Goal: Task Accomplishment & Management: Use online tool/utility

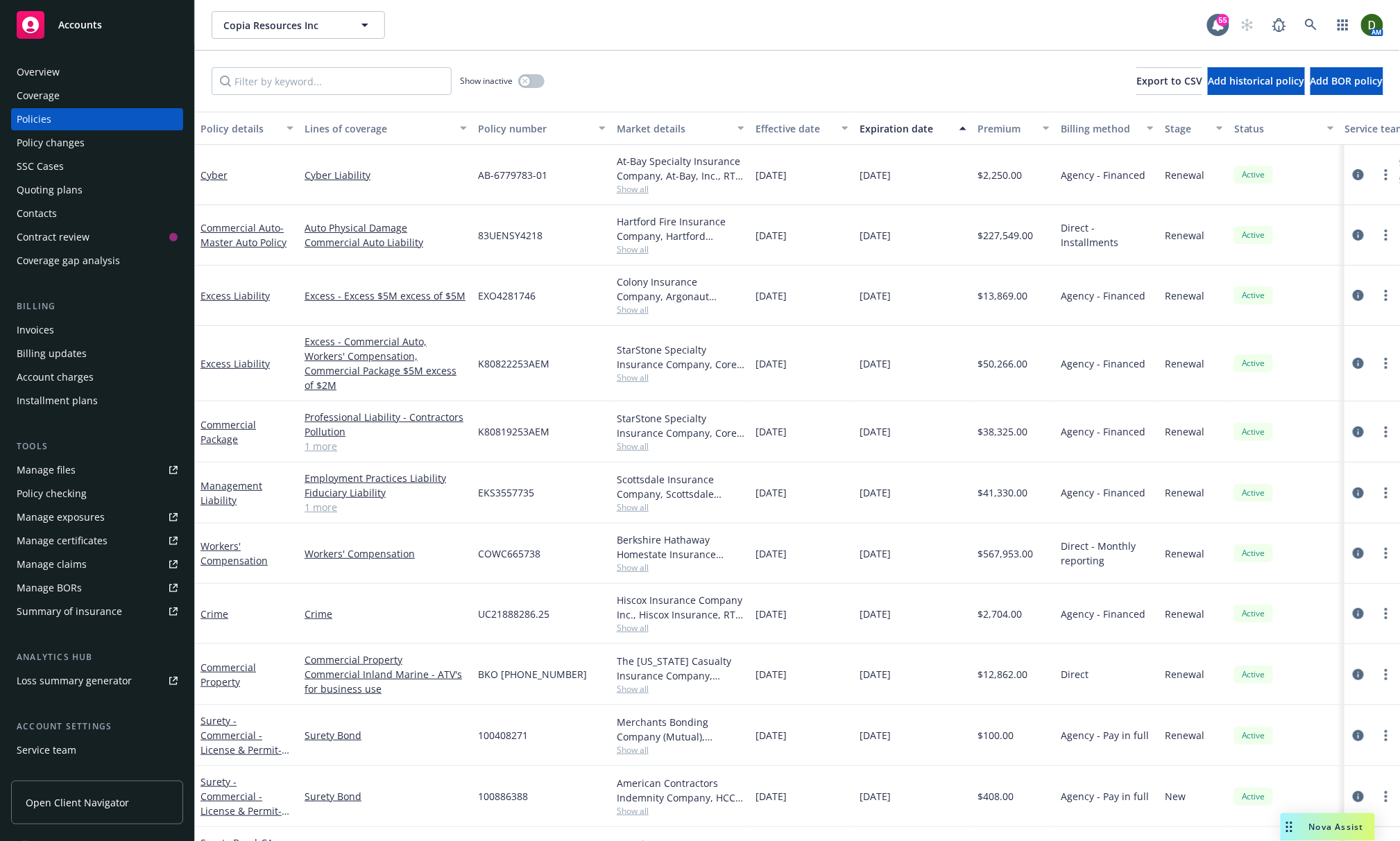
click at [795, 59] on div "Show inactive Export to CSV Add historical policy Add BOR policy" at bounding box center [797, 81] width 1205 height 61
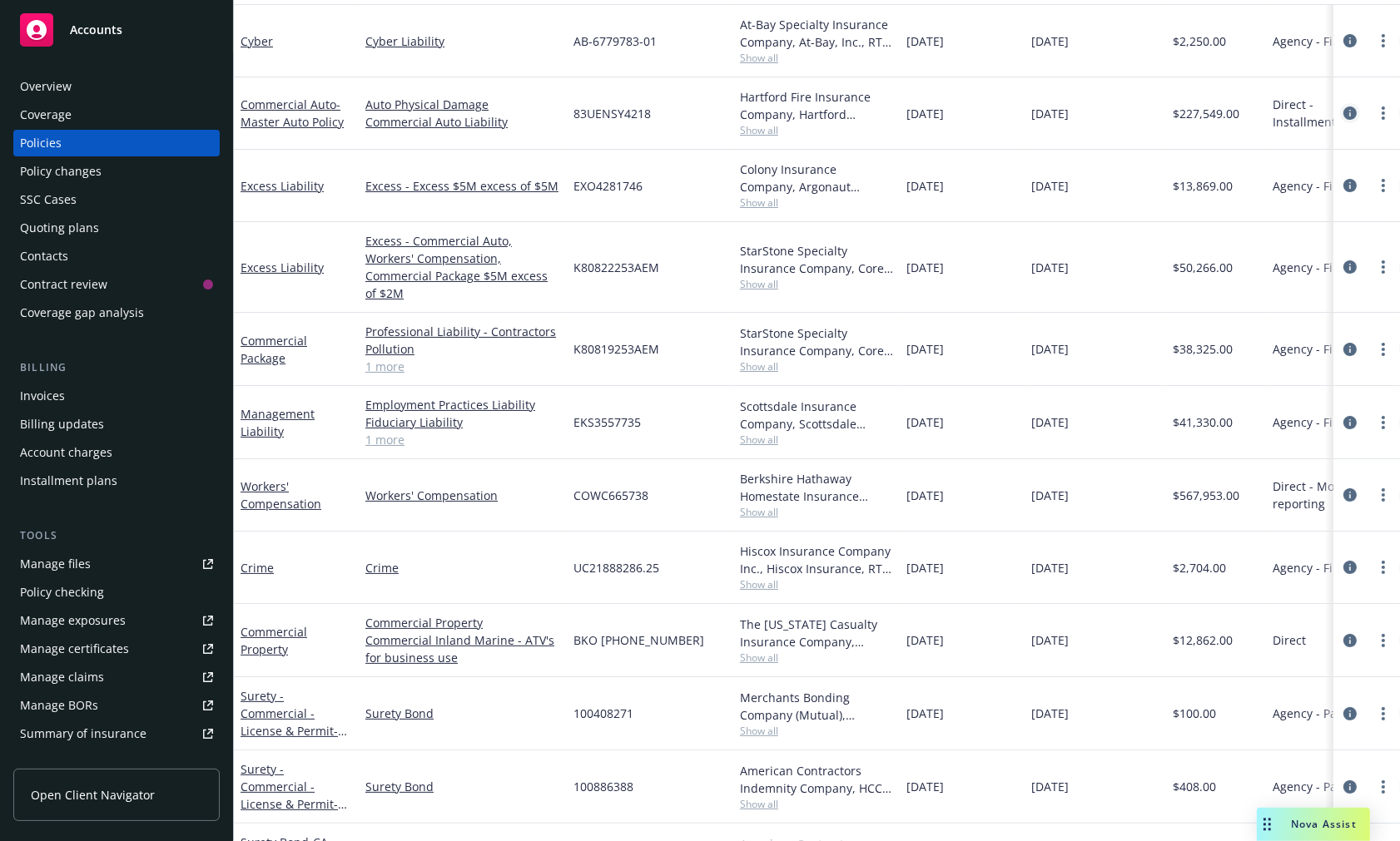
click at [1340, 103] on link "circleInformation" at bounding box center [1350, 112] width 20 height 20
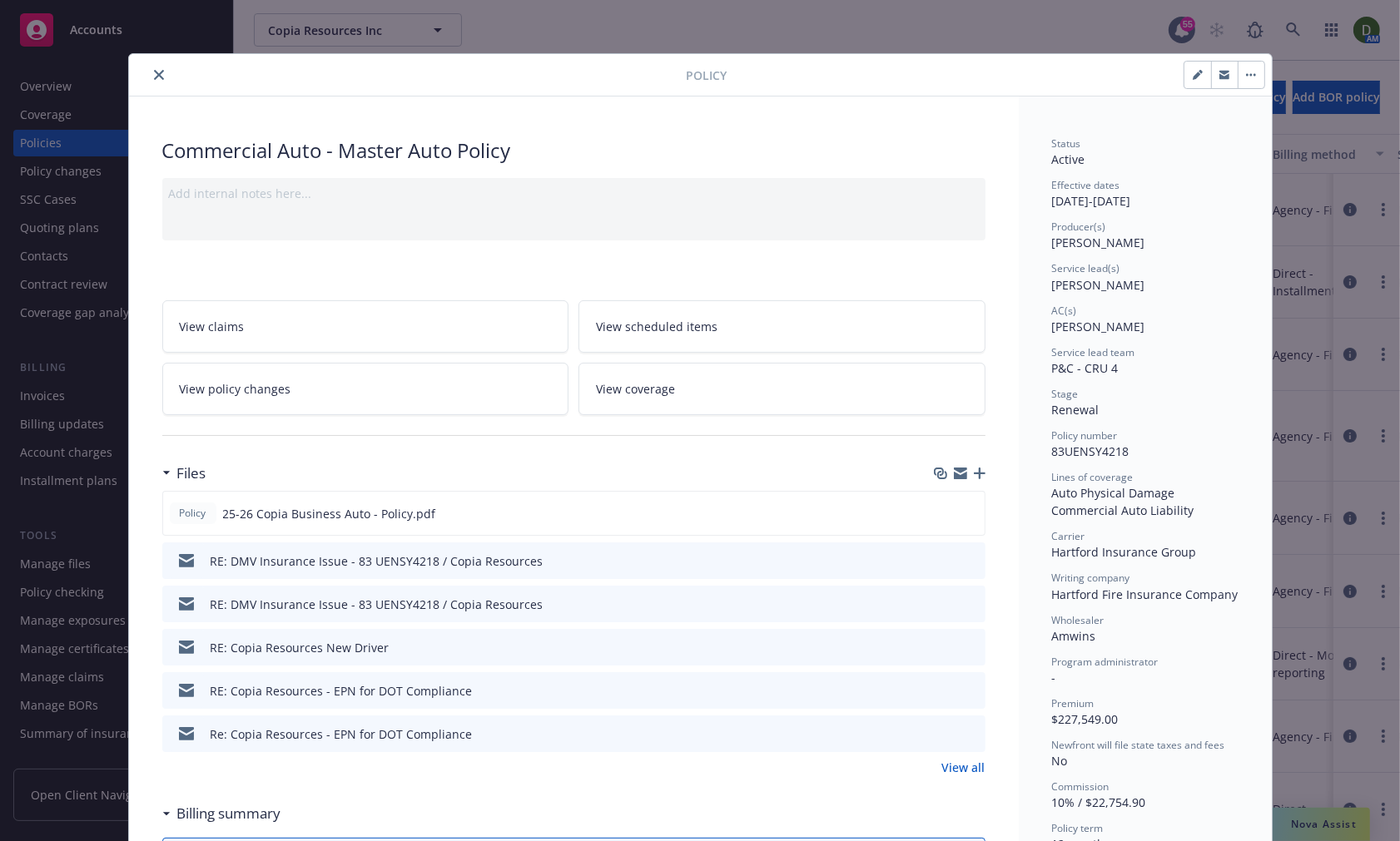
click at [155, 71] on icon "close" at bounding box center [159, 75] width 10 height 10
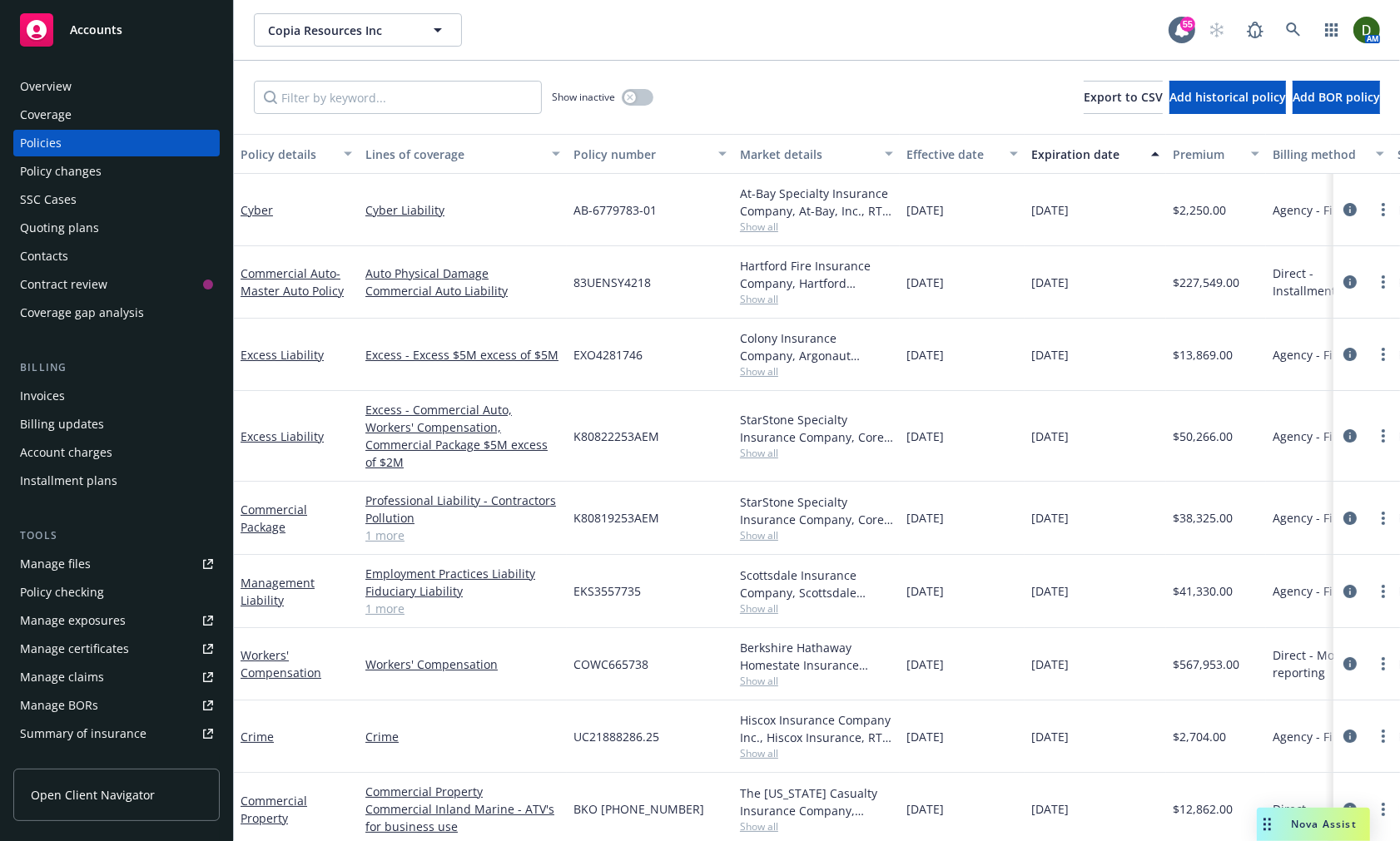
click at [385, 527] on link "1 more" at bounding box center [462, 535] width 195 height 17
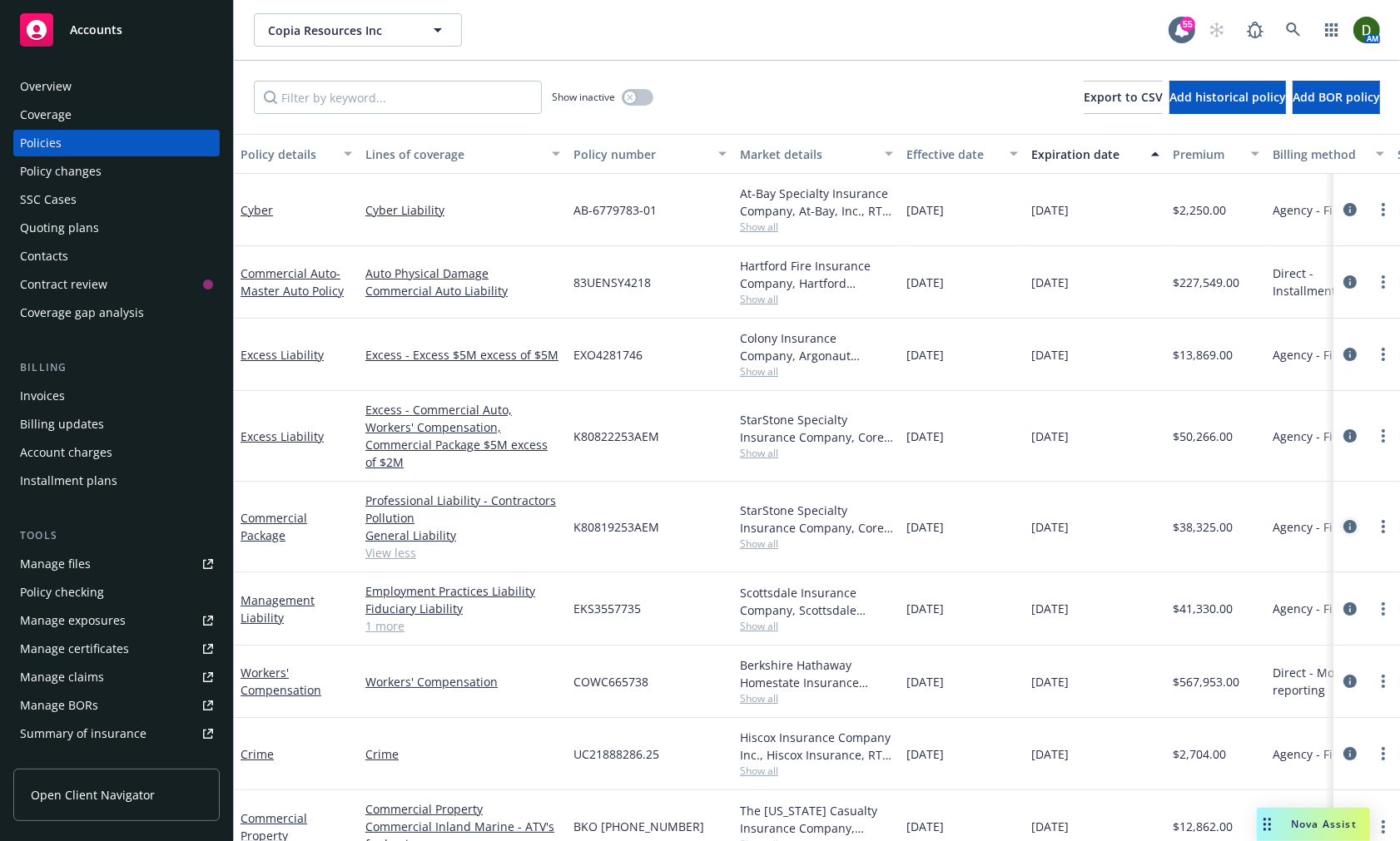
click at [1343, 520] on icon "circleInformation" at bounding box center [1350, 527] width 13 height 13
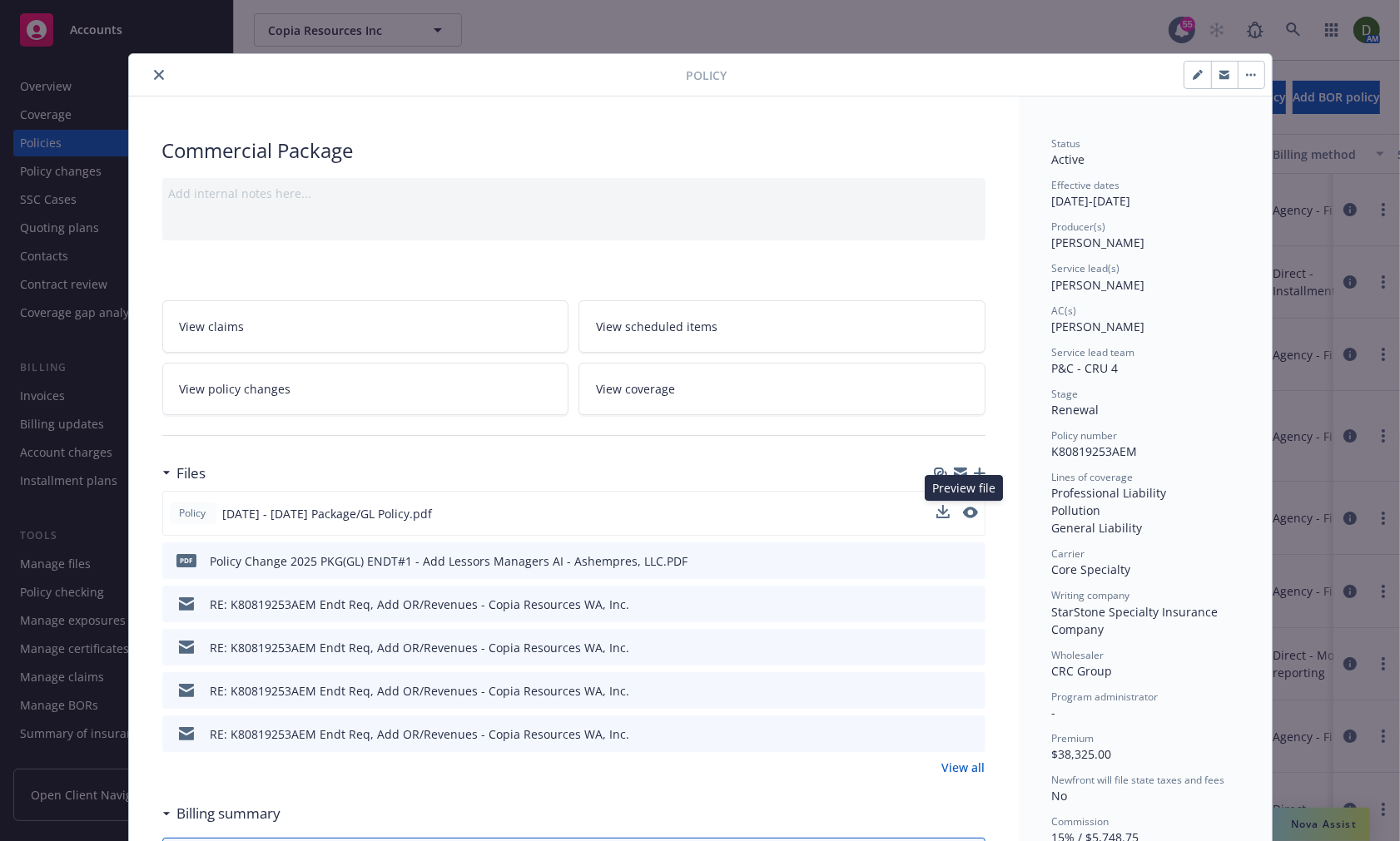
click at [963, 519] on button at bounding box center [971, 514] width 15 height 17
click at [968, 512] on icon "preview file" at bounding box center [969, 512] width 15 height 12
click at [155, 71] on icon "close" at bounding box center [159, 75] width 10 height 10
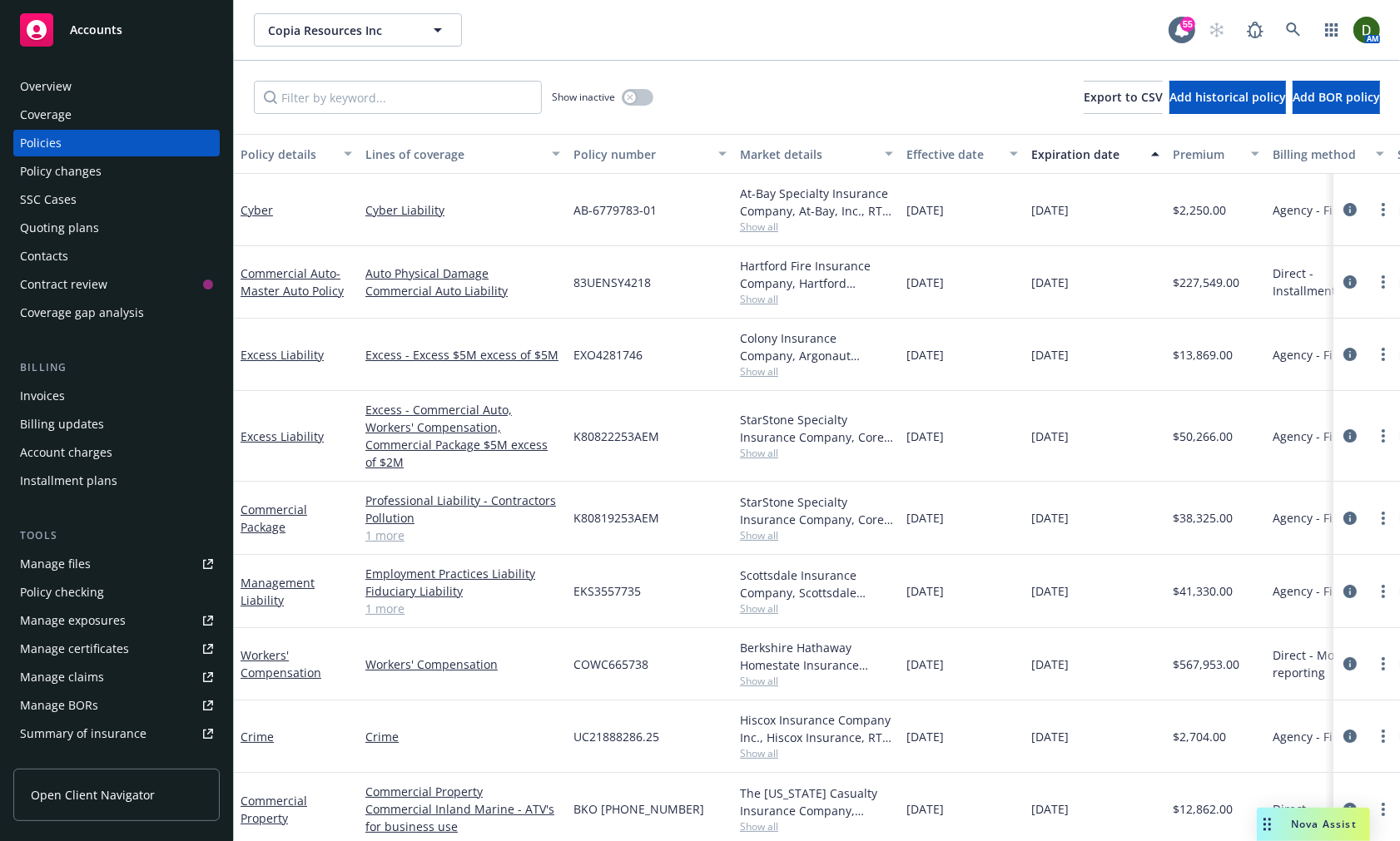
click at [137, 178] on div "Policy changes" at bounding box center [116, 171] width 193 height 27
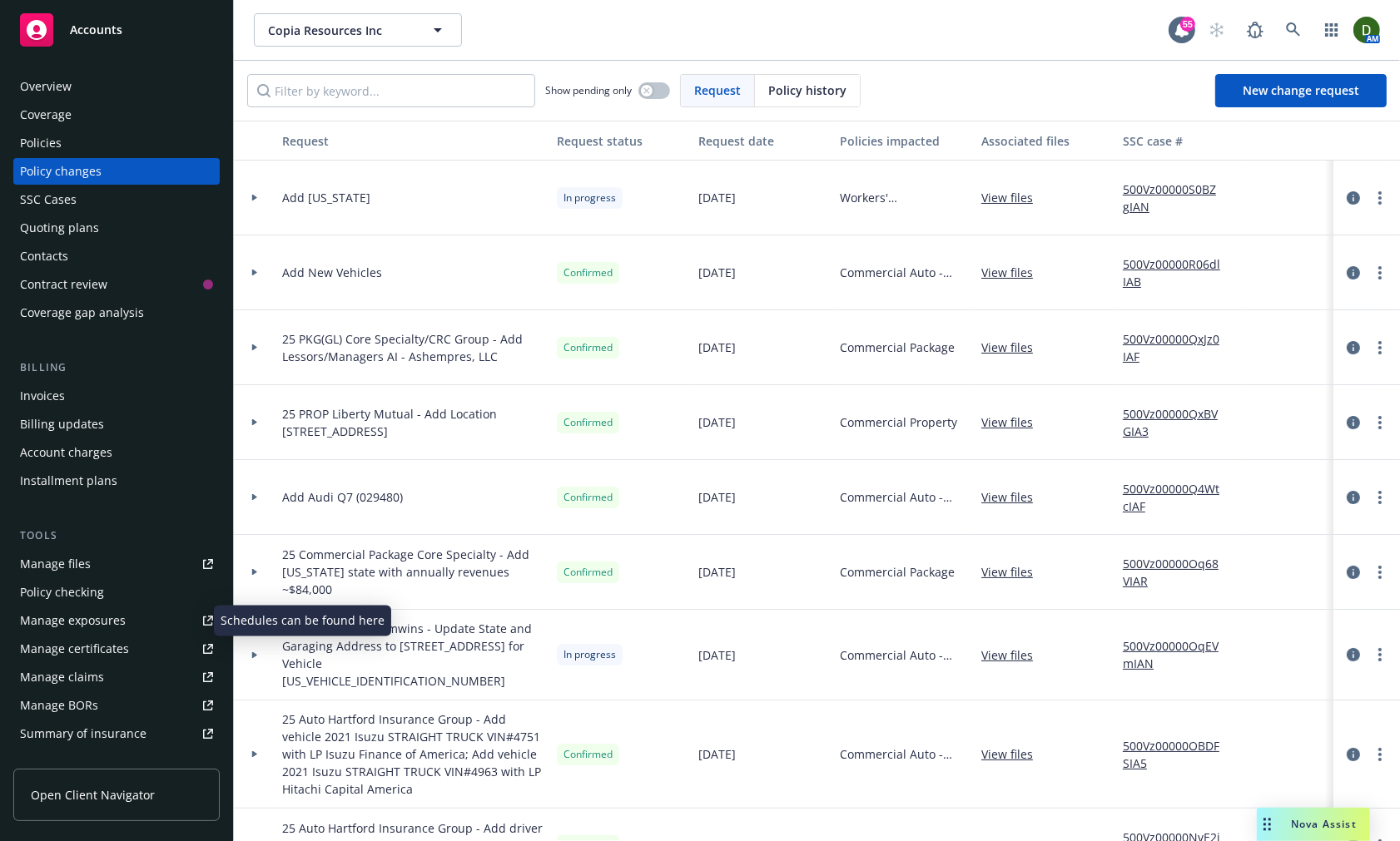
click at [114, 610] on div "Manage exposures" at bounding box center [73, 621] width 106 height 27
click at [1145, 642] on link "500Vz00000OqEVmIAN" at bounding box center [1179, 655] width 112 height 35
click at [996, 579] on link "View files" at bounding box center [1014, 572] width 65 height 17
click at [1145, 560] on link "500Vz00000Oq68VIAR" at bounding box center [1179, 572] width 112 height 35
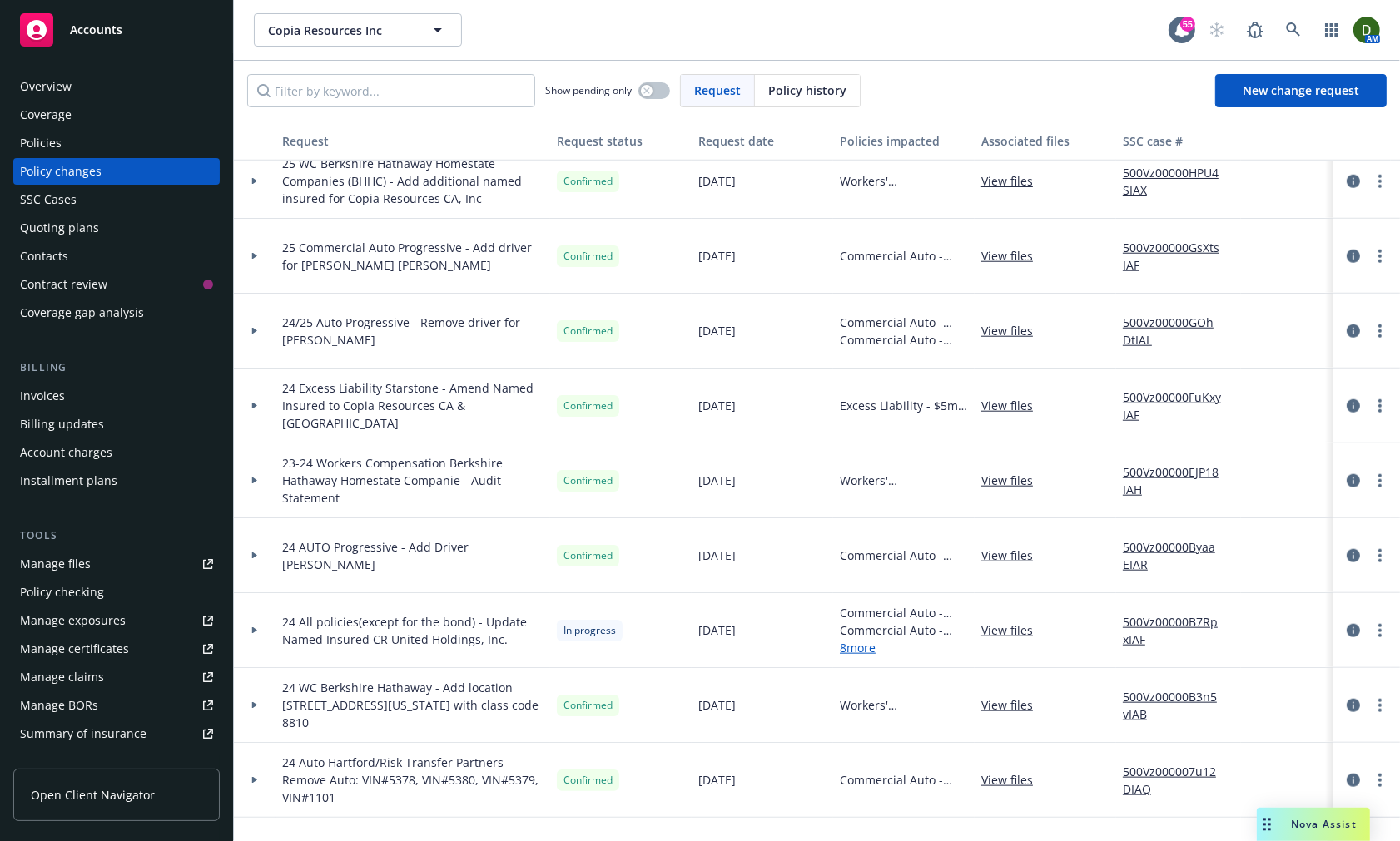
scroll to position [1849, 0]
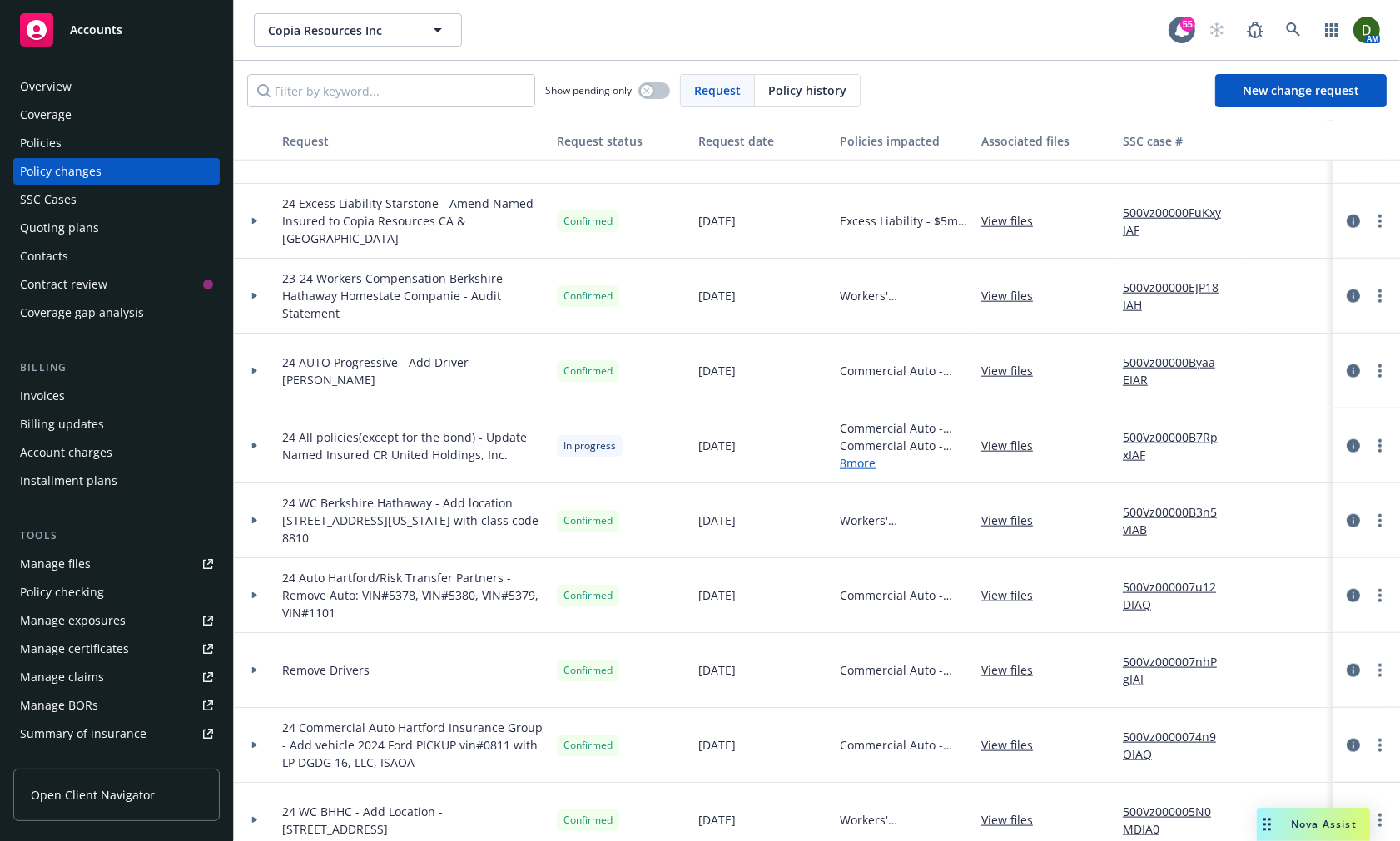
click at [101, 139] on div "Policies" at bounding box center [116, 143] width 193 height 27
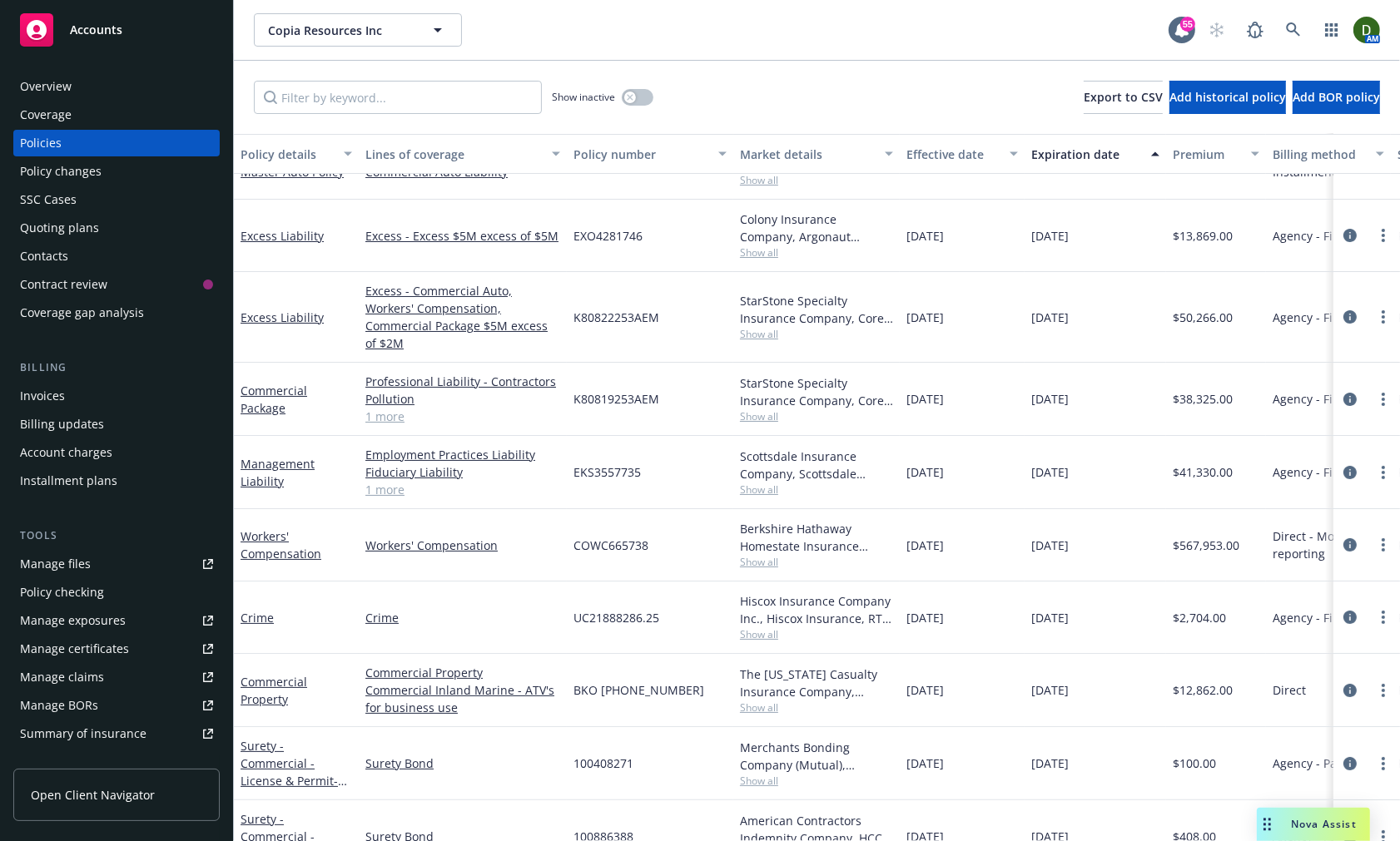
scroll to position [118, 0]
click at [1334, 393] on div at bounding box center [1366, 400] width 66 height 73
click at [1343, 393] on icon "circleInformation" at bounding box center [1350, 400] width 13 height 13
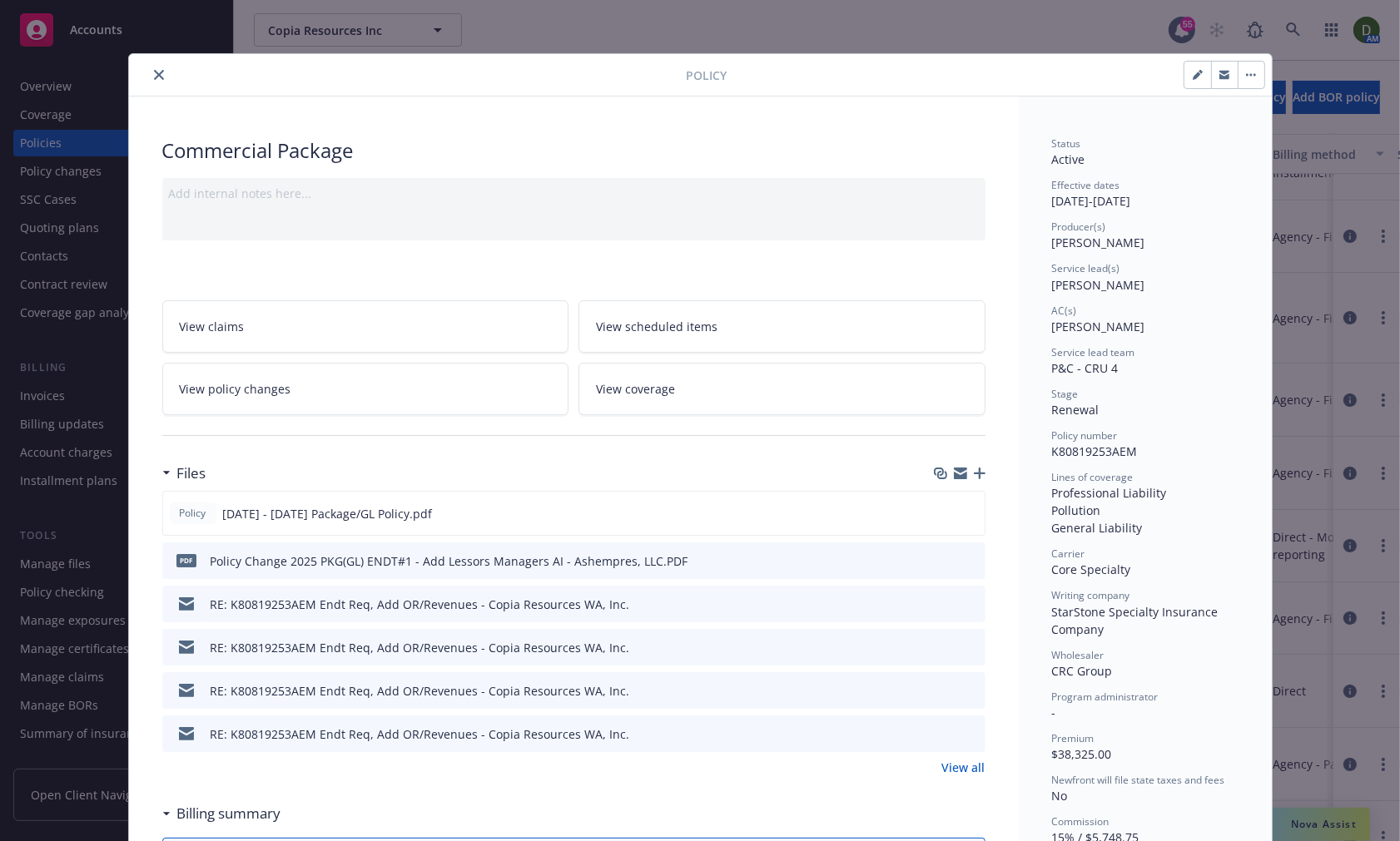
scroll to position [50, 0]
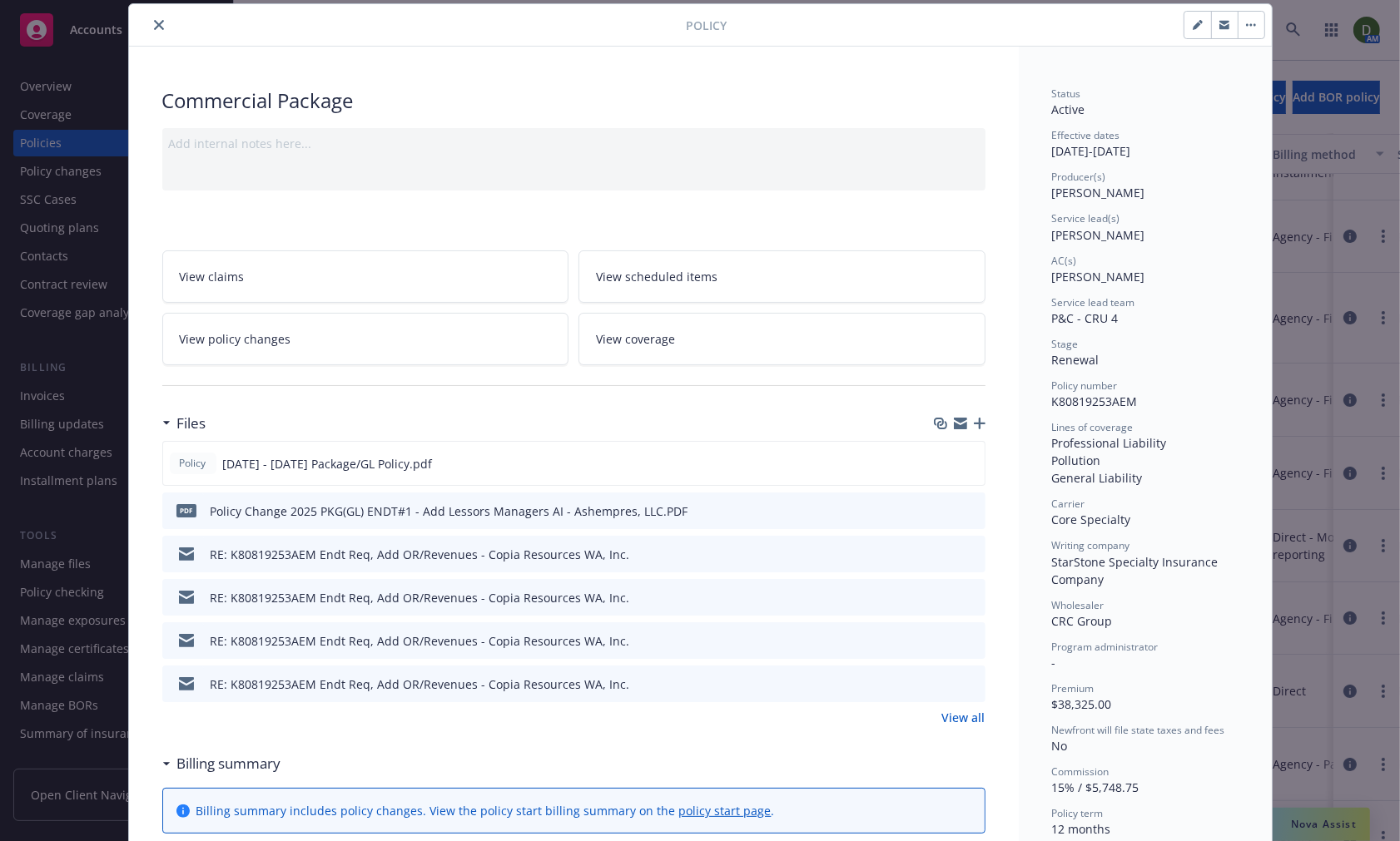
click at [953, 718] on link "View all" at bounding box center [963, 718] width 43 height 17
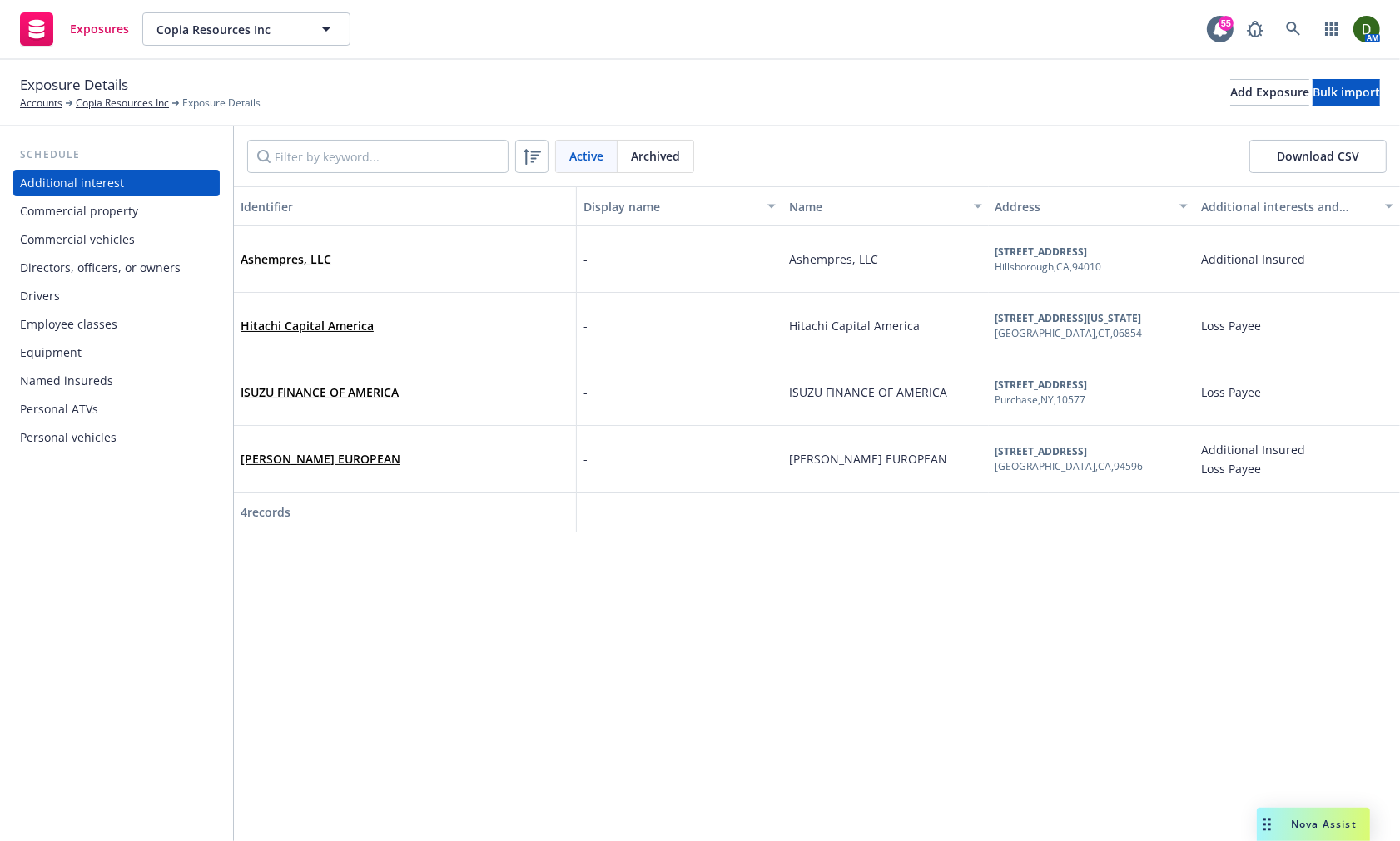
click at [180, 204] on div "Commercial property" at bounding box center [116, 211] width 193 height 27
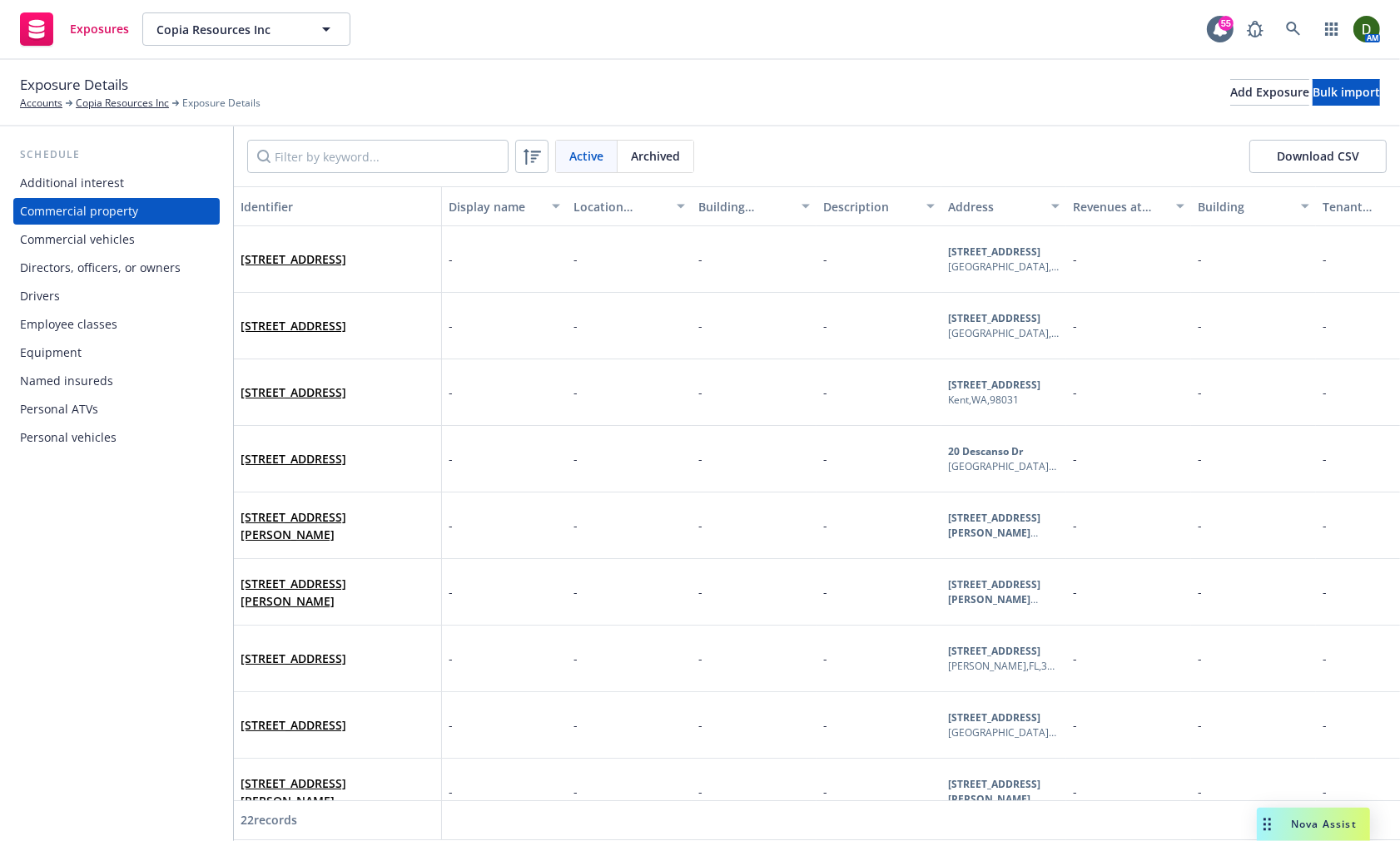
click at [171, 241] on div "Commercial vehicles" at bounding box center [116, 239] width 193 height 27
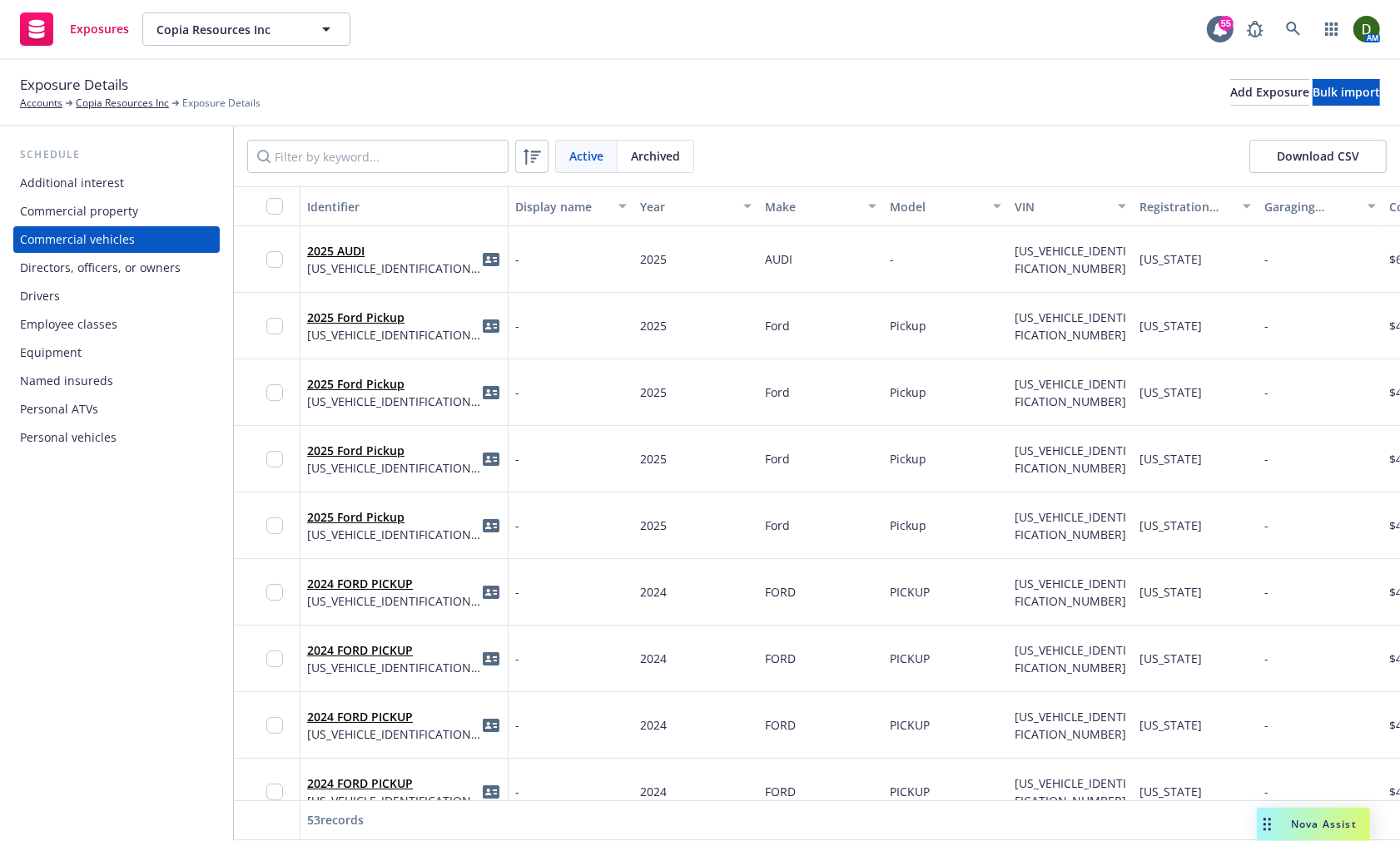
click at [171, 263] on div "Directors, officers, or owners" at bounding box center [100, 268] width 161 height 27
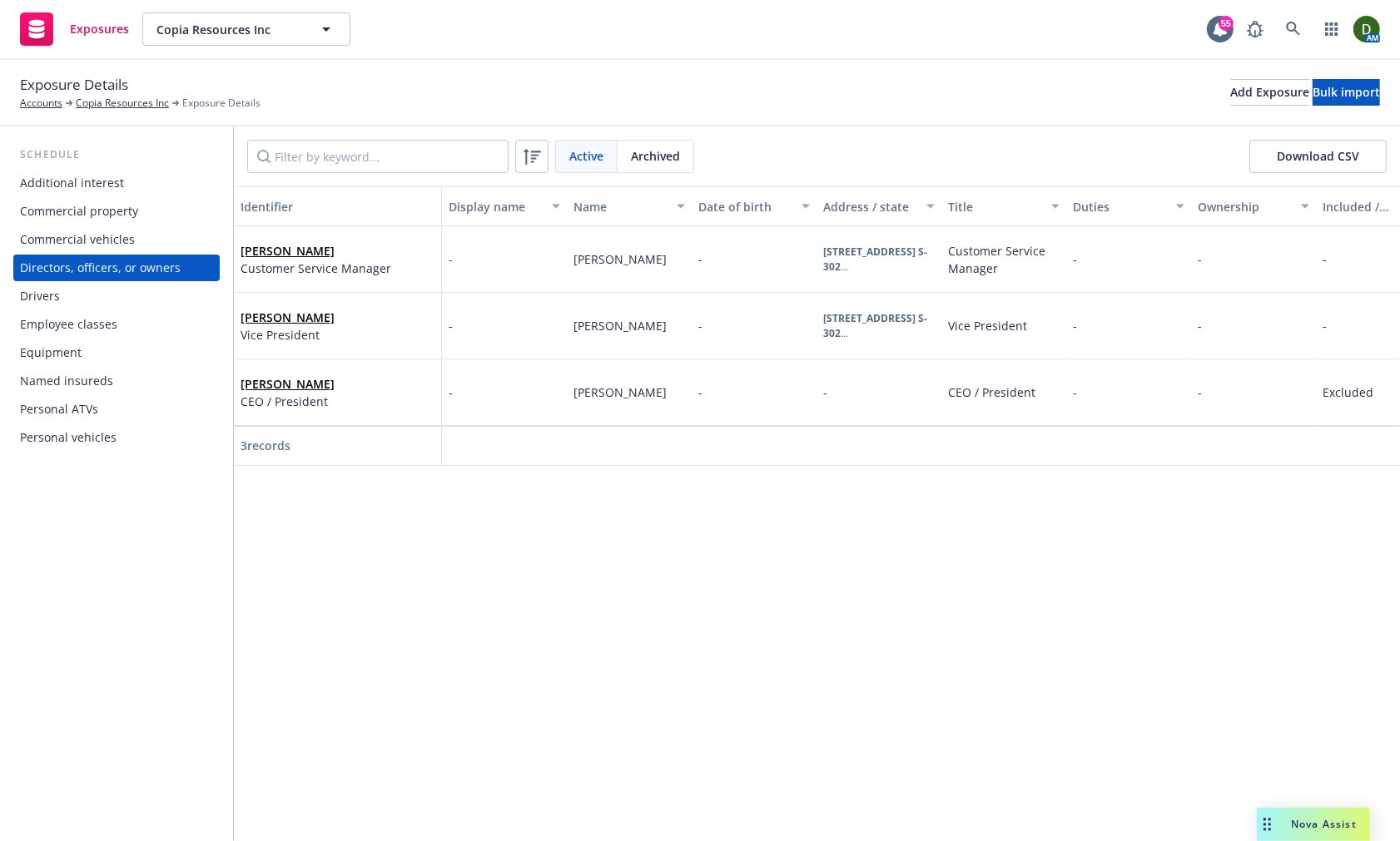
click at [163, 300] on div "Drivers" at bounding box center [116, 296] width 193 height 27
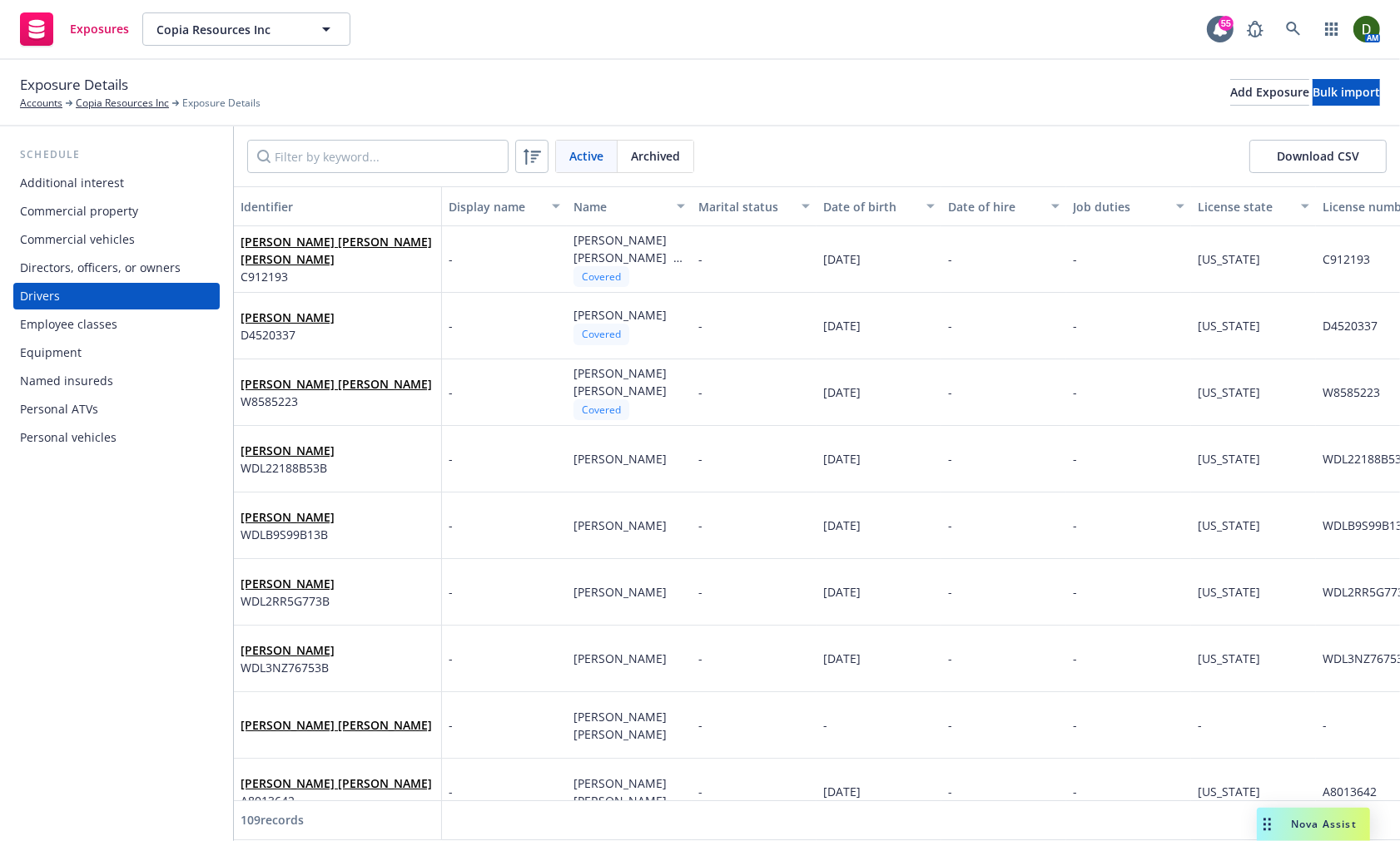
click at [155, 333] on div "Employee classes" at bounding box center [116, 325] width 193 height 27
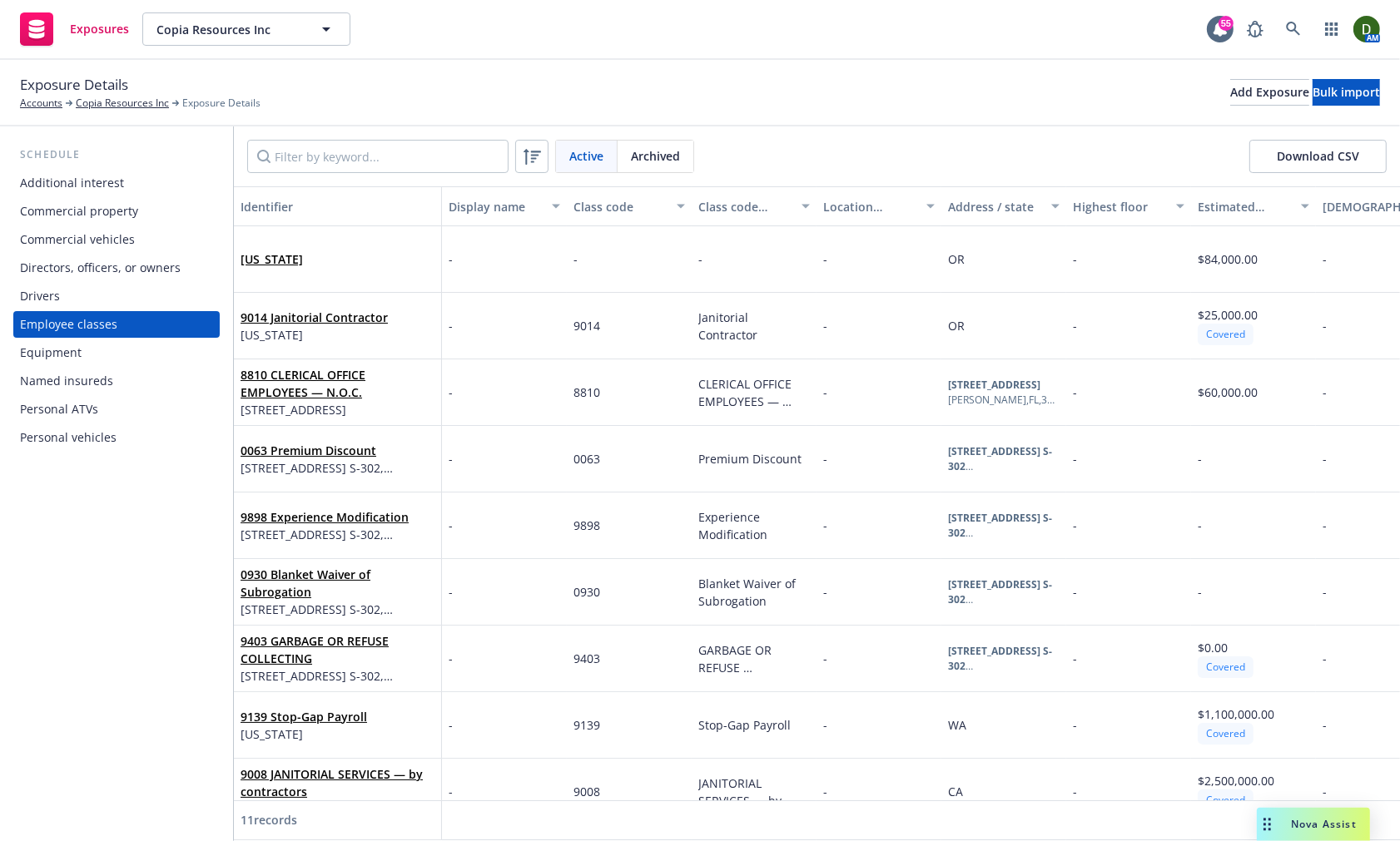
click at [143, 359] on div "Equipment" at bounding box center [116, 353] width 193 height 27
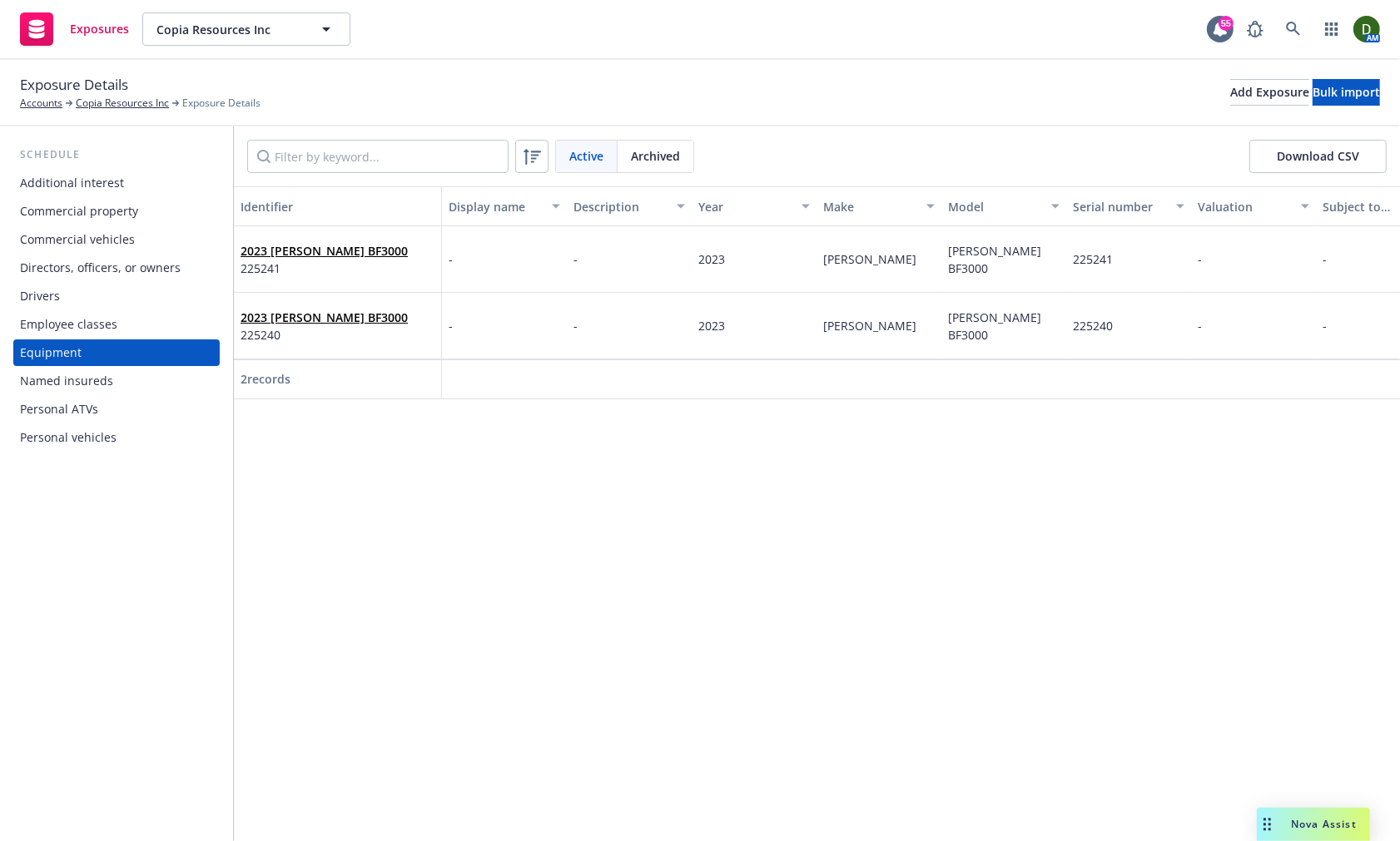
click at [138, 371] on div "Named insureds" at bounding box center [116, 382] width 193 height 27
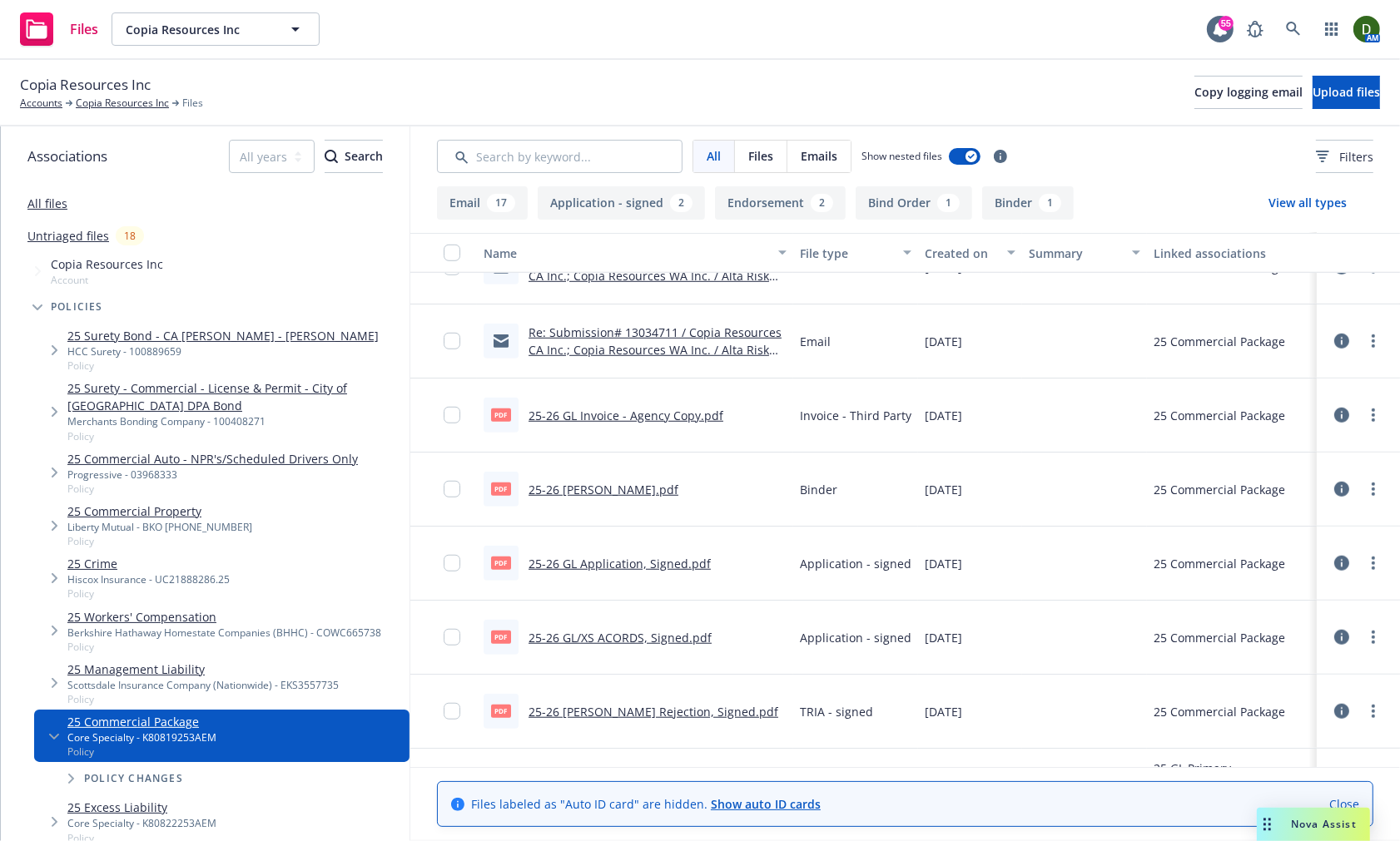
scroll to position [1286, 0]
click at [588, 485] on link "25-26 [PERSON_NAME].pdf" at bounding box center [604, 492] width 150 height 15
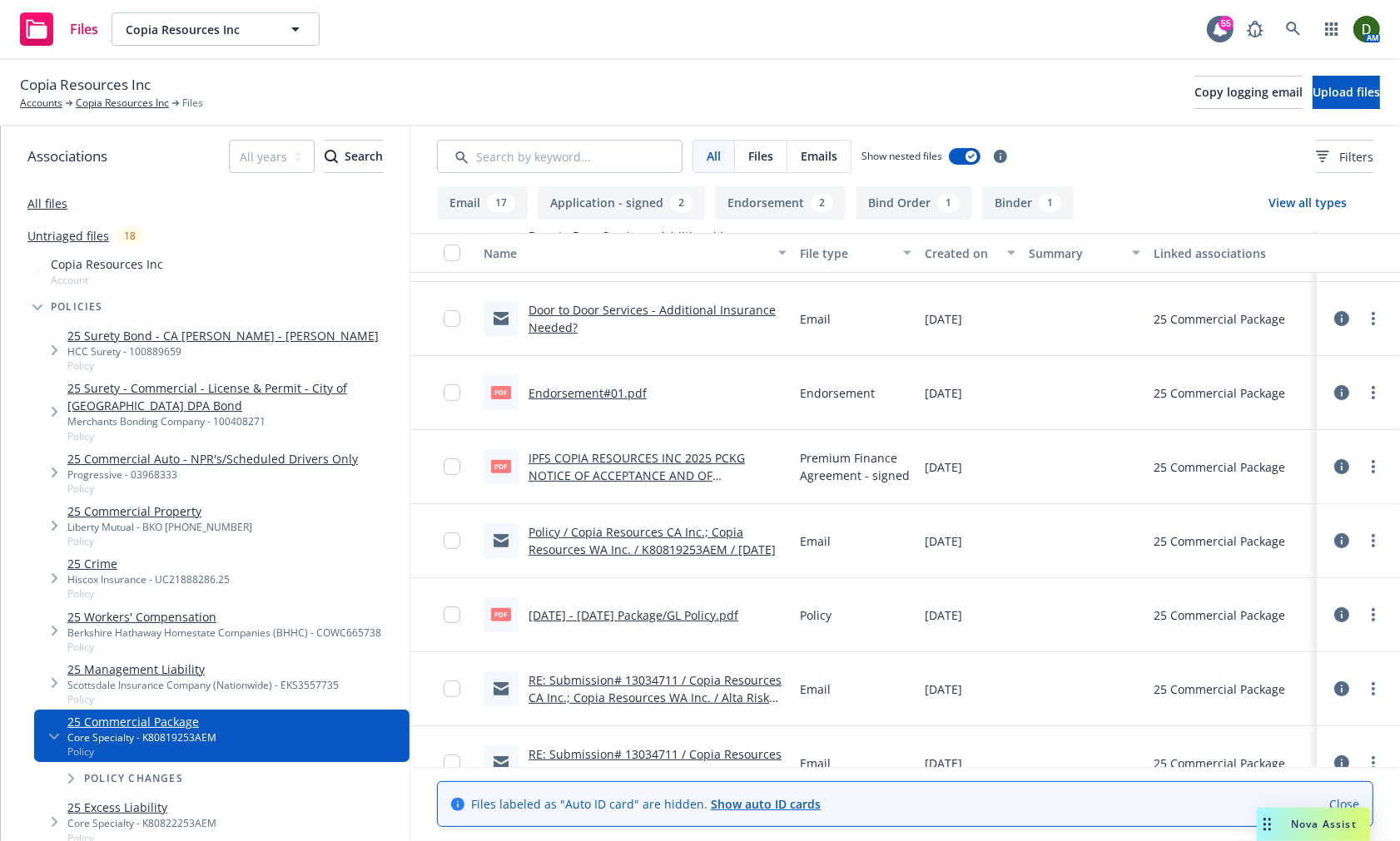
scroll to position [546, 0]
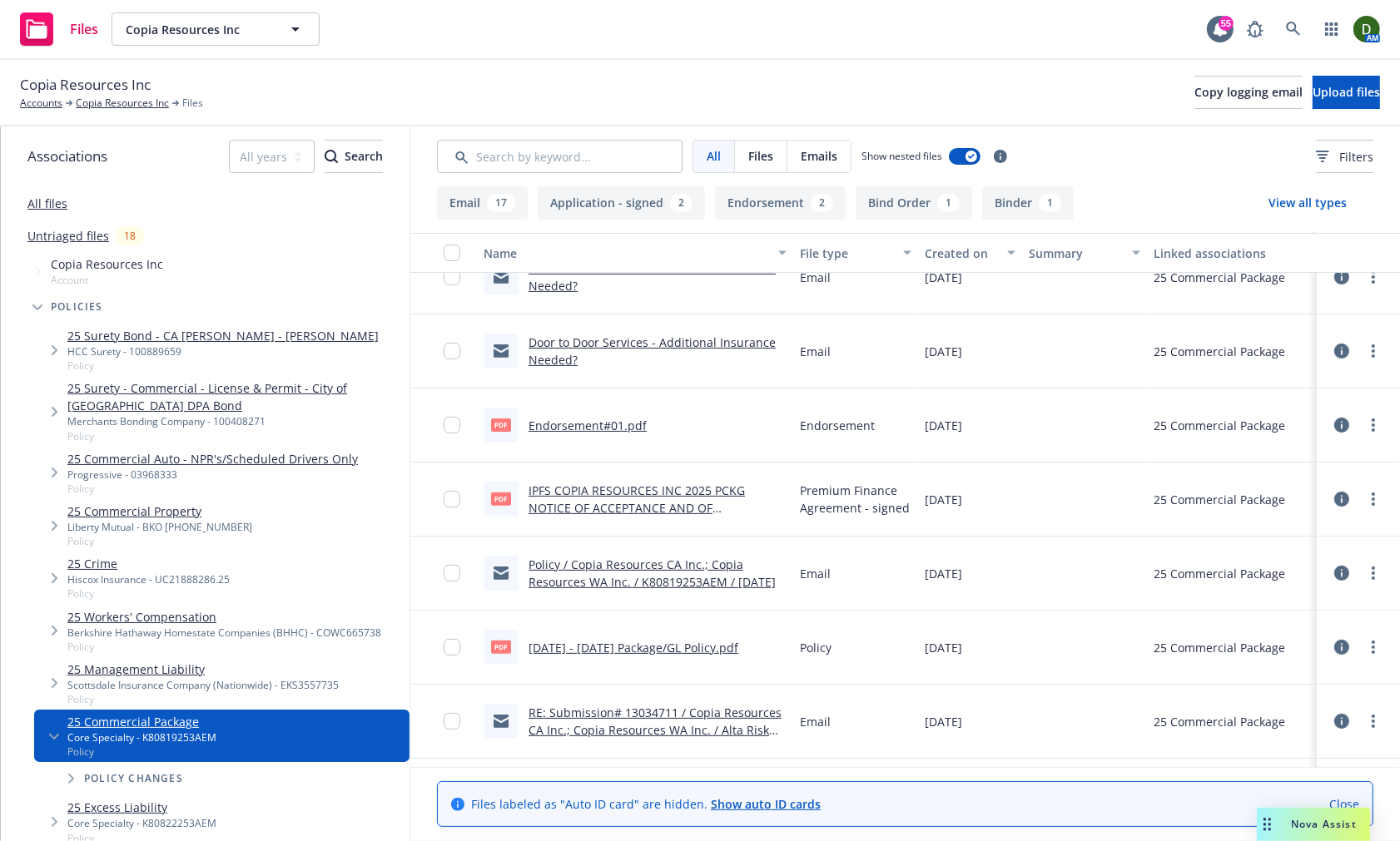
click at [609, 422] on link "Endorsement#01.pdf" at bounding box center [588, 426] width 118 height 15
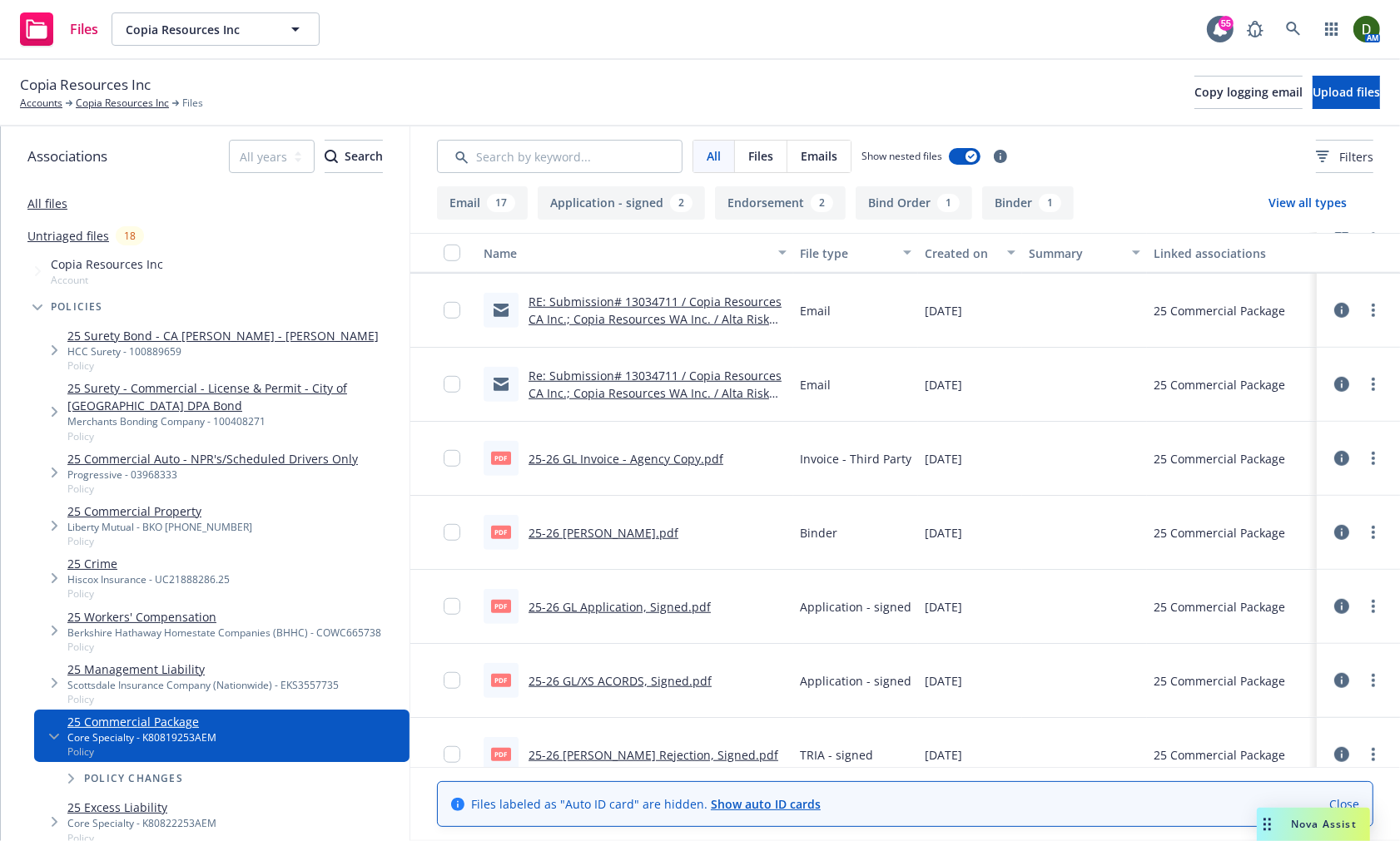
scroll to position [1201, 0]
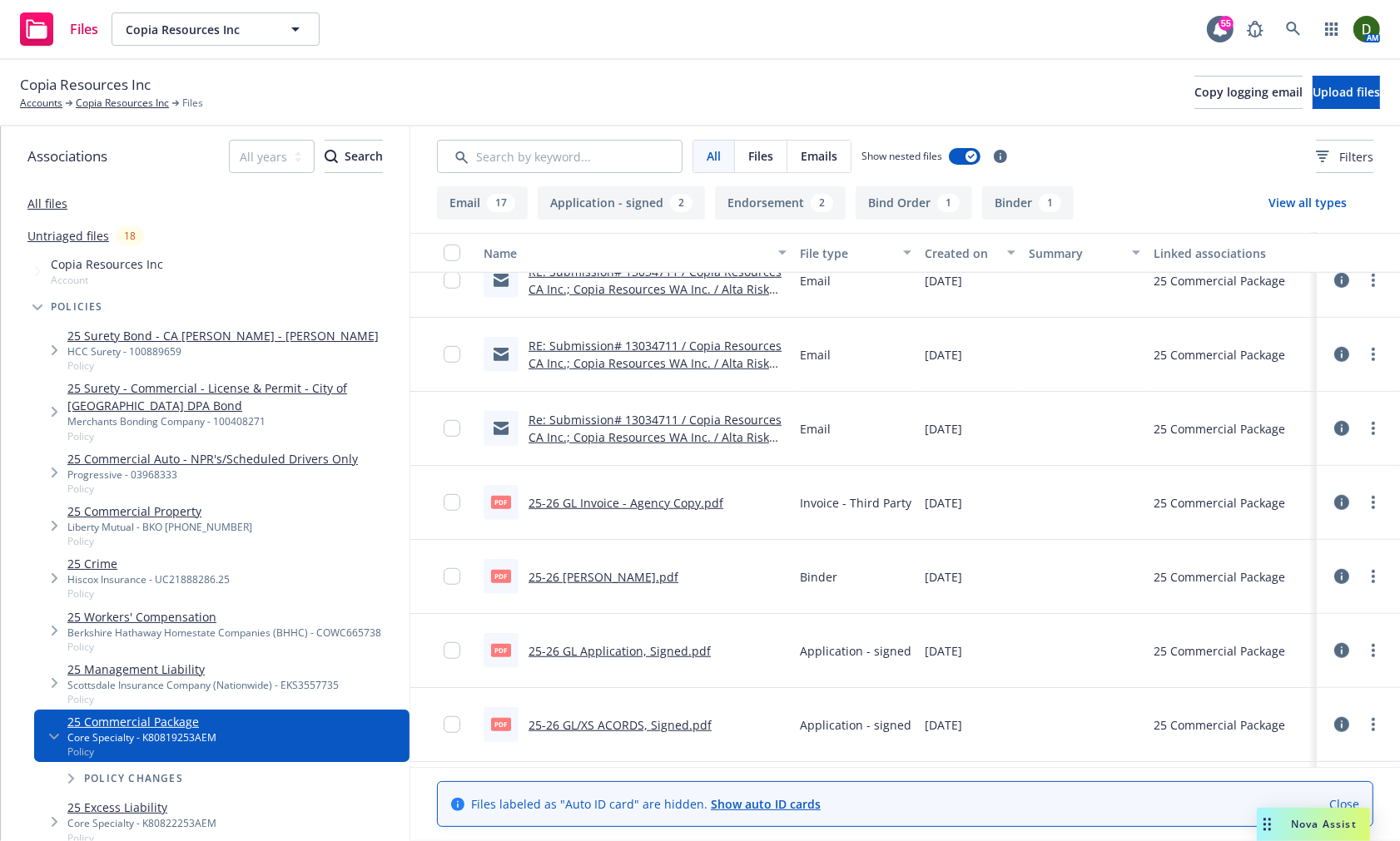
click at [636, 434] on link "Re: Submission# 13034711 / Copia Resources CA Inc.; Copia Resources WA Inc. / A…" at bounding box center [655, 437] width 253 height 51
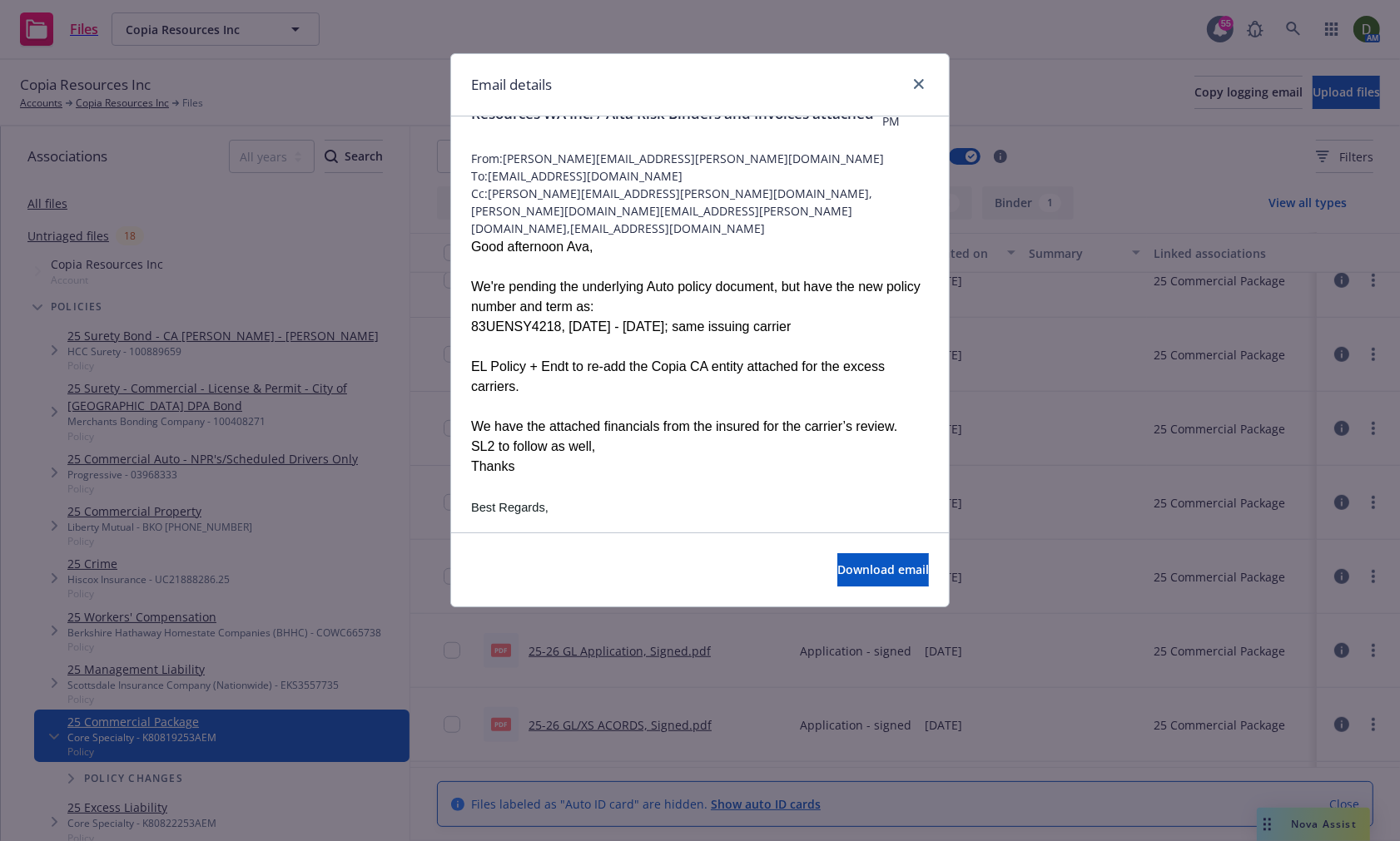
scroll to position [92, 0]
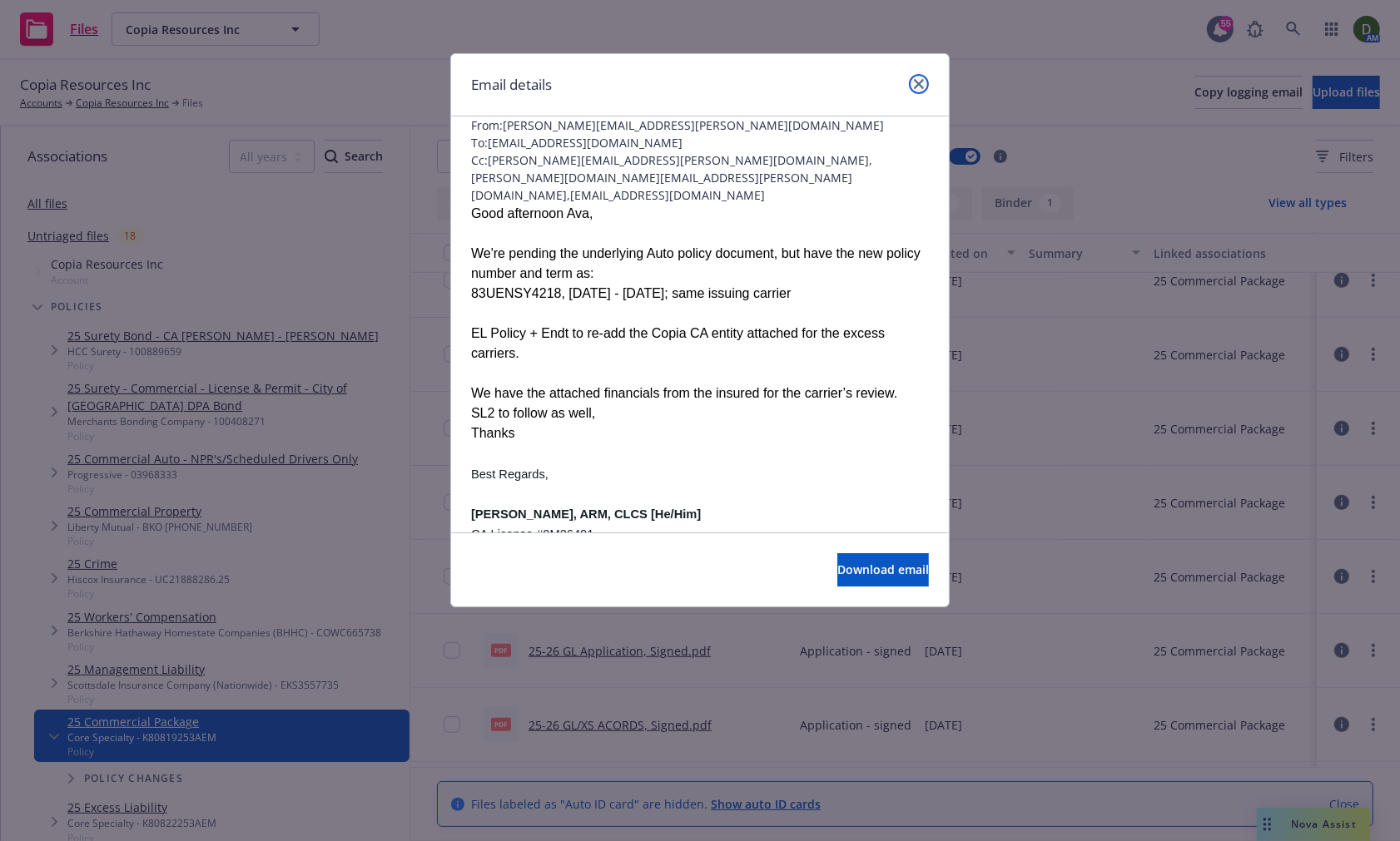
click at [918, 92] on link "close" at bounding box center [918, 84] width 20 height 20
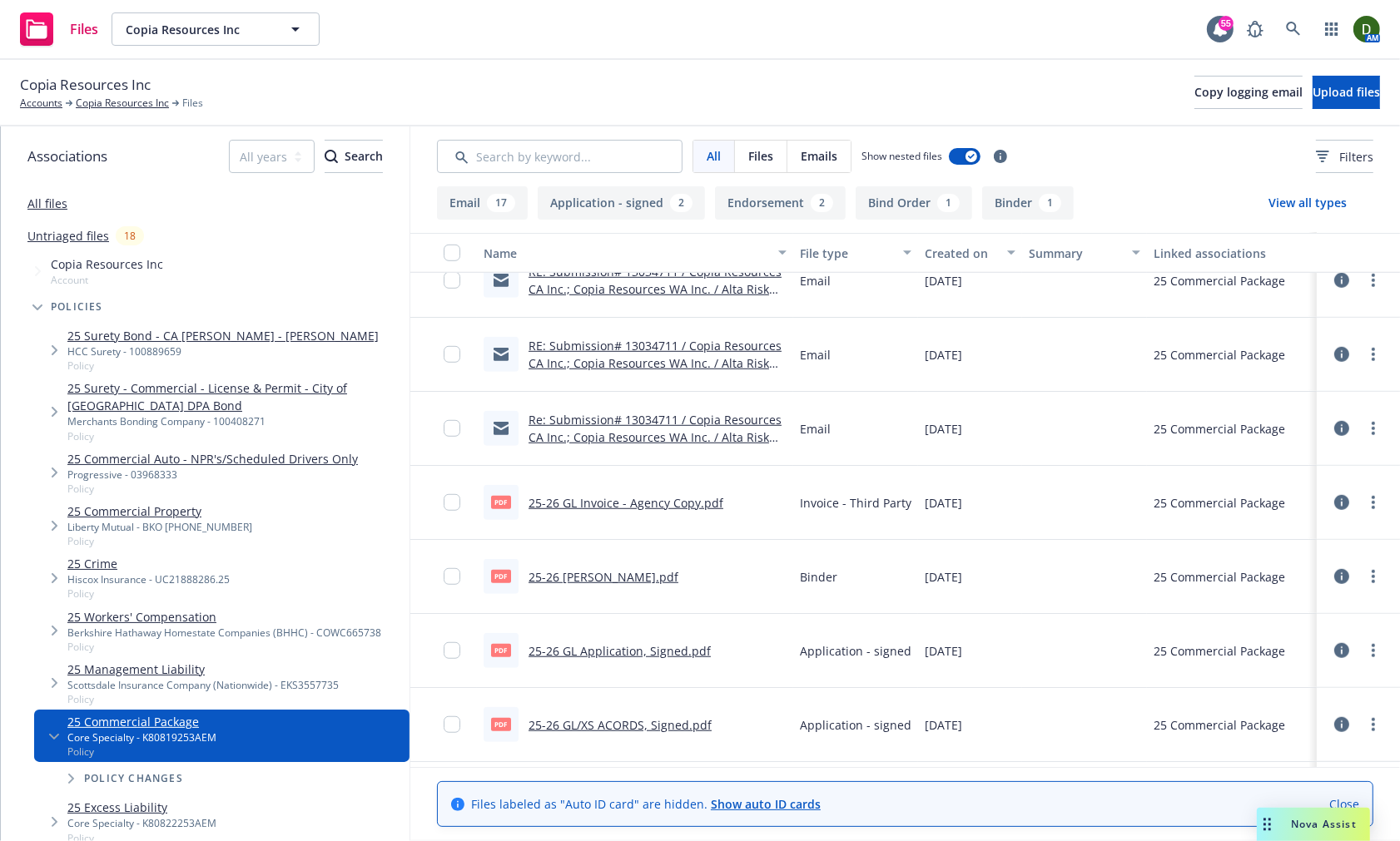
click at [610, 342] on link "RE: Submission# 13034711 / Copia Resources CA Inc.; Copia Resources WA Inc. / A…" at bounding box center [655, 362] width 253 height 51
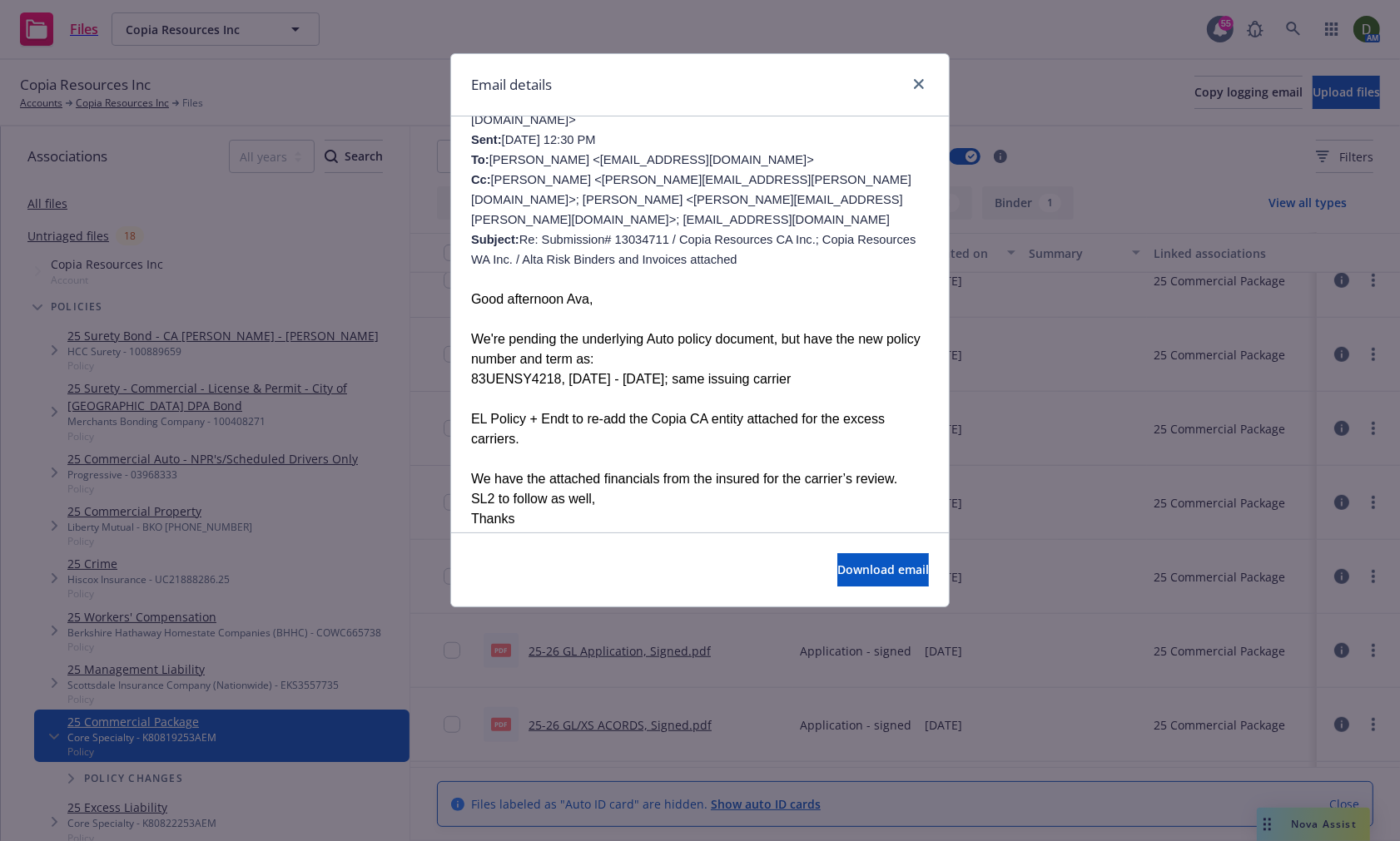
scroll to position [461, 0]
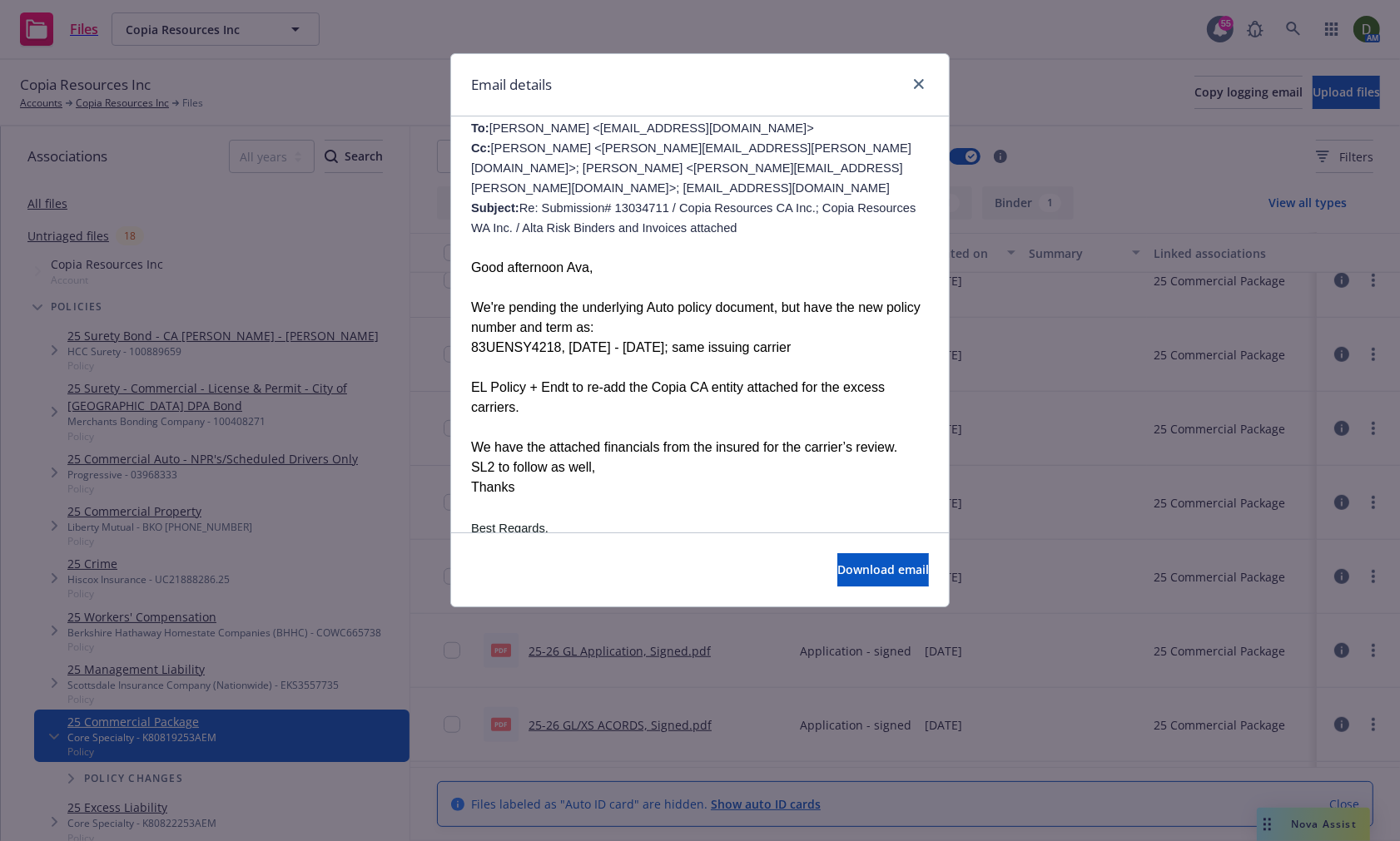
click at [925, 92] on div at bounding box center [915, 85] width 27 height 22
click at [919, 84] on icon "close" at bounding box center [919, 84] width 10 height 10
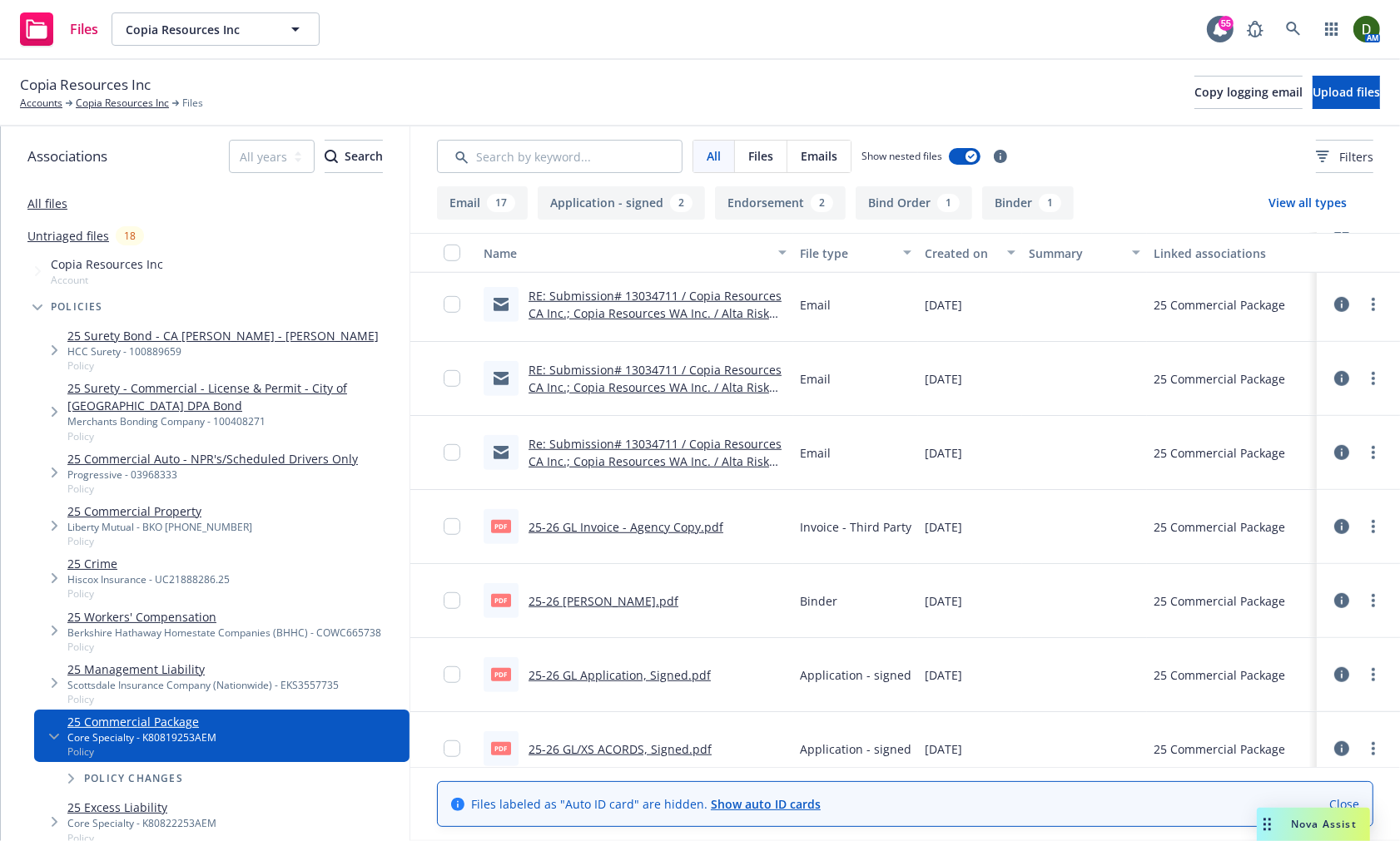
scroll to position [1109, 0]
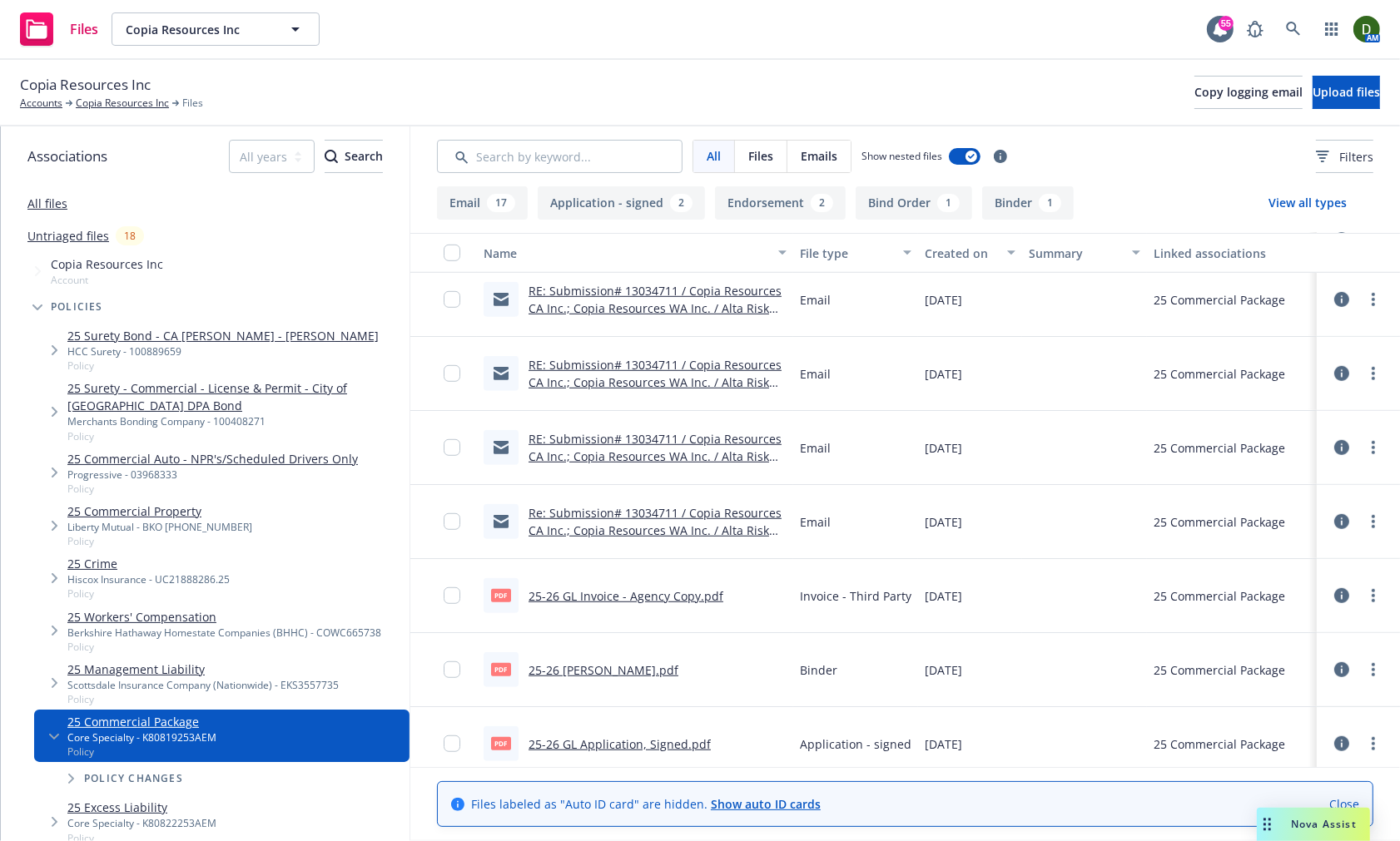
click at [589, 362] on link "RE: Submission# 13034711 / Copia Resources CA Inc.; Copia Resources WA Inc. / A…" at bounding box center [655, 382] width 253 height 51
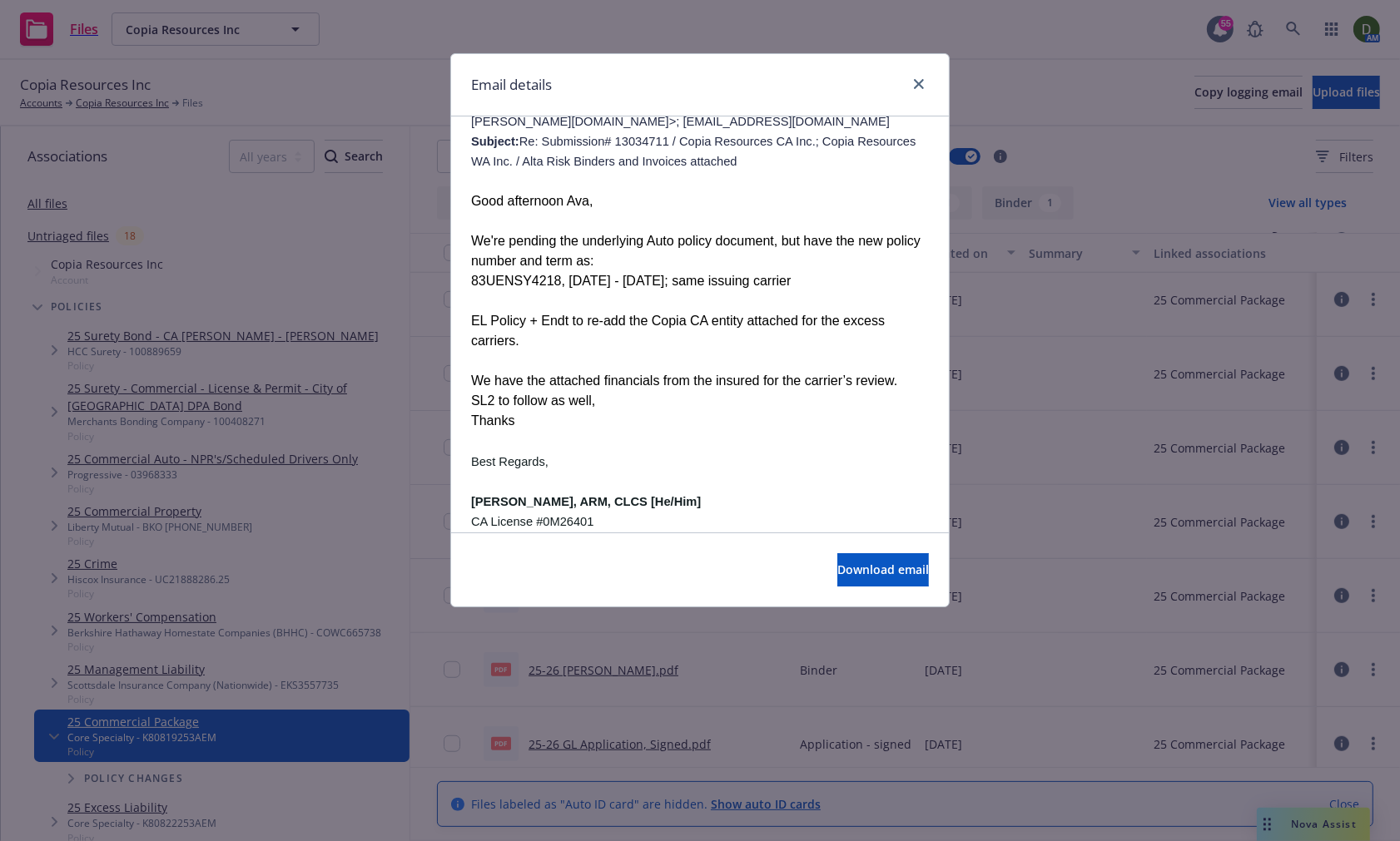
scroll to position [739, 0]
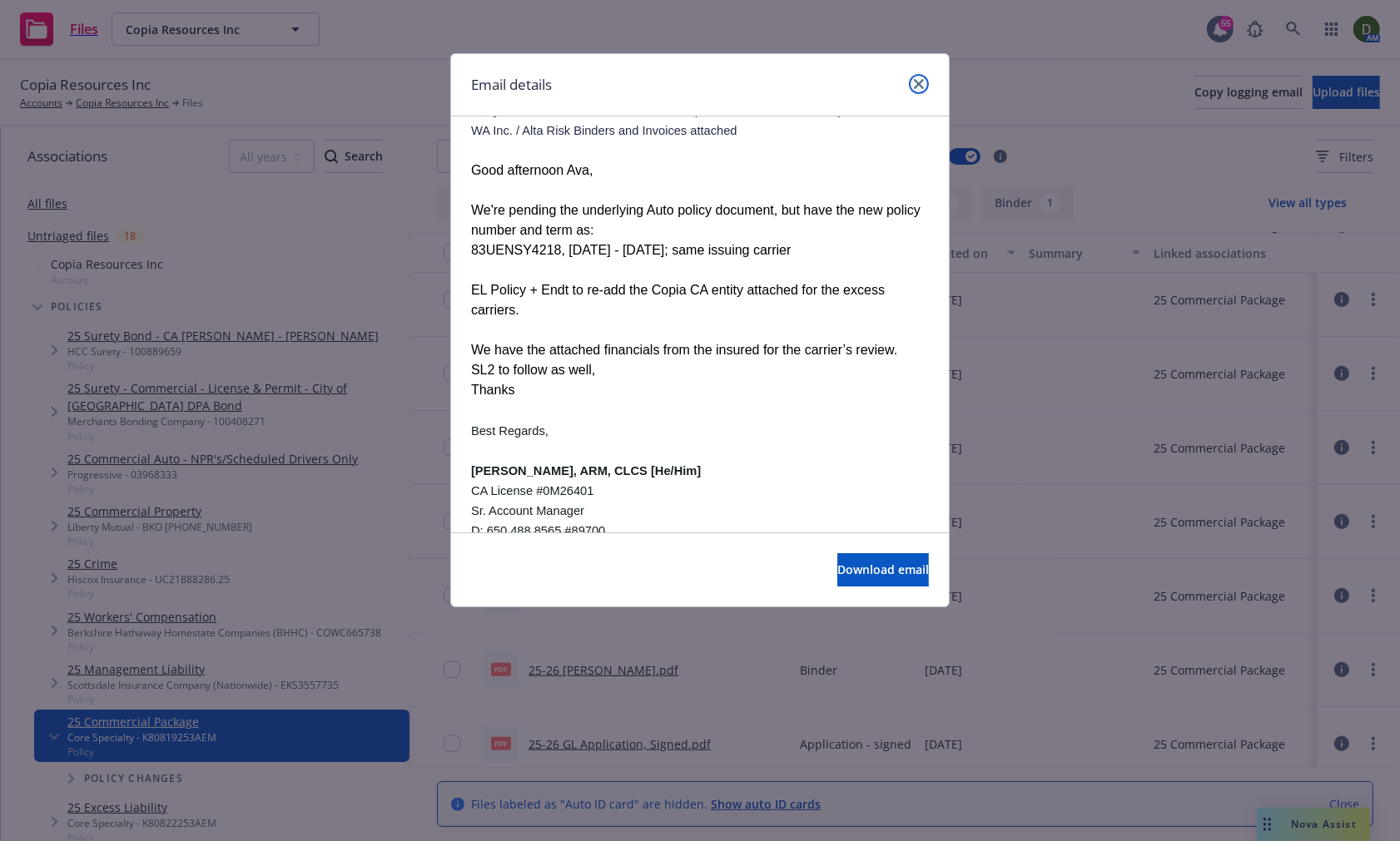
click at [910, 81] on link "close" at bounding box center [918, 84] width 20 height 20
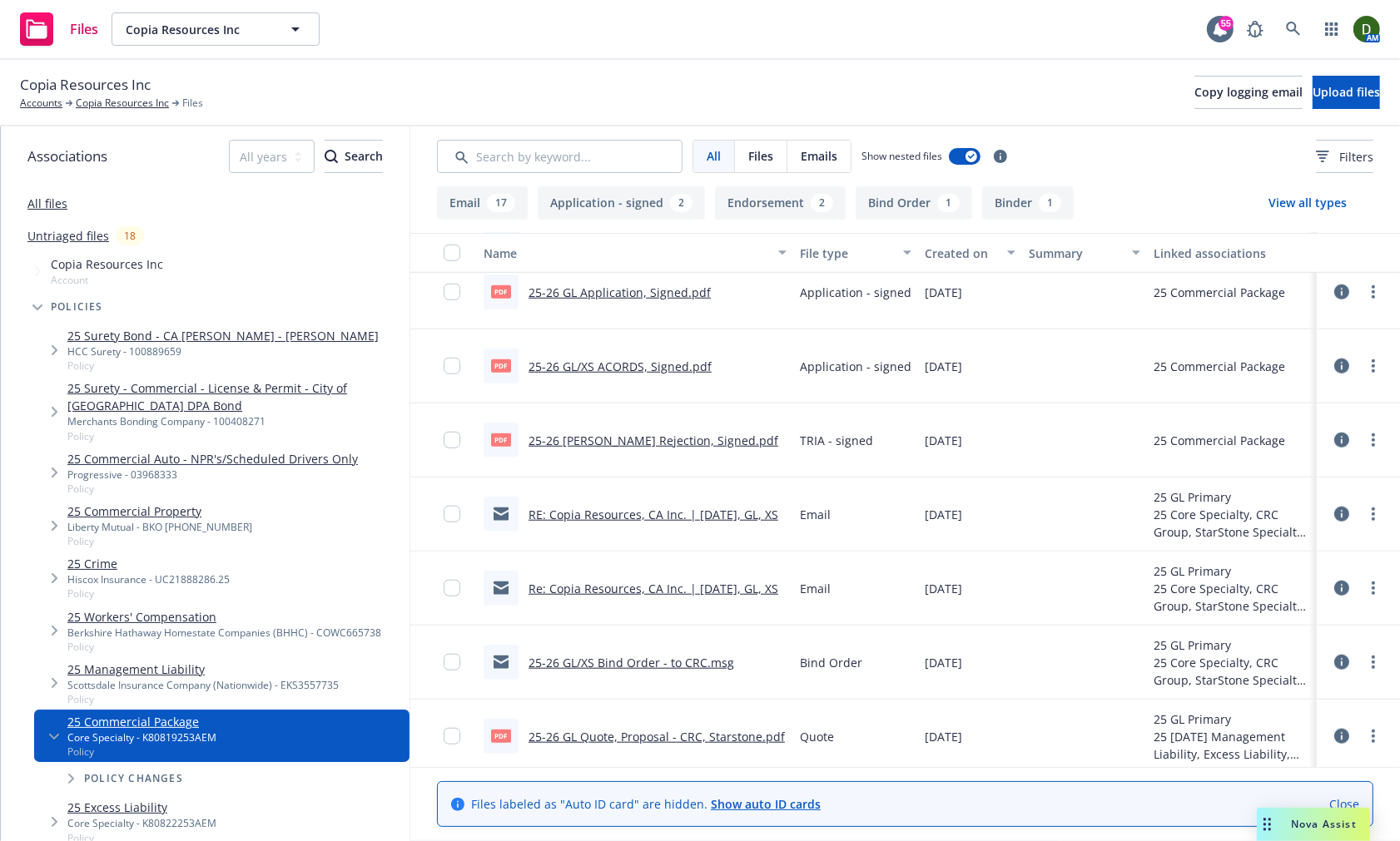
scroll to position [1563, 0]
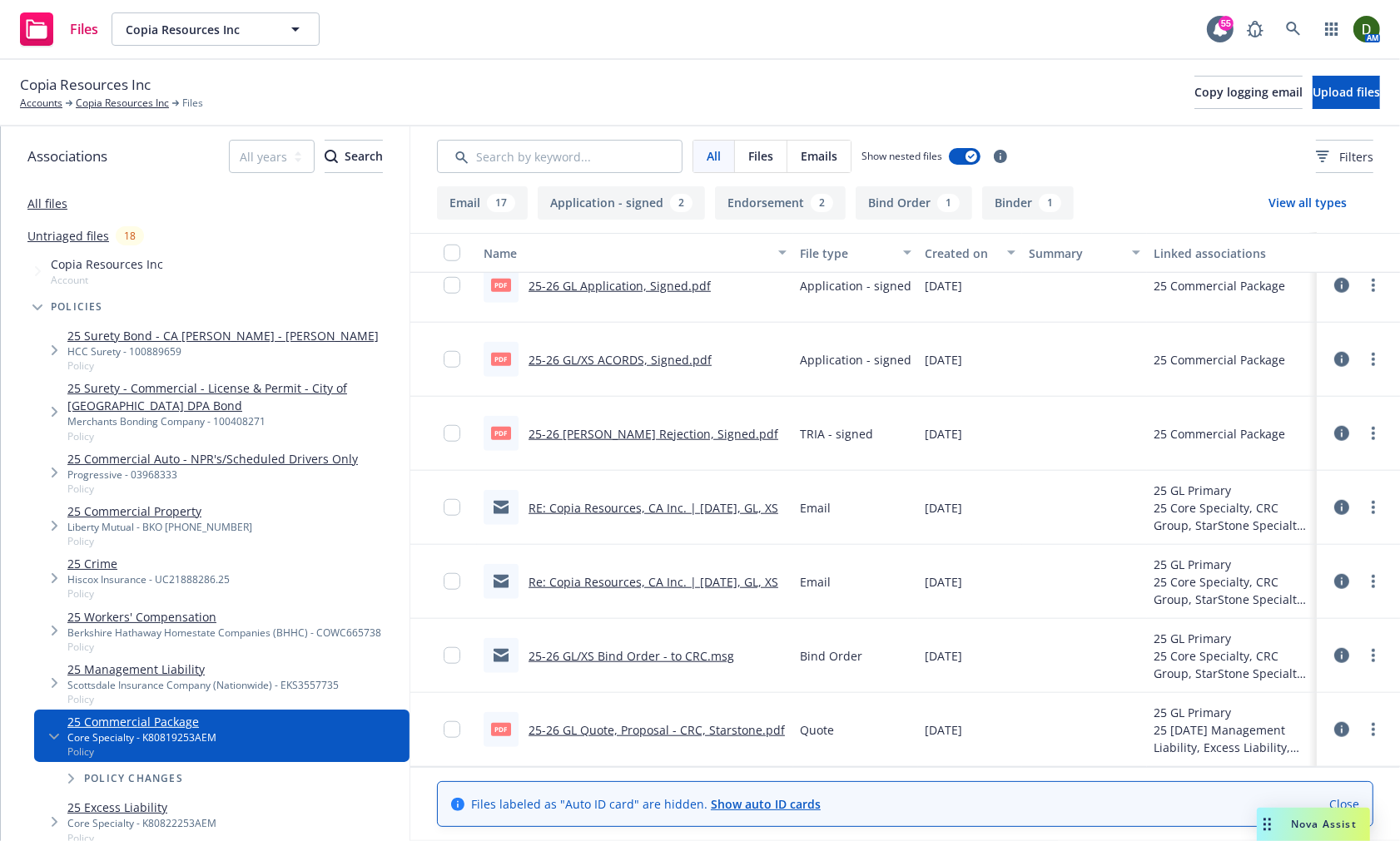
click at [38, 313] on span "Tree Example" at bounding box center [38, 308] width 27 height 27
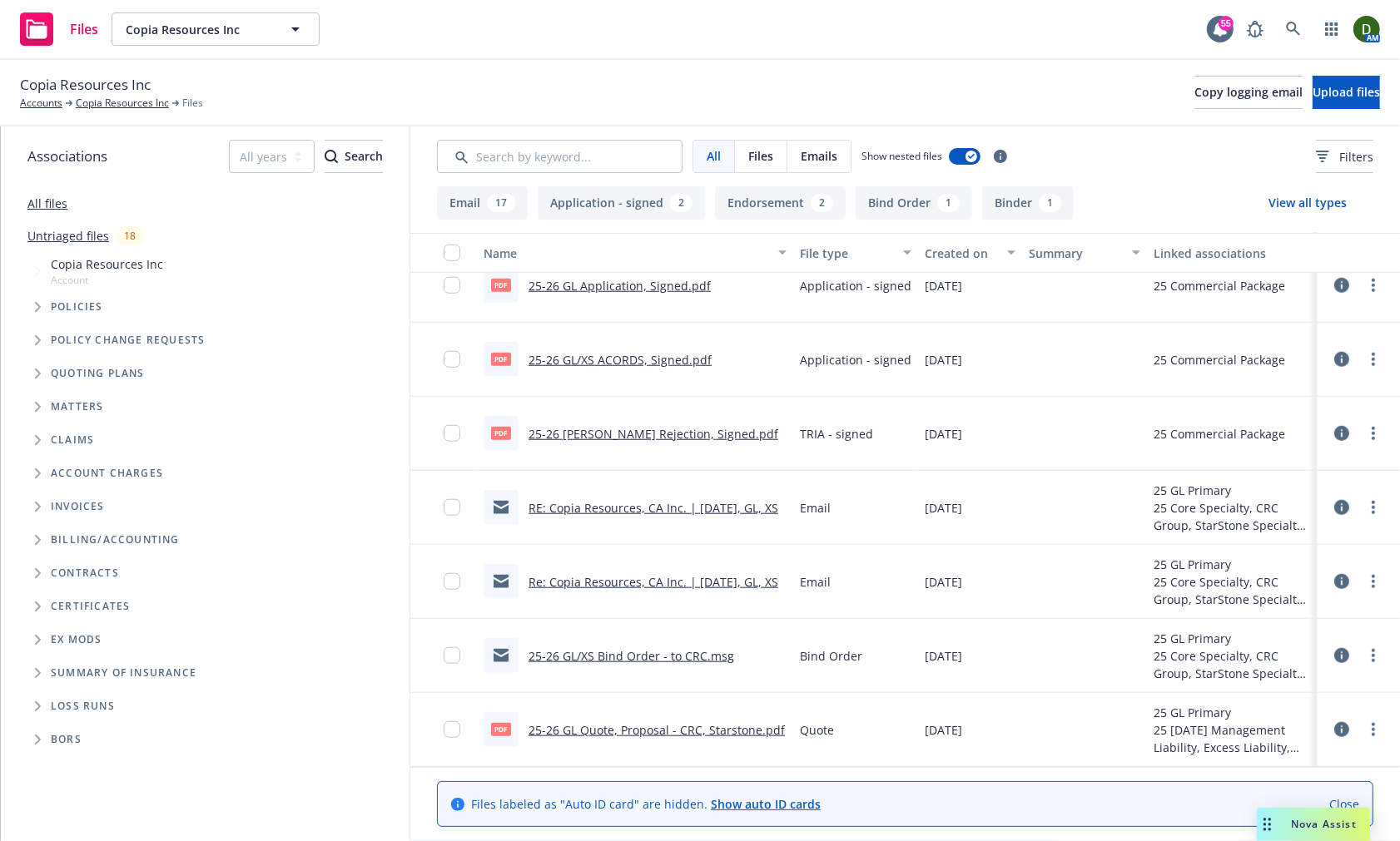
click at [42, 370] on span "Tree Example" at bounding box center [38, 374] width 27 height 27
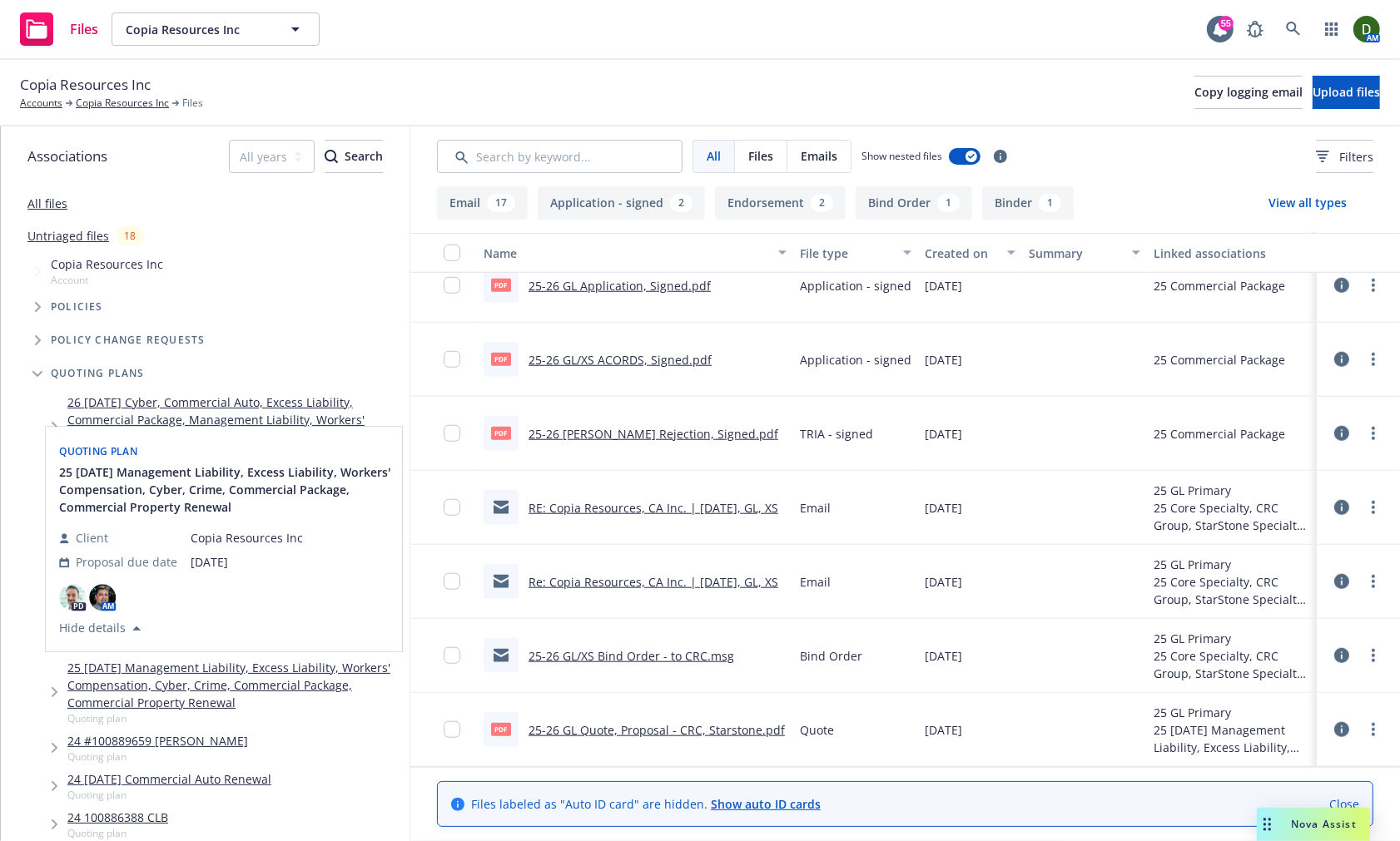
click at [221, 711] on link "25 01/12/25 Management Liability, Excess Liability, Workers' Compensation, Cybe…" at bounding box center [235, 685] width 336 height 53
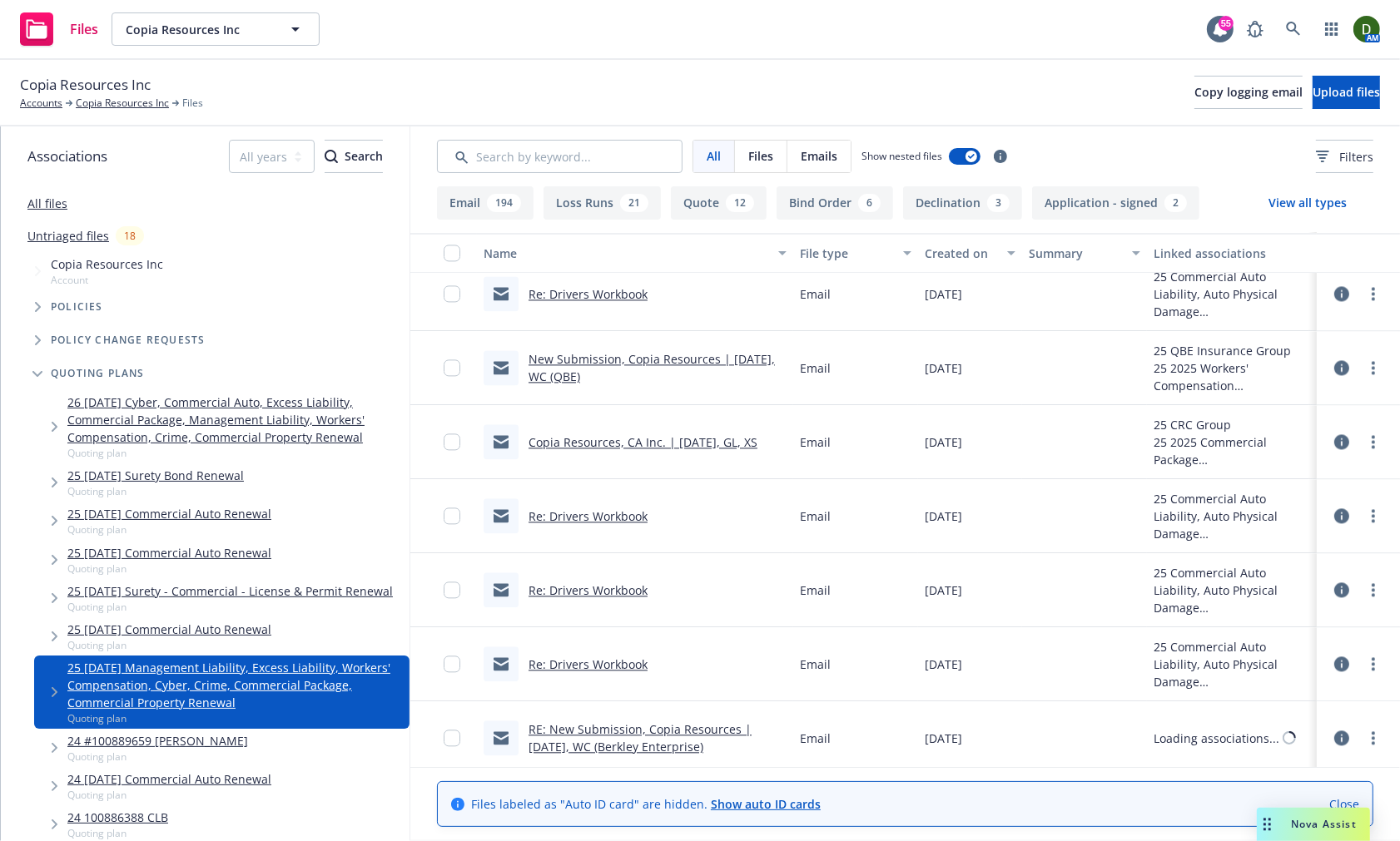
scroll to position [10078, 0]
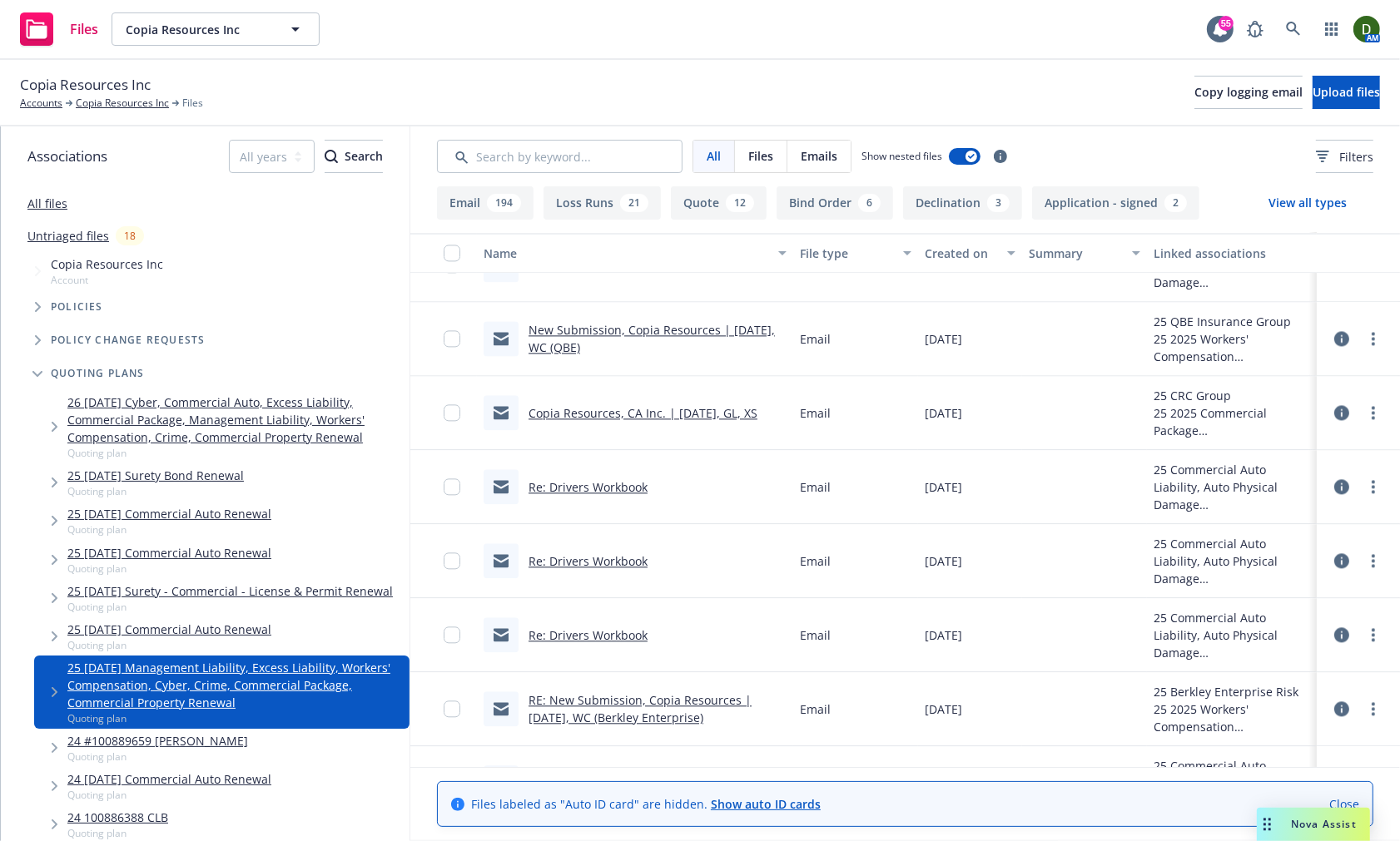
click at [584, 408] on link "Copia Resources, CA Inc. | 01/12/24, GL, XS" at bounding box center [643, 413] width 229 height 15
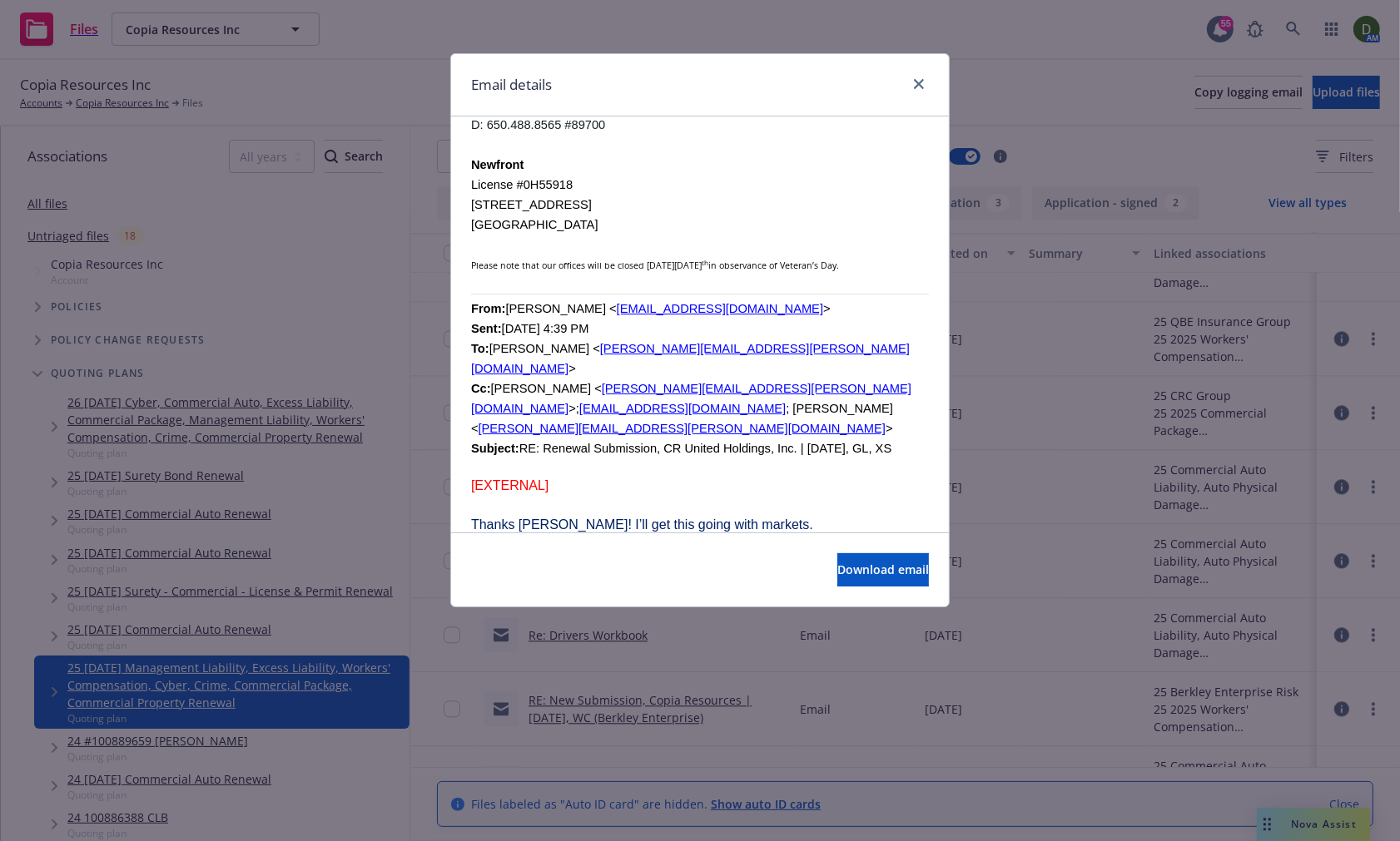
scroll to position [4345, 0]
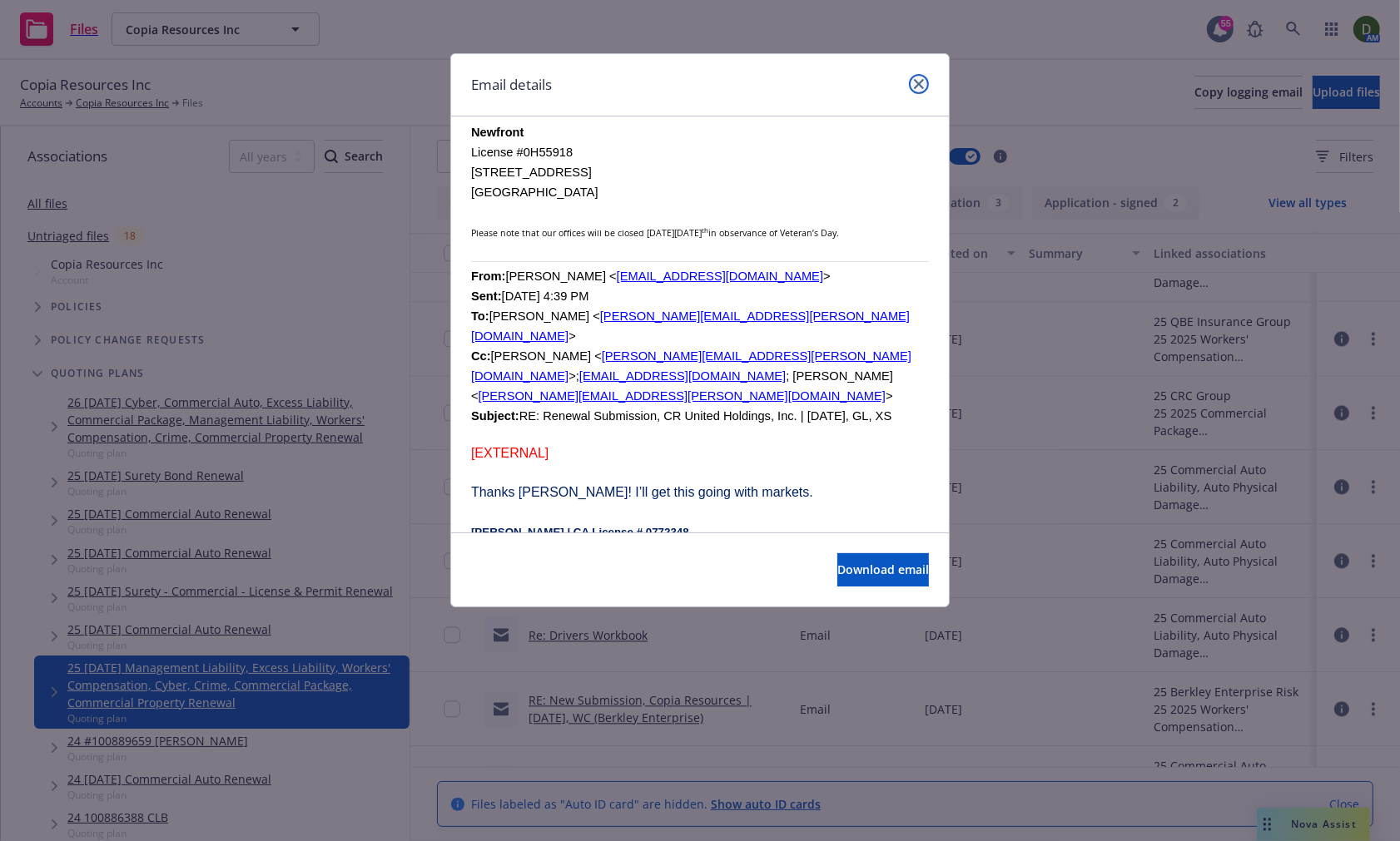
click at [910, 89] on link "close" at bounding box center [918, 84] width 20 height 20
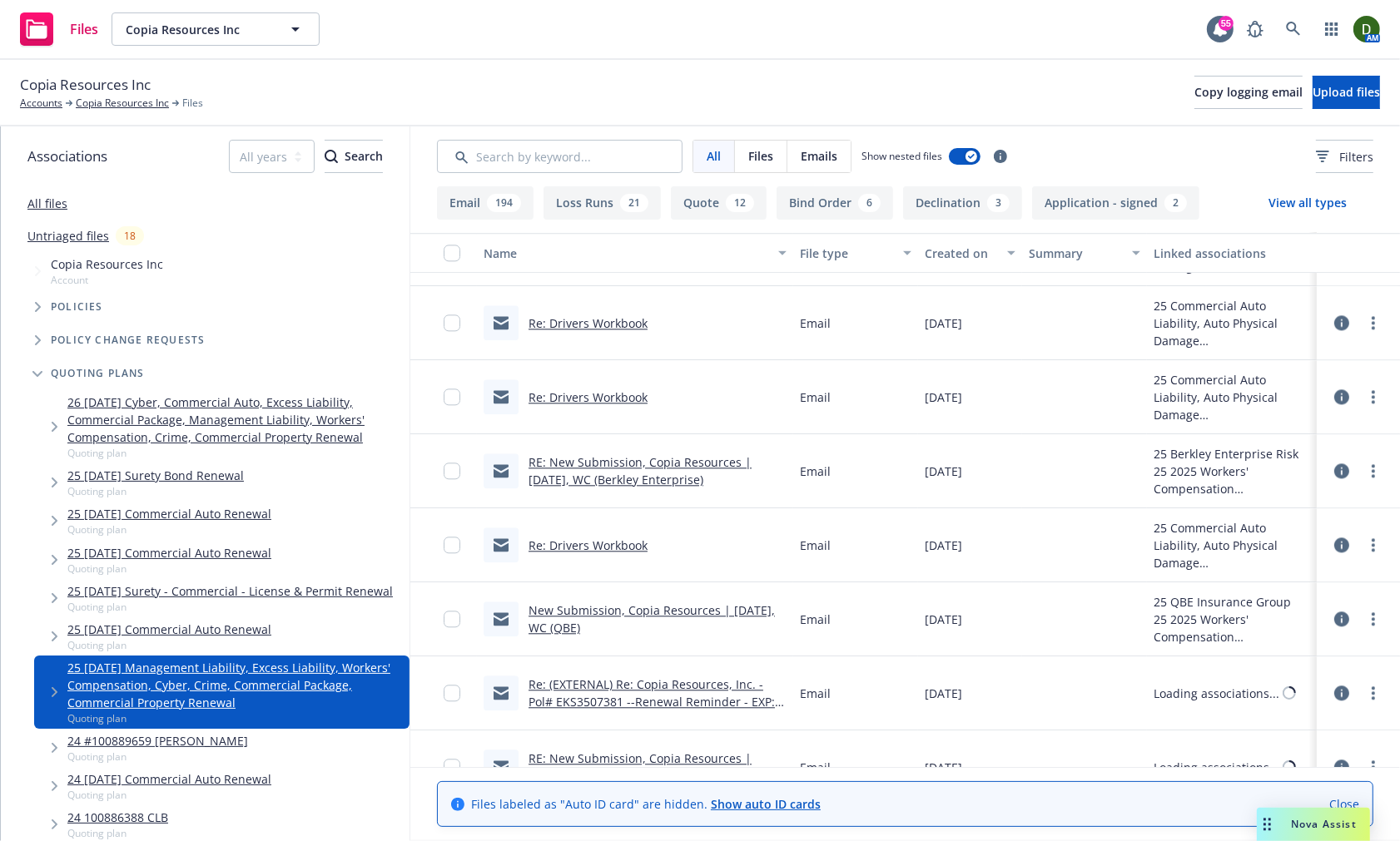
scroll to position [10354, 0]
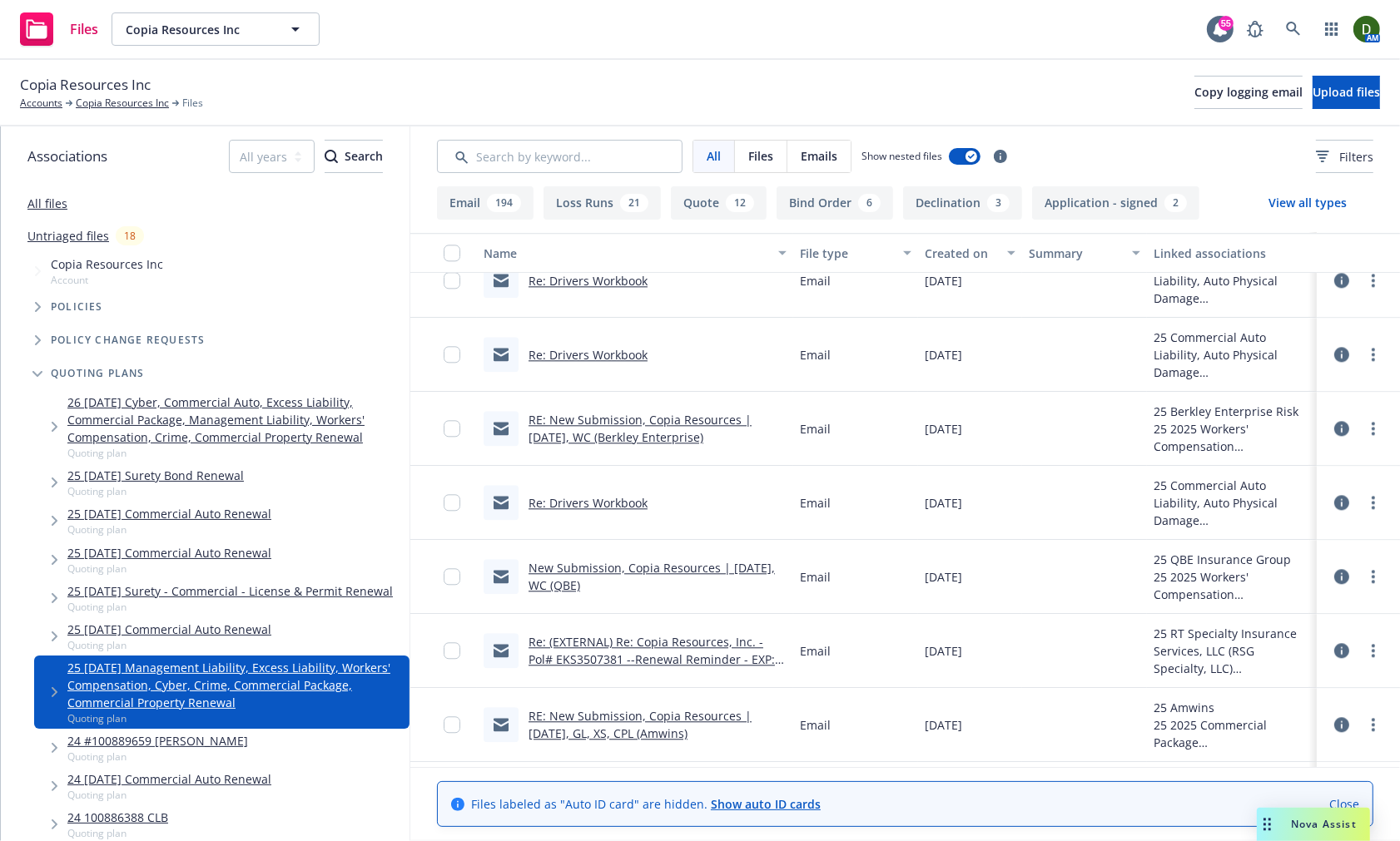
click at [577, 427] on div "RE: New Submission, Copia Resources | 01/12/25, WC (Berkley Enterprise)" at bounding box center [658, 429] width 258 height 35
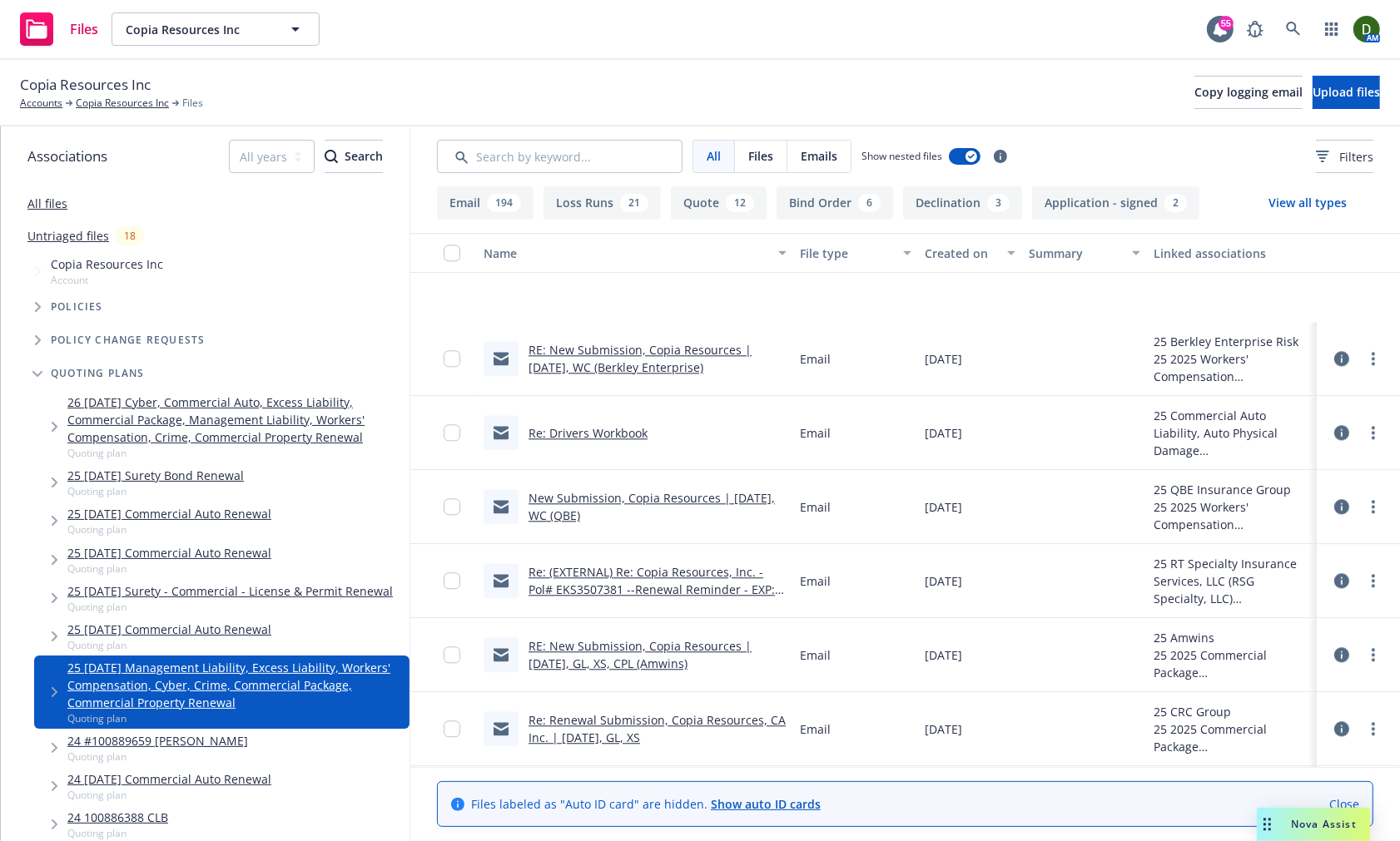
scroll to position [10632, 0]
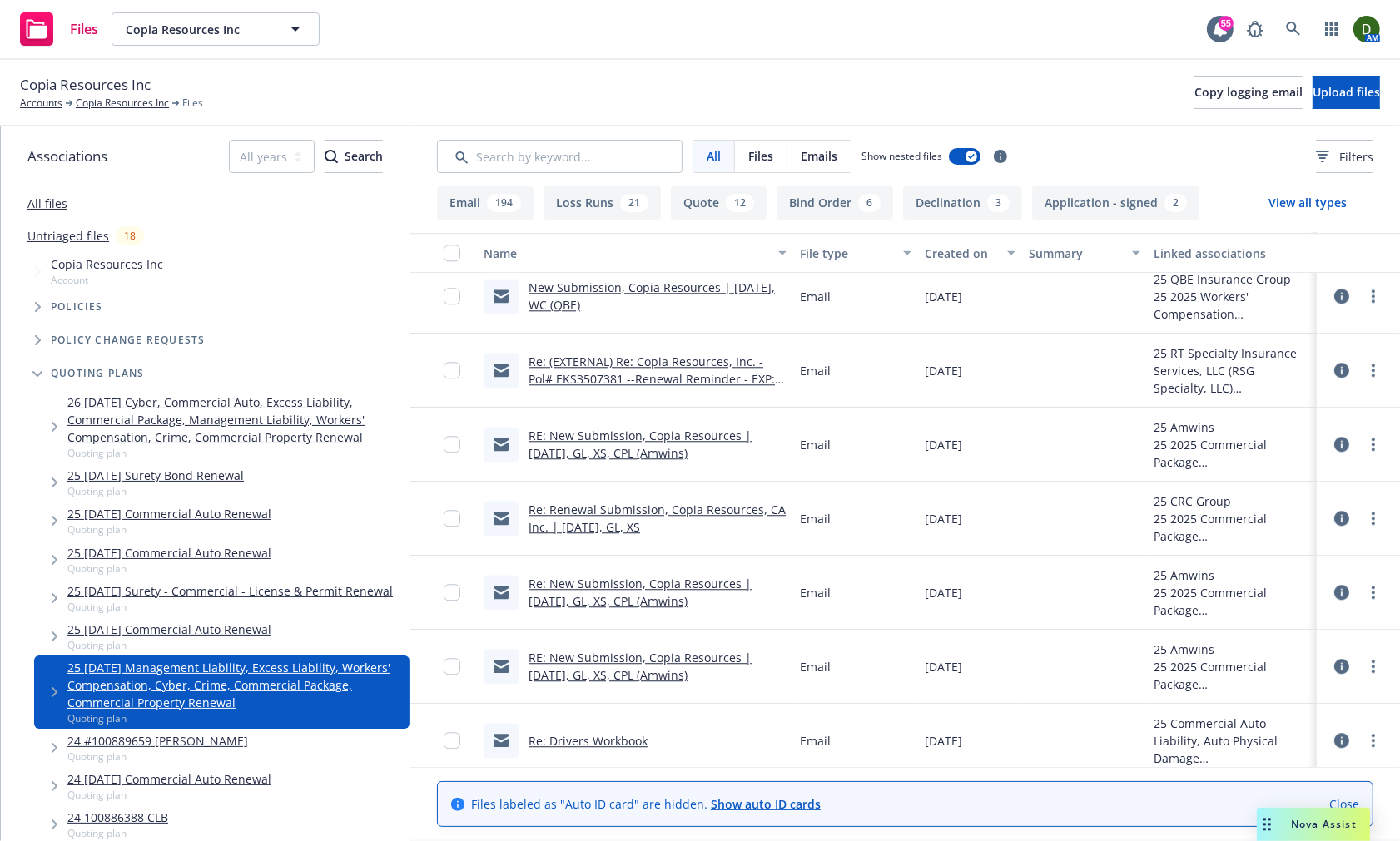
click at [618, 441] on link "RE: New Submission, Copia Resources | 01/12/25, GL, XS, CPL (Amwins)" at bounding box center [640, 444] width 223 height 34
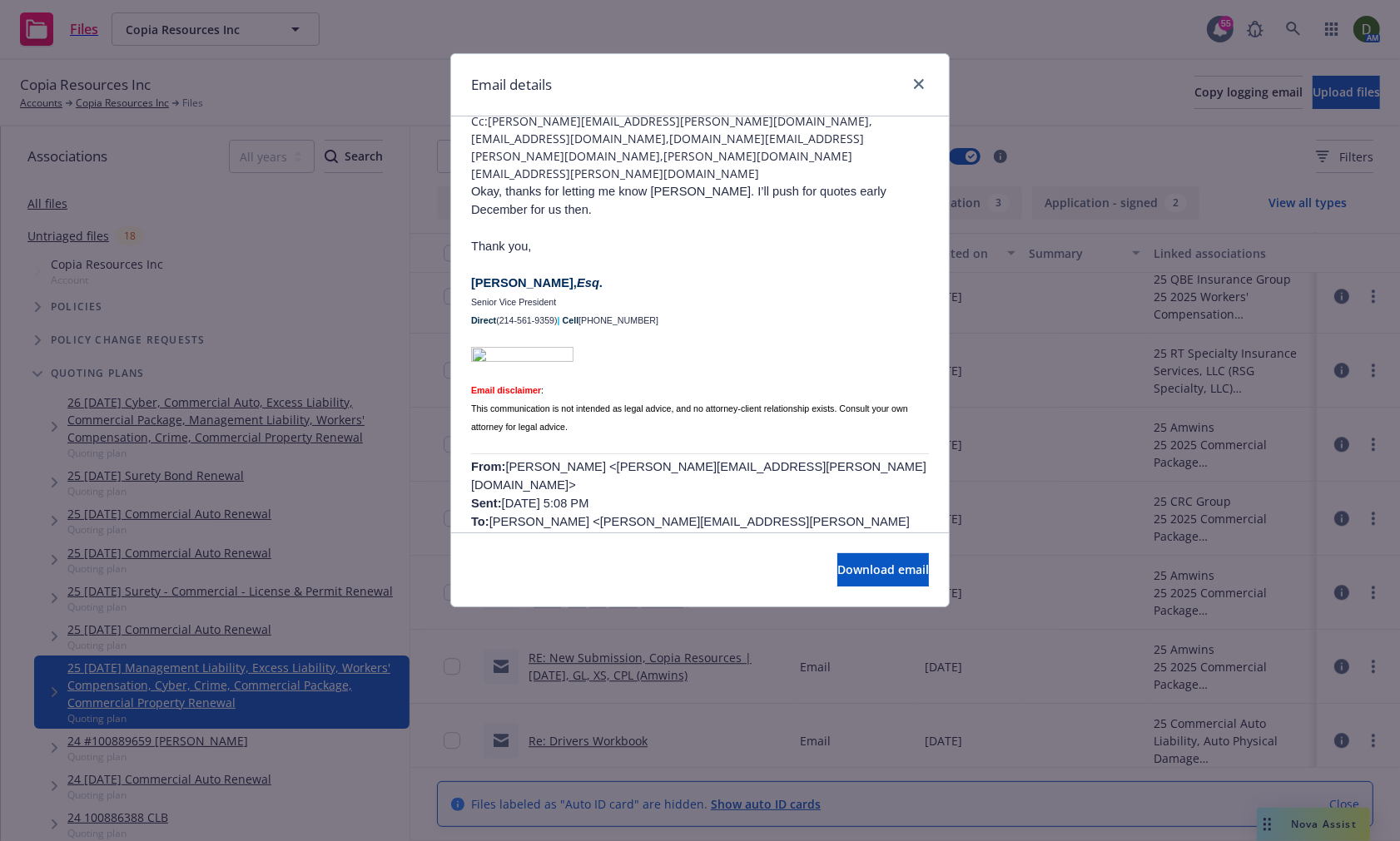
scroll to position [277, 0]
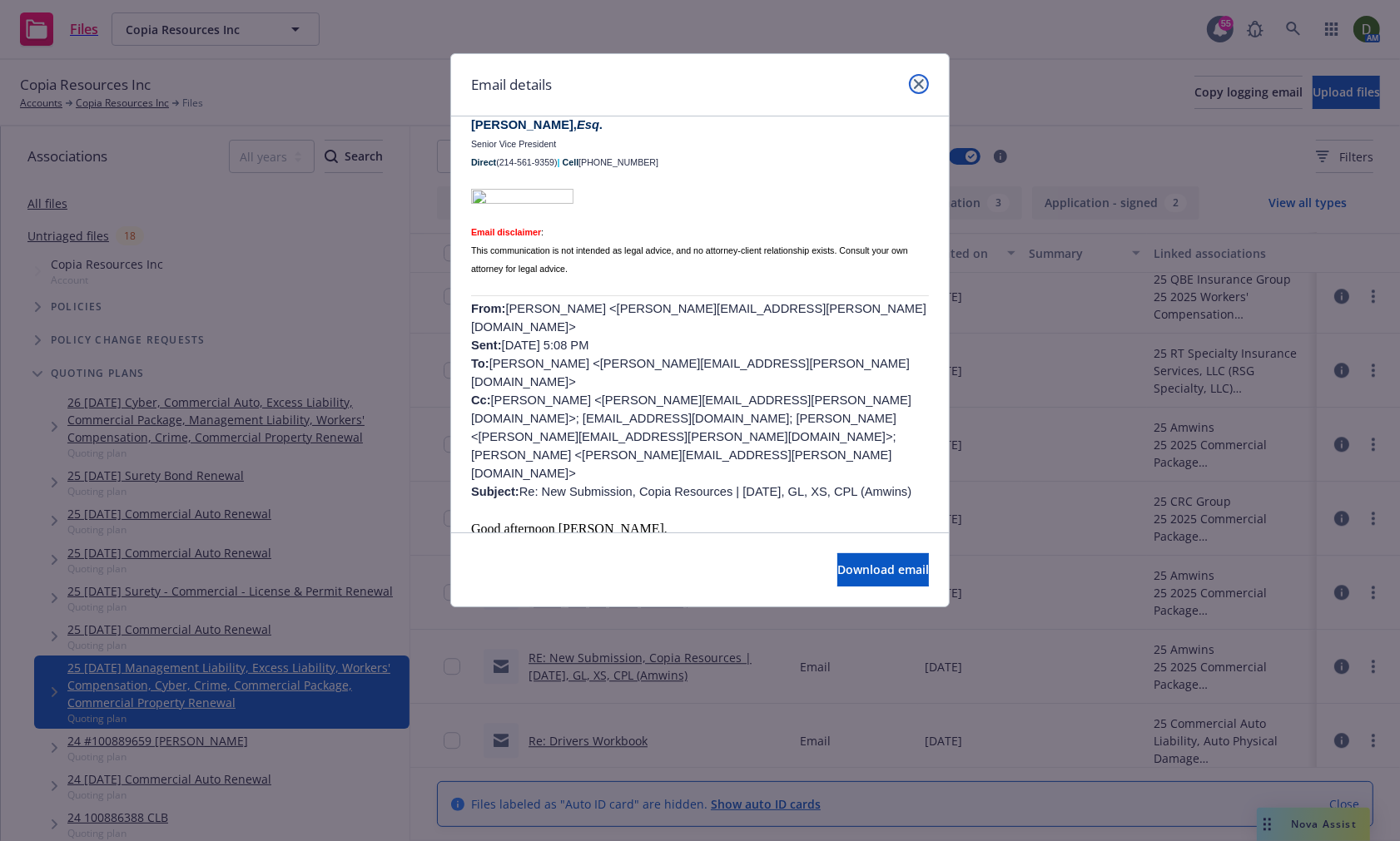
click at [918, 84] on icon "close" at bounding box center [919, 84] width 10 height 10
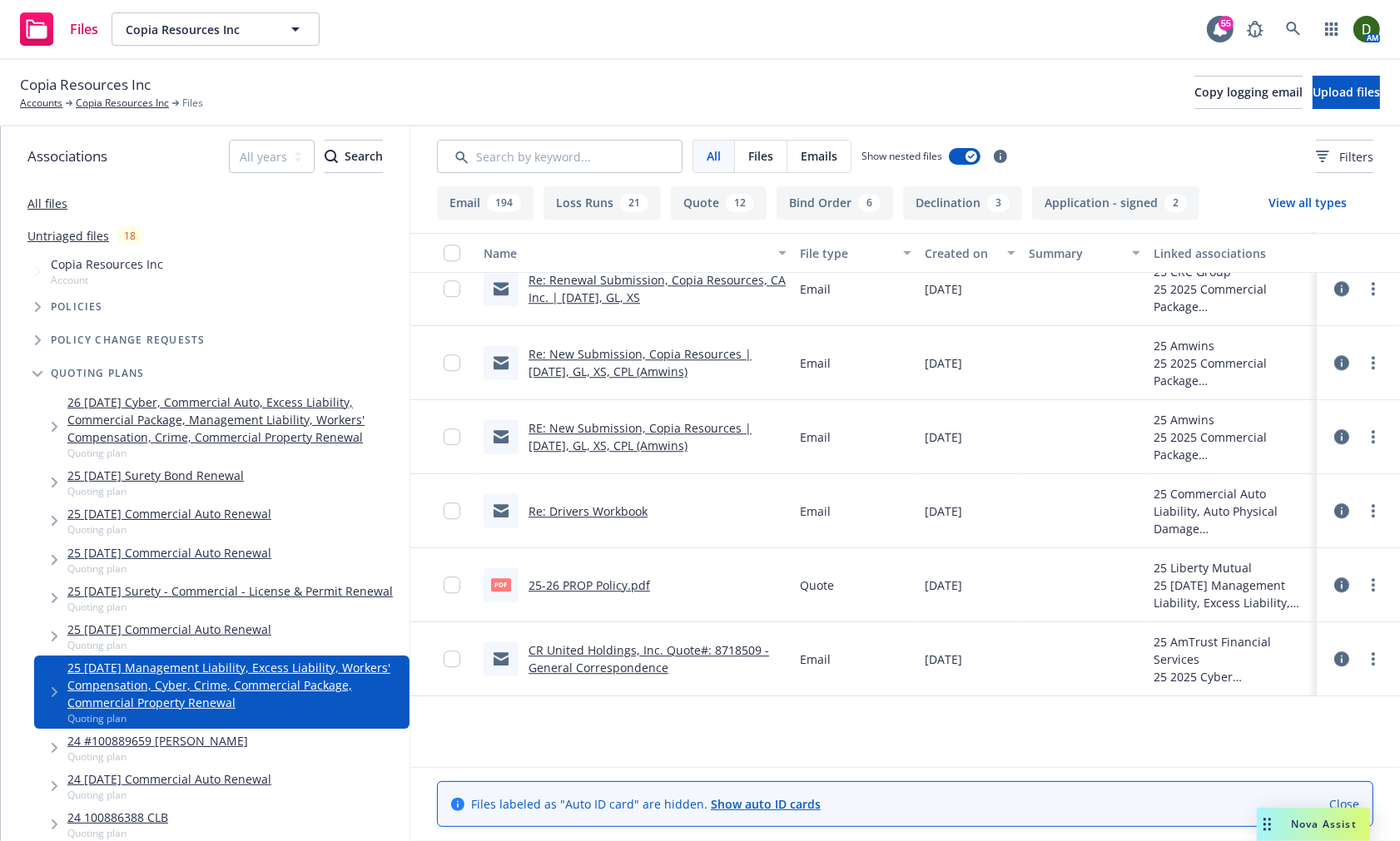
scroll to position [11002, 0]
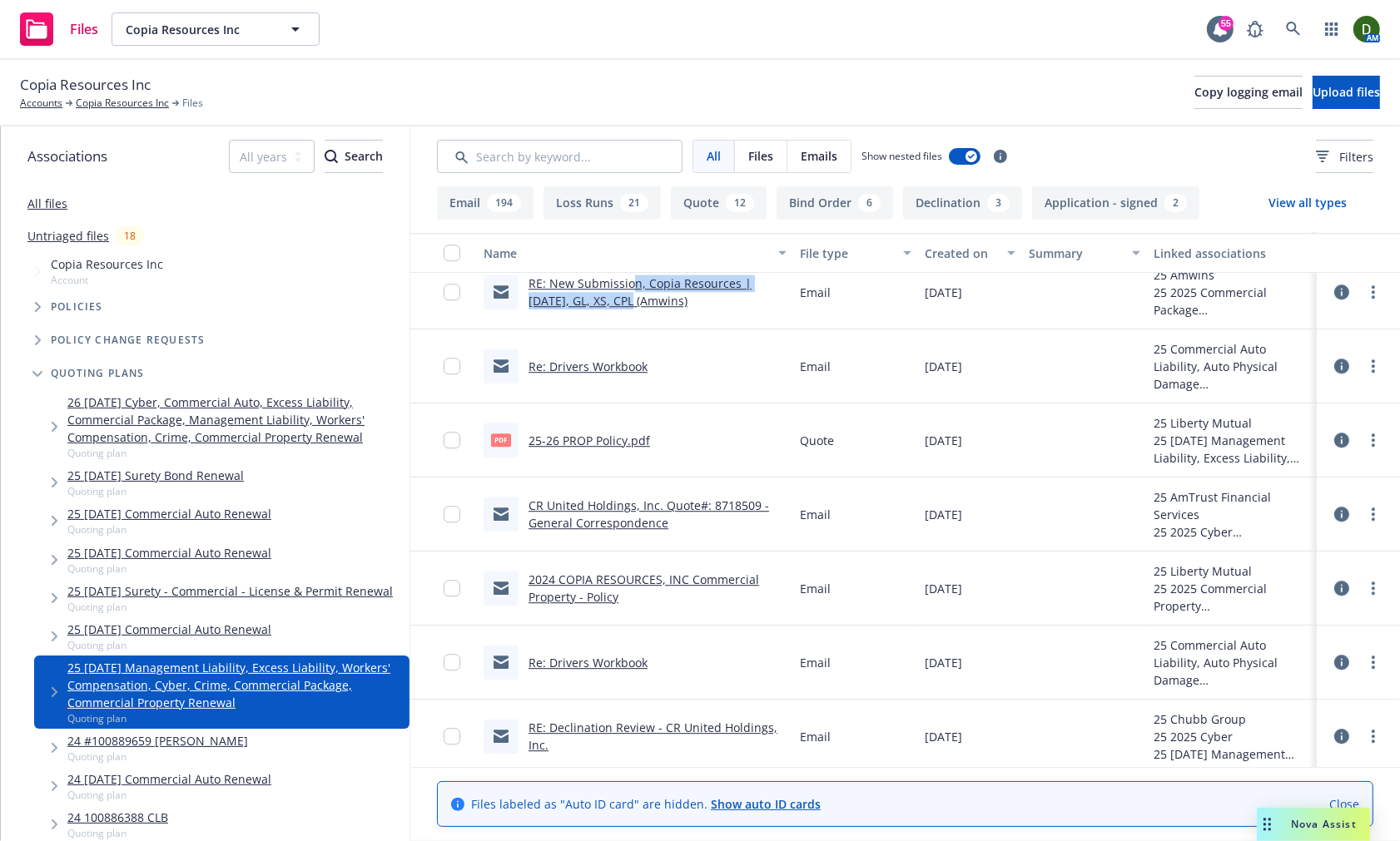
click at [620, 288] on link "RE: New Submission, Copia Resources | 01/12/25, GL, XS, CPL (Amwins)" at bounding box center [640, 292] width 223 height 34
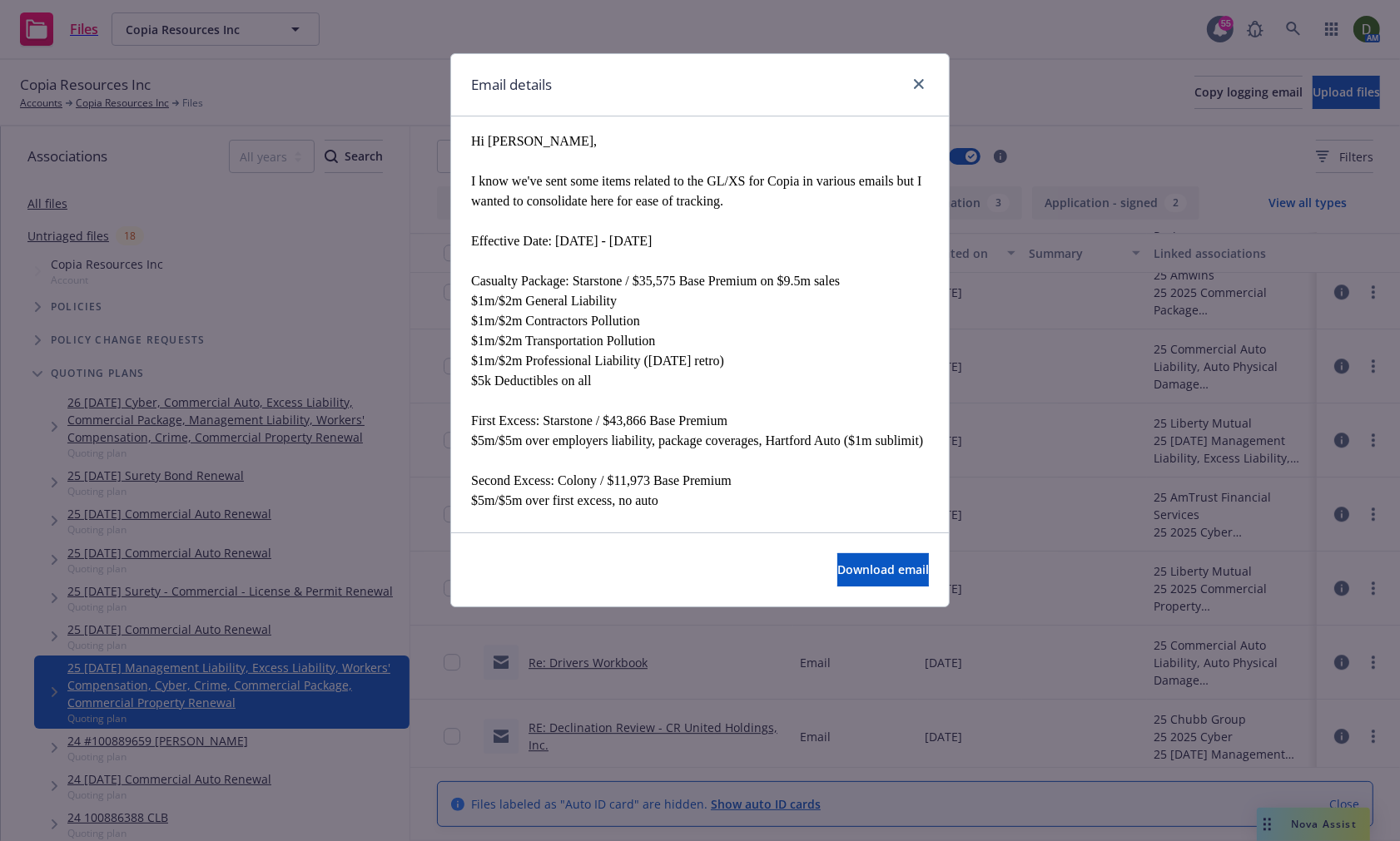
scroll to position [555, 0]
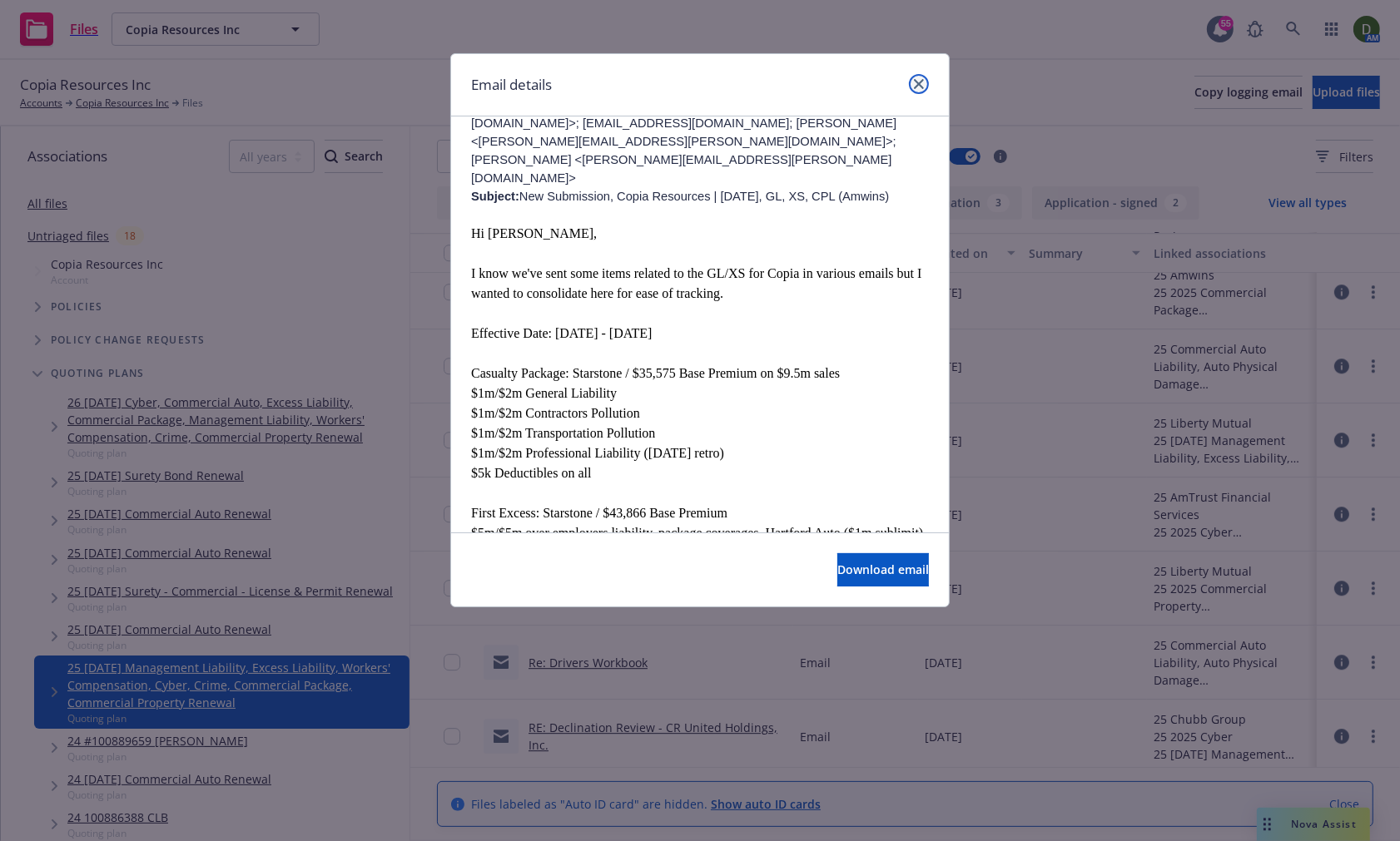
click at [910, 81] on link "close" at bounding box center [918, 84] width 20 height 20
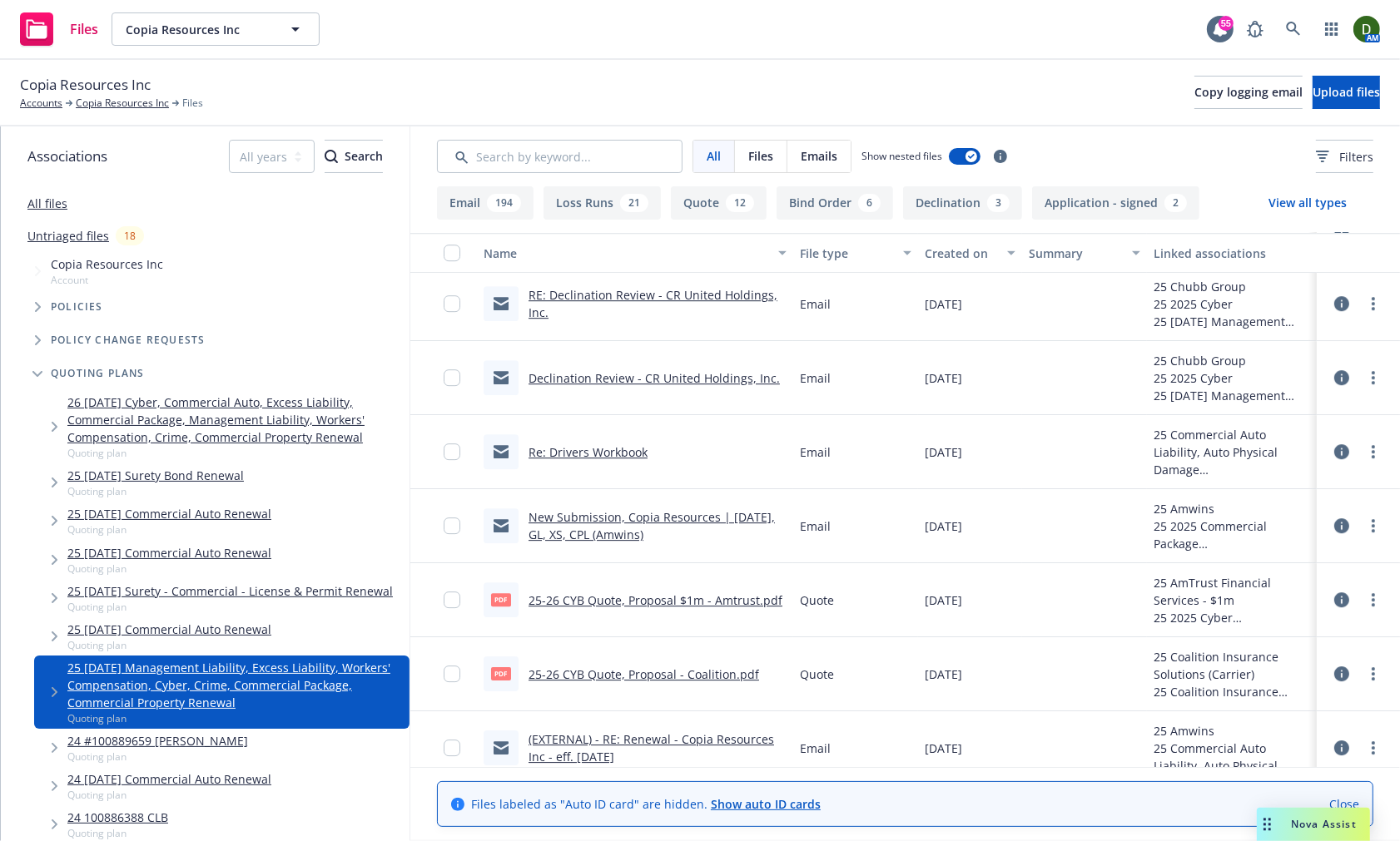
scroll to position [11464, 0]
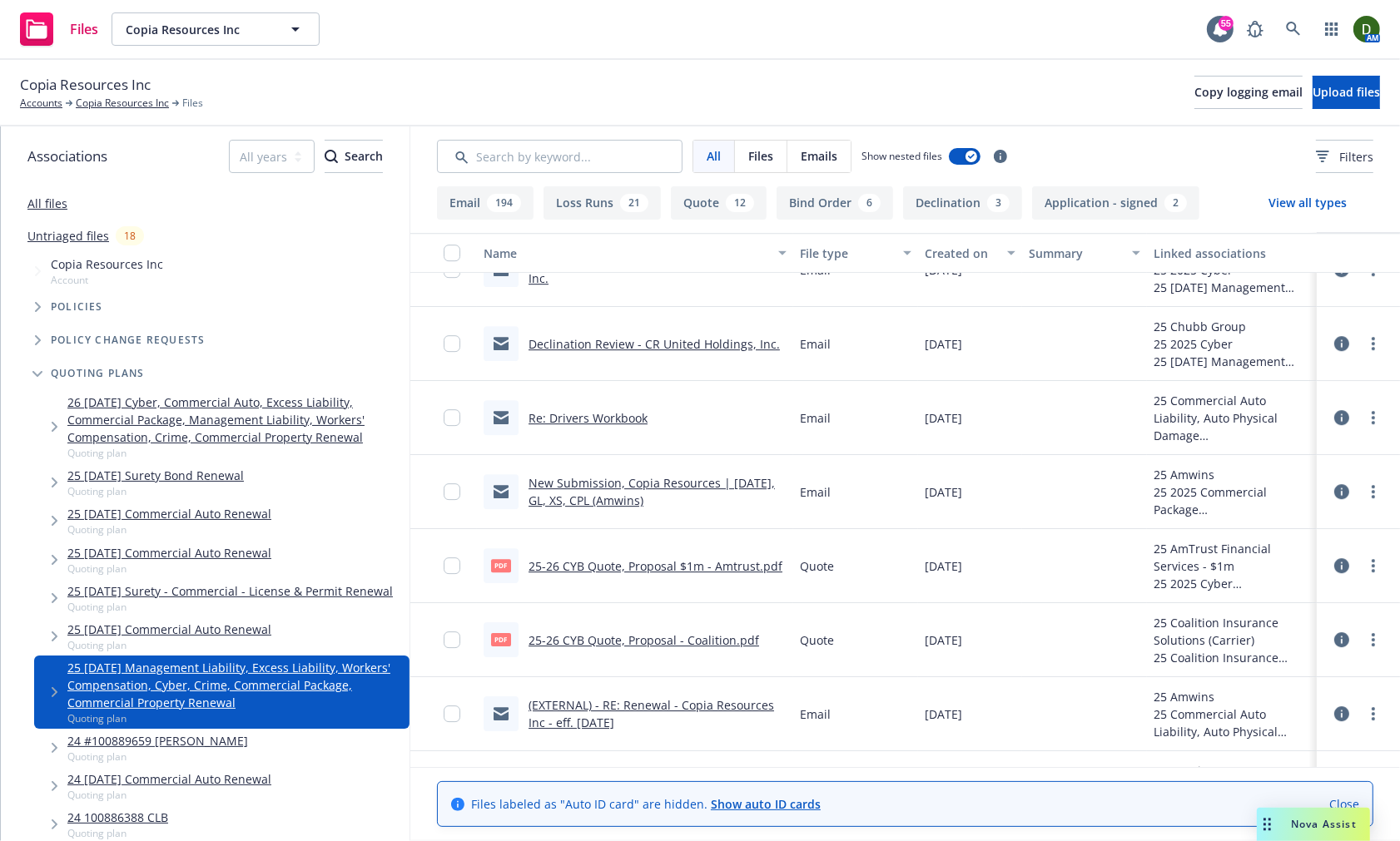
click at [594, 480] on link "New Submission, Copia Resources | 01/12/25, GL, XS, CPL (Amwins)" at bounding box center [652, 491] width 246 height 34
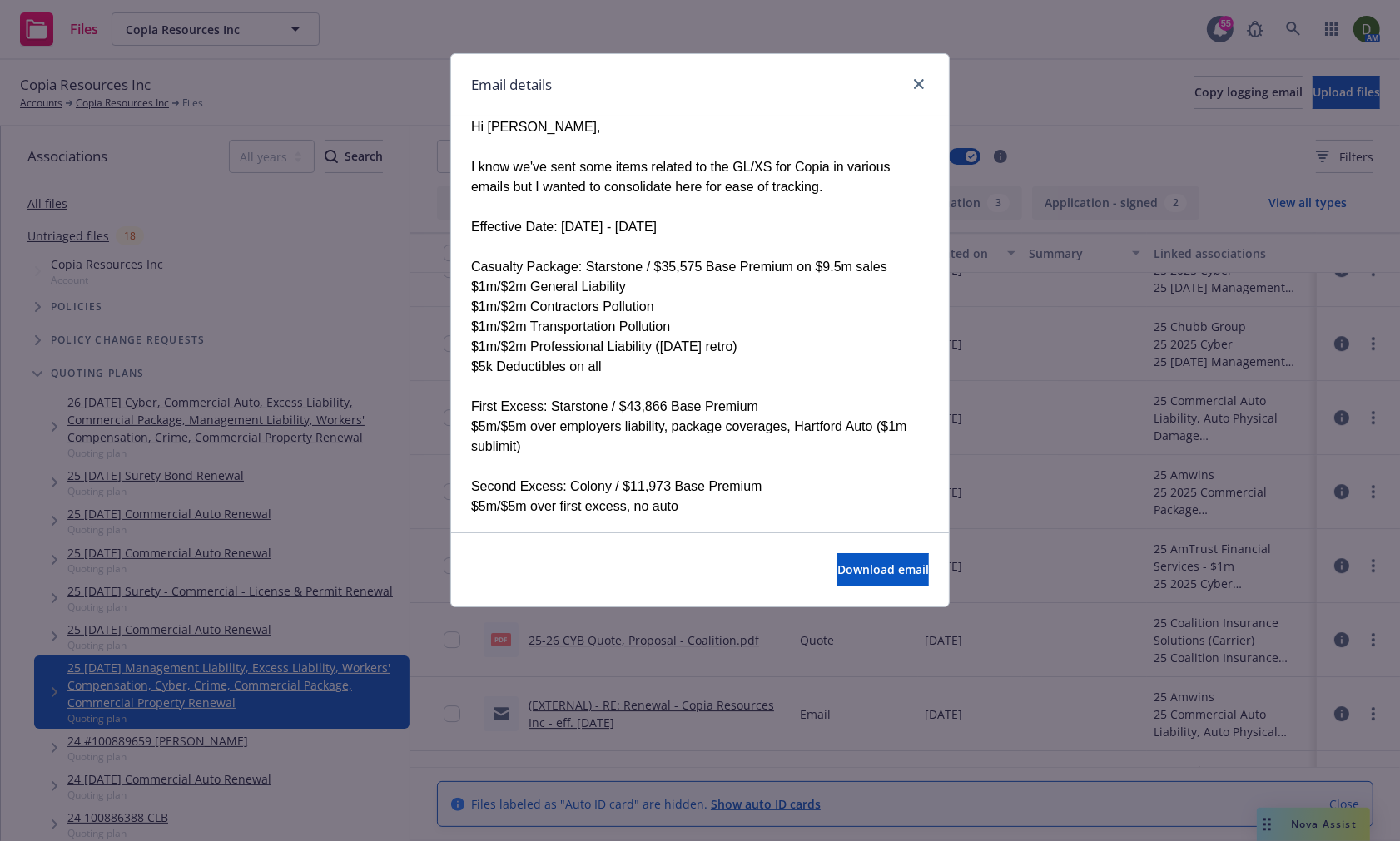
scroll to position [185, 0]
click at [838, 568] on span "Download email" at bounding box center [883, 569] width 91 height 15
click at [922, 72] on div "Email details" at bounding box center [700, 85] width 498 height 62
click at [912, 81] on link "close" at bounding box center [918, 84] width 20 height 20
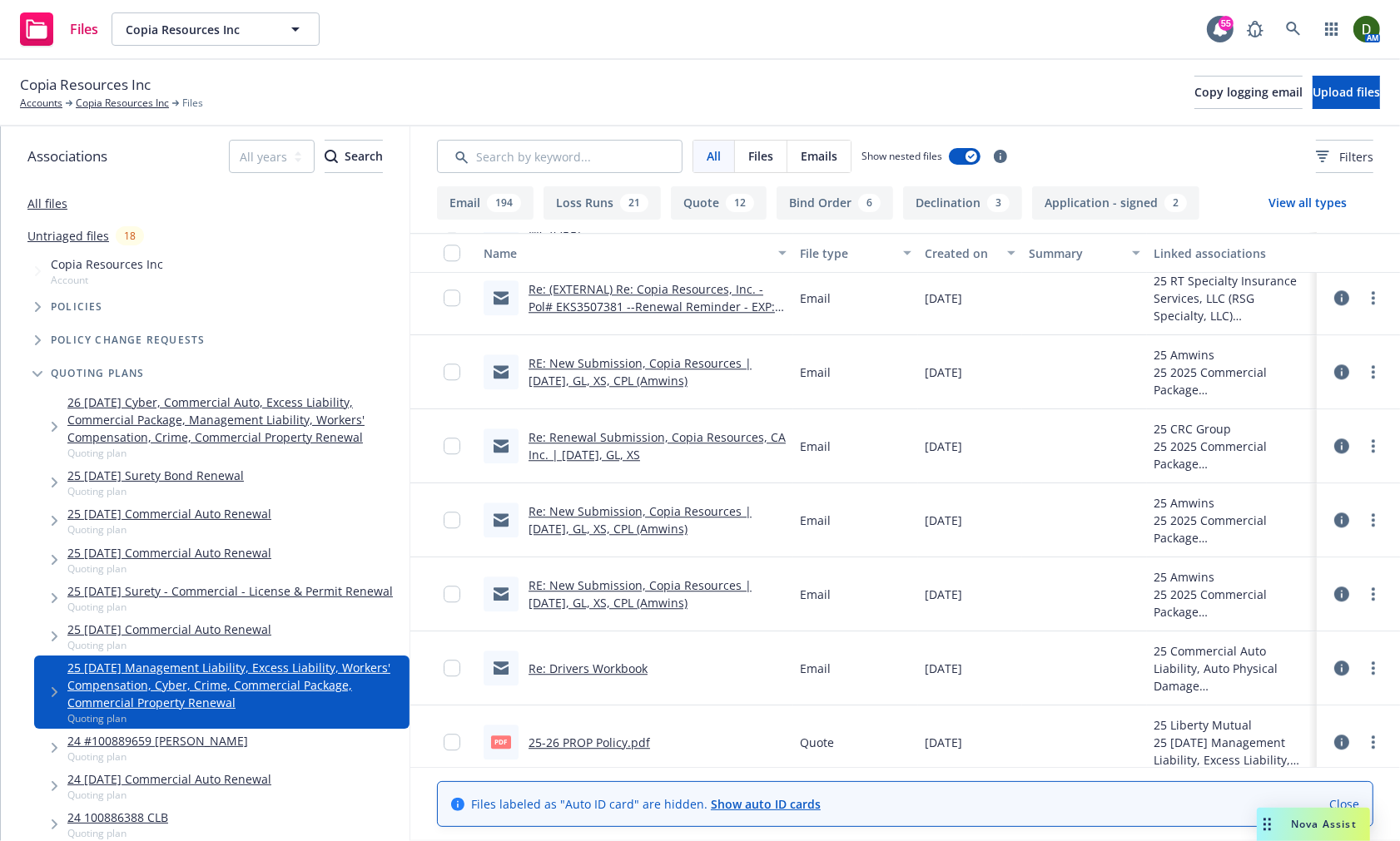
scroll to position [10632, 0]
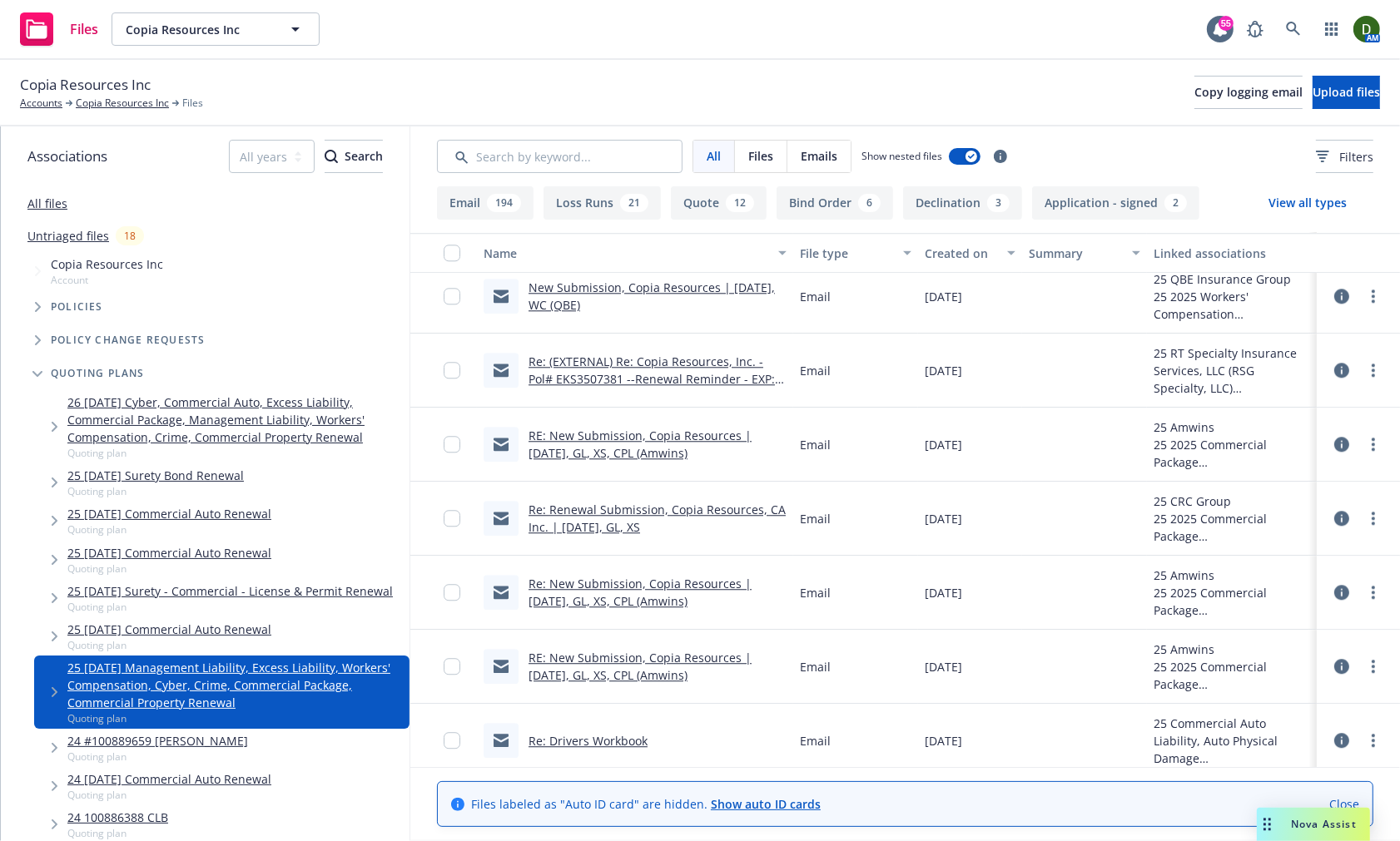
click at [592, 517] on link "Re: Renewal Submission, Copia Resources, CA Inc. | 01/12/24, GL, XS" at bounding box center [658, 518] width 258 height 34
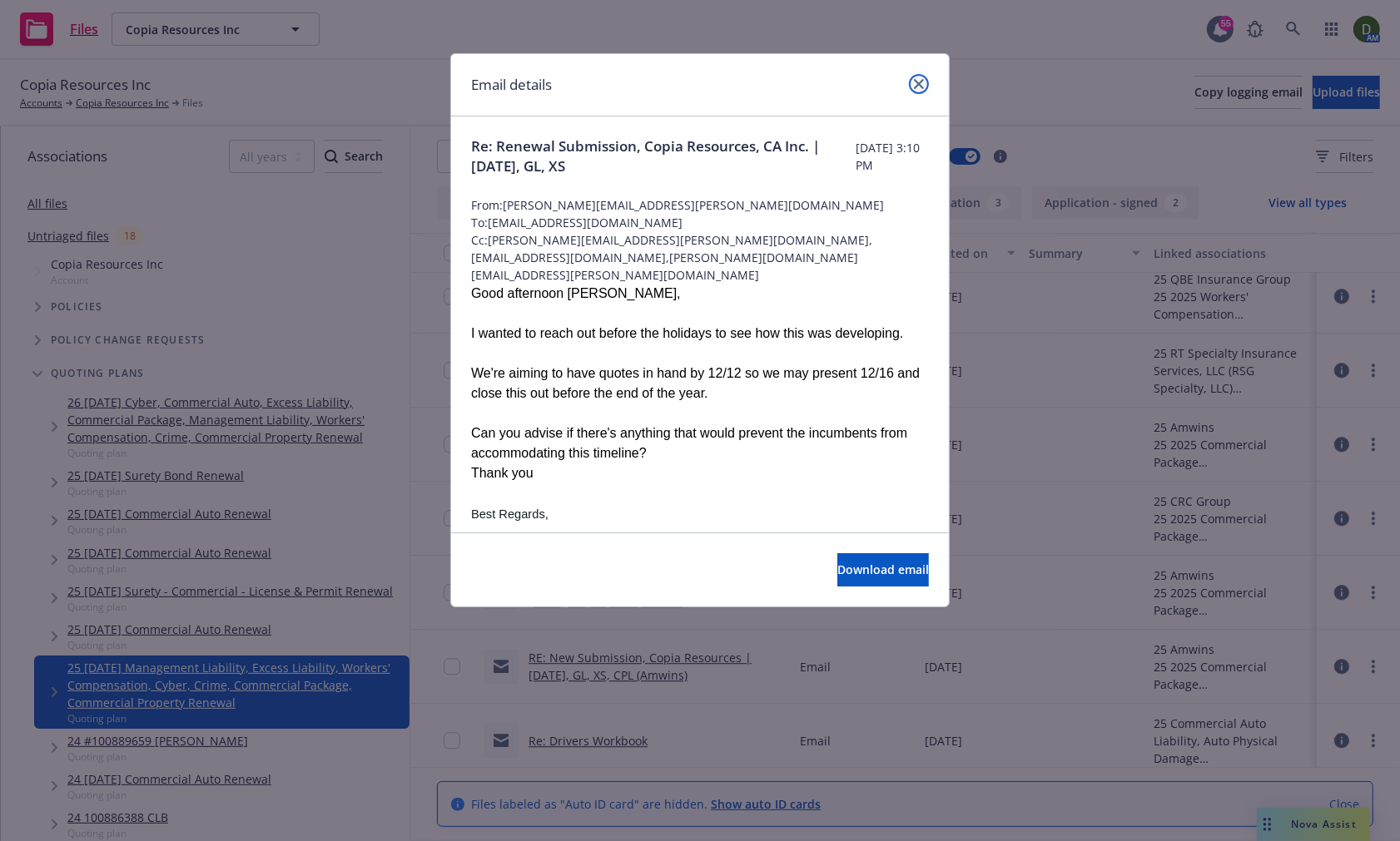
click at [925, 79] on link "close" at bounding box center [918, 84] width 20 height 20
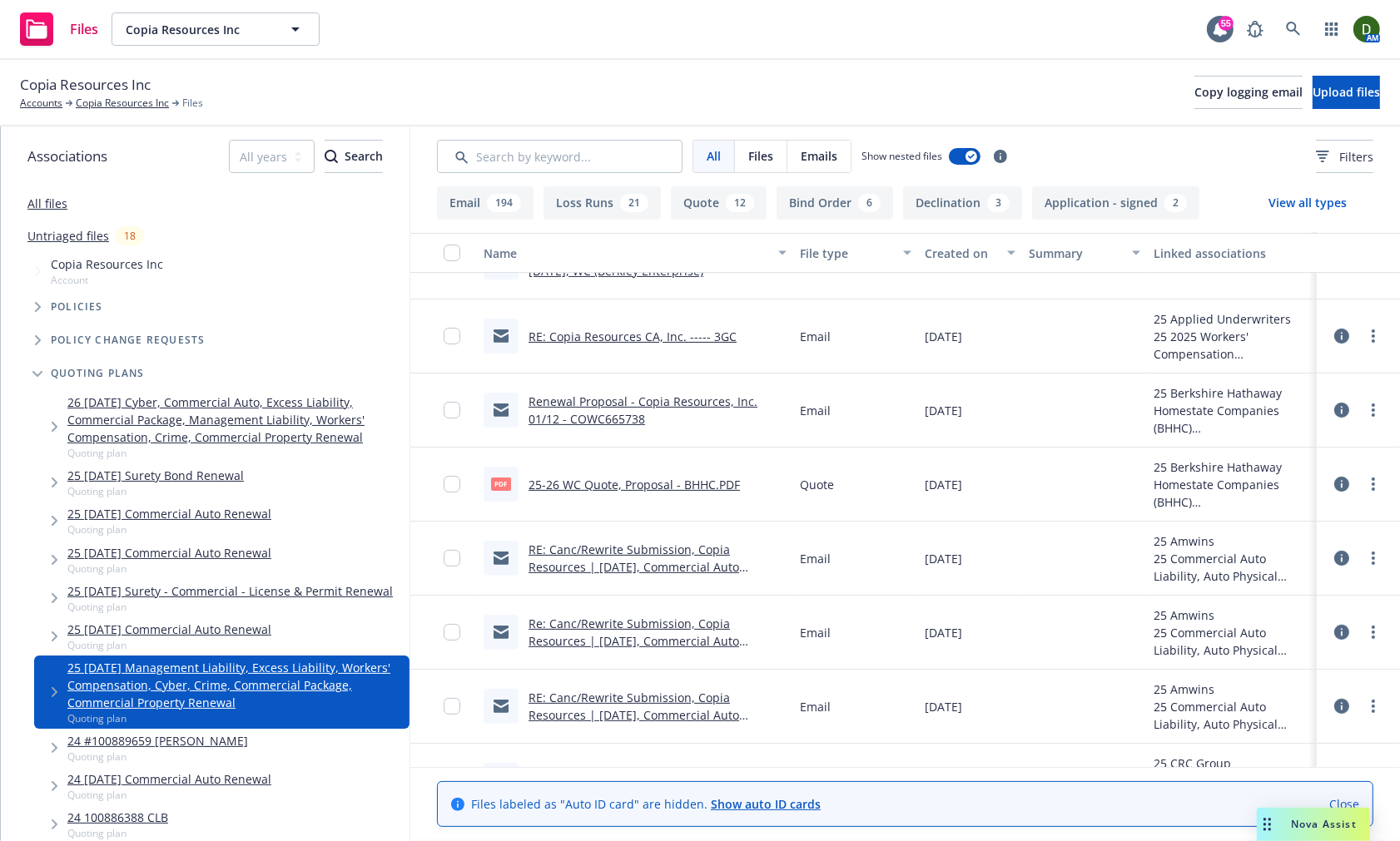
scroll to position [6749, 0]
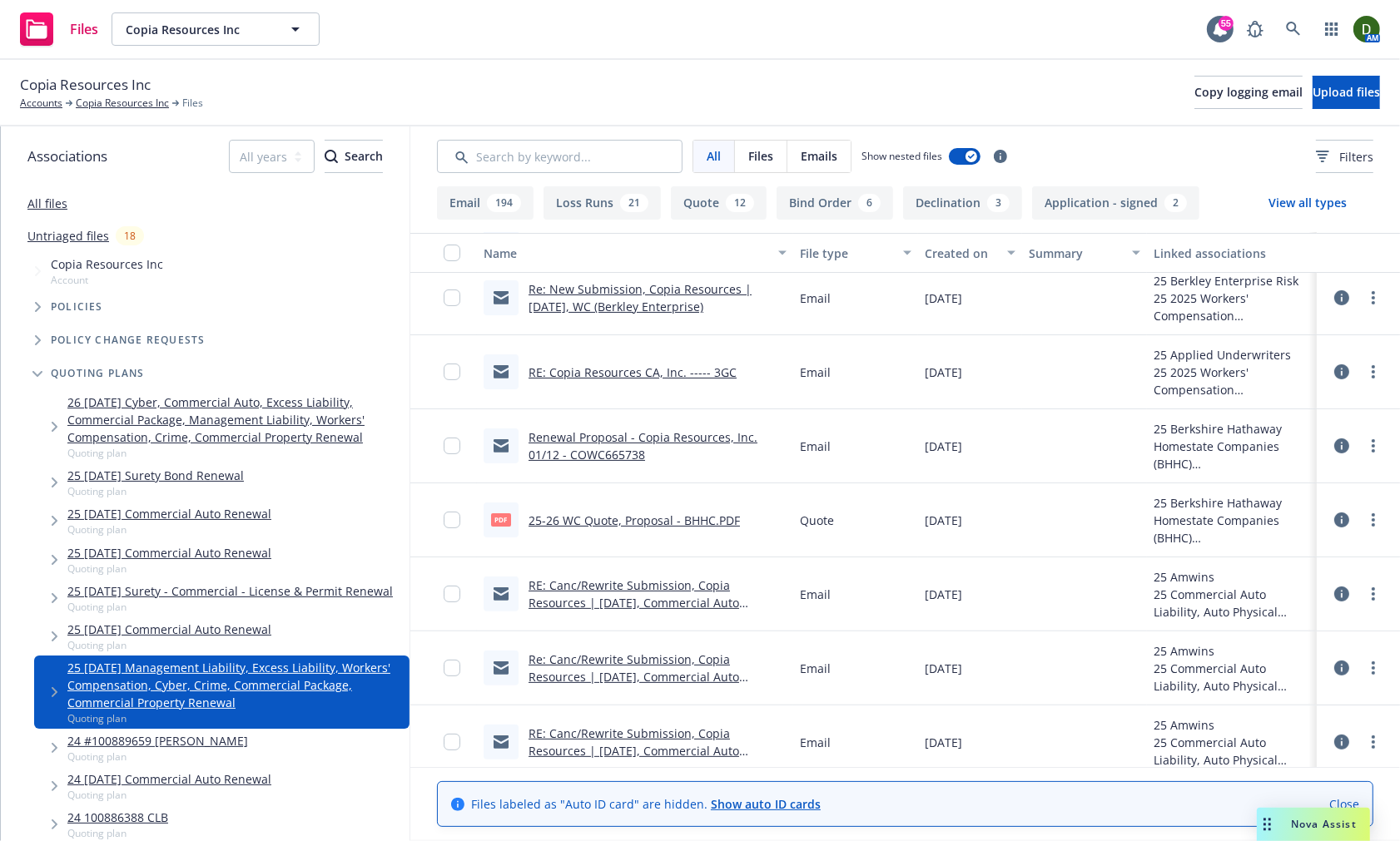
click at [654, 369] on link "RE: Copia Resources CA, Inc. ----- 3GC" at bounding box center [633, 372] width 208 height 15
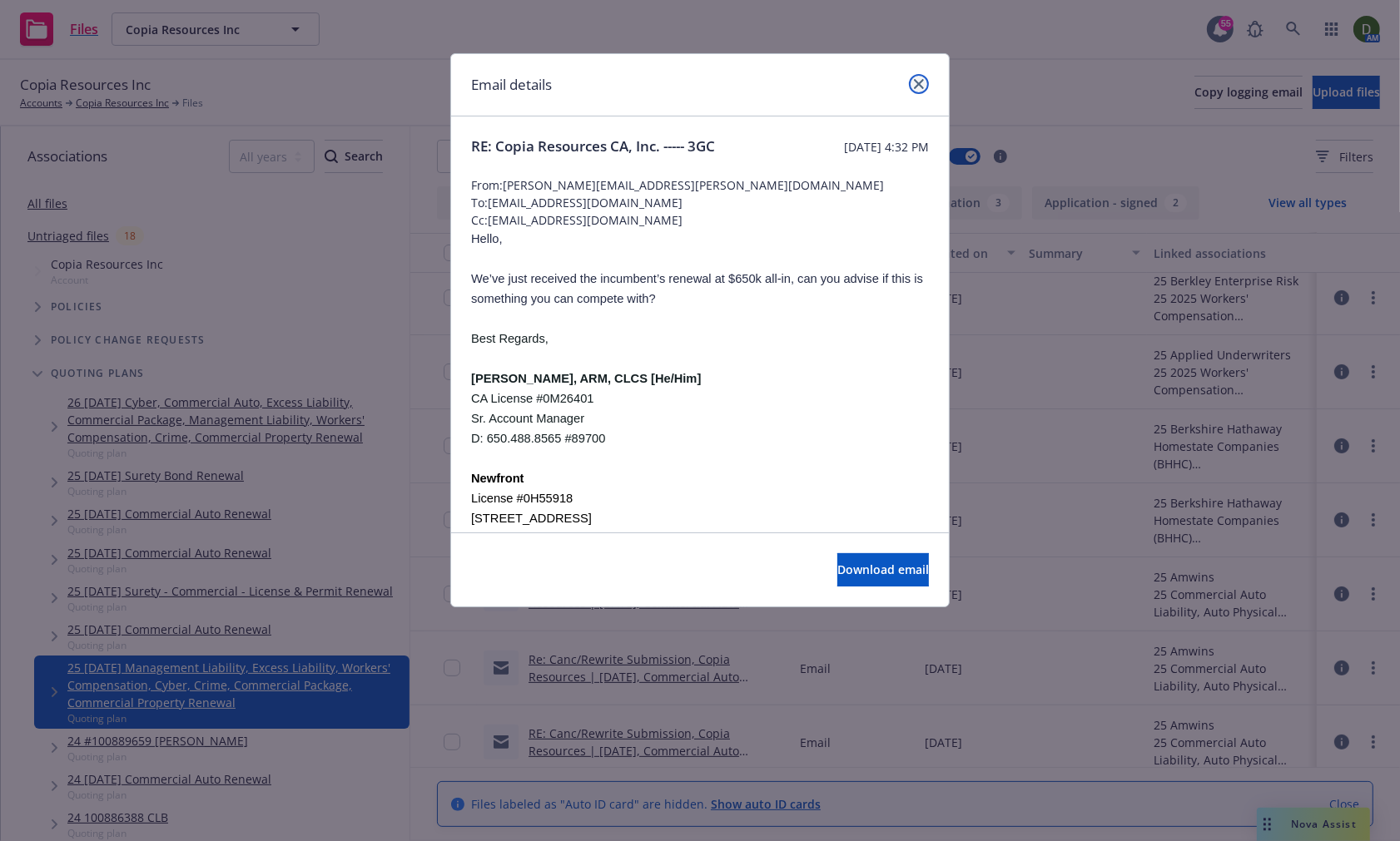
click at [916, 87] on icon "close" at bounding box center [919, 84] width 10 height 10
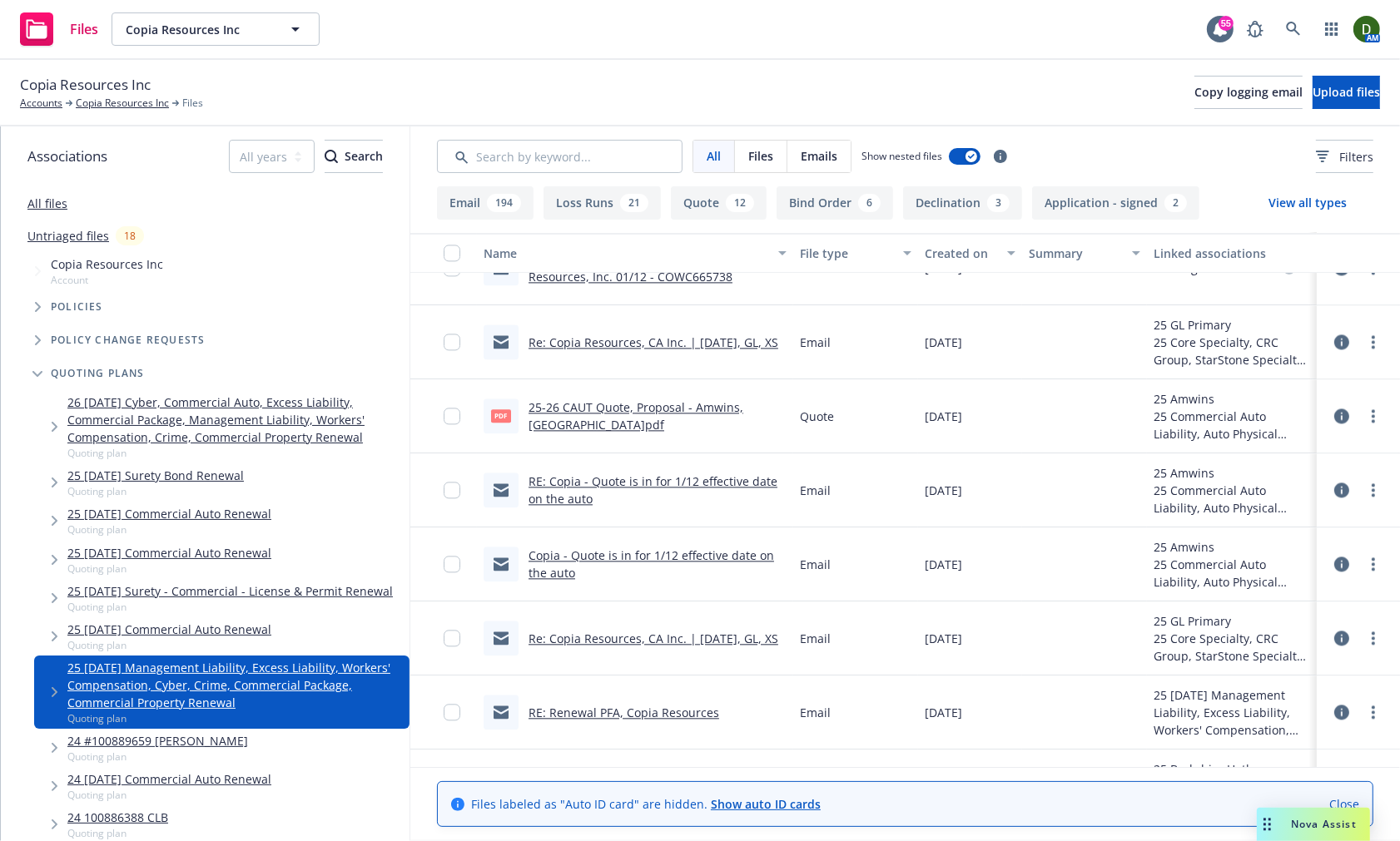
scroll to position [3698, 0]
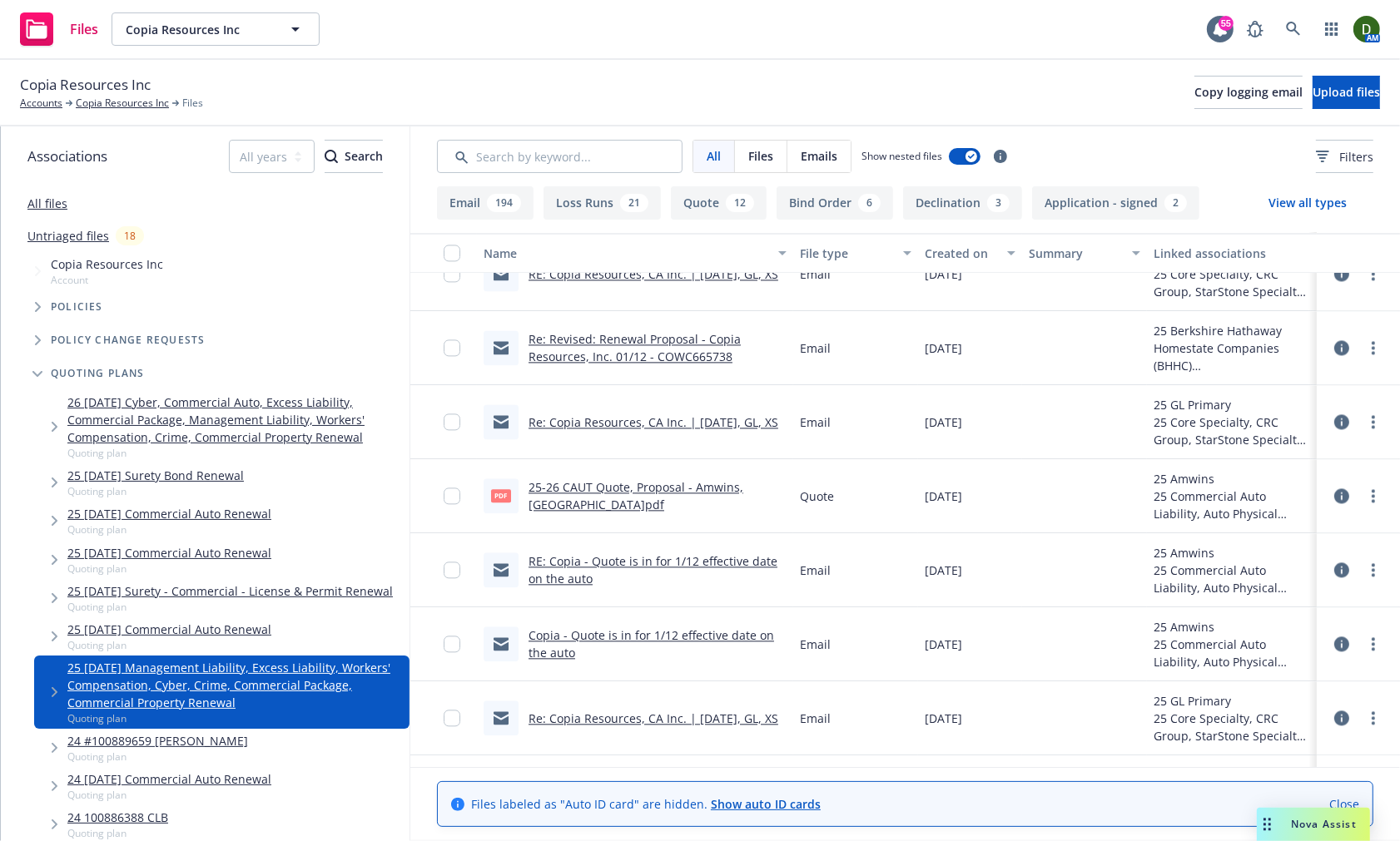
click at [562, 486] on link "25-26 CAUT Quote, Proposal - Amwins, Hartford.pdf" at bounding box center [636, 496] width 214 height 34
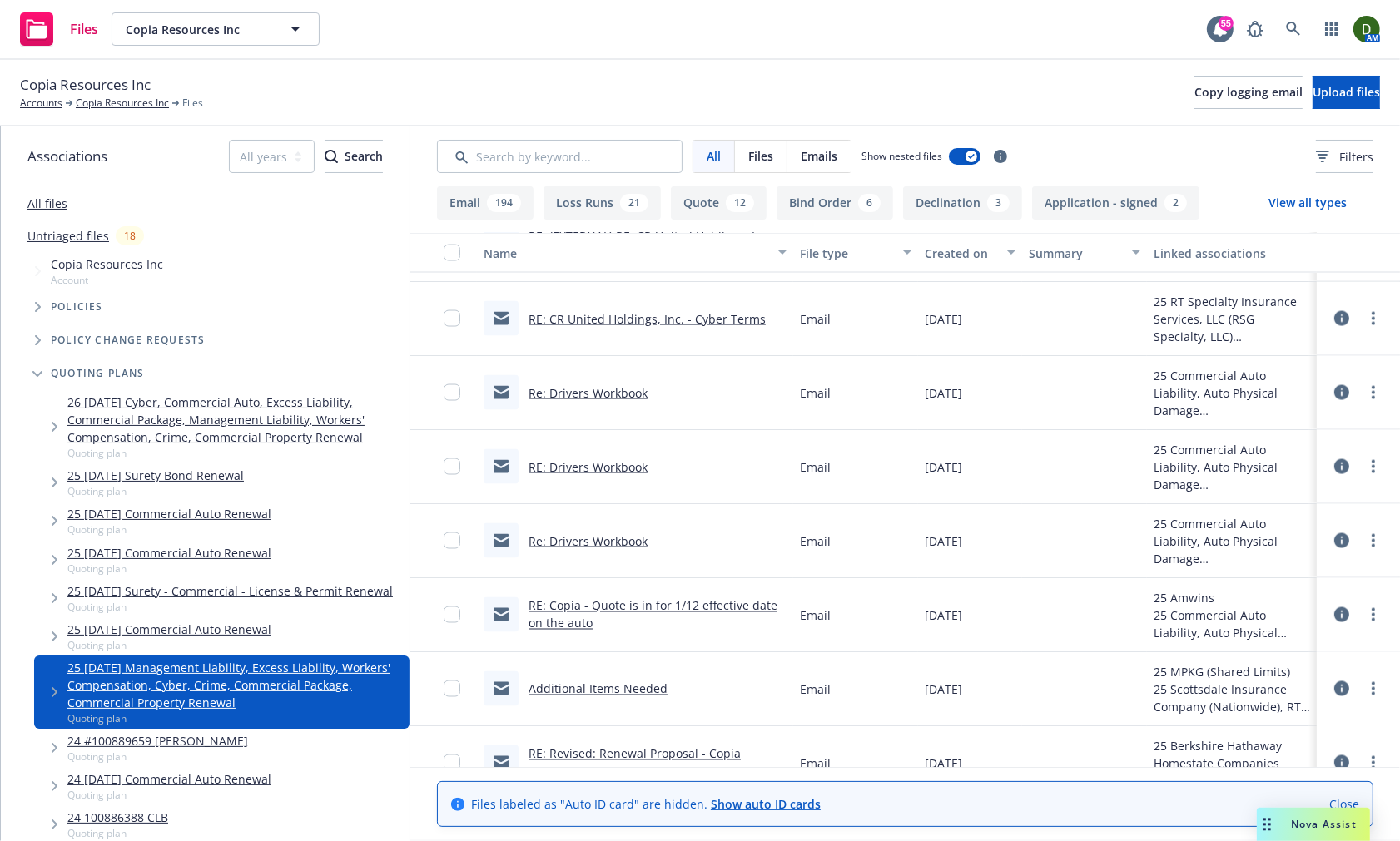
scroll to position [2774, 0]
click at [592, 392] on link "Re: Drivers Workbook" at bounding box center [588, 395] width 119 height 15
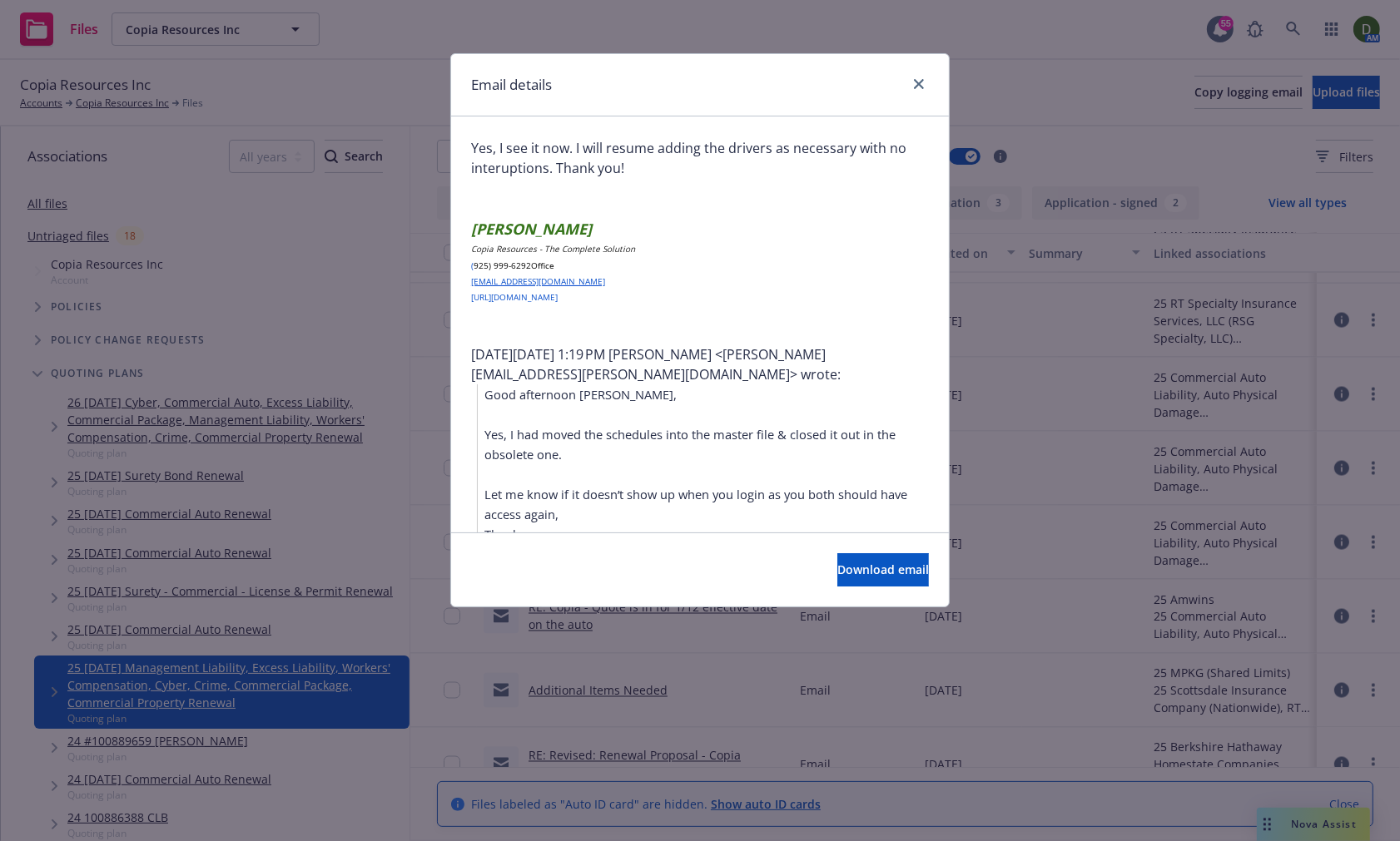
scroll to position [0, 0]
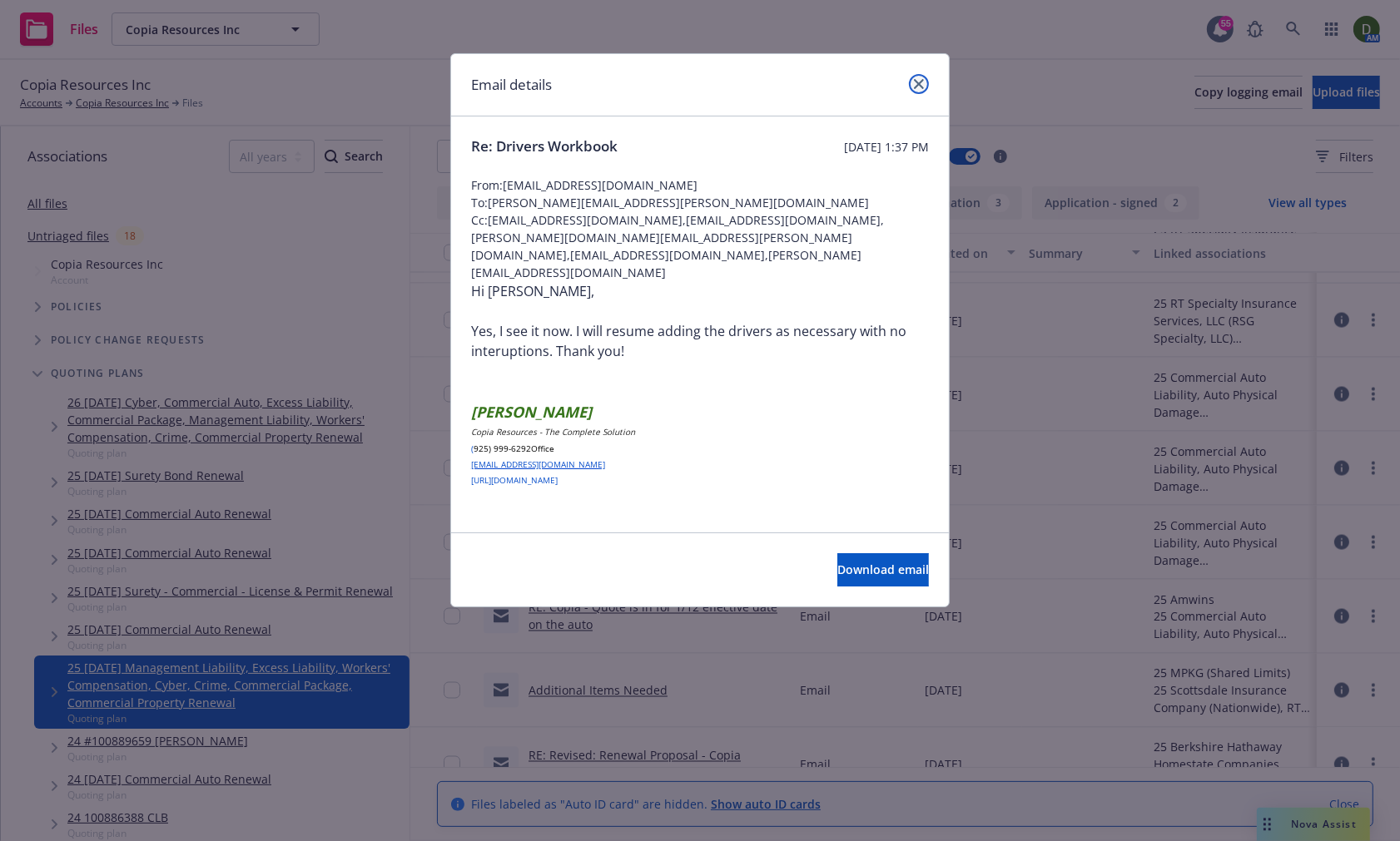
click at [917, 87] on icon "close" at bounding box center [919, 84] width 10 height 10
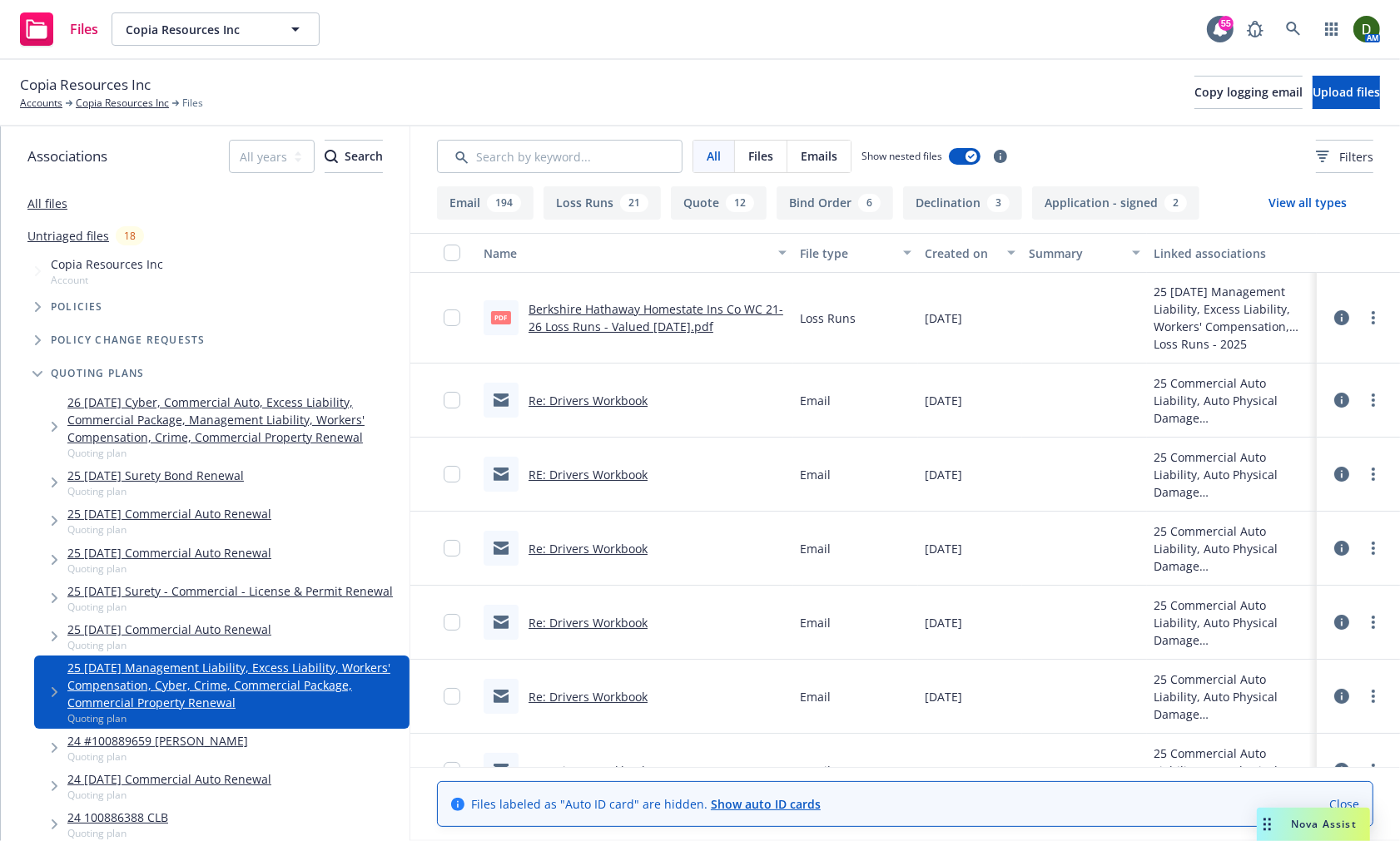
click at [241, 638] on link "25 02/28/25 Commercial Auto Renewal" at bounding box center [169, 630] width 204 height 17
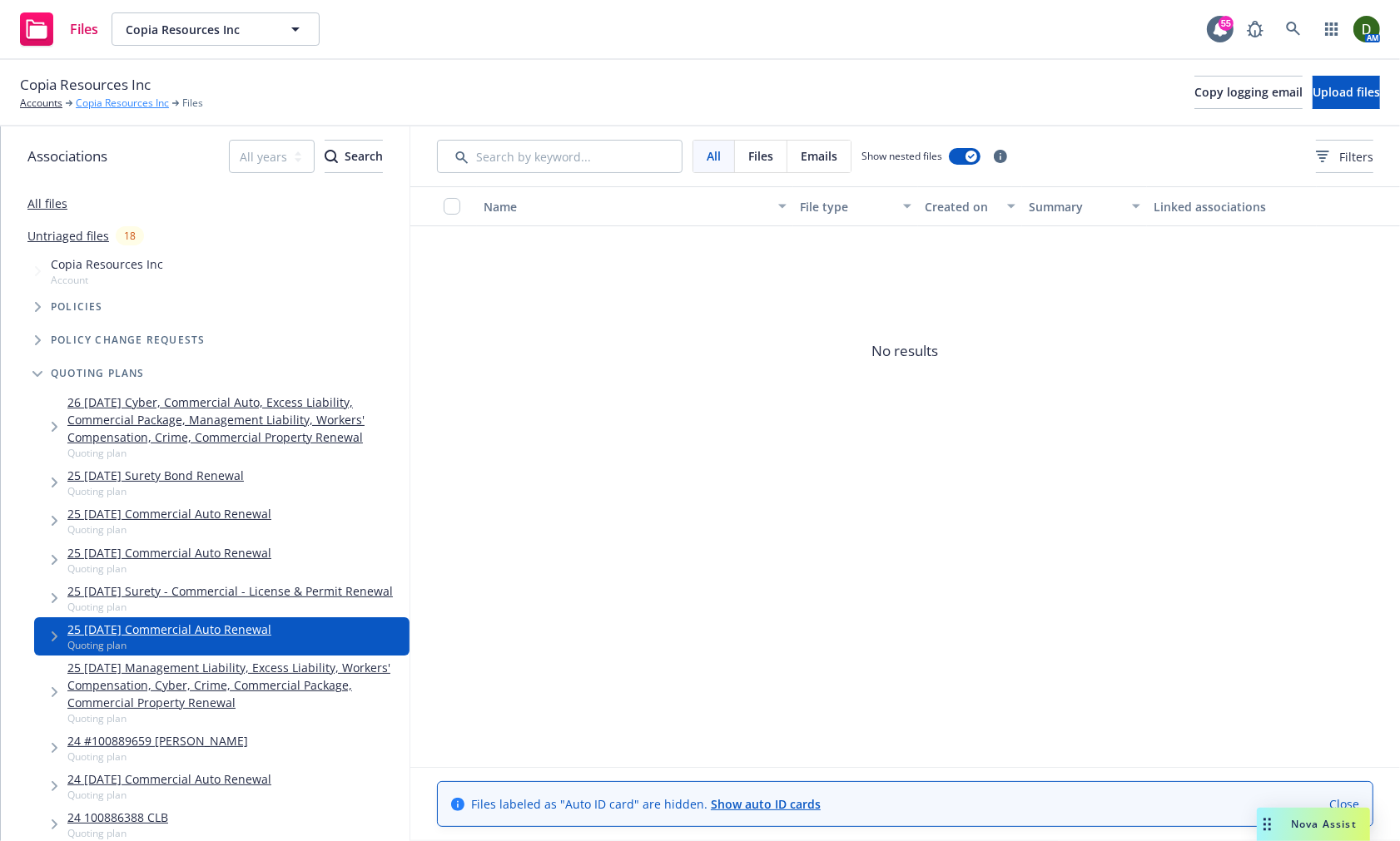
click at [109, 102] on link "Copia Resources Inc" at bounding box center [122, 104] width 93 height 15
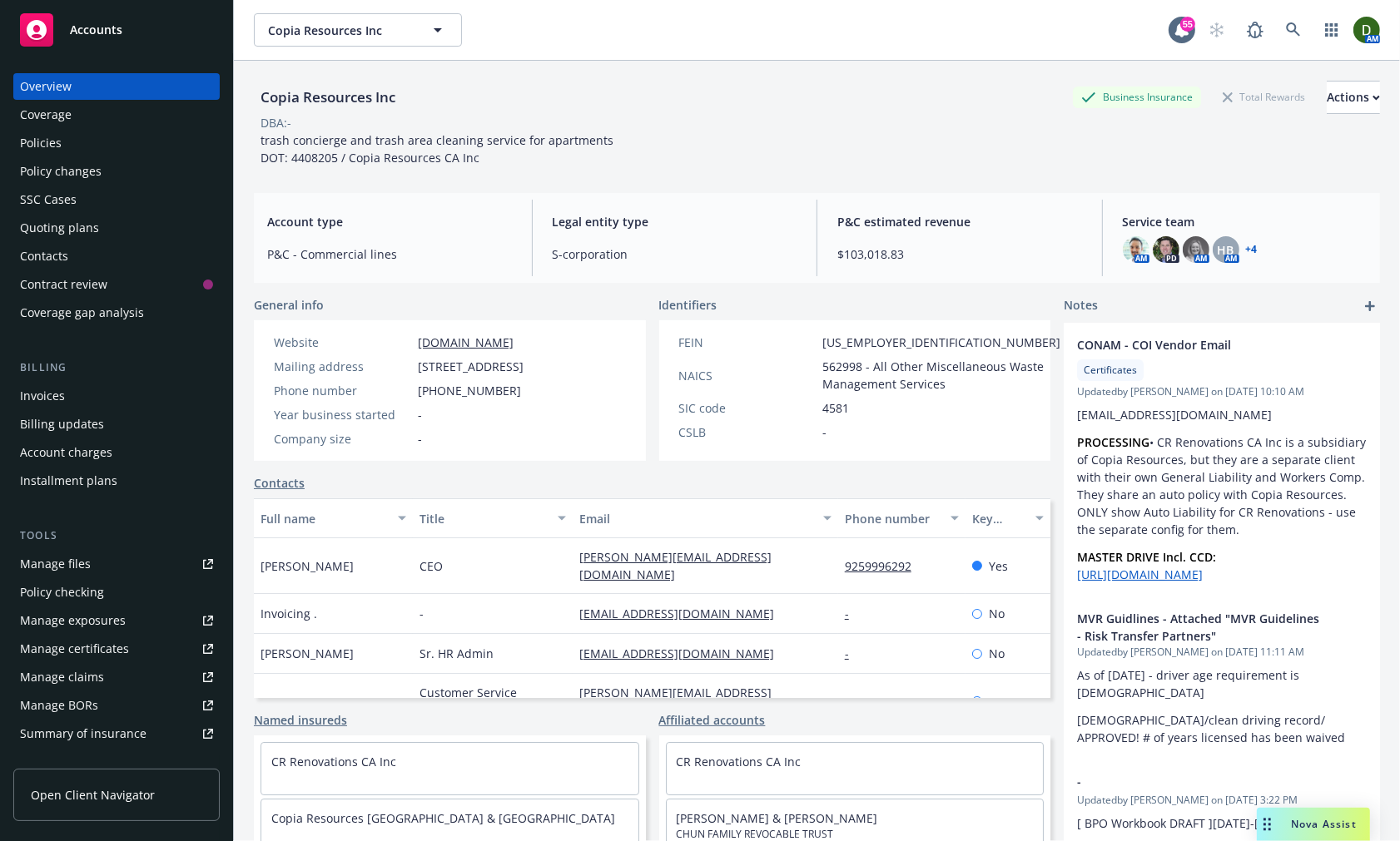
click at [184, 179] on div "Policy changes" at bounding box center [116, 171] width 193 height 27
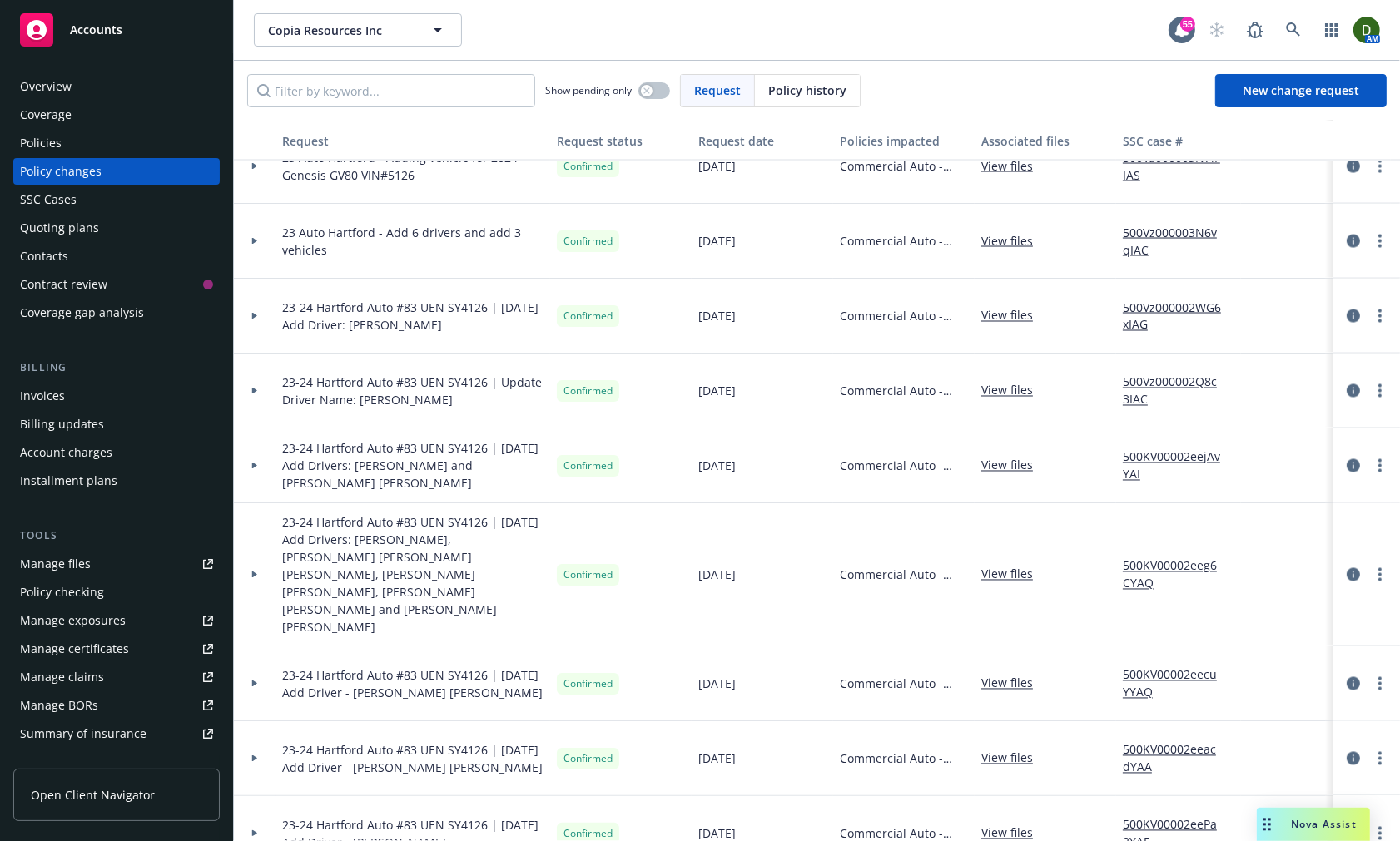
scroll to position [3051, 0]
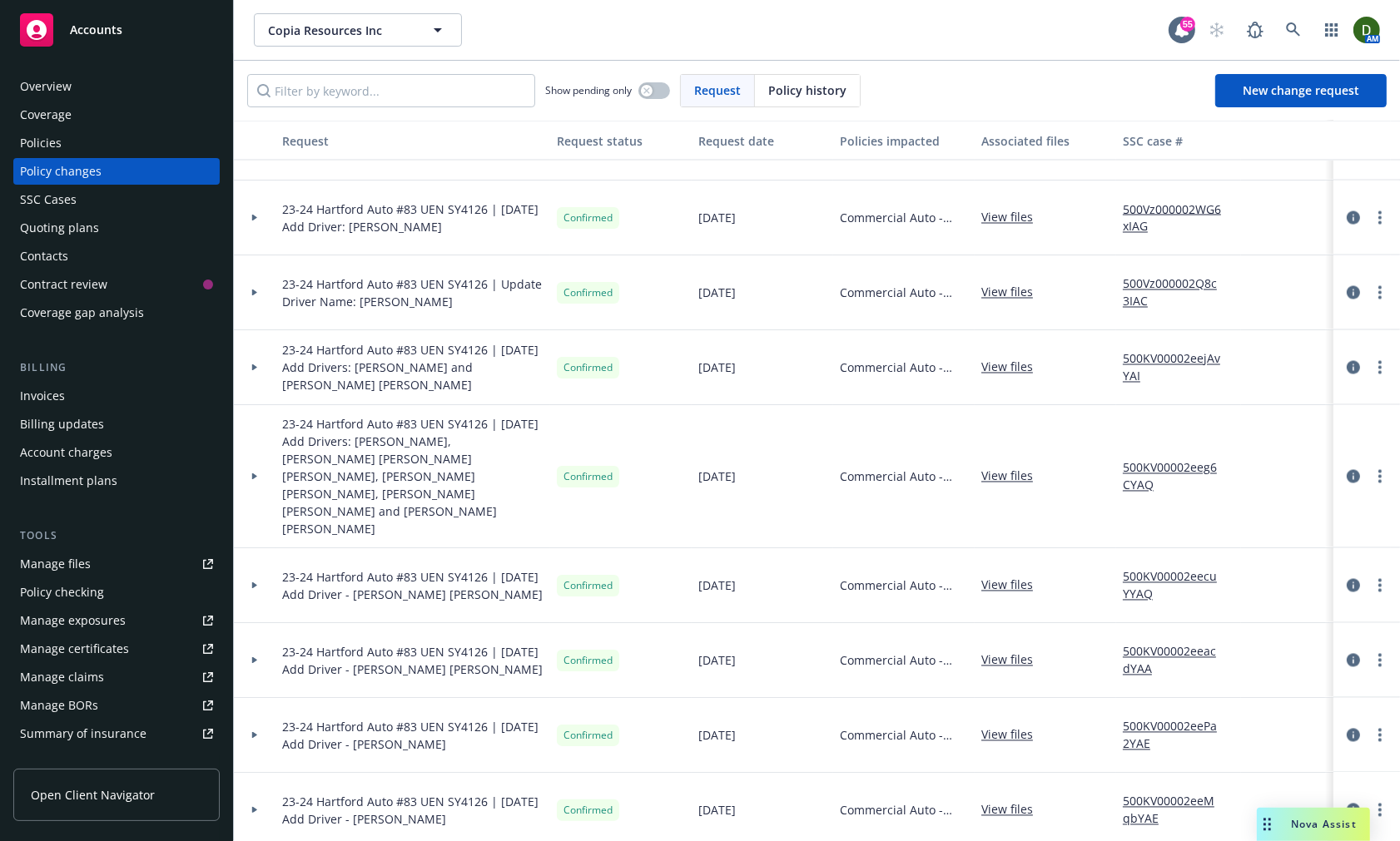
click at [952, 89] on div "Show pending only Request Policy history New change request" at bounding box center [816, 90] width 1139 height 34
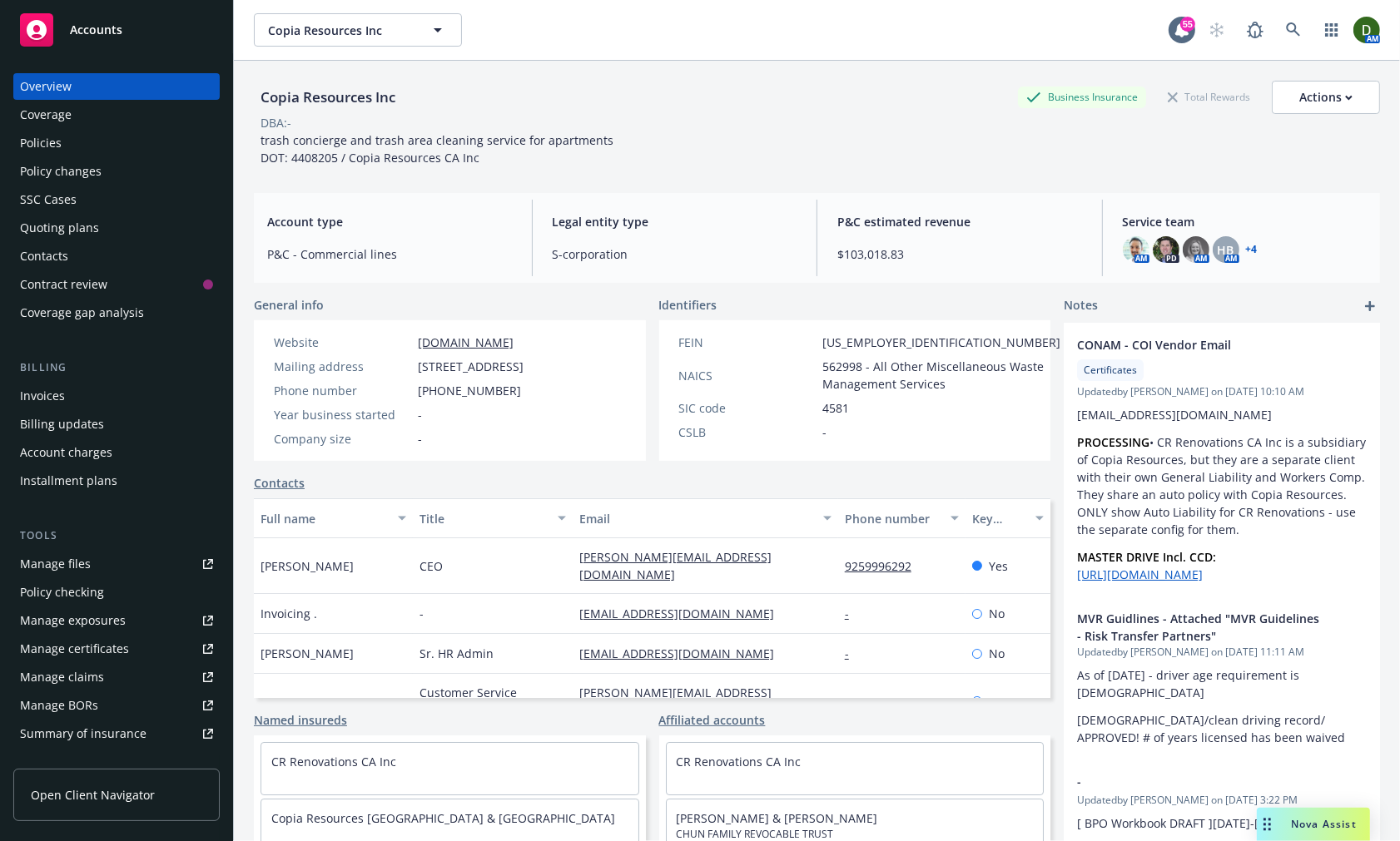
click at [125, 146] on div "Policies" at bounding box center [116, 143] width 193 height 27
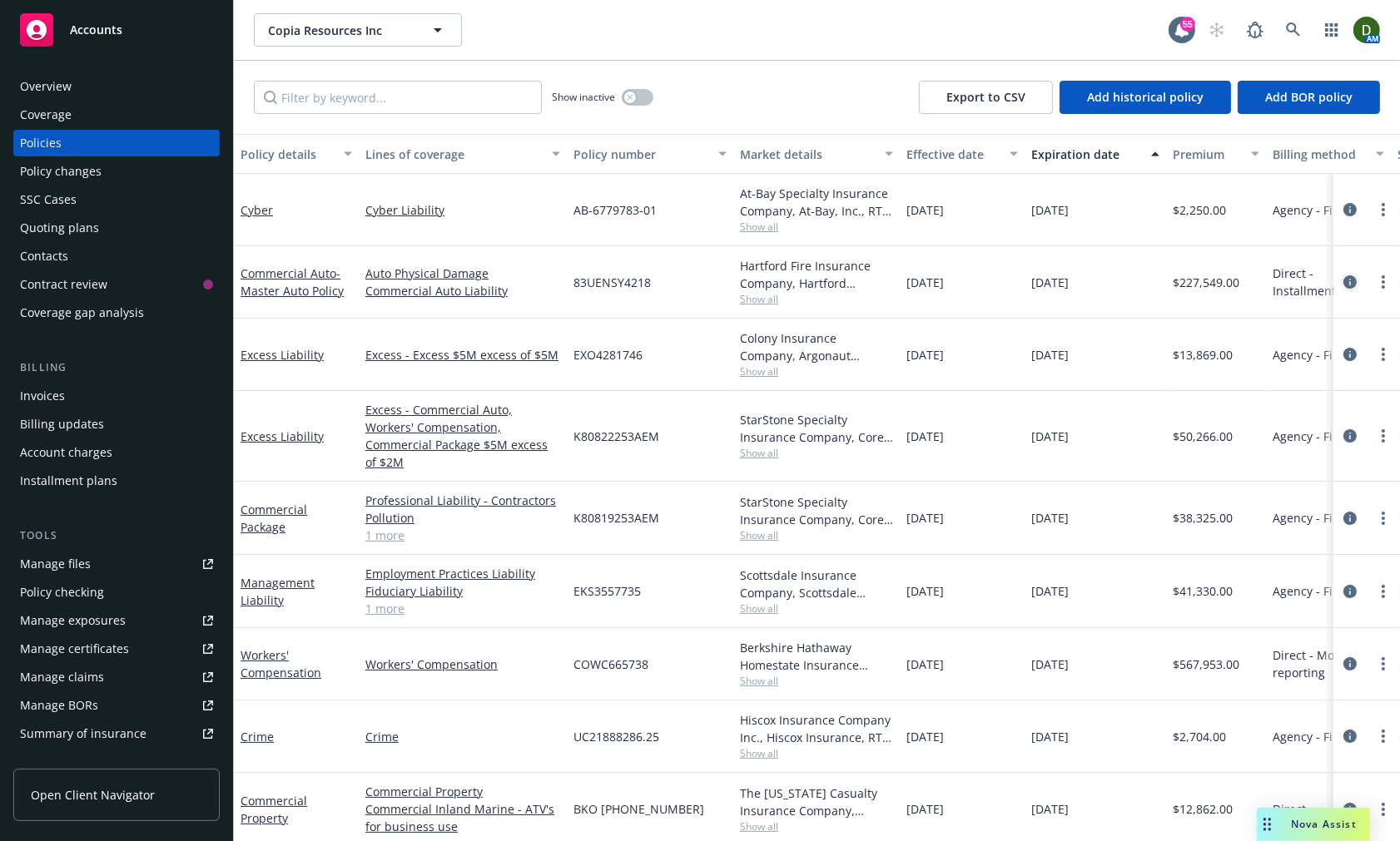
click at [1343, 286] on icon "circleInformation" at bounding box center [1350, 283] width 13 height 13
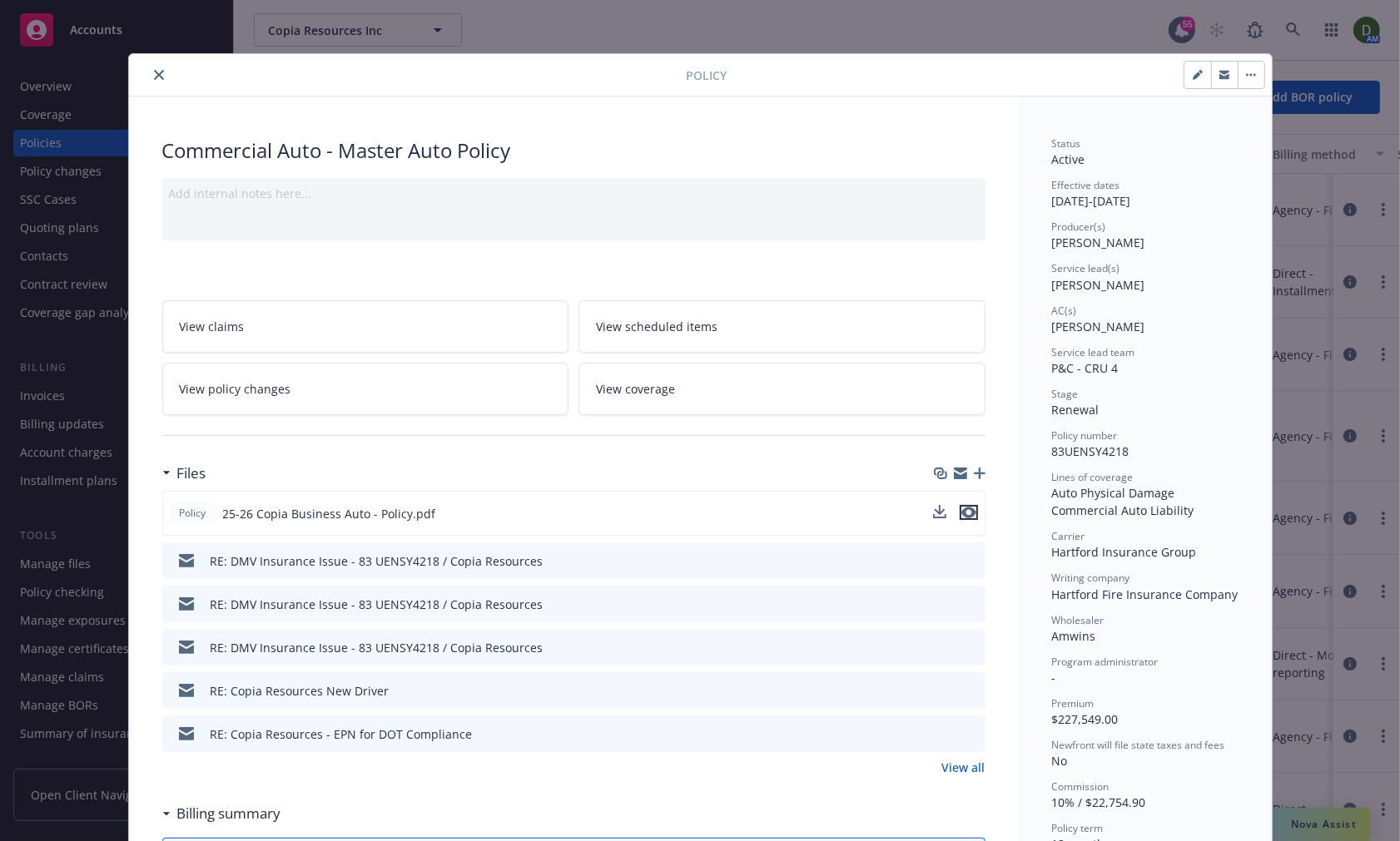
click at [962, 507] on icon "preview file" at bounding box center [969, 512] width 15 height 12
click at [958, 772] on link "View all" at bounding box center [963, 768] width 43 height 17
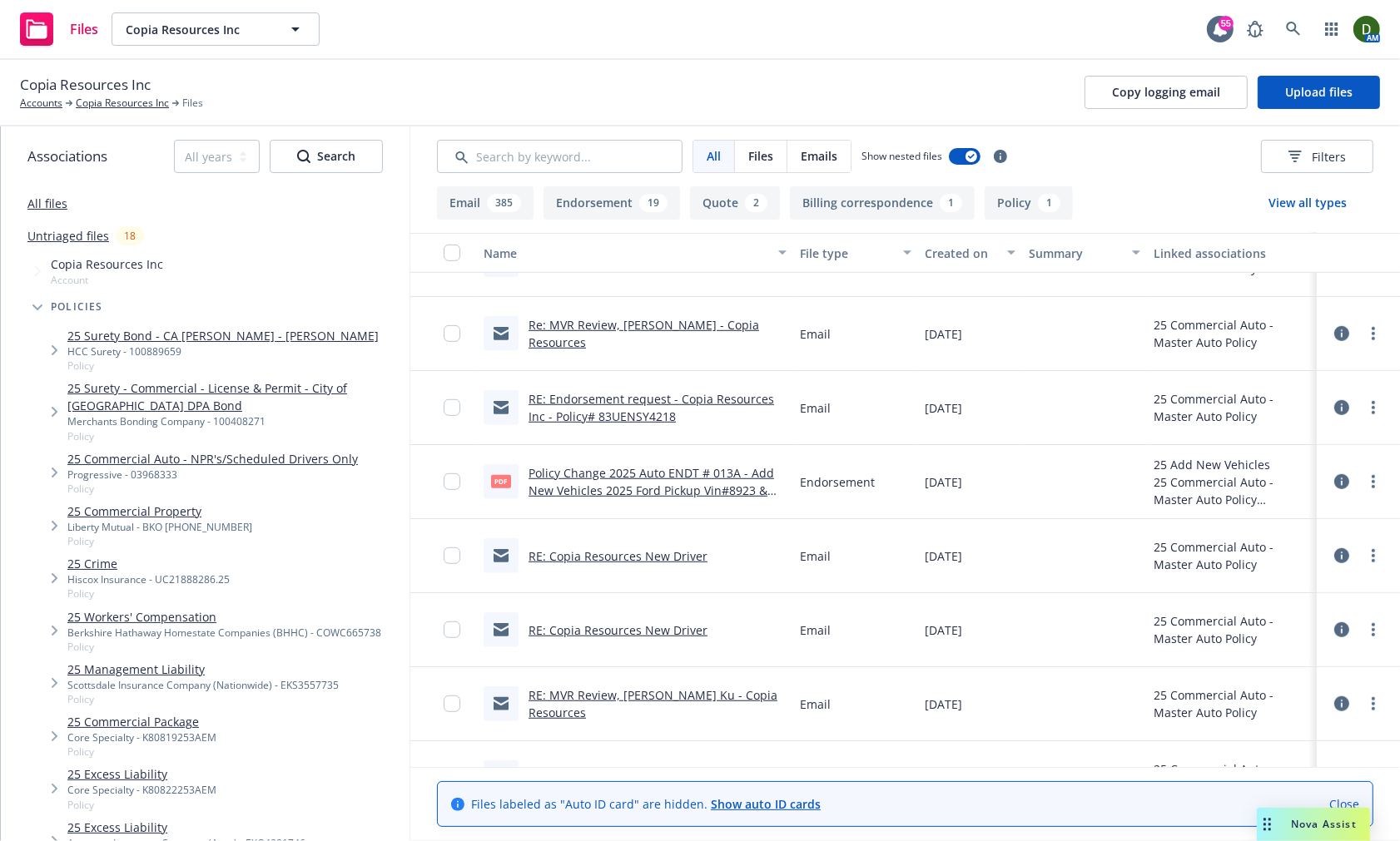
scroll to position [1201, 0]
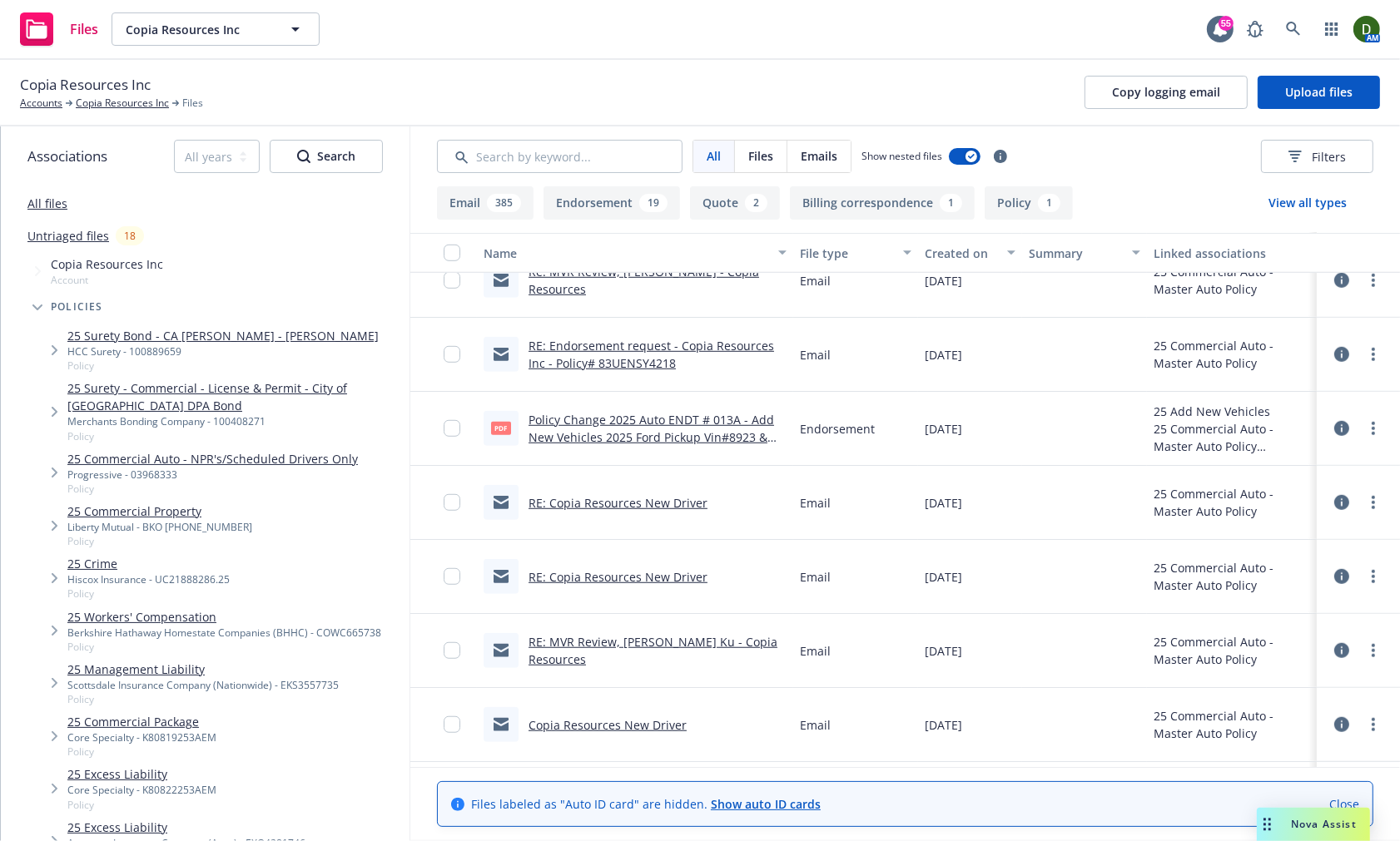
click at [710, 443] on link "Policy Change 2025 Auto ENDT # 013A - Add New Vehicles 2025 Ford Pickup Vin#892…" at bounding box center [651, 437] width 245 height 51
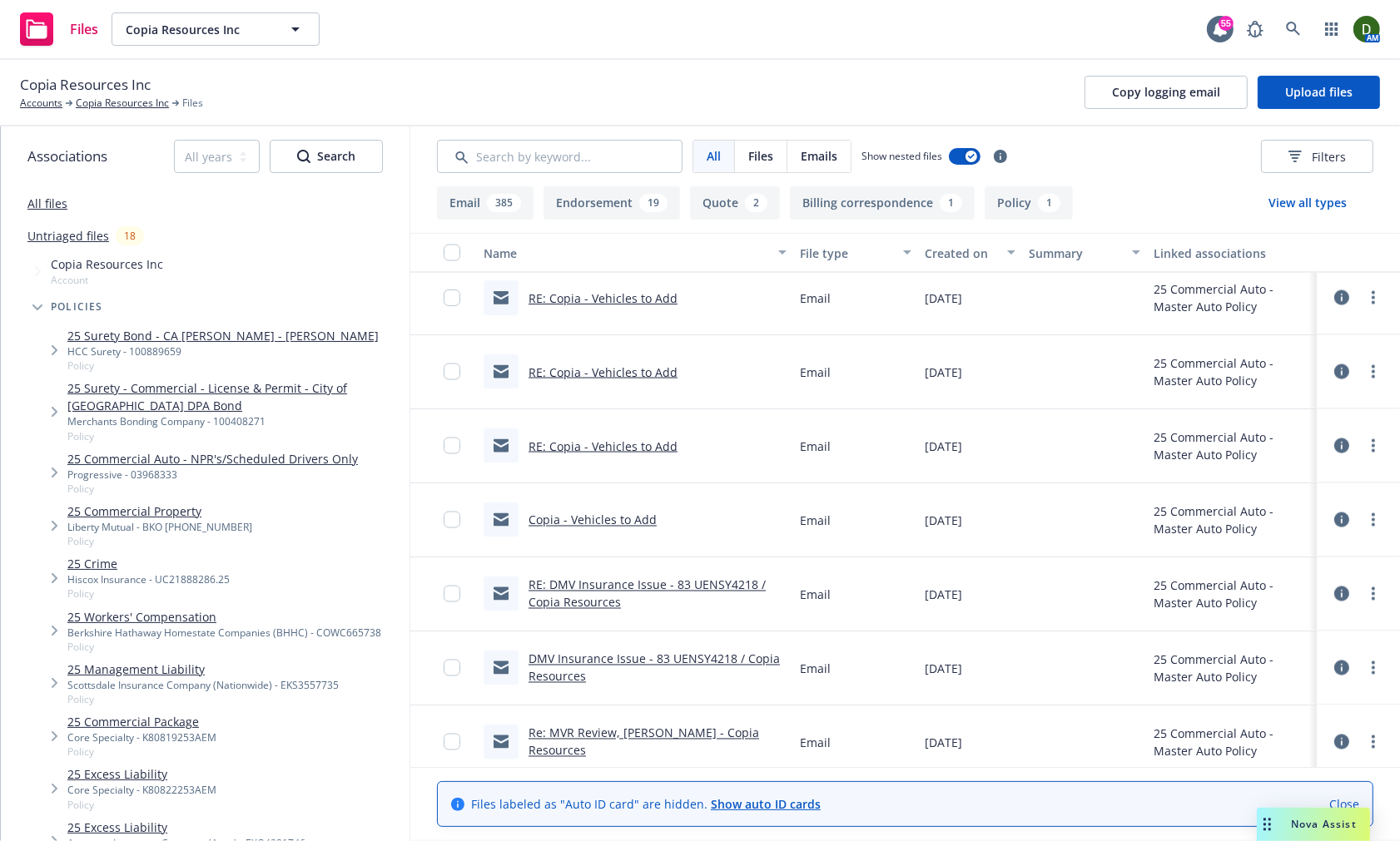
scroll to position [2866, 0]
click at [638, 451] on link "RE: Copia - Vehicles to Add" at bounding box center [603, 449] width 149 height 15
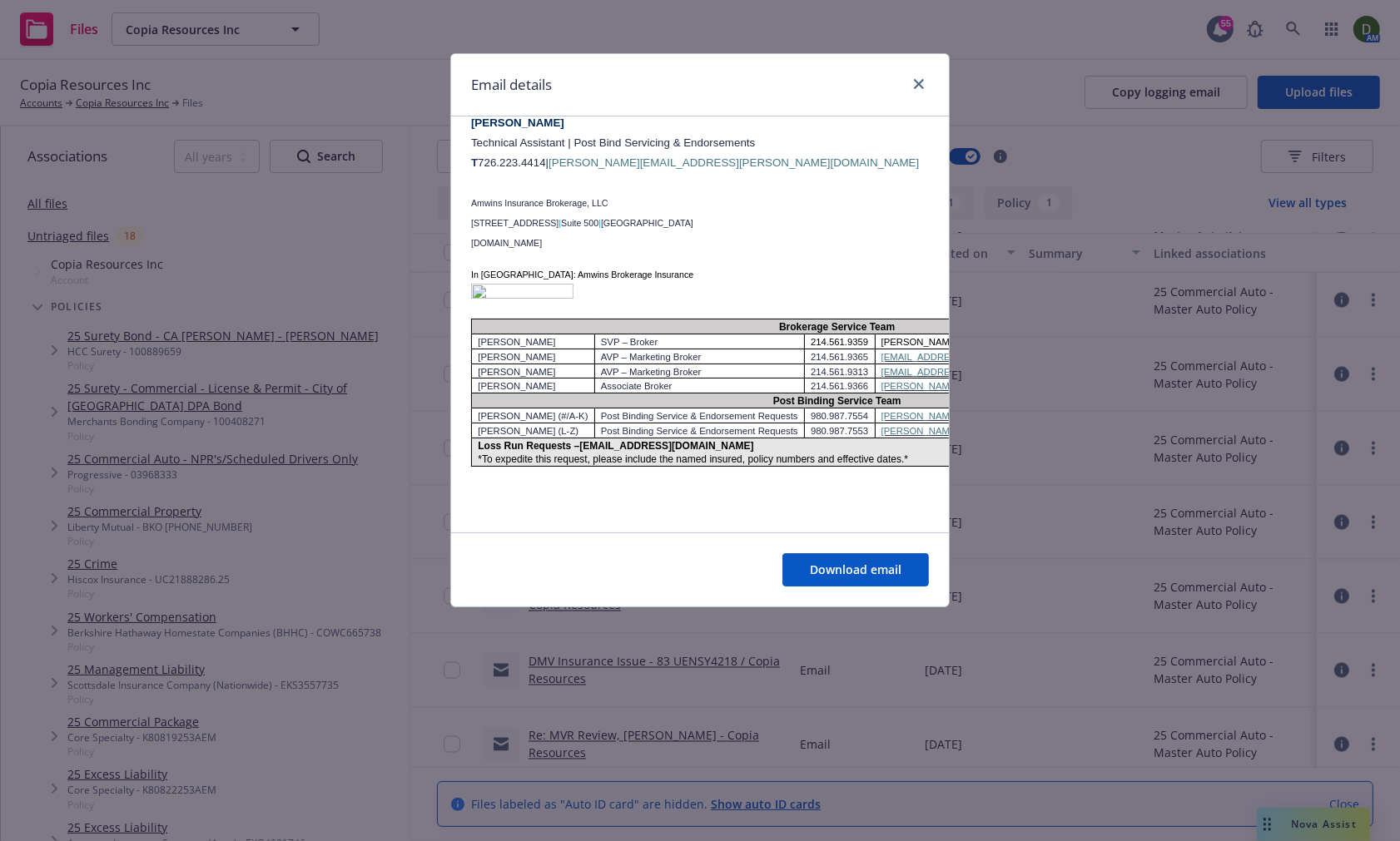
scroll to position [277, 0]
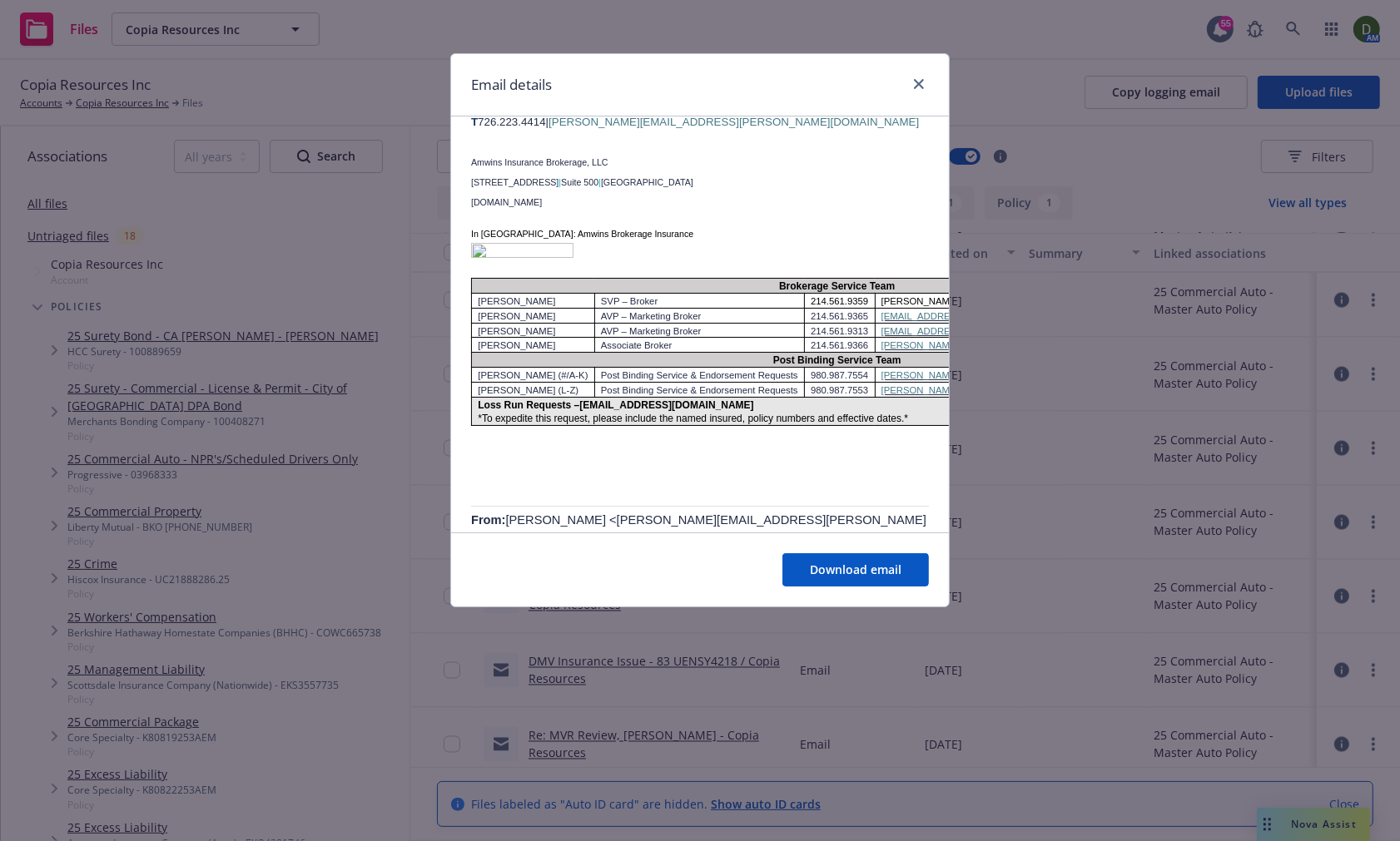
click at [914, 100] on div "Email details" at bounding box center [700, 85] width 498 height 62
click at [916, 79] on icon "close" at bounding box center [919, 84] width 10 height 10
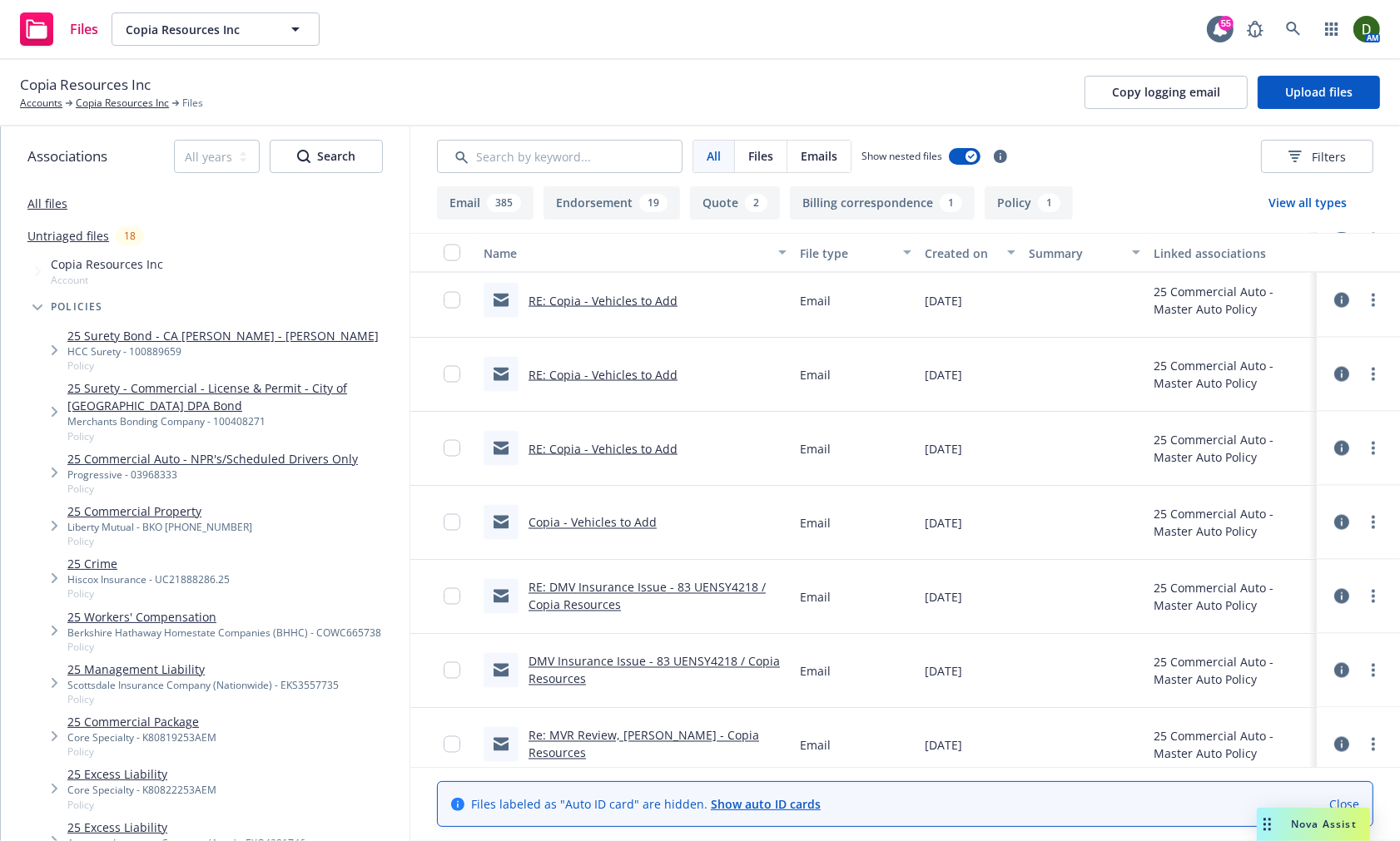
click at [569, 517] on link "Copia - Vehicles to Add" at bounding box center [592, 523] width 128 height 15
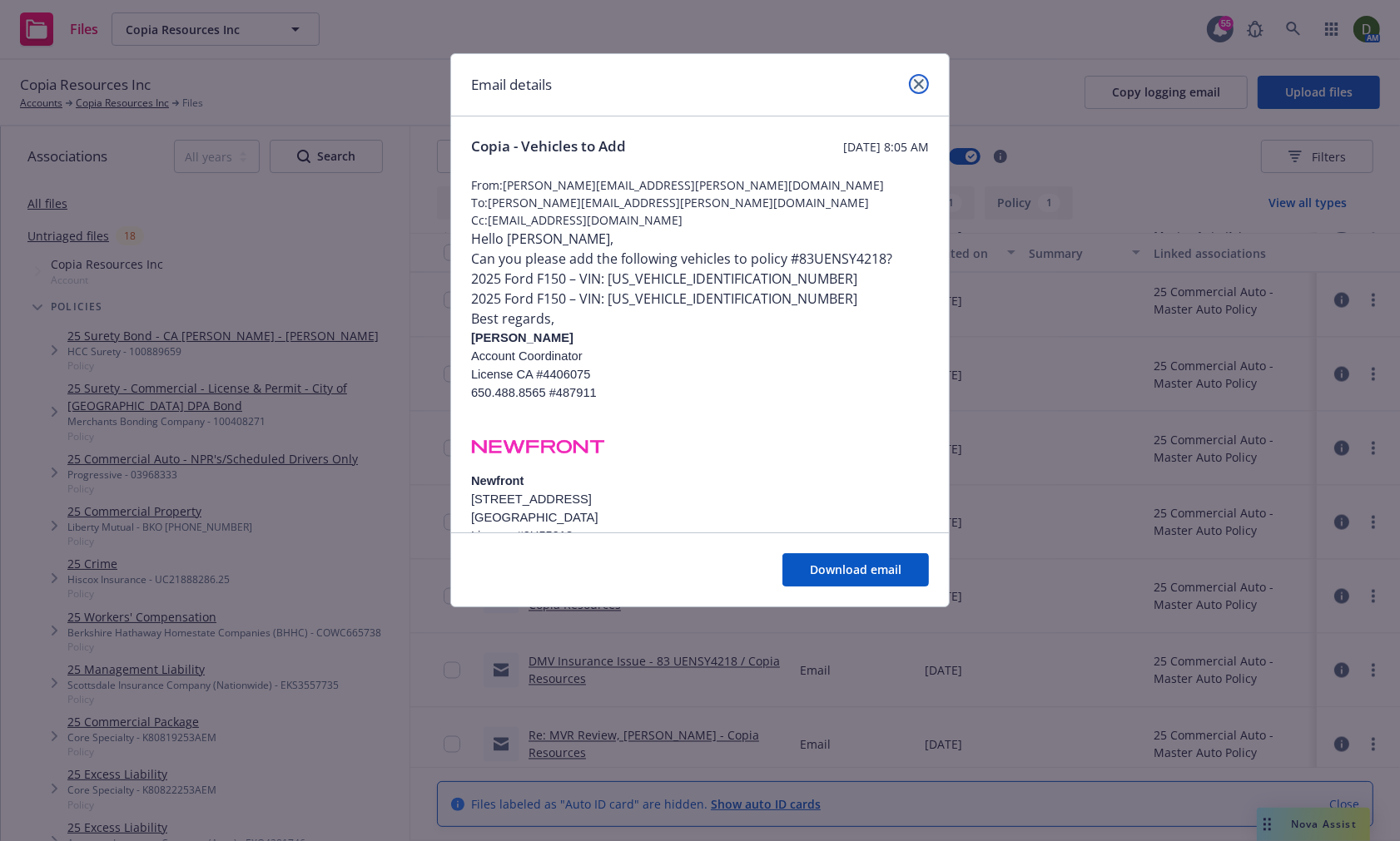
click at [919, 82] on icon "close" at bounding box center [919, 84] width 10 height 10
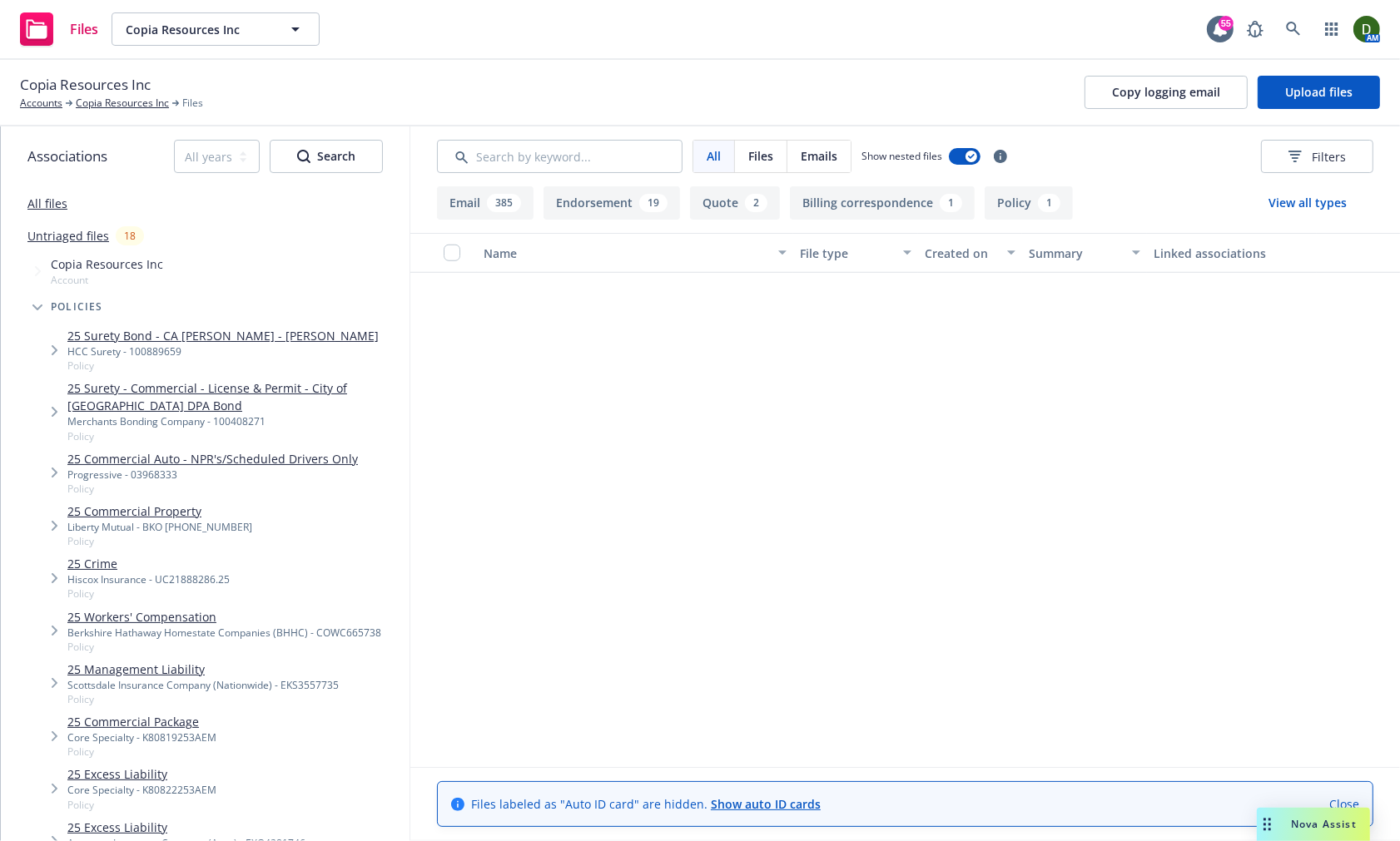
scroll to position [0, 0]
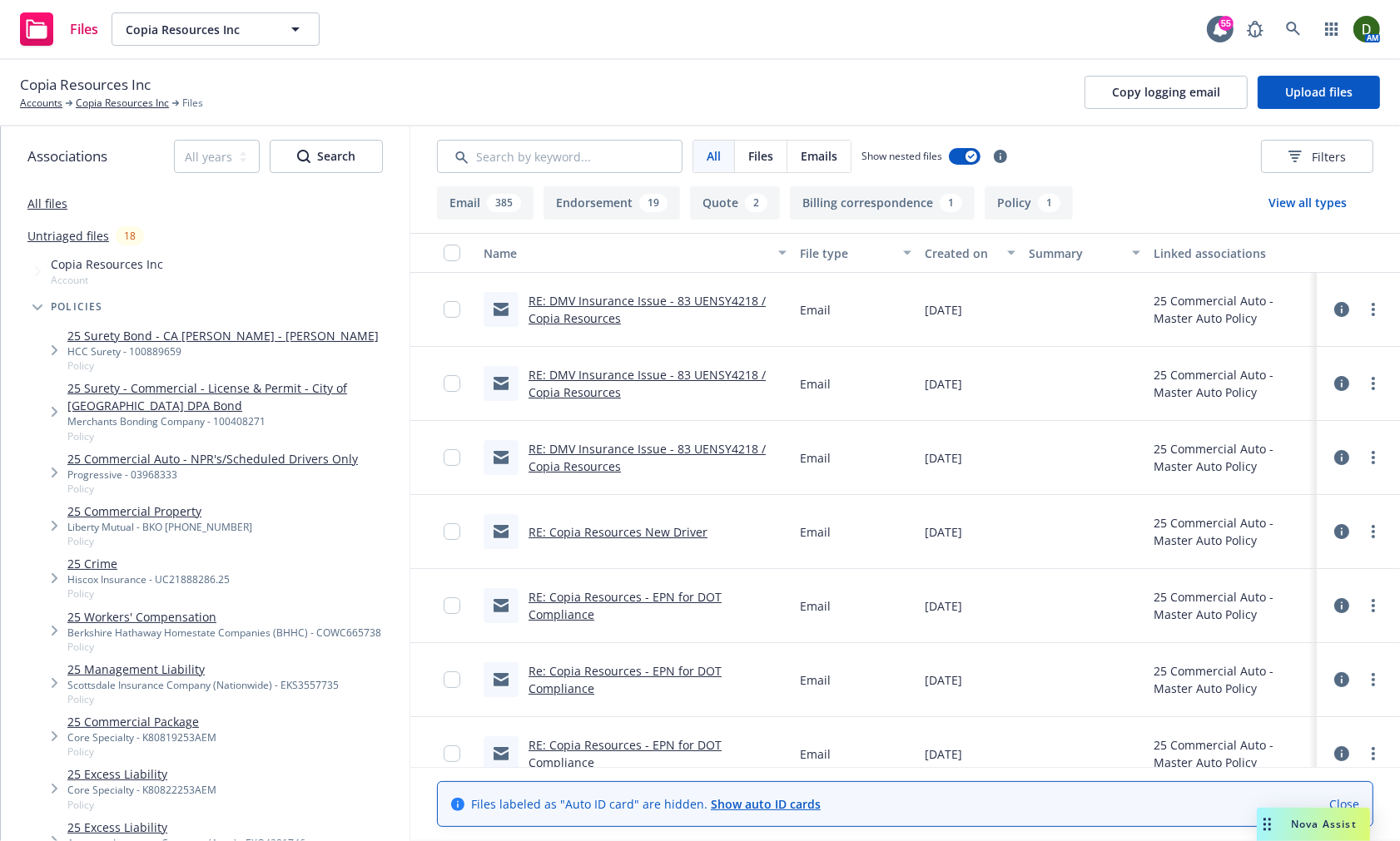
drag, startPoint x: 760, startPoint y: 394, endPoint x: 754, endPoint y: 226, distance: 168.1
click at [610, 293] on link "RE: DMV Insurance Issue - 83 UENSY4218 / Copia Resources" at bounding box center [647, 309] width 238 height 34
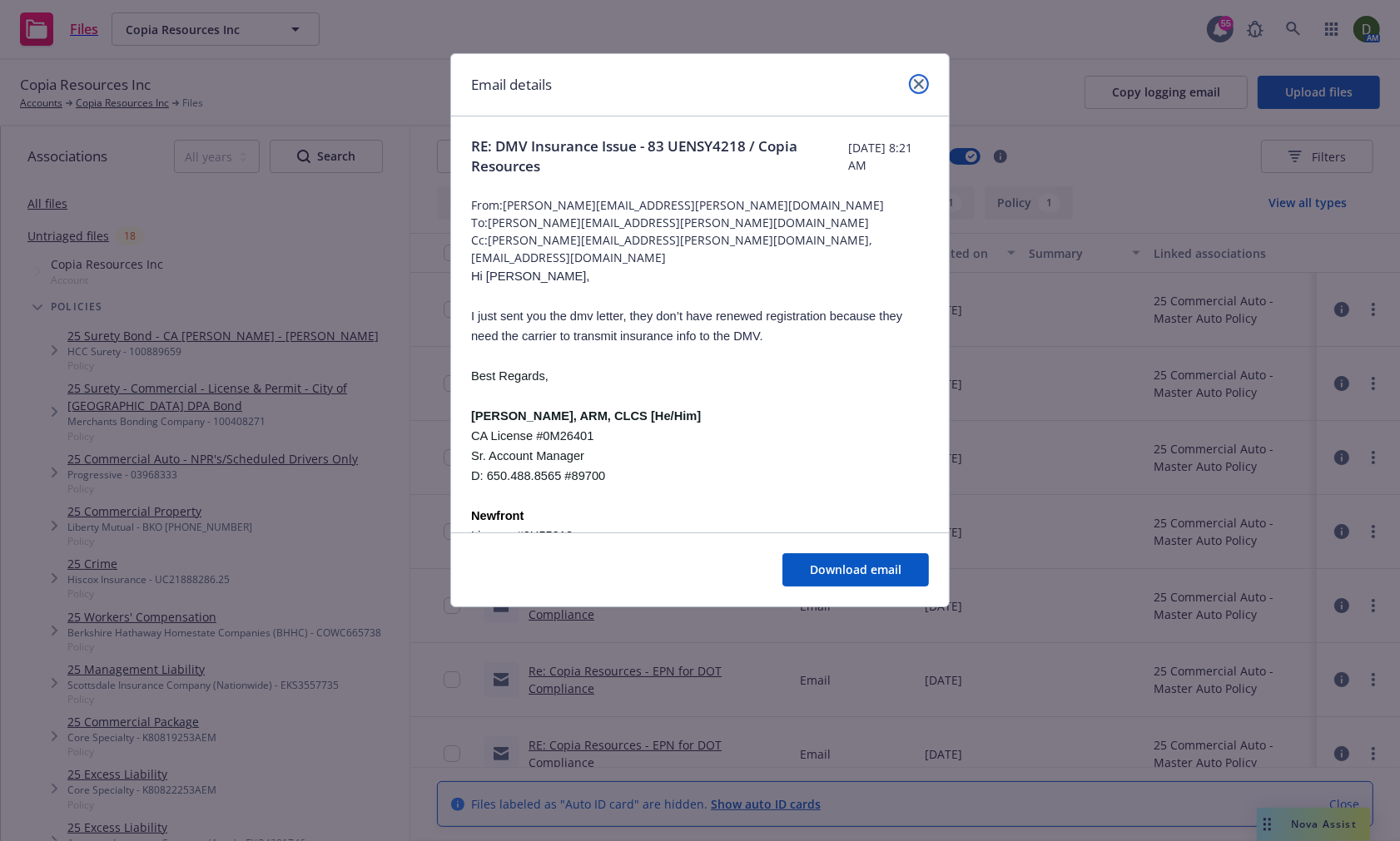
click at [915, 76] on link "close" at bounding box center [918, 84] width 20 height 20
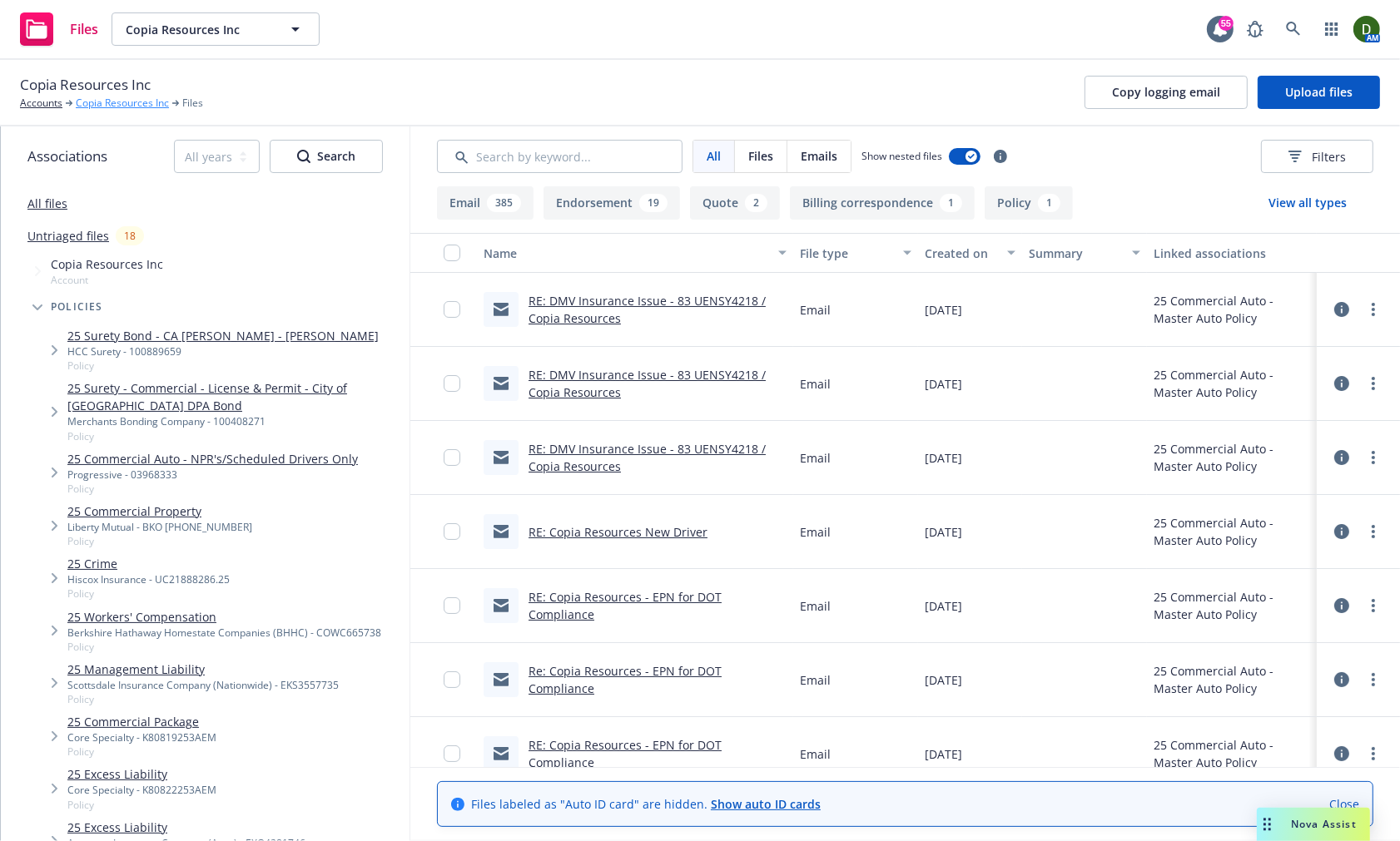
click at [136, 98] on link "Copia Resources Inc" at bounding box center [122, 104] width 93 height 15
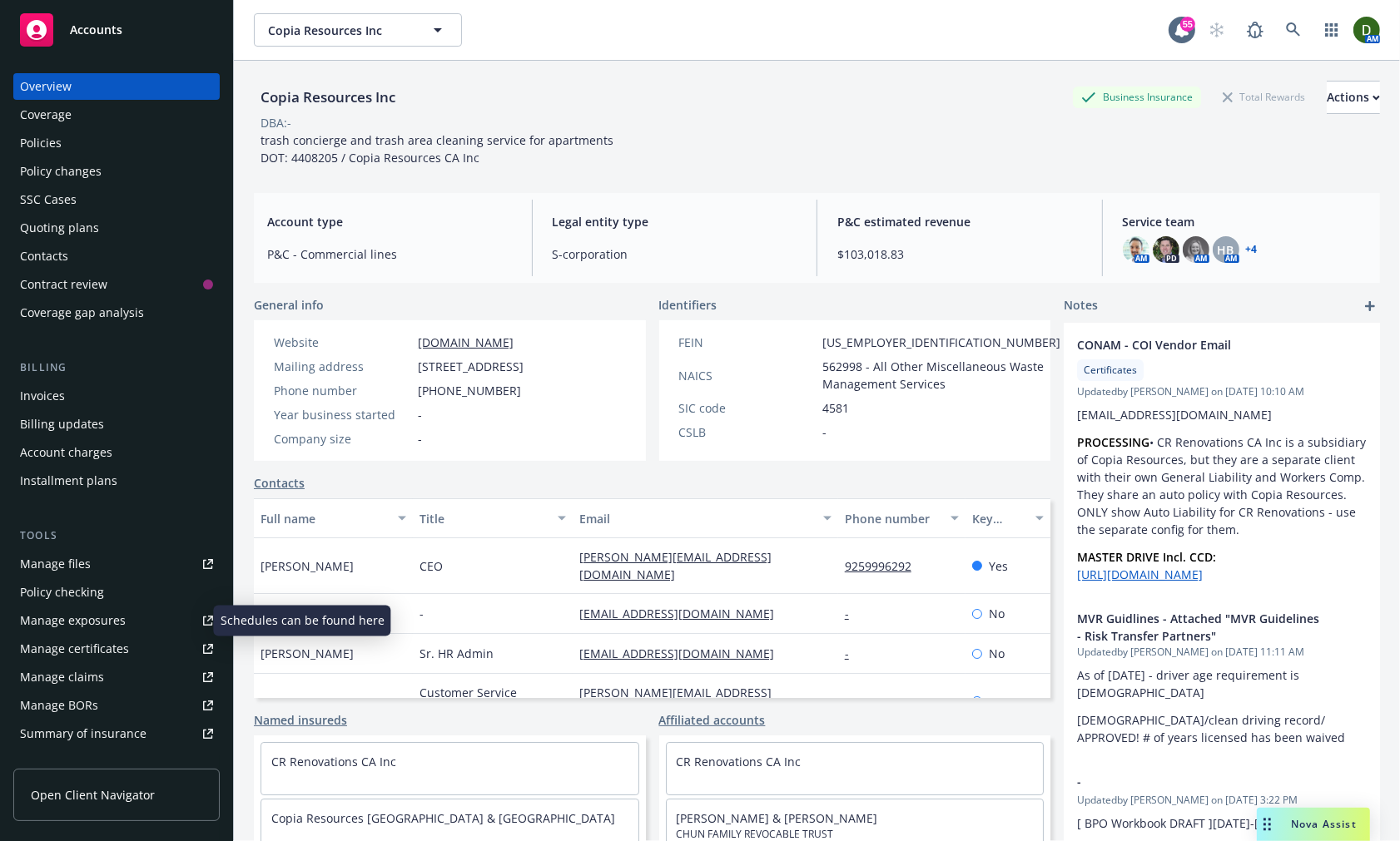
click at [134, 617] on link "Manage exposures" at bounding box center [116, 621] width 207 height 27
click at [138, 173] on div "Policy changes" at bounding box center [116, 171] width 193 height 27
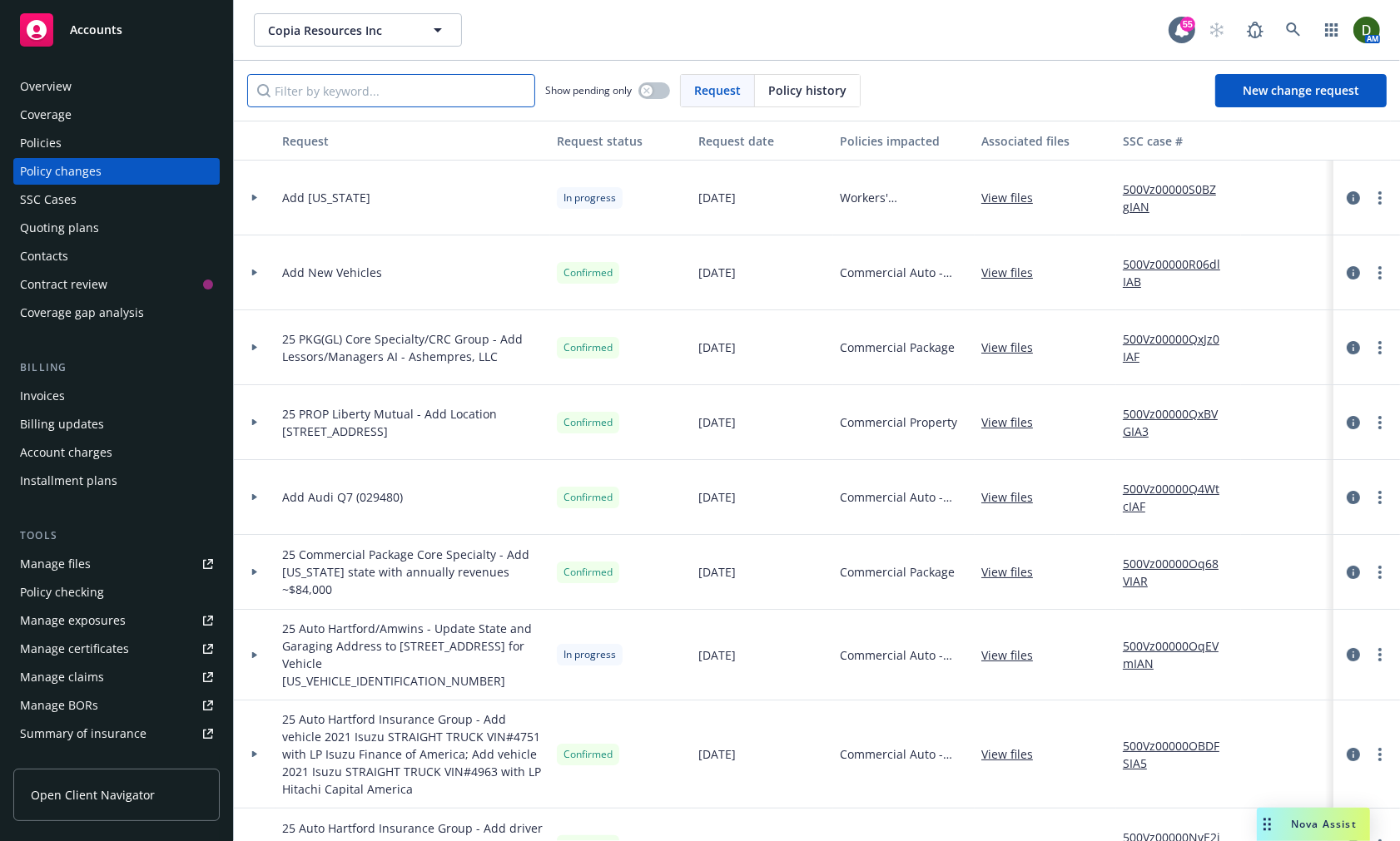
paste input "[US_VEHICLE_IDENTIFICATION_NUMBER]"
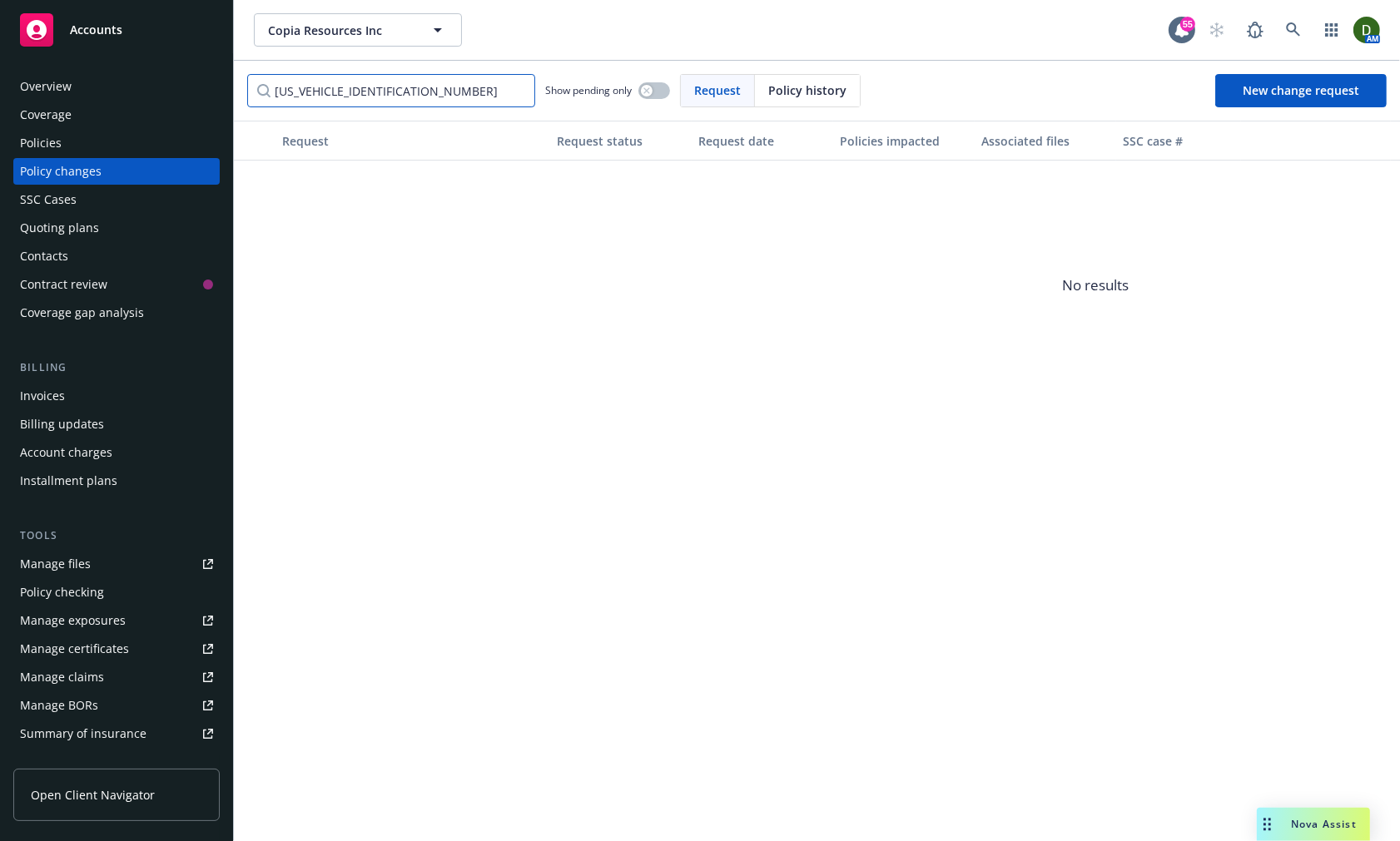
drag, startPoint x: 359, startPoint y: 91, endPoint x: -153, endPoint y: 110, distance: 512.4
click at [0, 110] on html "Accounts Overview Coverage Policies Policy changes SSC Cases Quoting plans Cont…" at bounding box center [700, 420] width 1400 height 841
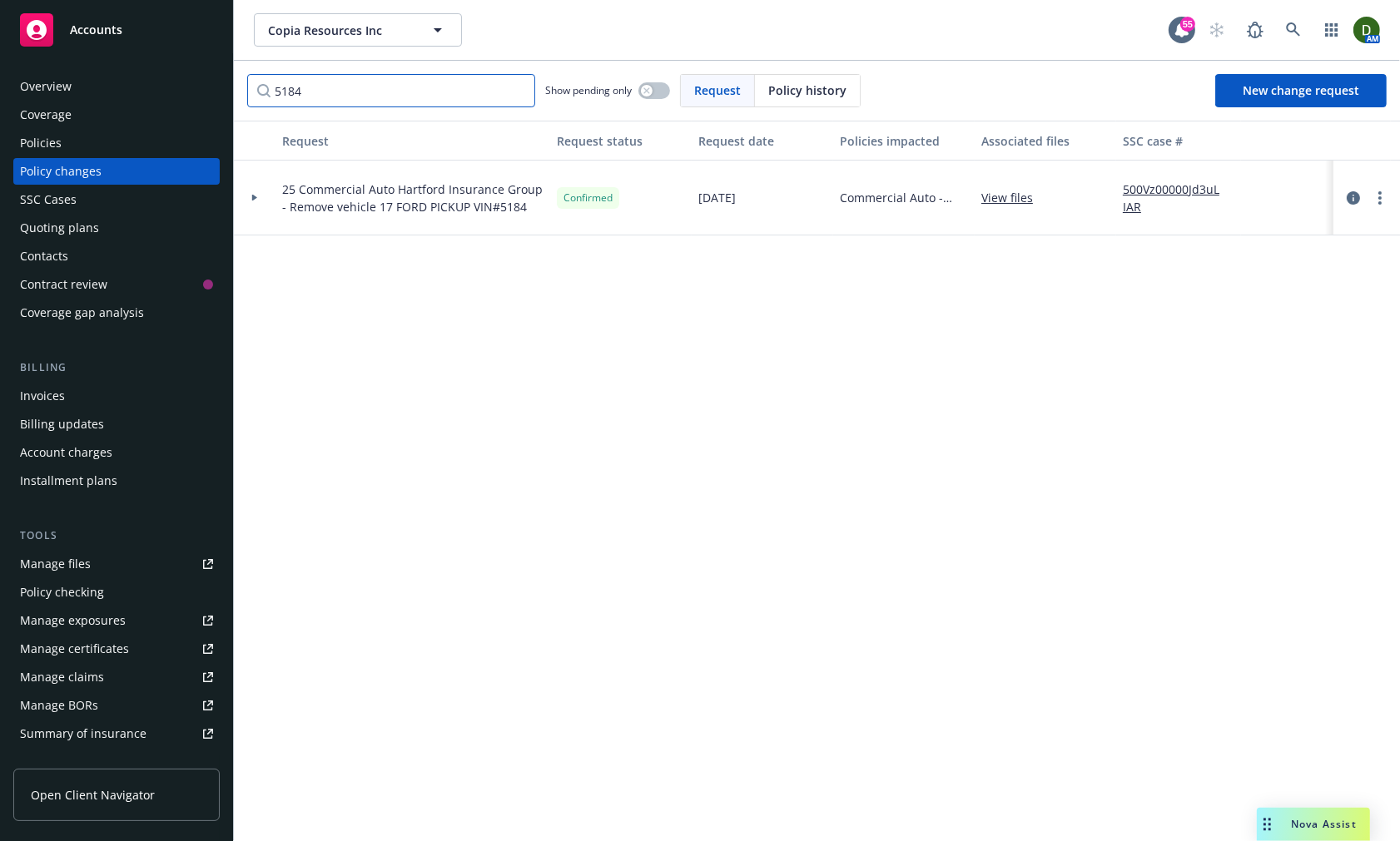
drag, startPoint x: 364, startPoint y: 91, endPoint x: 220, endPoint y: 97, distance: 144.1
click at [225, 95] on div "Accounts Overview Coverage Policies Policy changes SSC Cases Quoting plans Cont…" at bounding box center [700, 420] width 1400 height 841
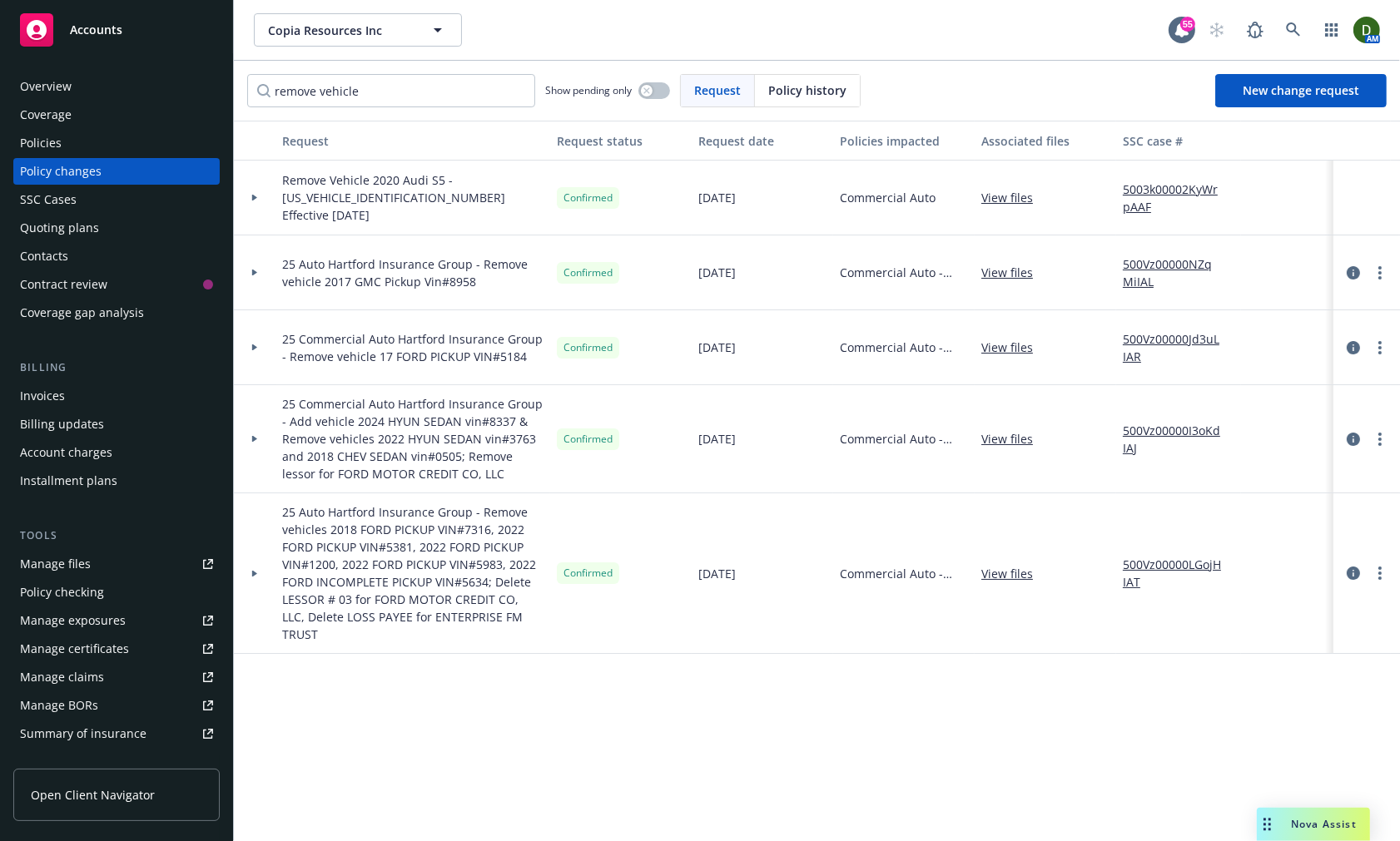
click at [725, 139] on div "Request date" at bounding box center [762, 141] width 128 height 17
click at [791, 137] on div "Request date" at bounding box center [762, 141] width 128 height 17
click at [785, 141] on div "Request date" at bounding box center [762, 141] width 128 height 17
drag, startPoint x: 389, startPoint y: 98, endPoint x: 112, endPoint y: 93, distance: 277.0
click at [120, 89] on div "Accounts Overview Coverage Policies Policy changes SSC Cases Quoting plans Cont…" at bounding box center [700, 420] width 1400 height 841
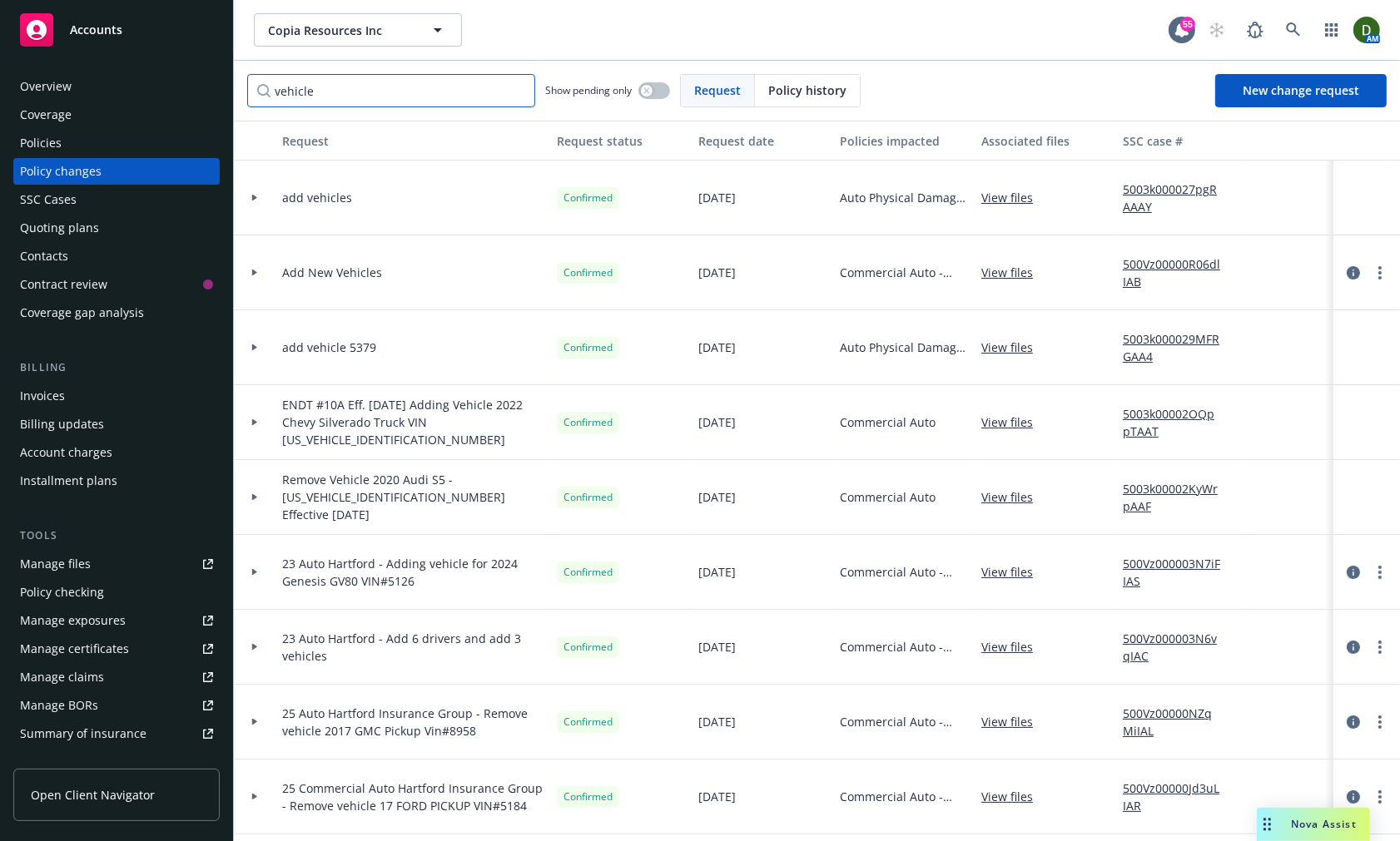
type input "vehicle"
click at [768, 135] on div "Request date" at bounding box center [762, 141] width 128 height 17
click at [775, 141] on div "Request date" at bounding box center [762, 141] width 128 height 17
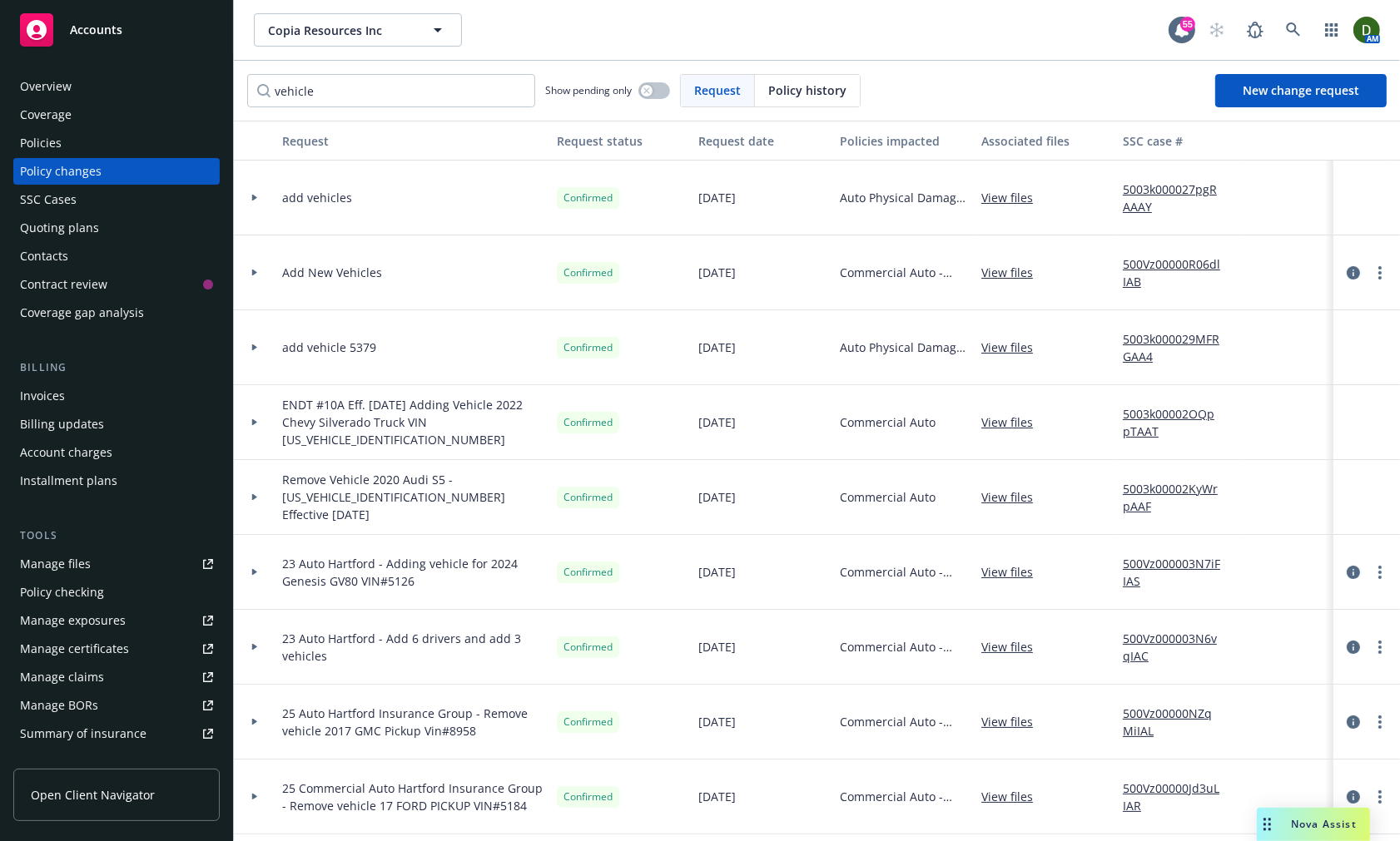
click at [253, 263] on div at bounding box center [254, 273] width 41 height 75
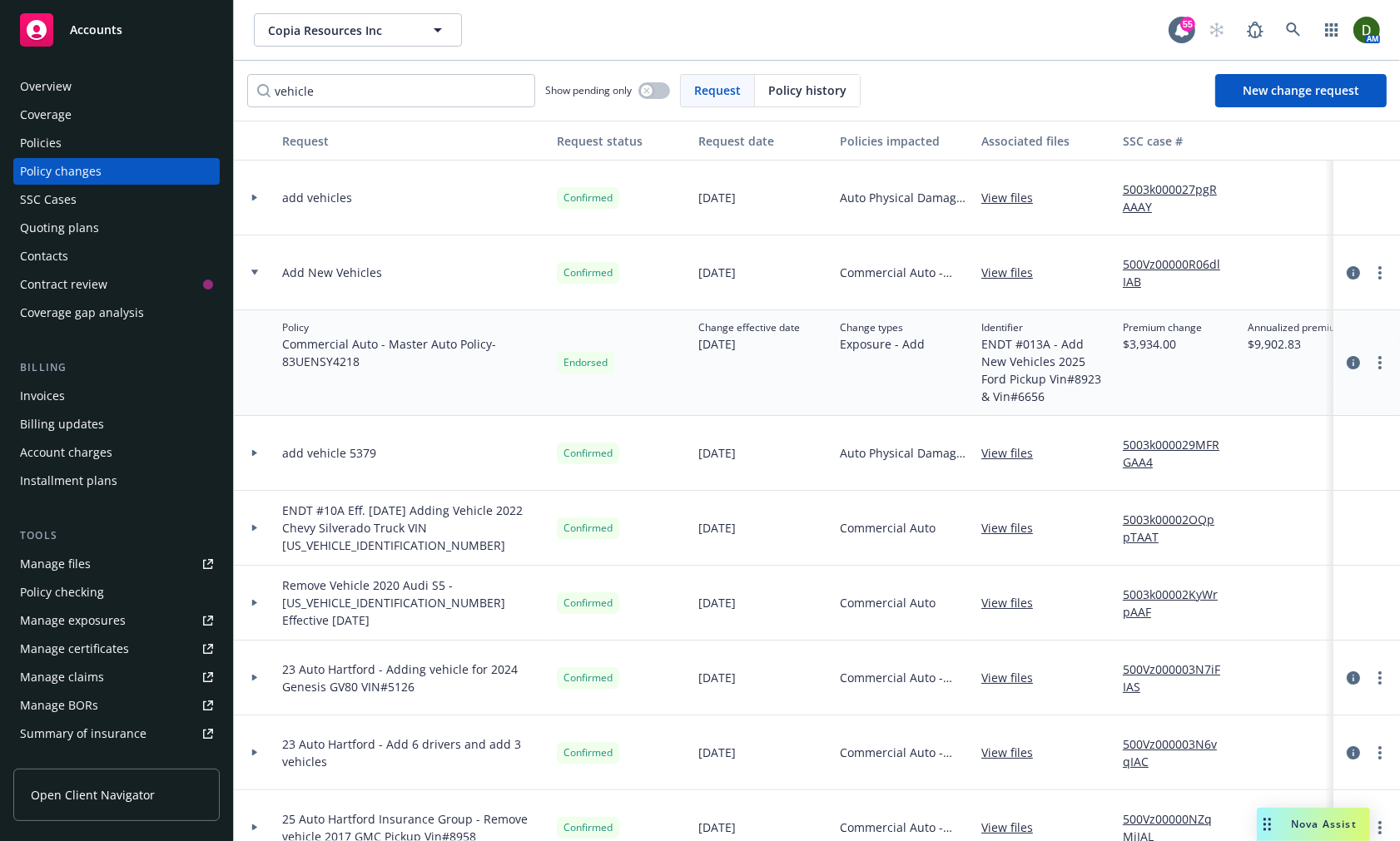
click at [117, 145] on div "Policies" at bounding box center [116, 143] width 193 height 27
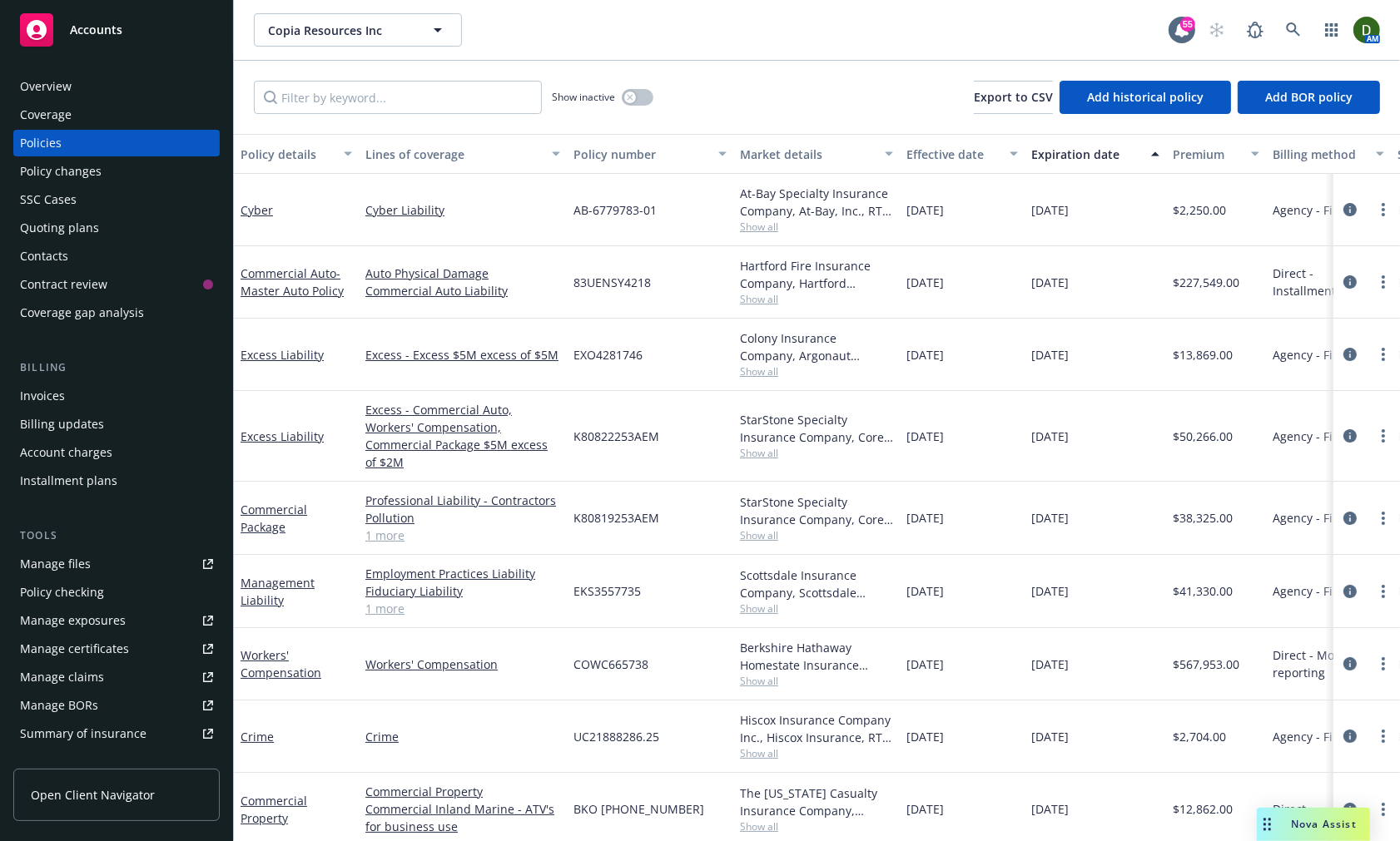
click at [388, 527] on link "1 more" at bounding box center [462, 535] width 195 height 17
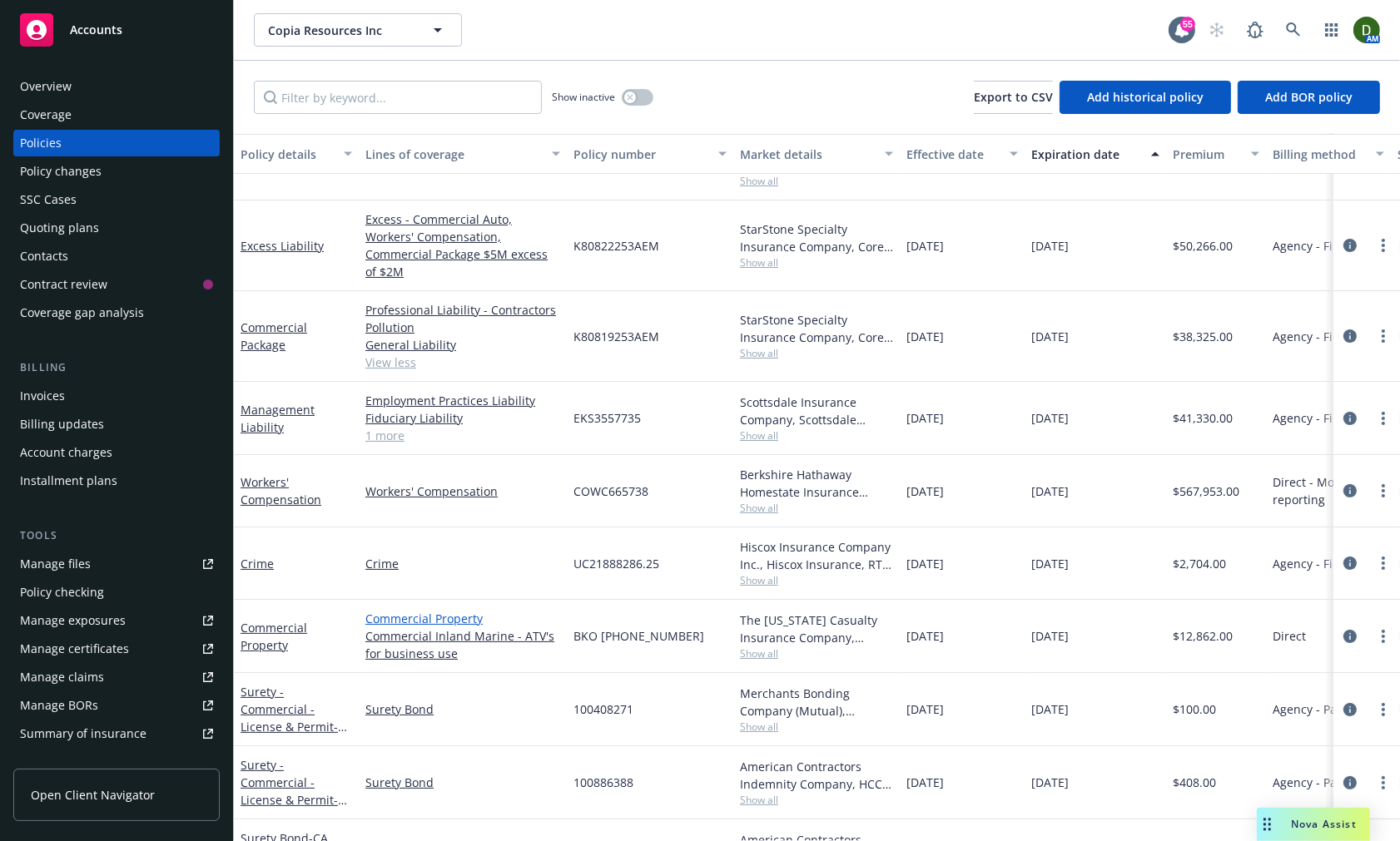
scroll to position [227, 0]
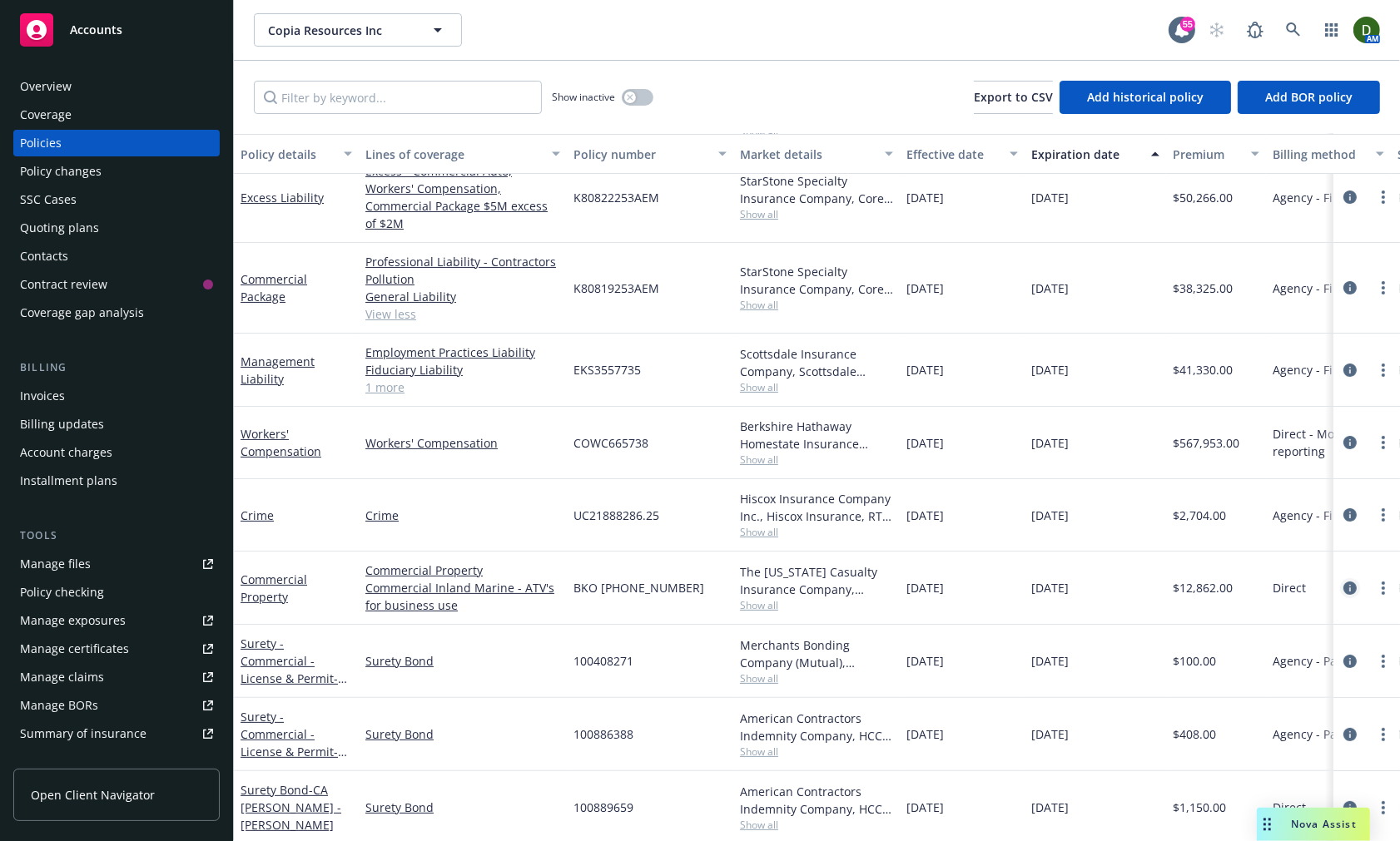
click at [1343, 581] on icon "circleInformation" at bounding box center [1350, 588] width 13 height 13
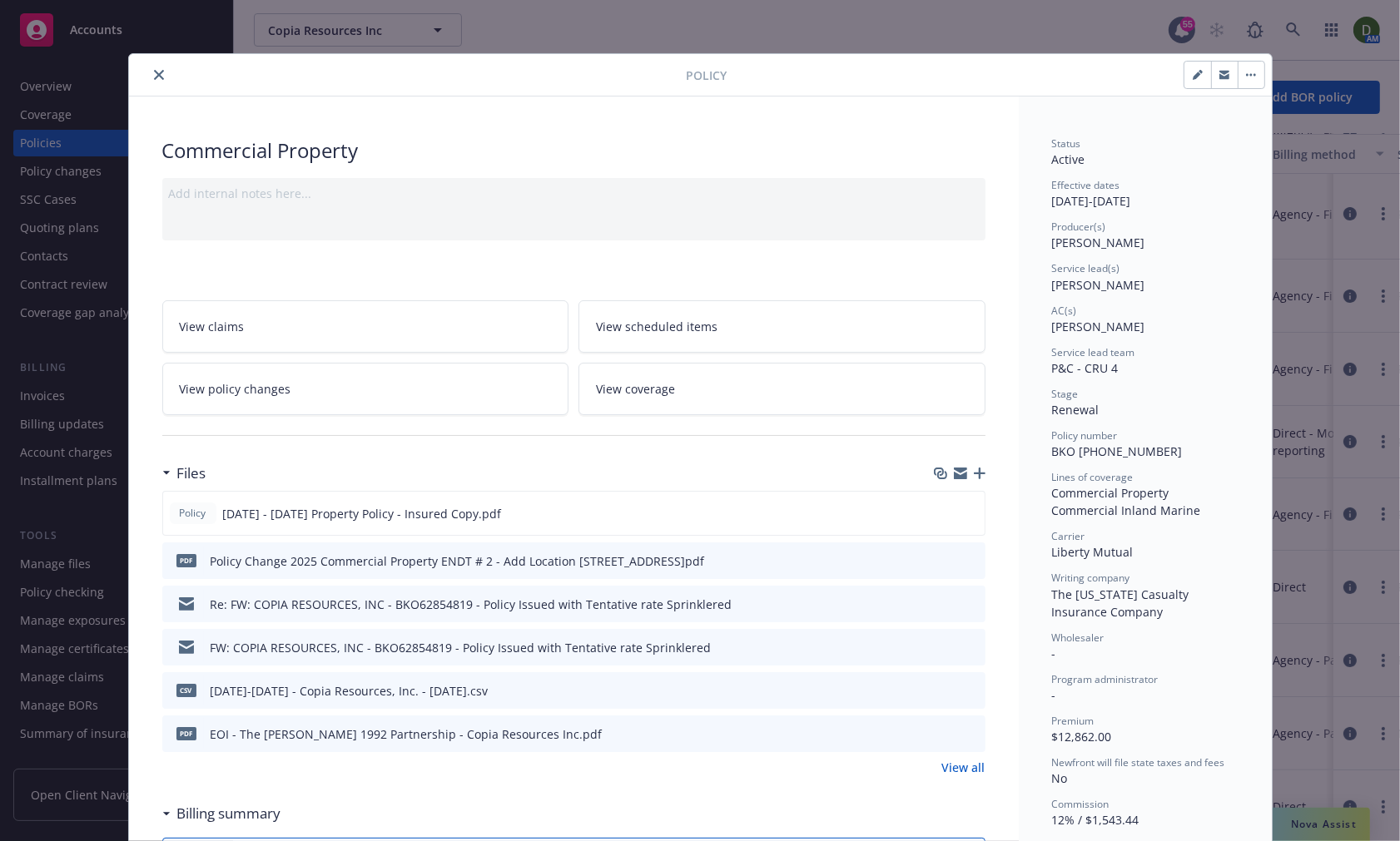
click at [942, 775] on link "View all" at bounding box center [963, 768] width 43 height 17
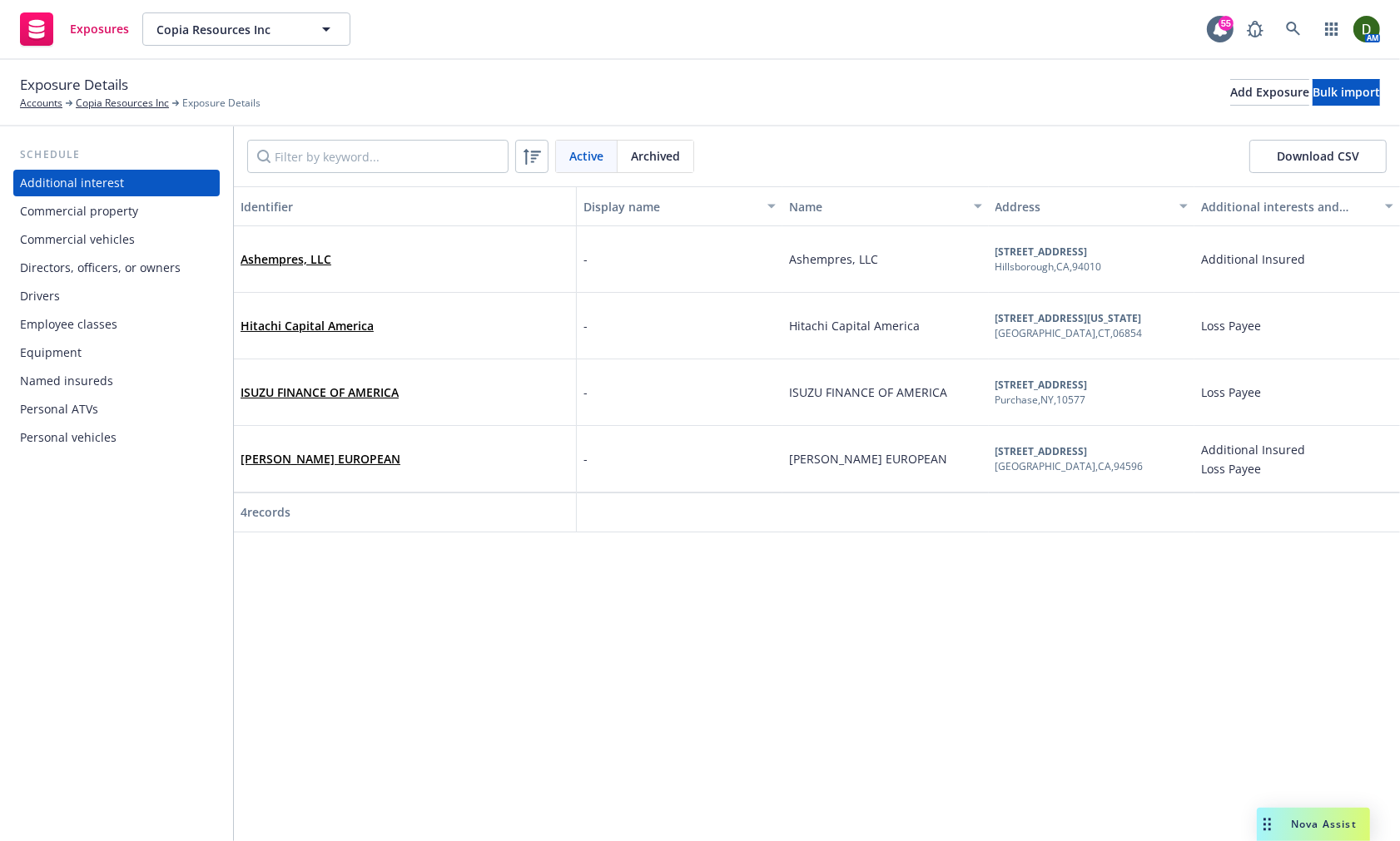
click at [154, 233] on div "Commercial vehicles" at bounding box center [116, 239] width 193 height 27
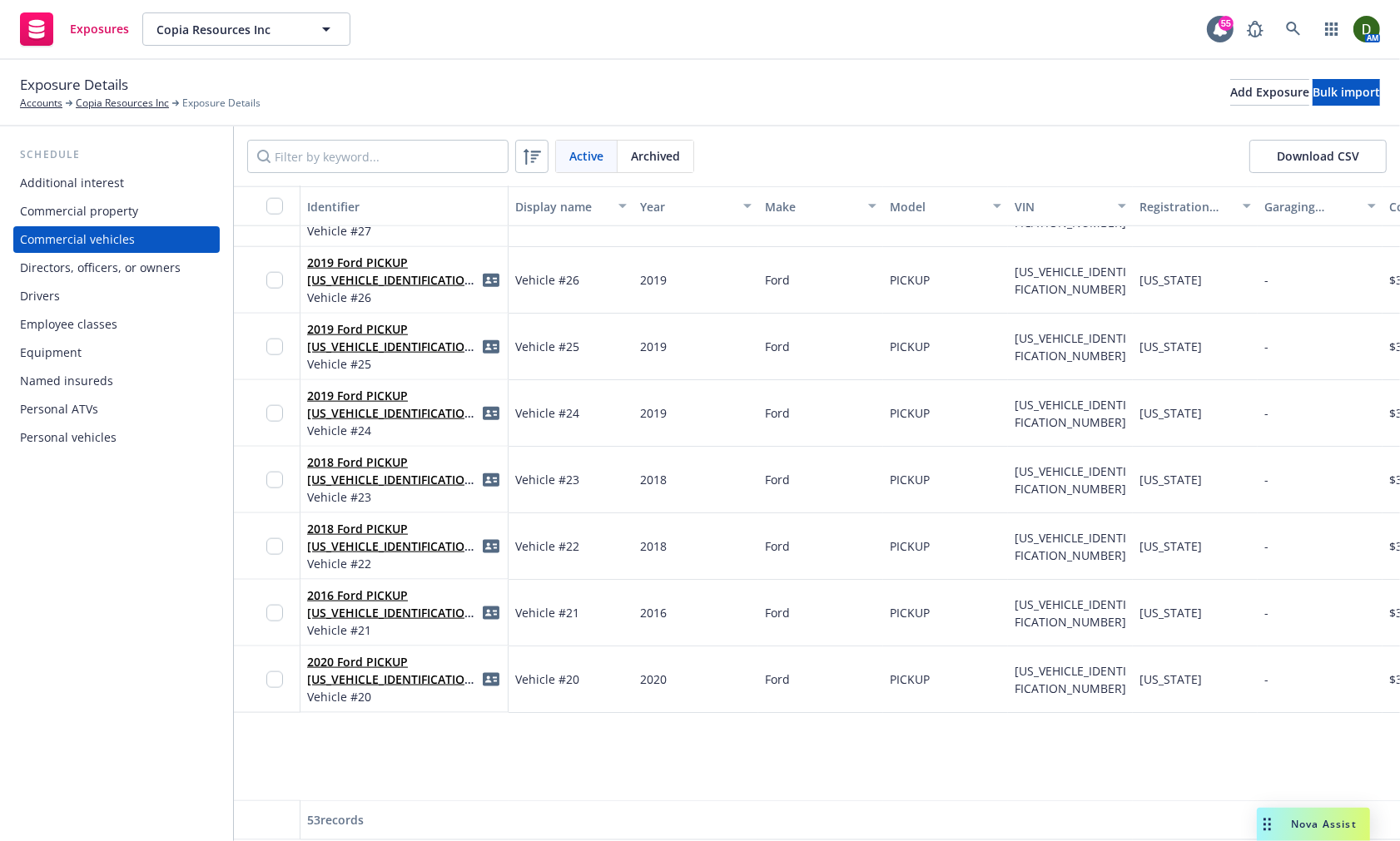
scroll to position [1673, 0]
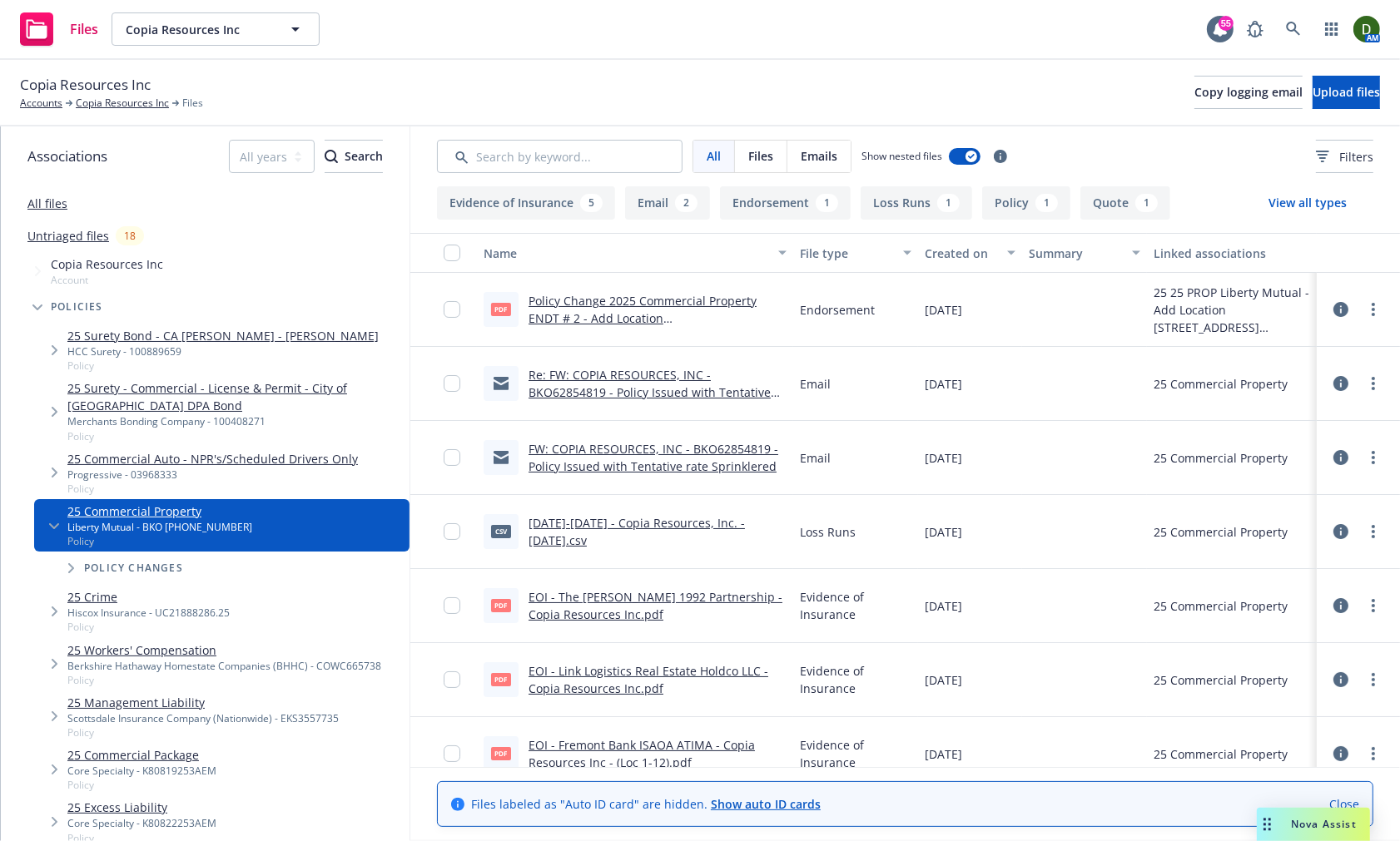
click at [628, 323] on link "Policy Change 2025 Commercial Property ENDT # 2 - Add Location 131 South Maple …" at bounding box center [642, 318] width 228 height 51
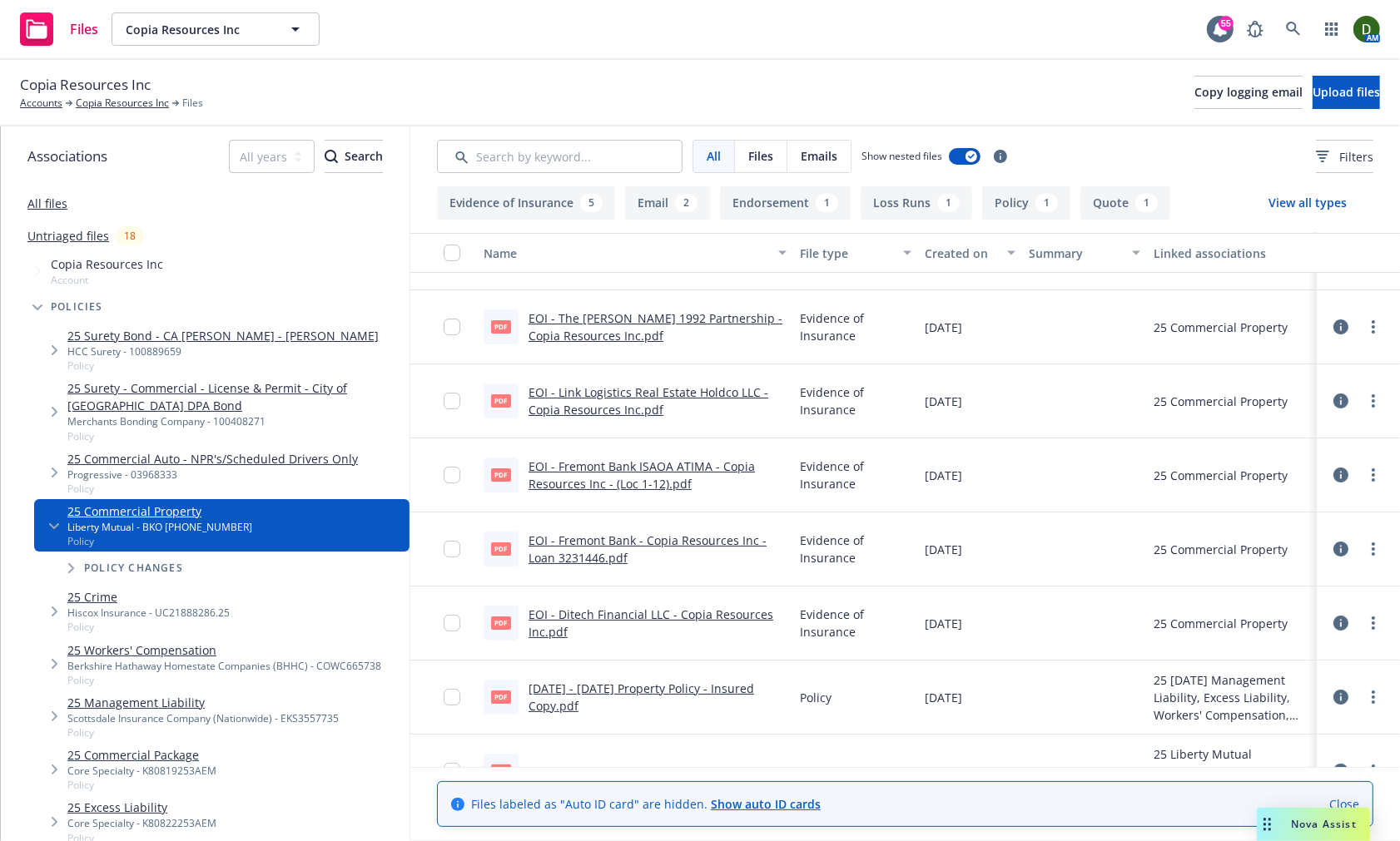
scroll to position [318, 0]
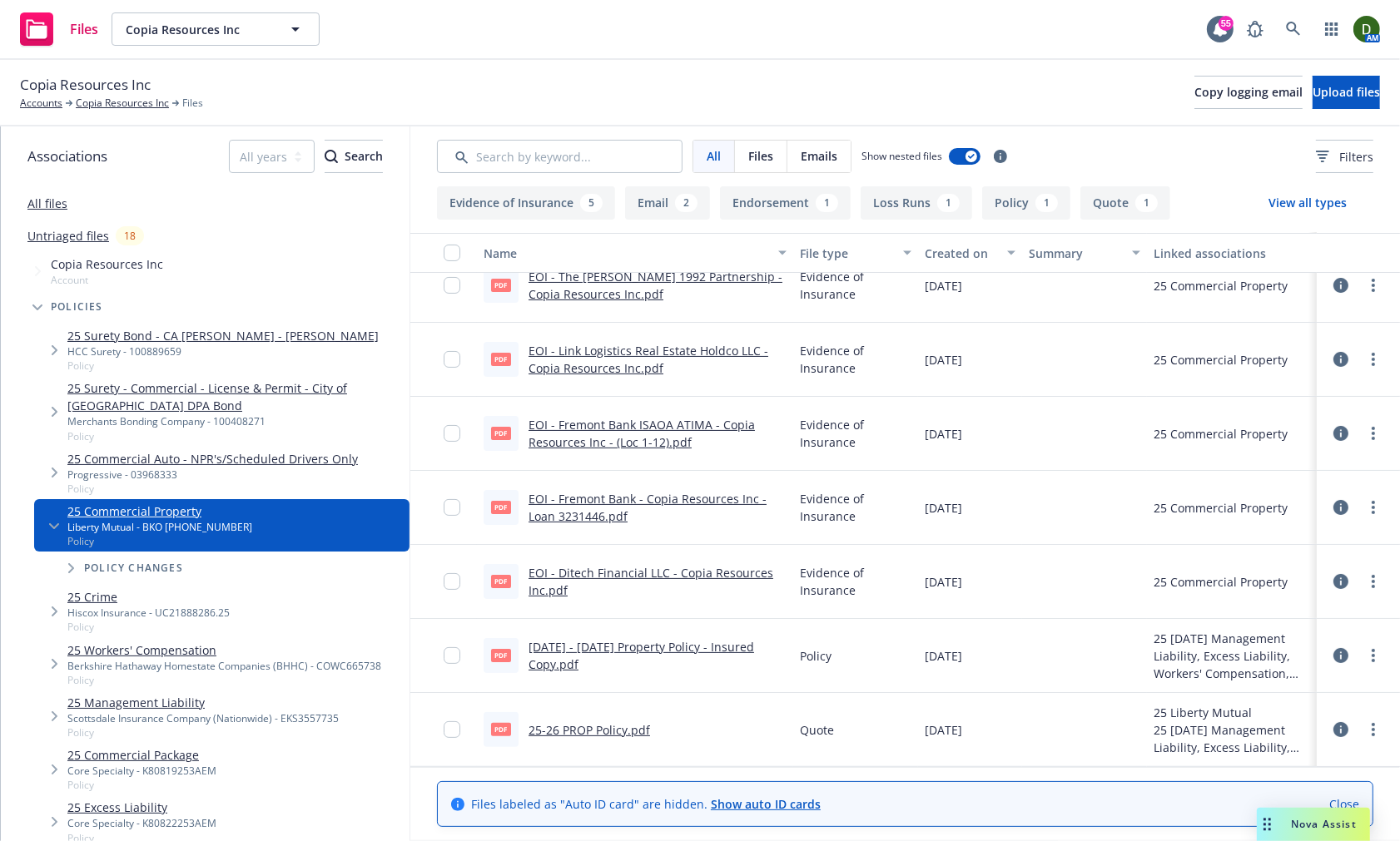
click at [548, 658] on link "2025 - 2026 Property Policy - Insured Copy.pdf" at bounding box center [641, 655] width 226 height 34
click at [188, 764] on link "25 Commercial Package" at bounding box center [141, 755] width 149 height 17
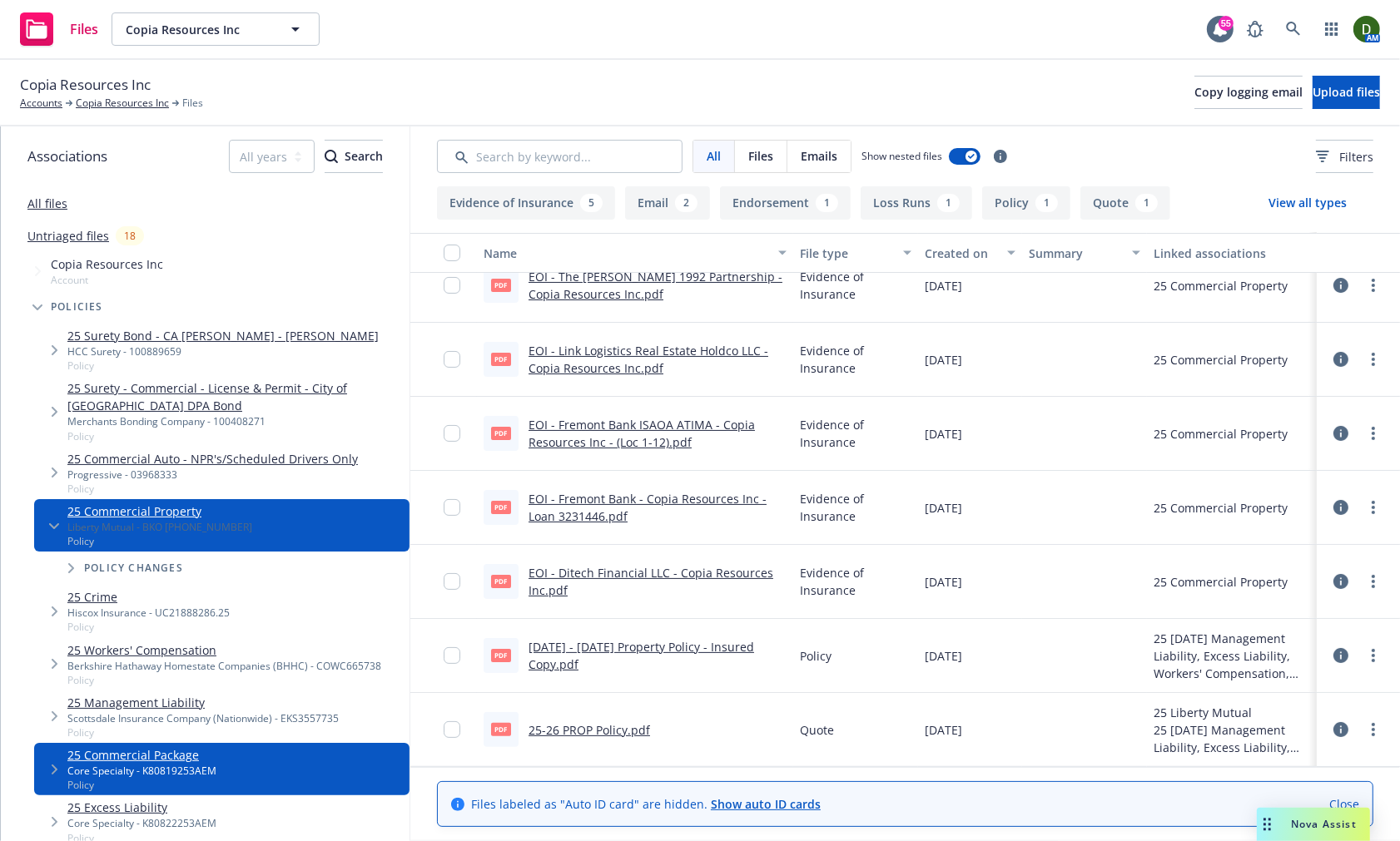
scroll to position [310, 0]
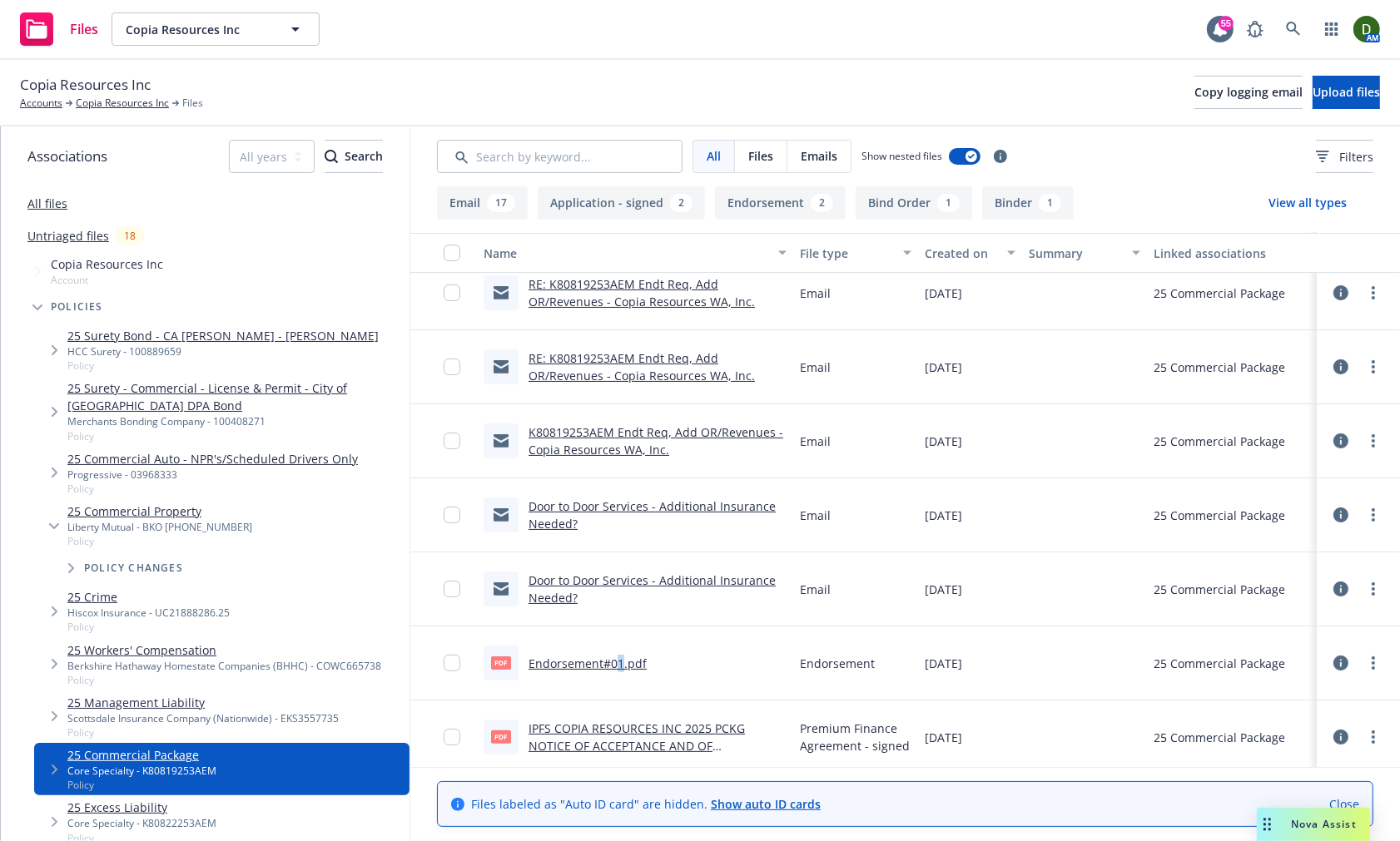
click at [606, 666] on link "Endorsement#01.pdf" at bounding box center [588, 663] width 118 height 15
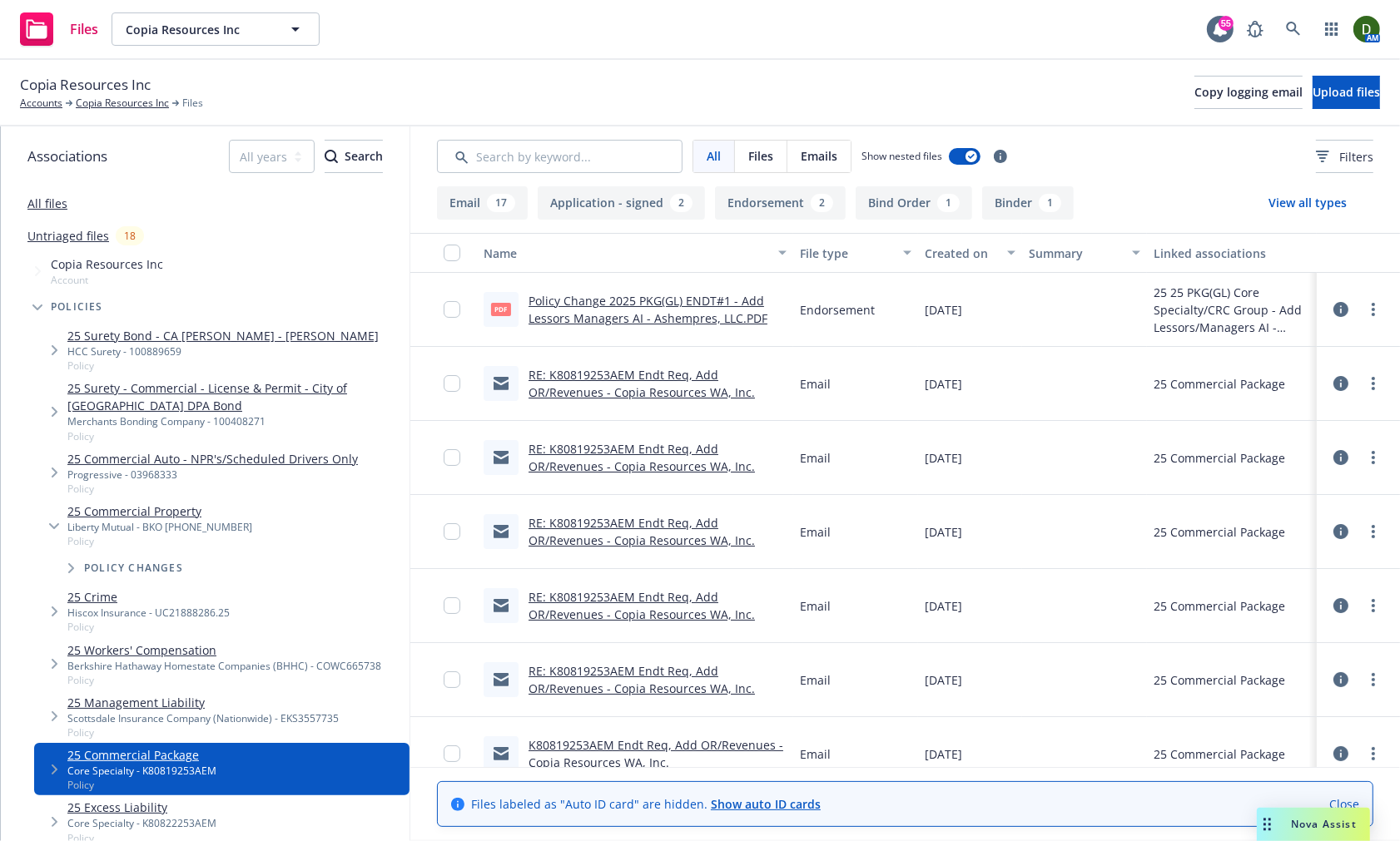
click at [692, 316] on link "Policy Change 2025 PKG(GL) ENDT#1 - Add Lessors Managers AI - Ashempres, LLC.PDF" at bounding box center [648, 309] width 238 height 34
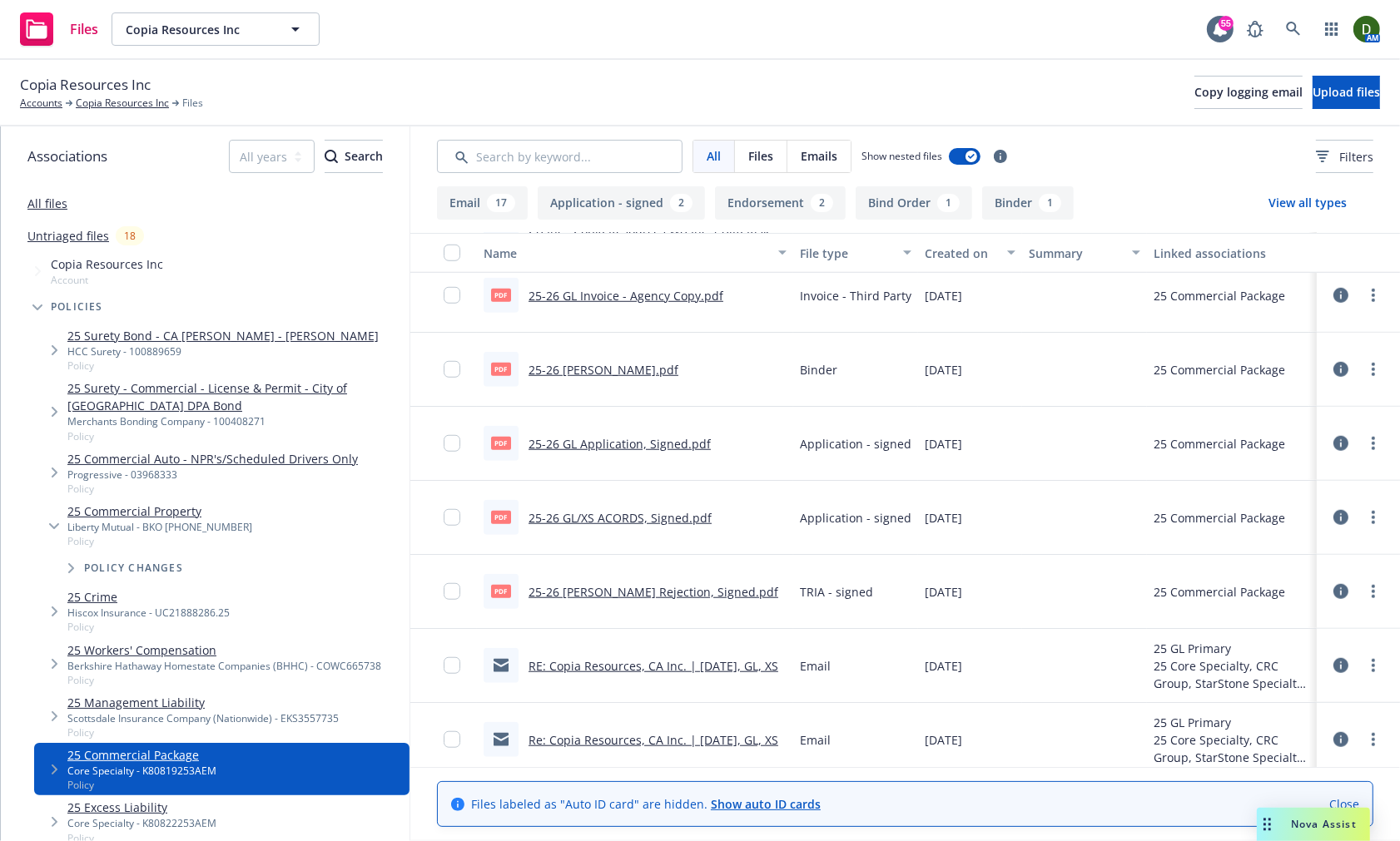
scroll to position [1378, 0]
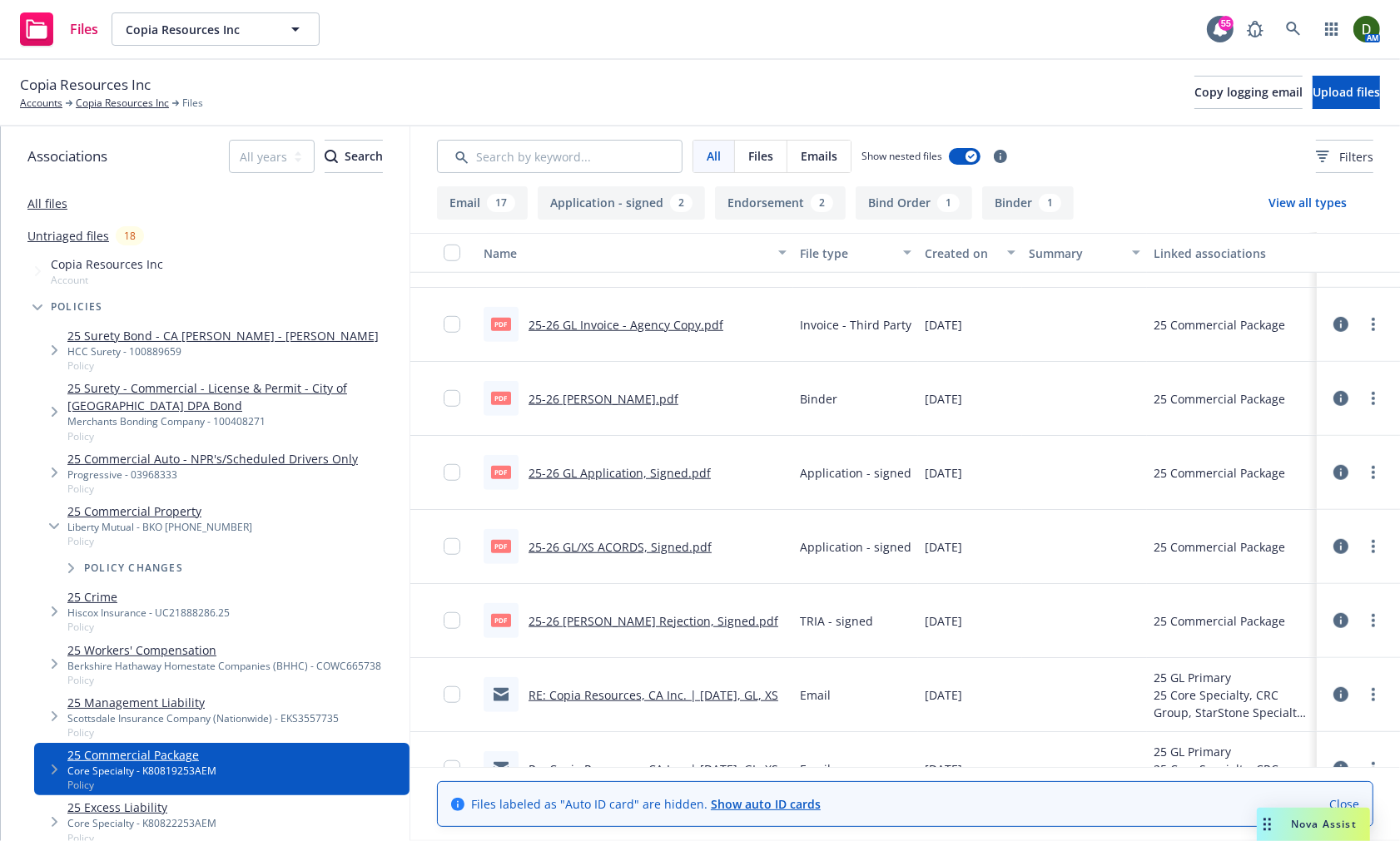
click at [569, 480] on div "25-26 GL Application, Signed.pdf" at bounding box center [620, 473] width 183 height 17
click at [581, 479] on link "25-26 GL Application, Signed.pdf" at bounding box center [620, 473] width 183 height 15
click at [574, 397] on link "25-26 GL Binder.pdf" at bounding box center [604, 399] width 150 height 15
click at [644, 542] on link "25-26 GL/XS ACORDS, Signed.pdf" at bounding box center [620, 547] width 183 height 15
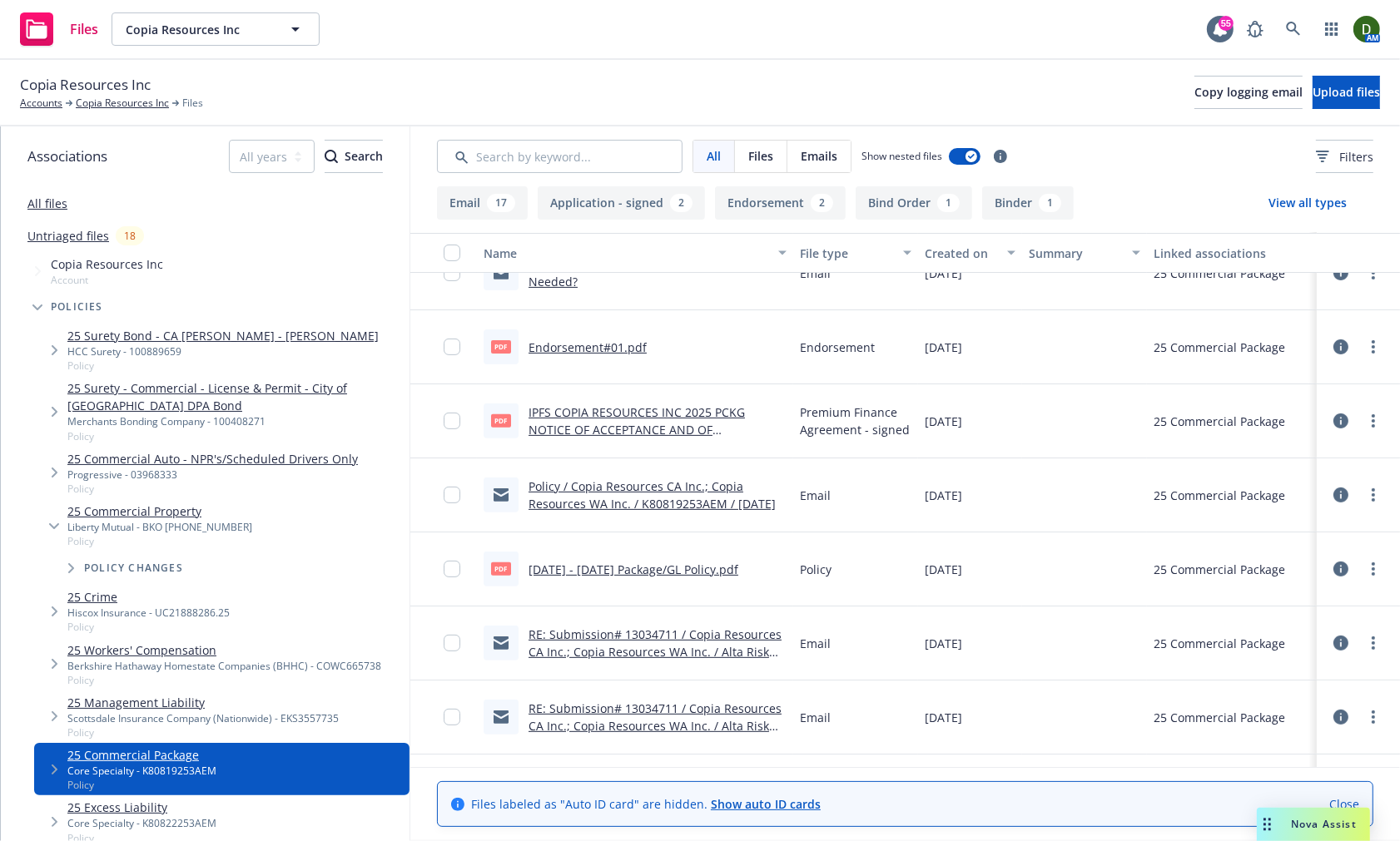
scroll to position [546, 0]
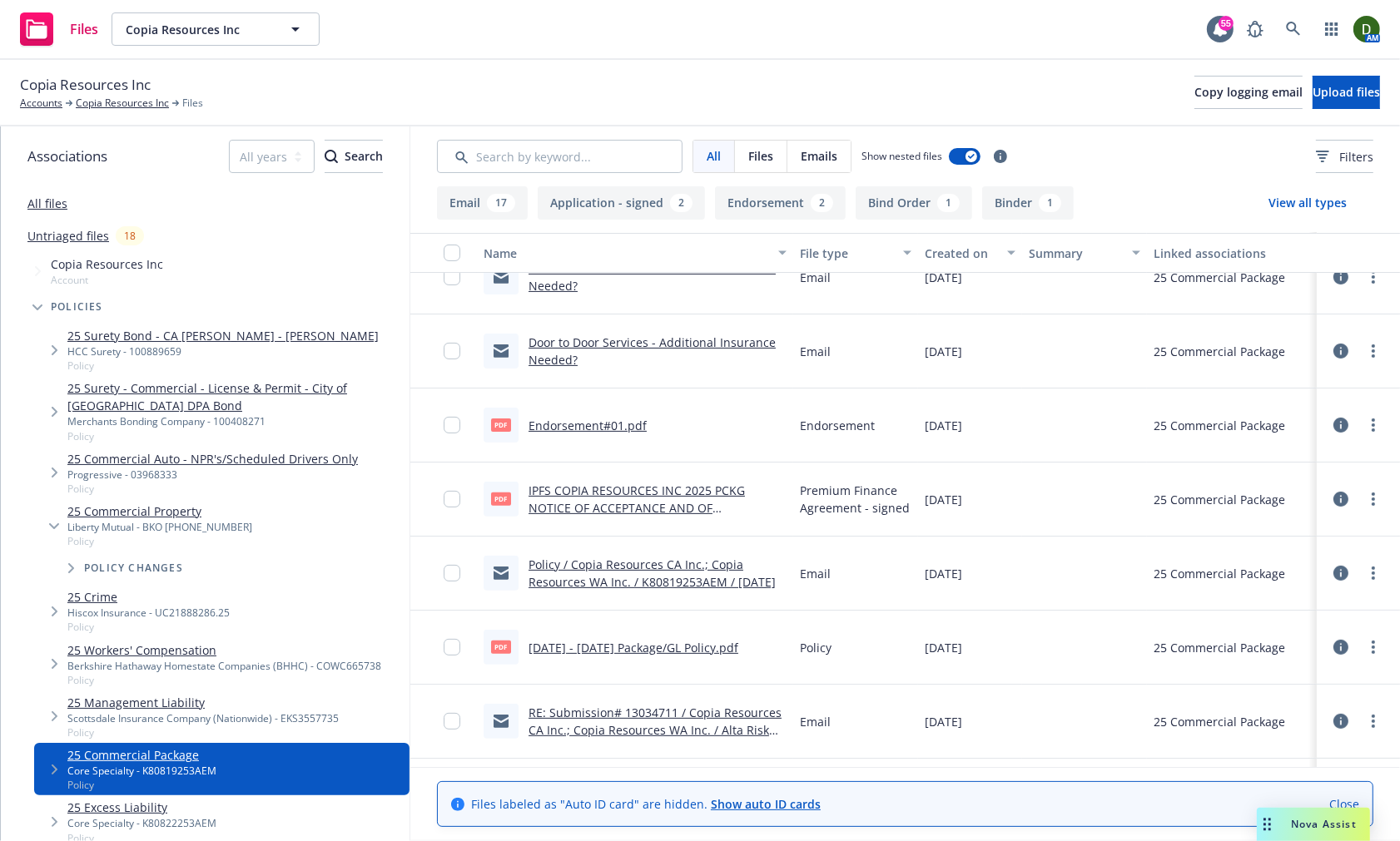
click at [567, 649] on link "2025 - 2026 Package/GL Policy.pdf" at bounding box center [634, 648] width 210 height 15
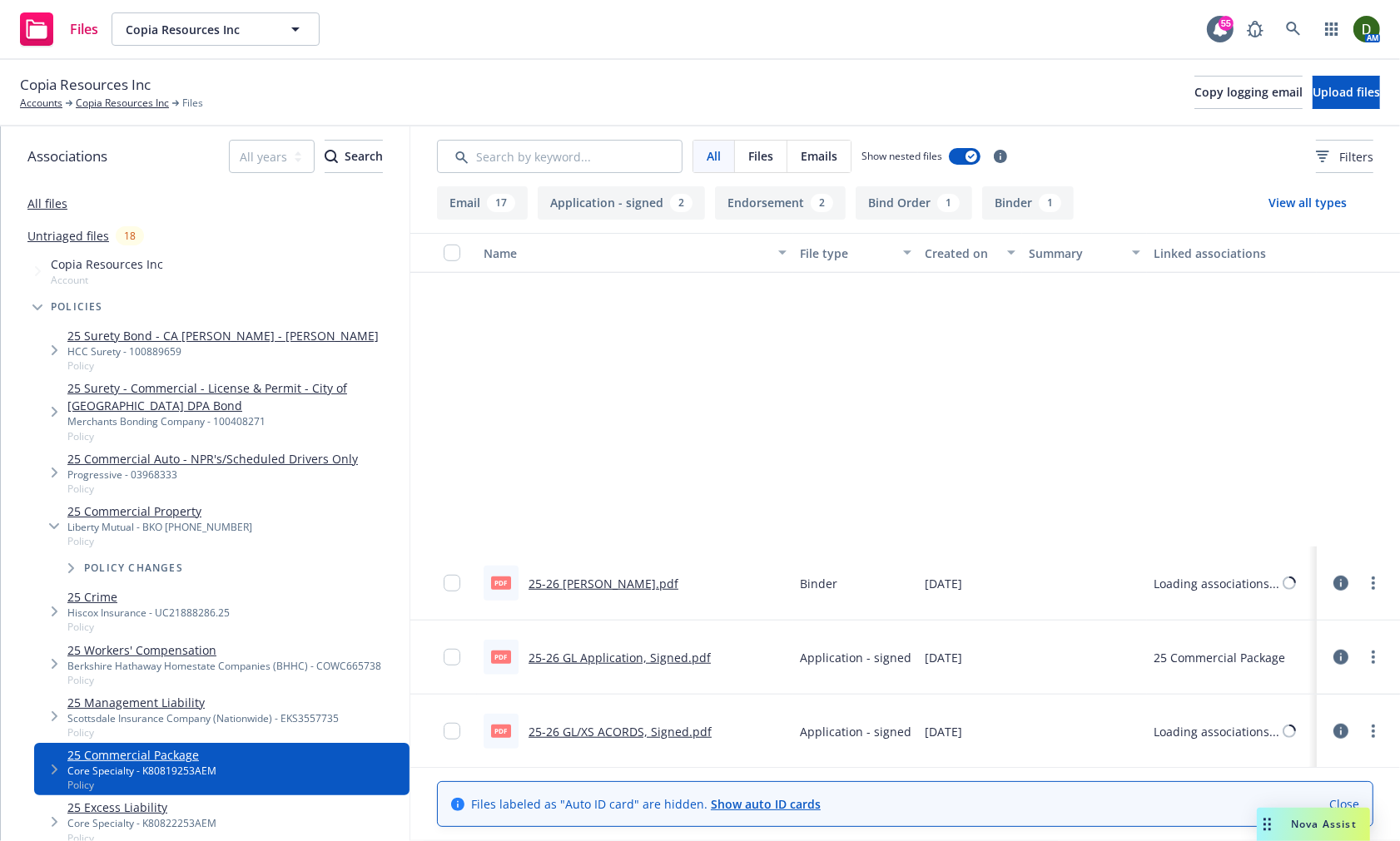
scroll to position [1556, 0]
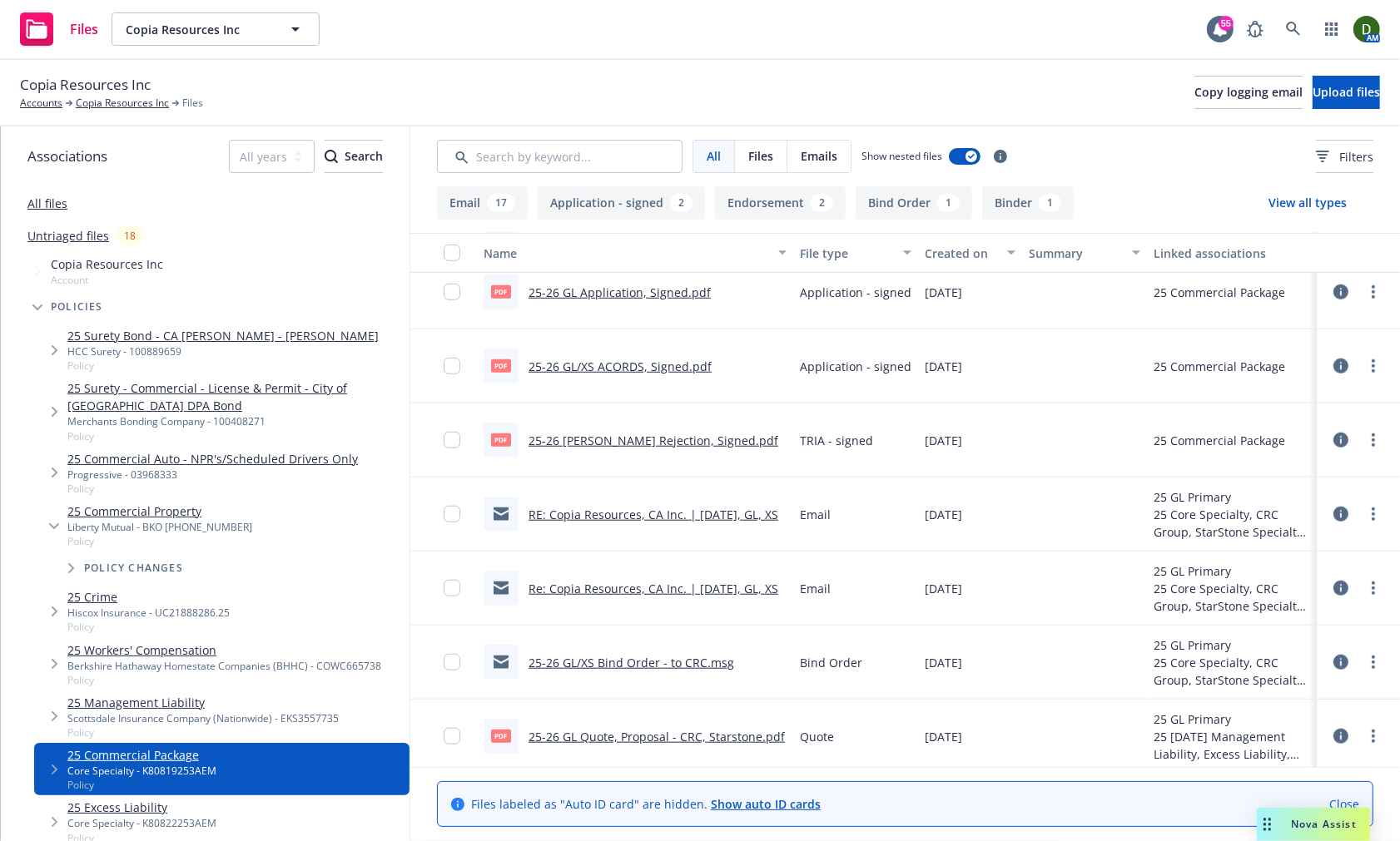
drag, startPoint x: 62, startPoint y: 193, endPoint x: 44, endPoint y: 195, distance: 18.1
click at [61, 193] on div "All files" at bounding box center [205, 203] width 409 height 34
click at [39, 198] on link "All files" at bounding box center [48, 203] width 40 height 15
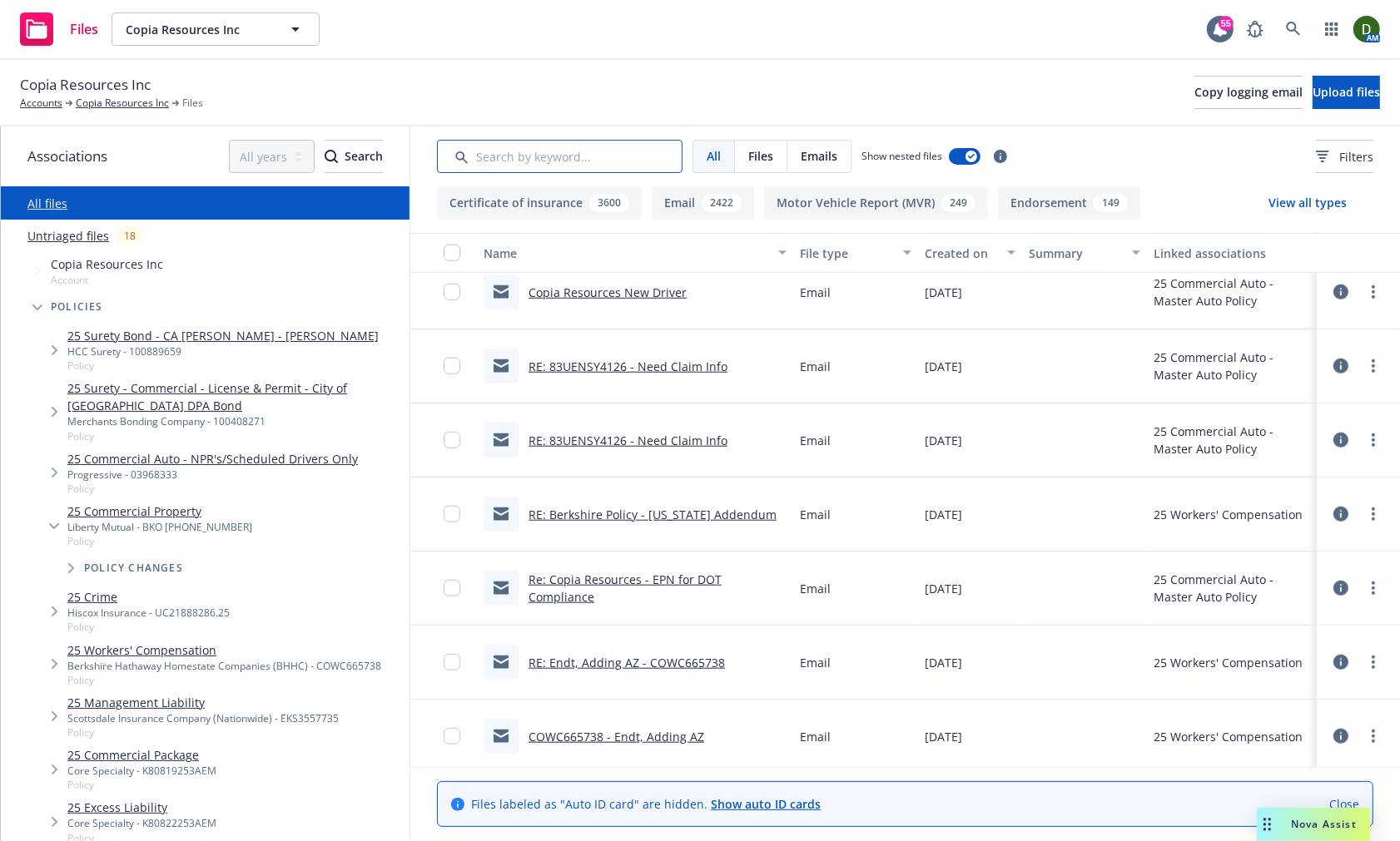
click at [623, 166] on input "Search by keyword..." at bounding box center [560, 156] width 245 height 34
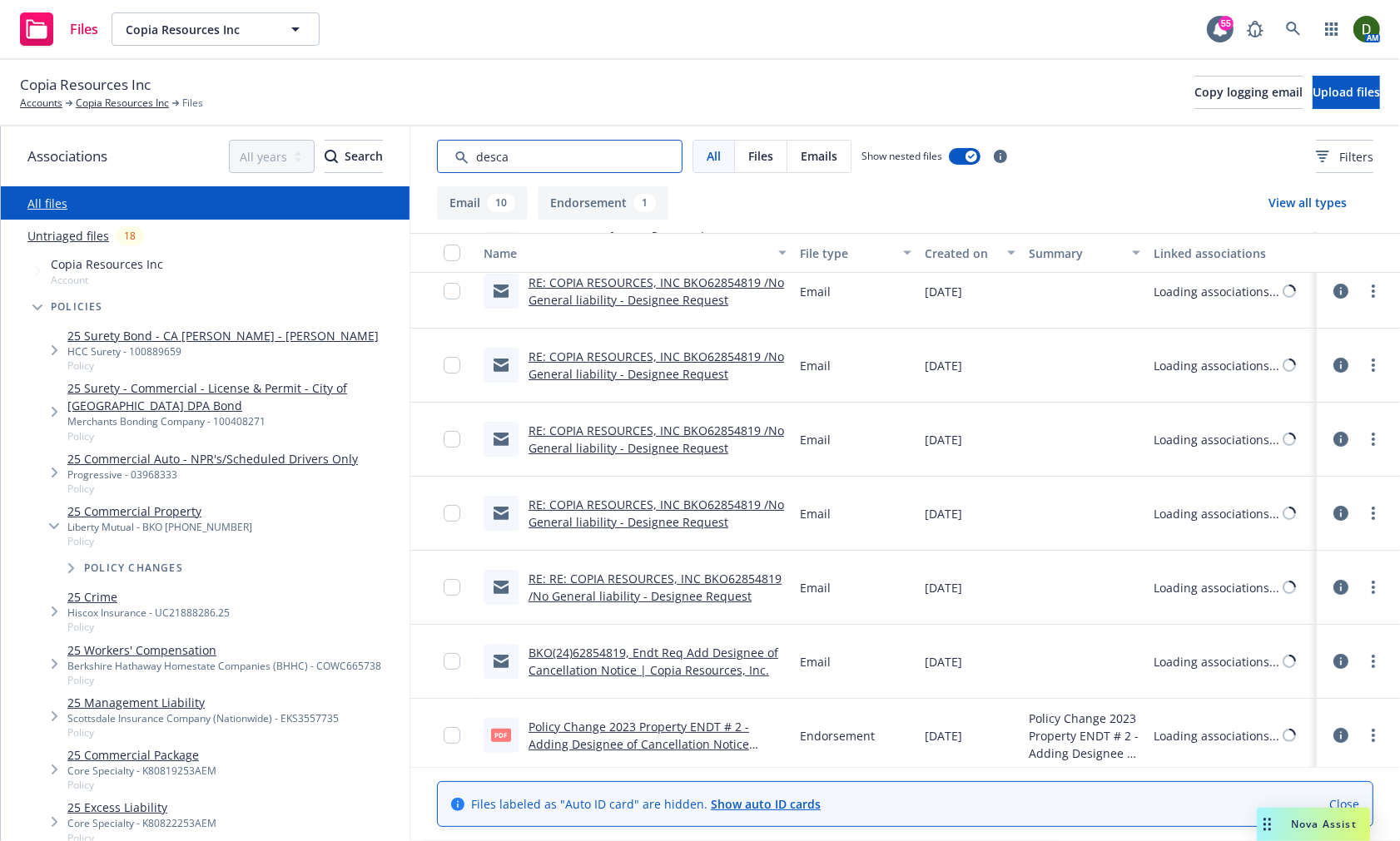
scroll to position [310, 0]
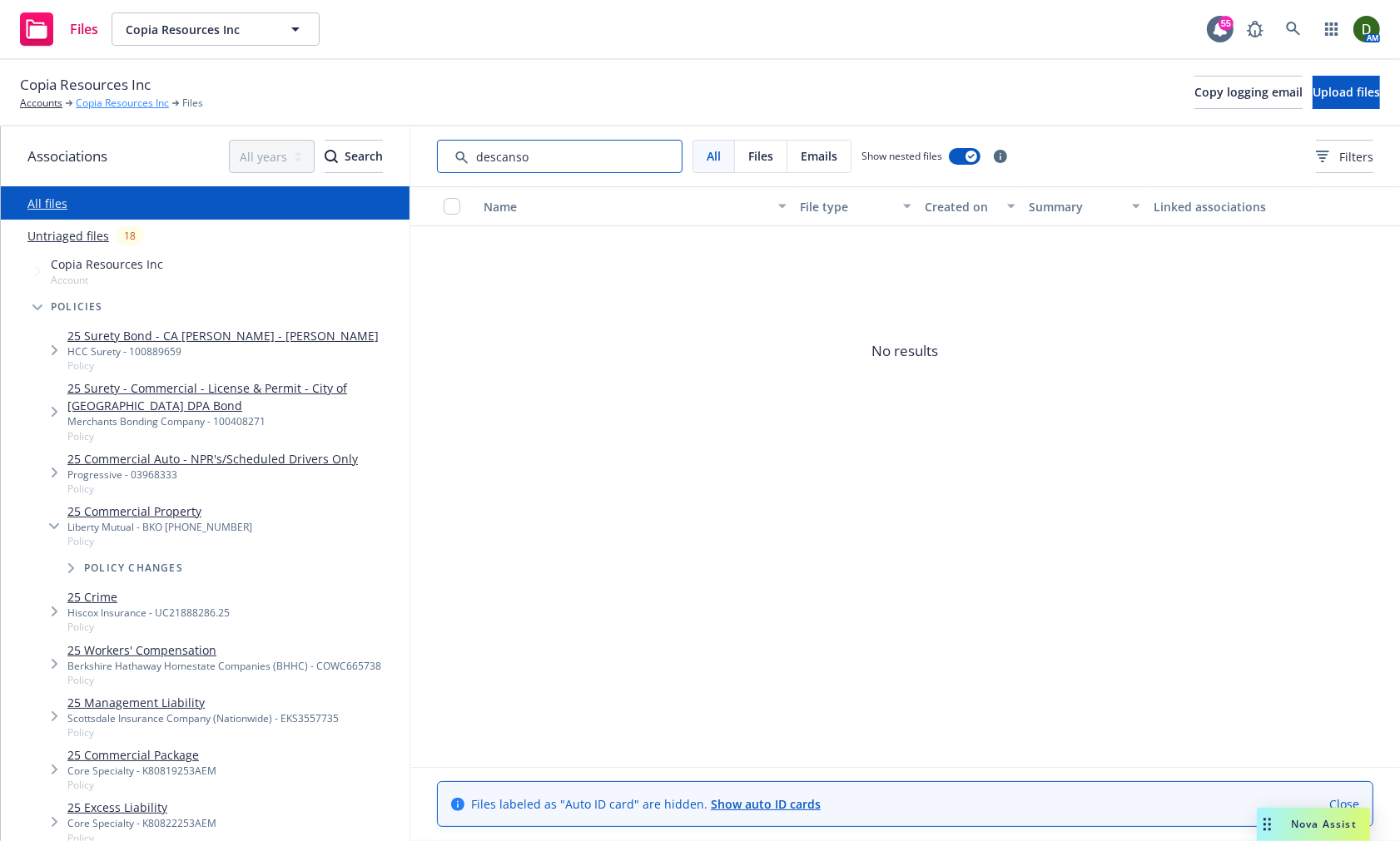
type input "descanso"
click at [146, 96] on link "Copia Resources Inc" at bounding box center [122, 104] width 93 height 15
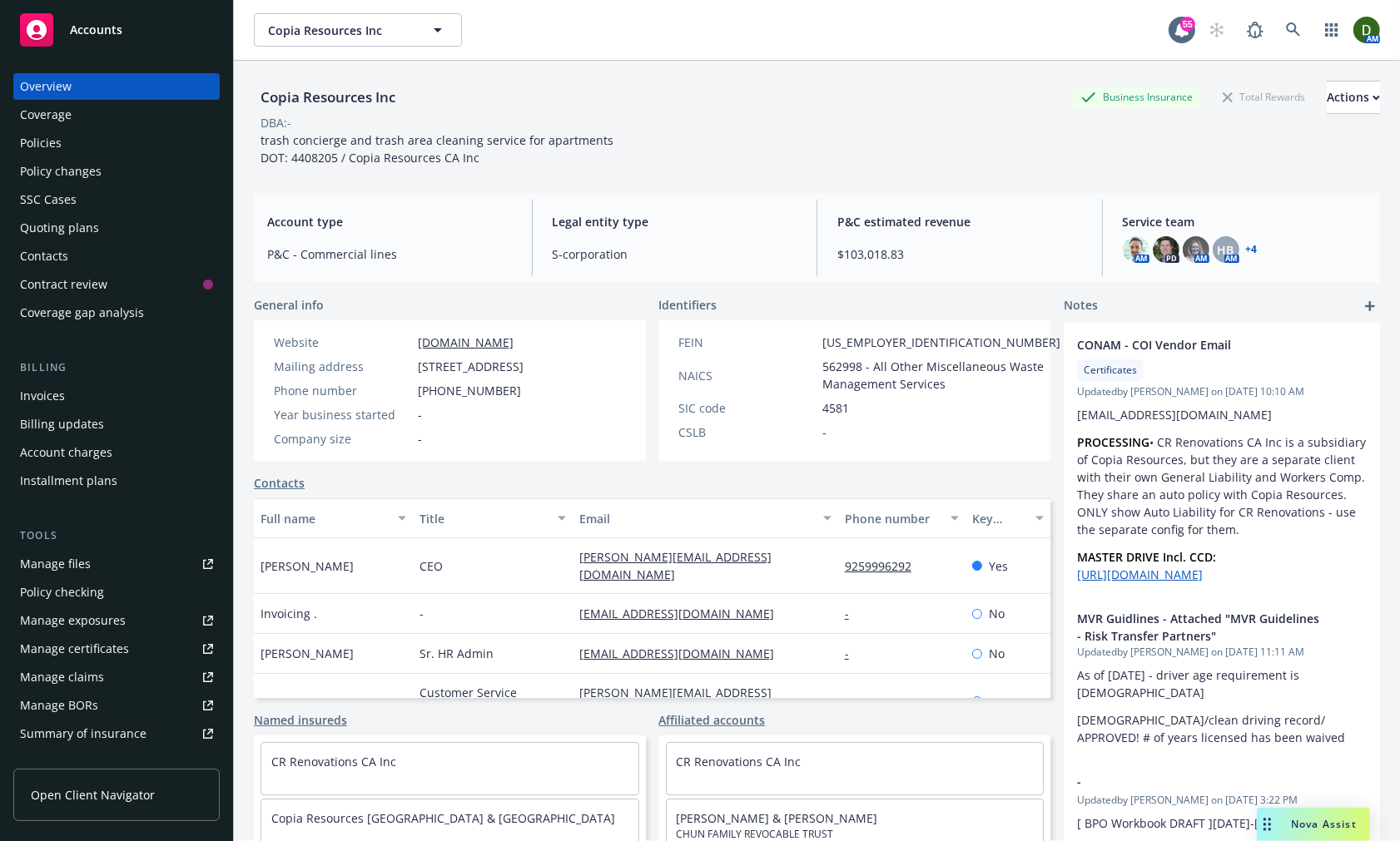
click at [160, 169] on div "Policy changes" at bounding box center [116, 171] width 193 height 27
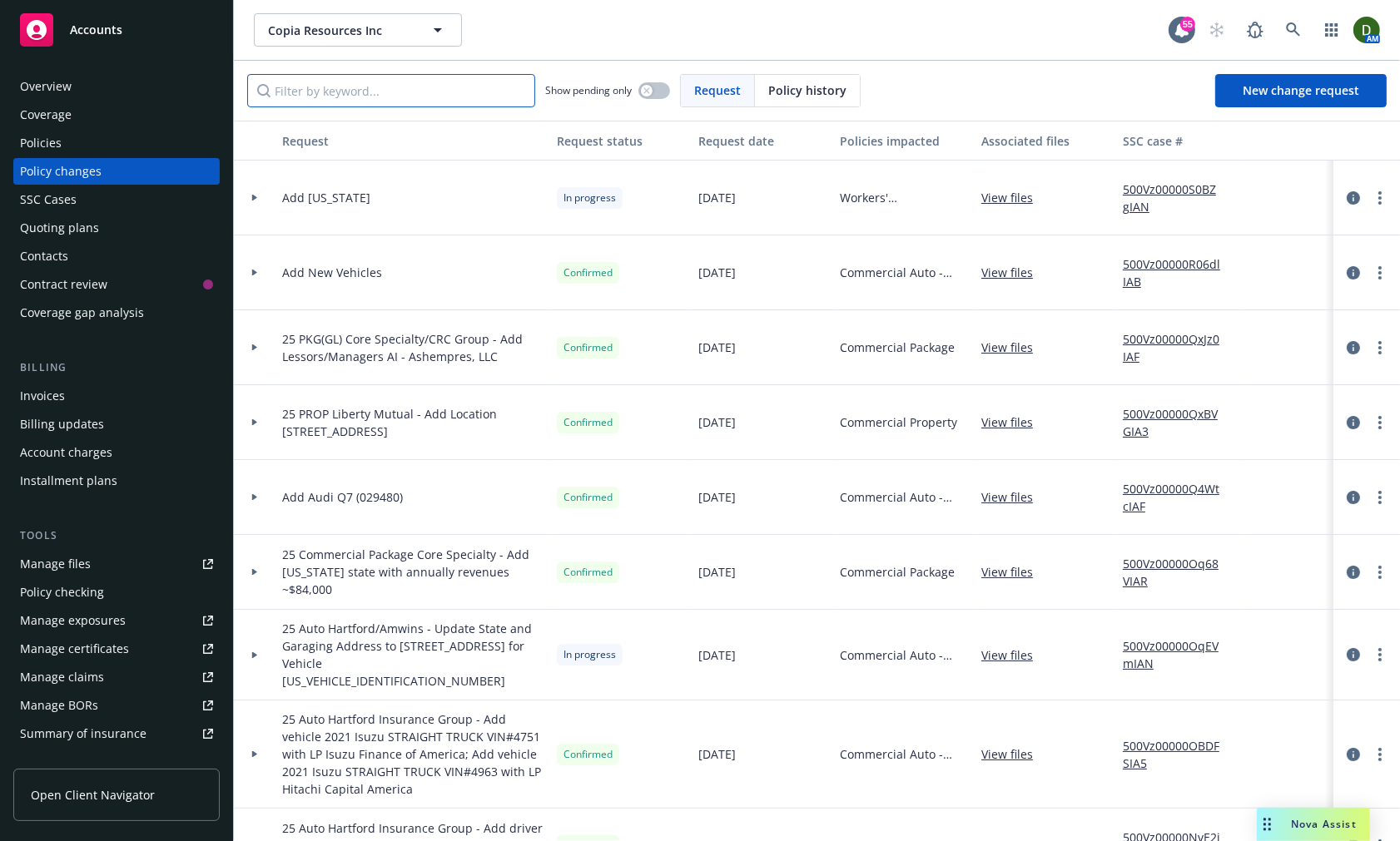
click at [393, 78] on input "Filter by keyword..." at bounding box center [391, 90] width 288 height 34
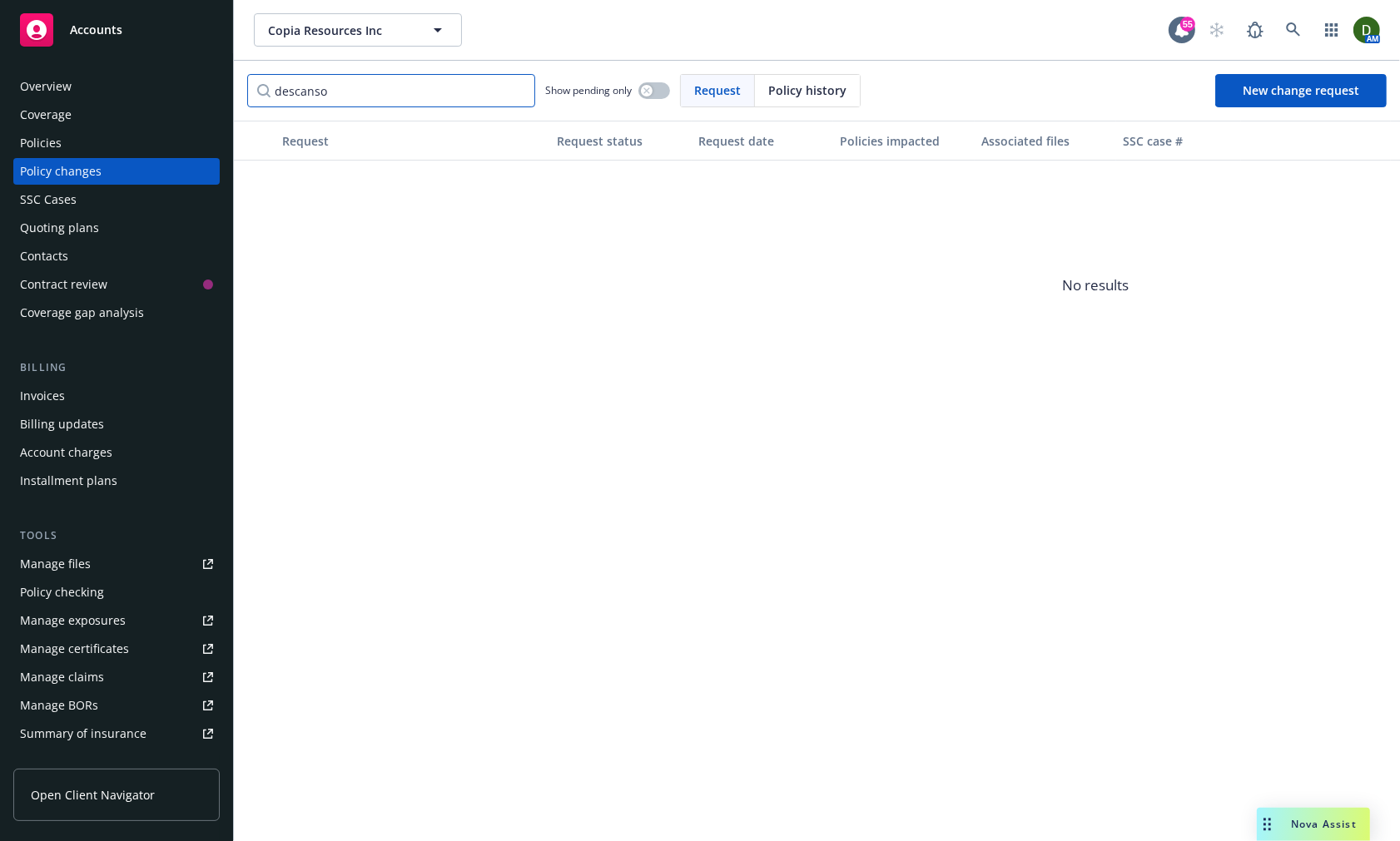
type input "descanso"
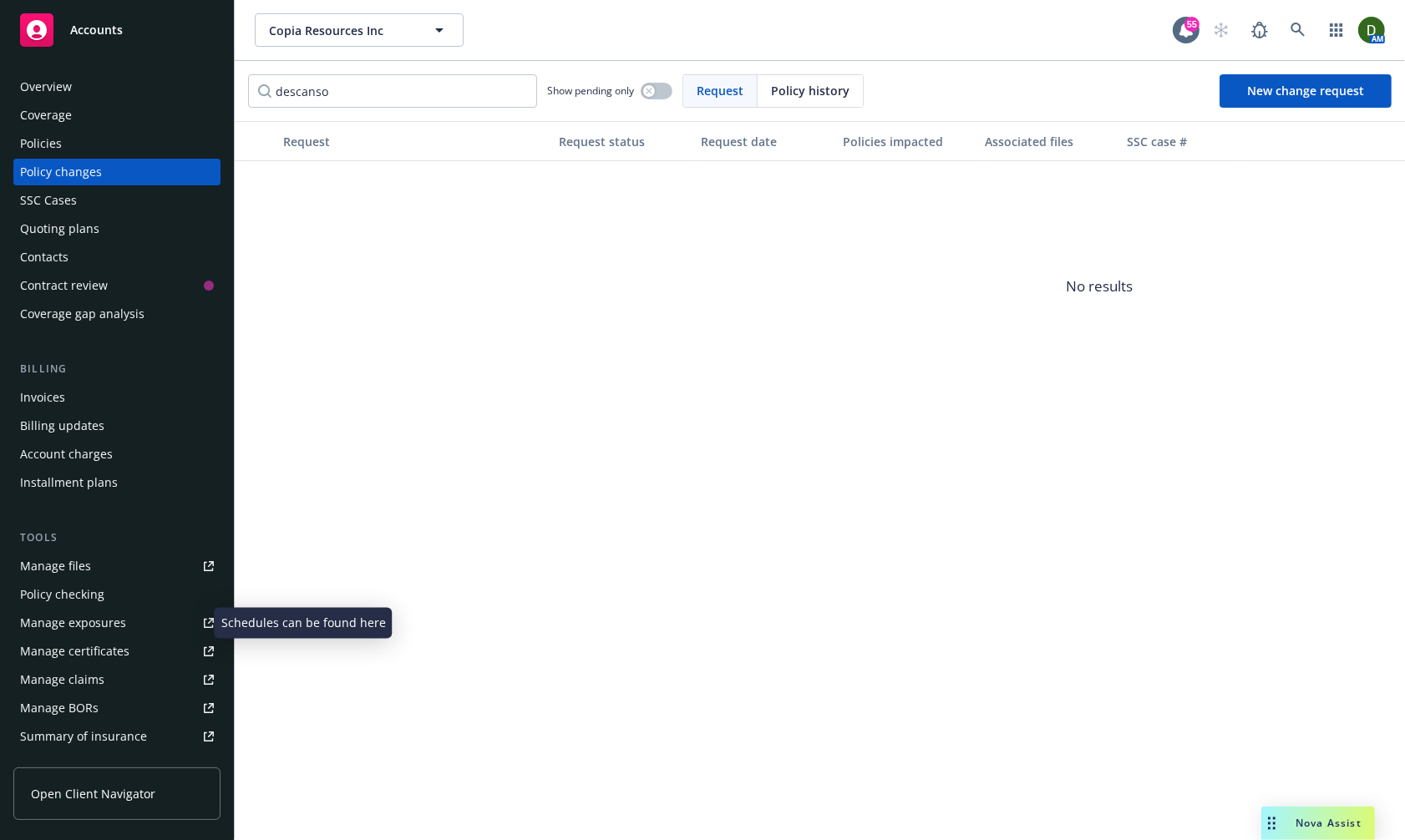
click at [115, 629] on div "Manage exposures" at bounding box center [73, 623] width 106 height 27
click at [113, 136] on div "Policies" at bounding box center [117, 144] width 194 height 27
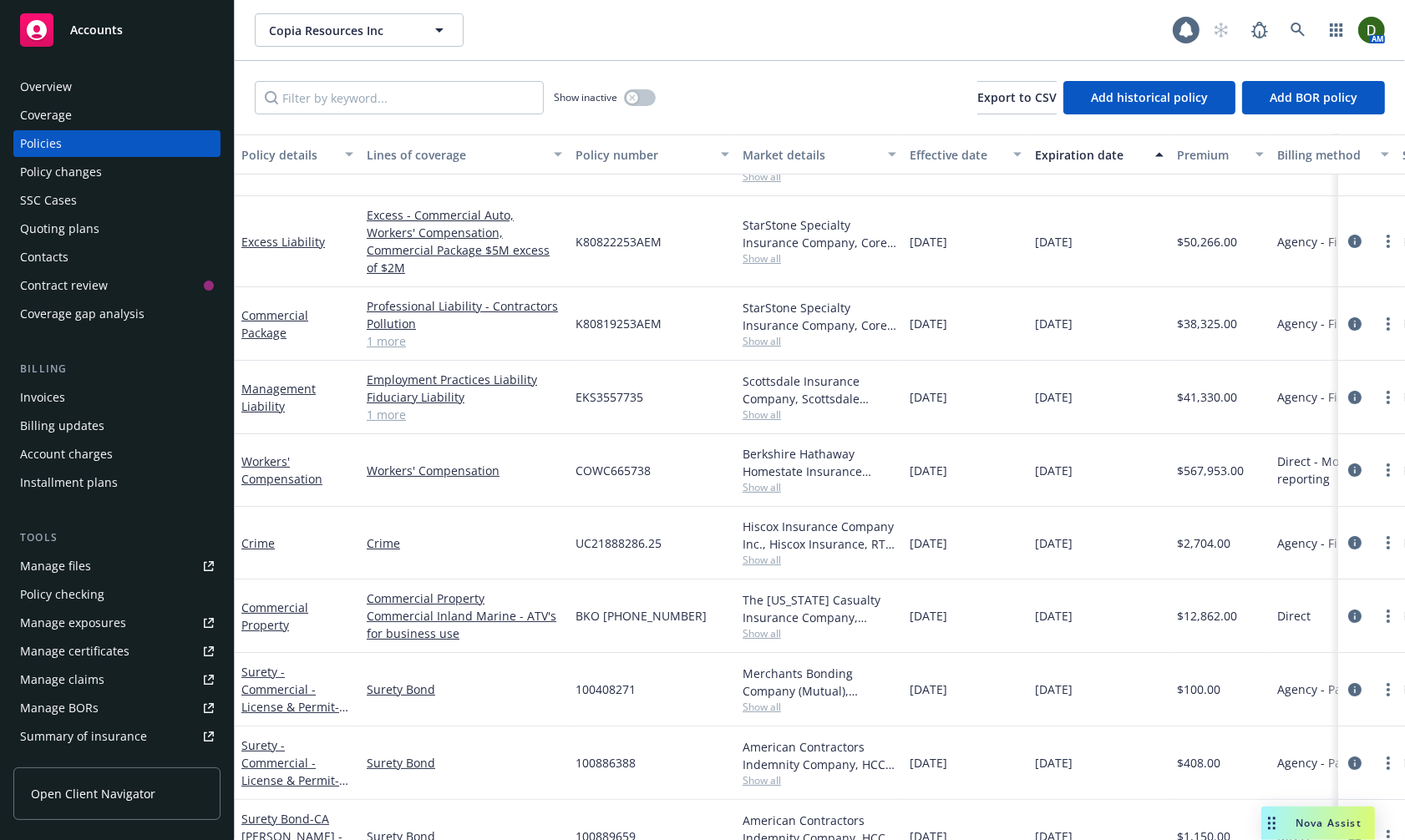
scroll to position [214, 0]
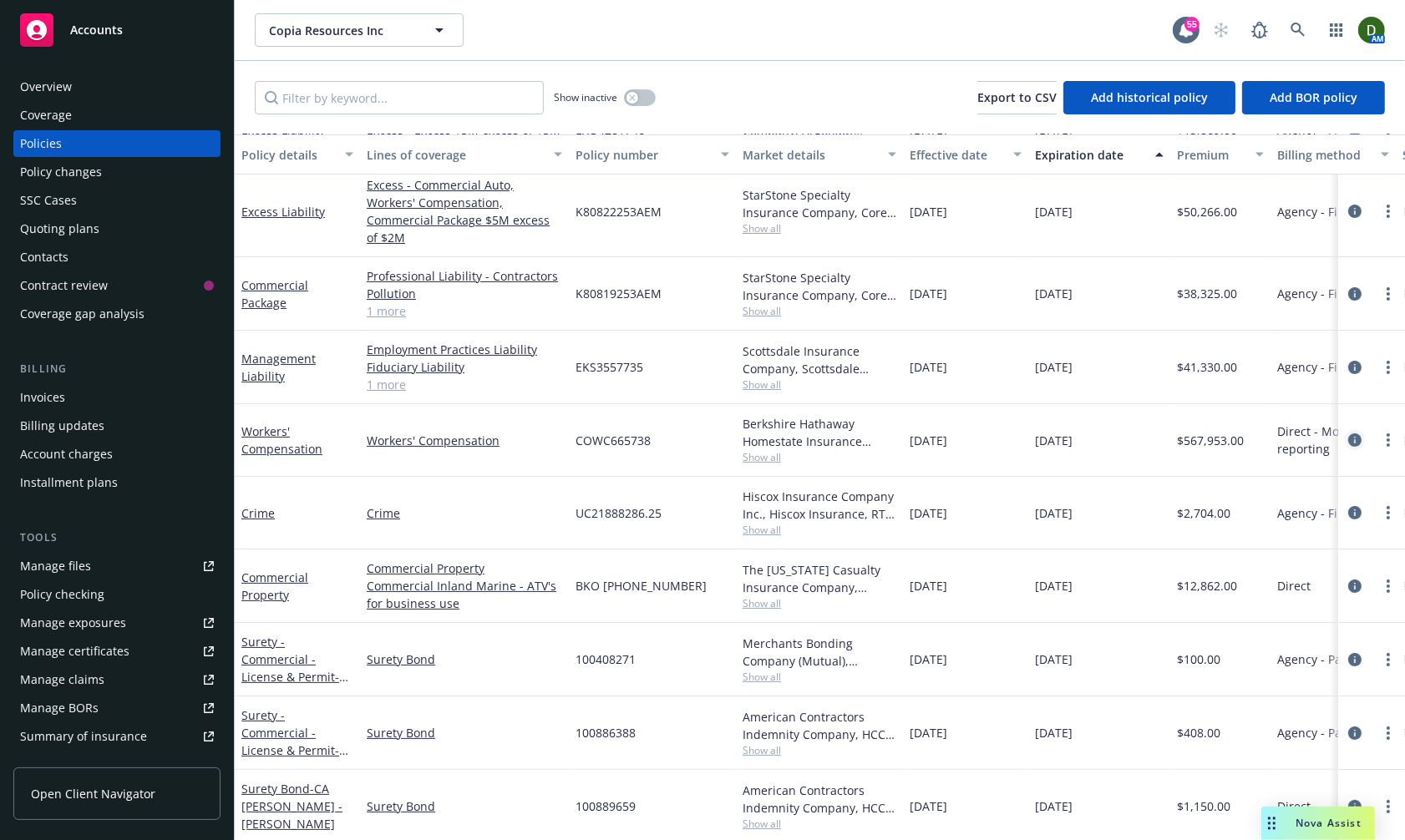
click at [1348, 433] on icon "circleInformation" at bounding box center [1355, 440] width 14 height 14
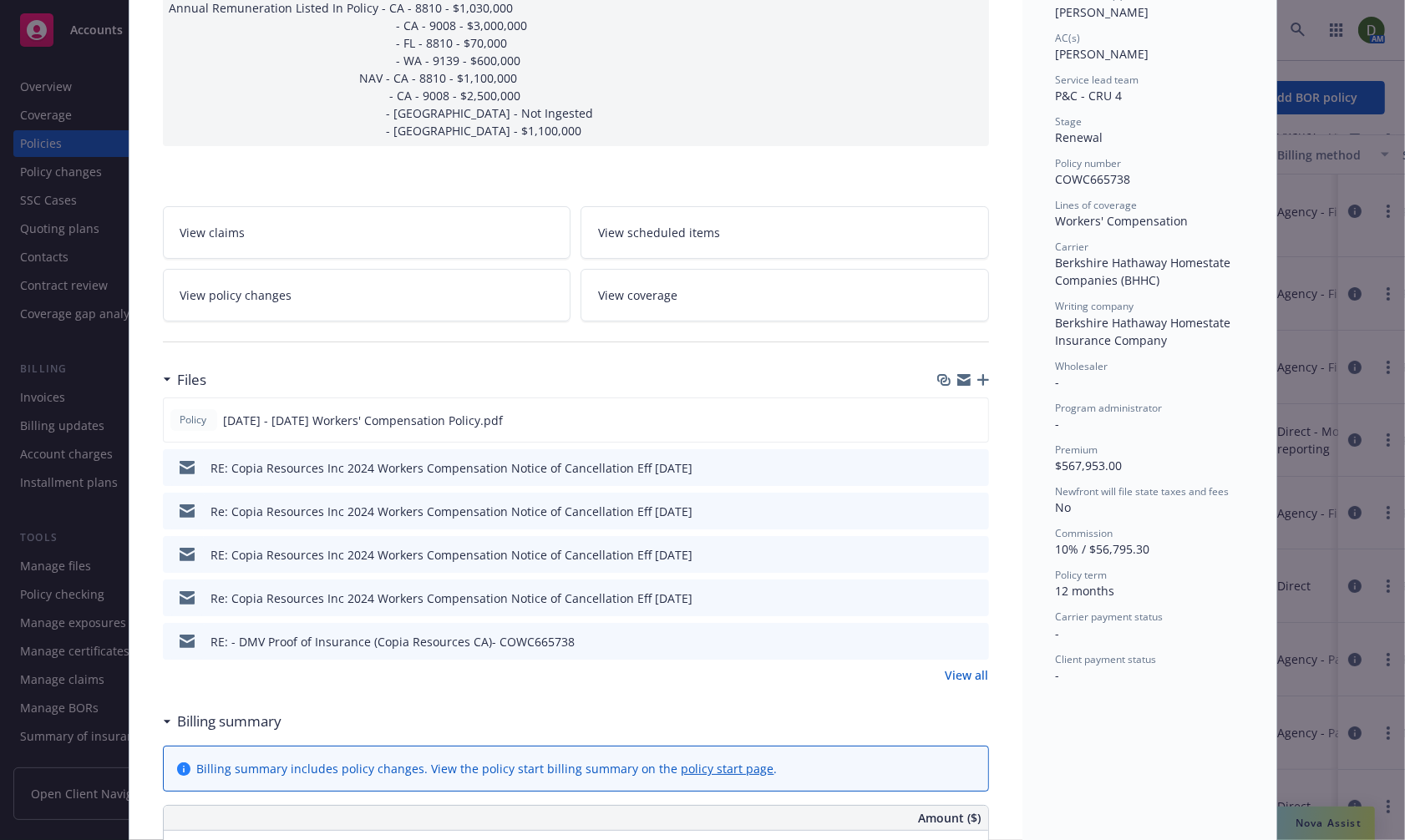
scroll to position [278, 0]
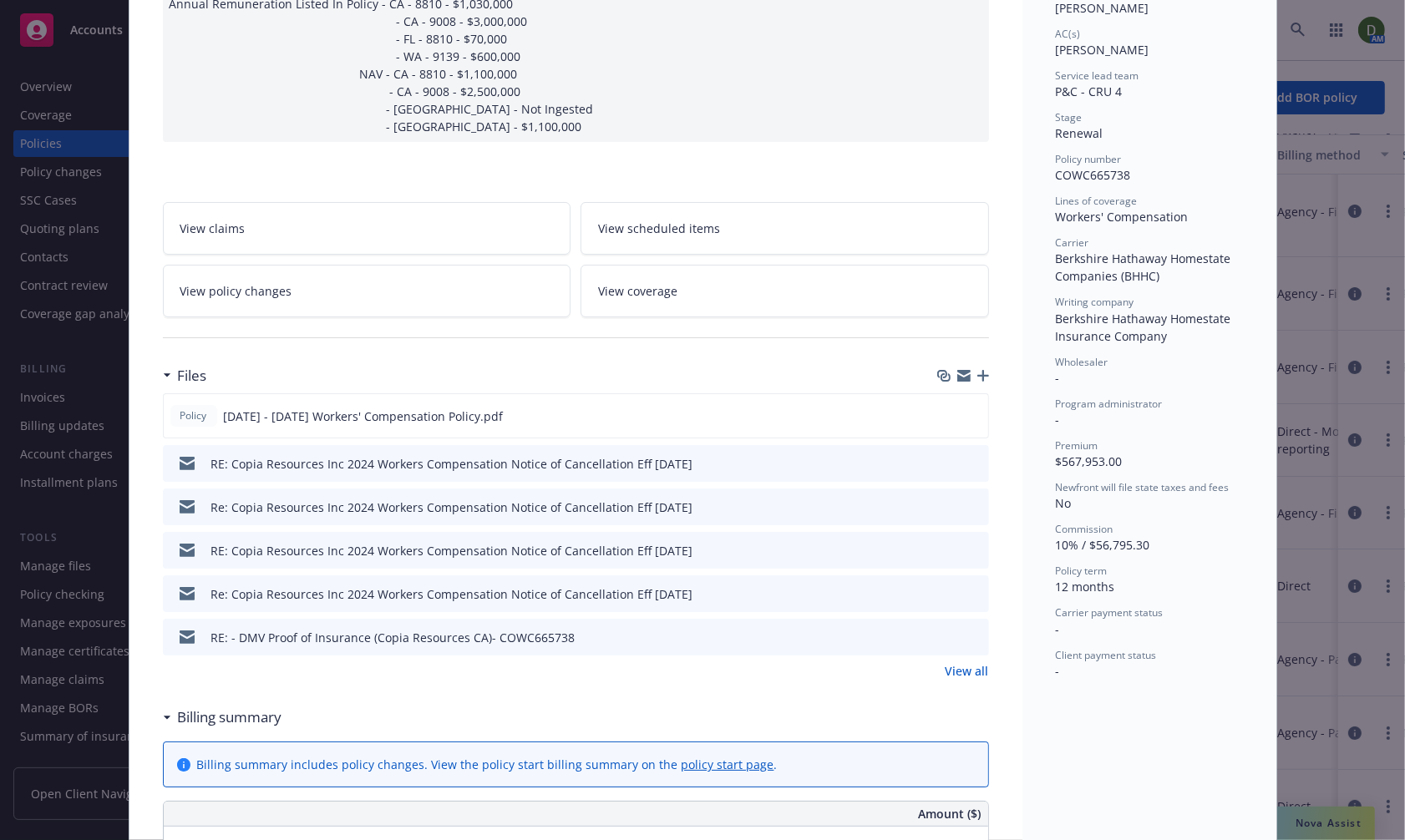
click at [979, 668] on link "View all" at bounding box center [967, 671] width 43 height 17
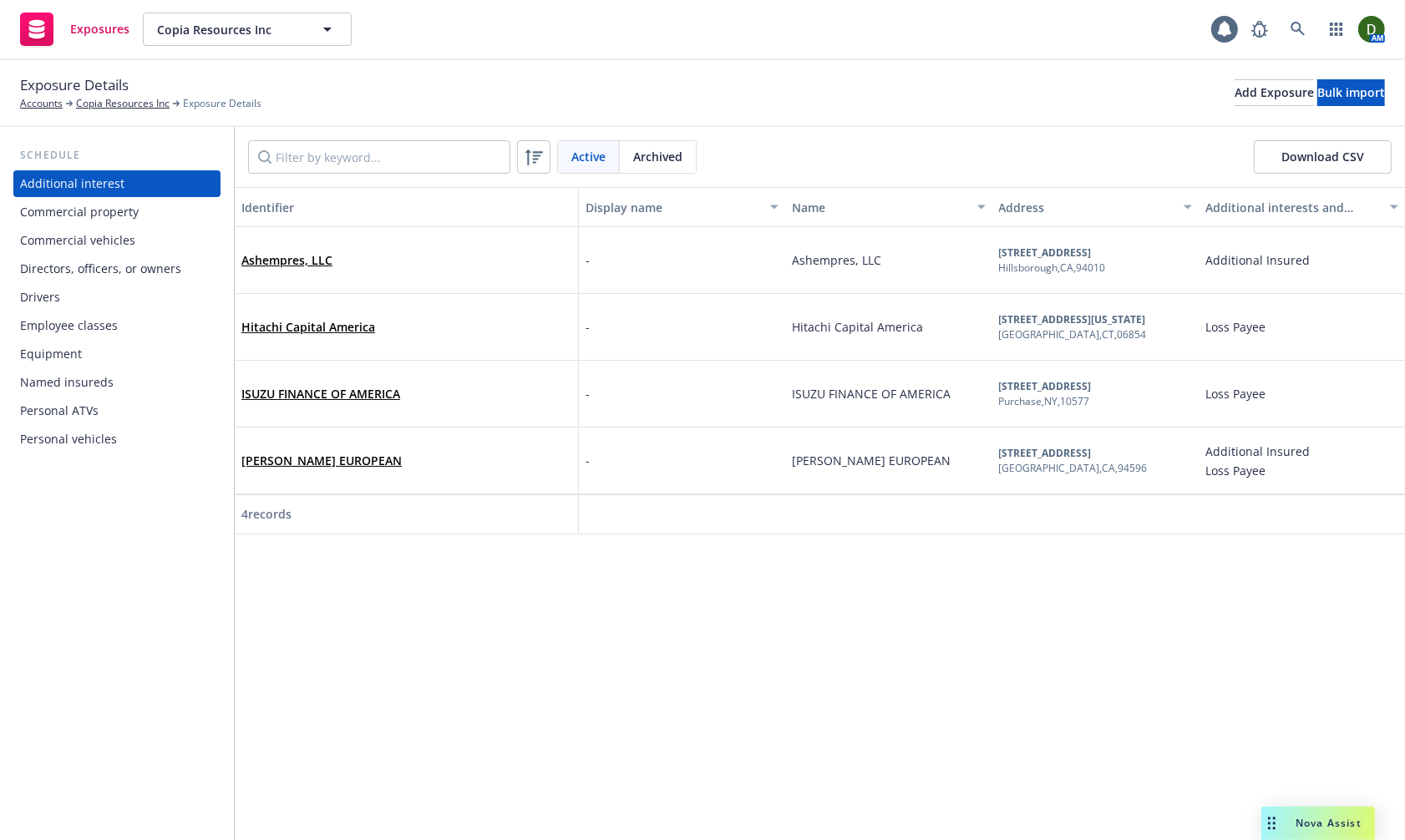
click at [129, 224] on div "Commercial property" at bounding box center [79, 212] width 119 height 27
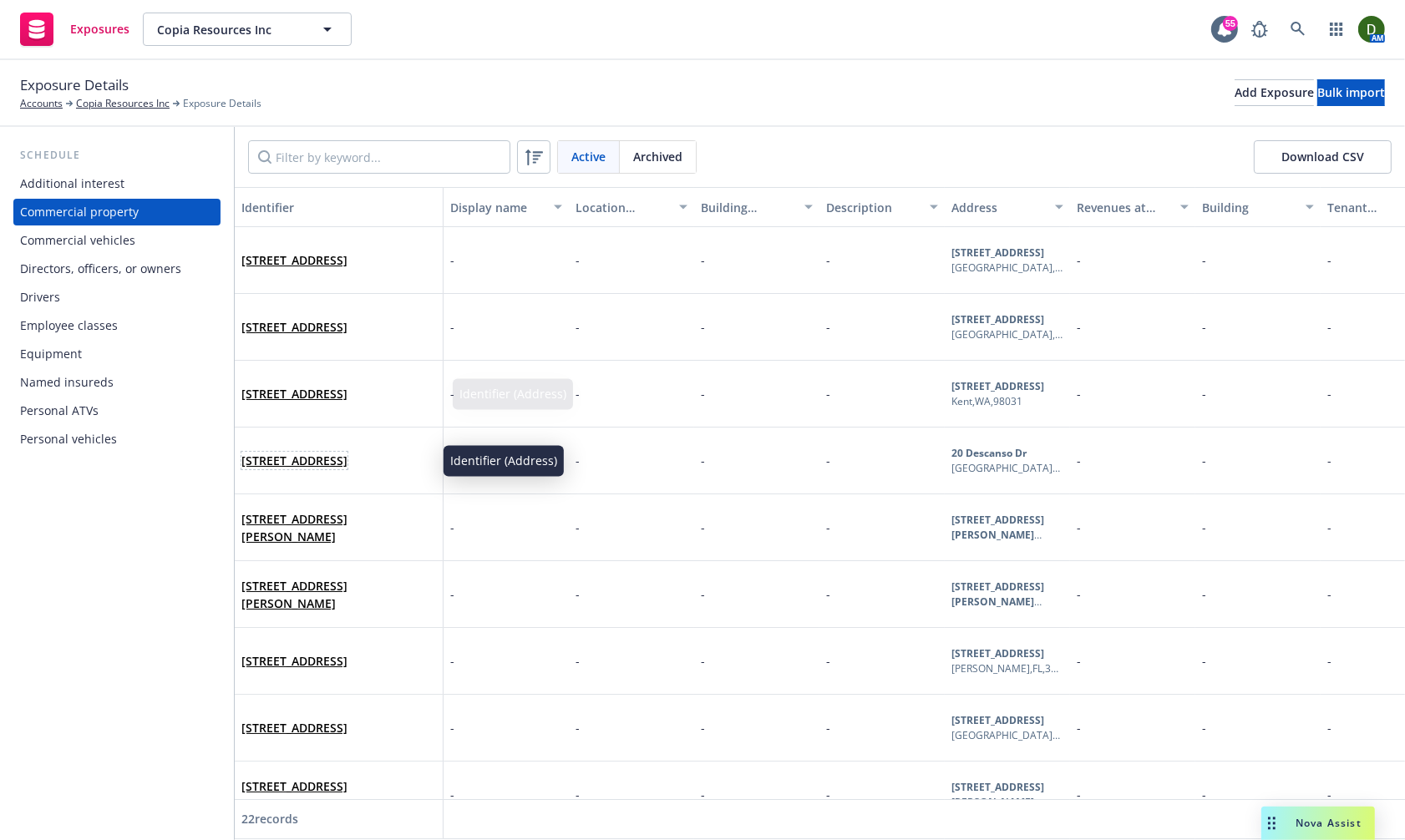
click at [334, 452] on link "[STREET_ADDRESS]" at bounding box center [294, 460] width 106 height 15
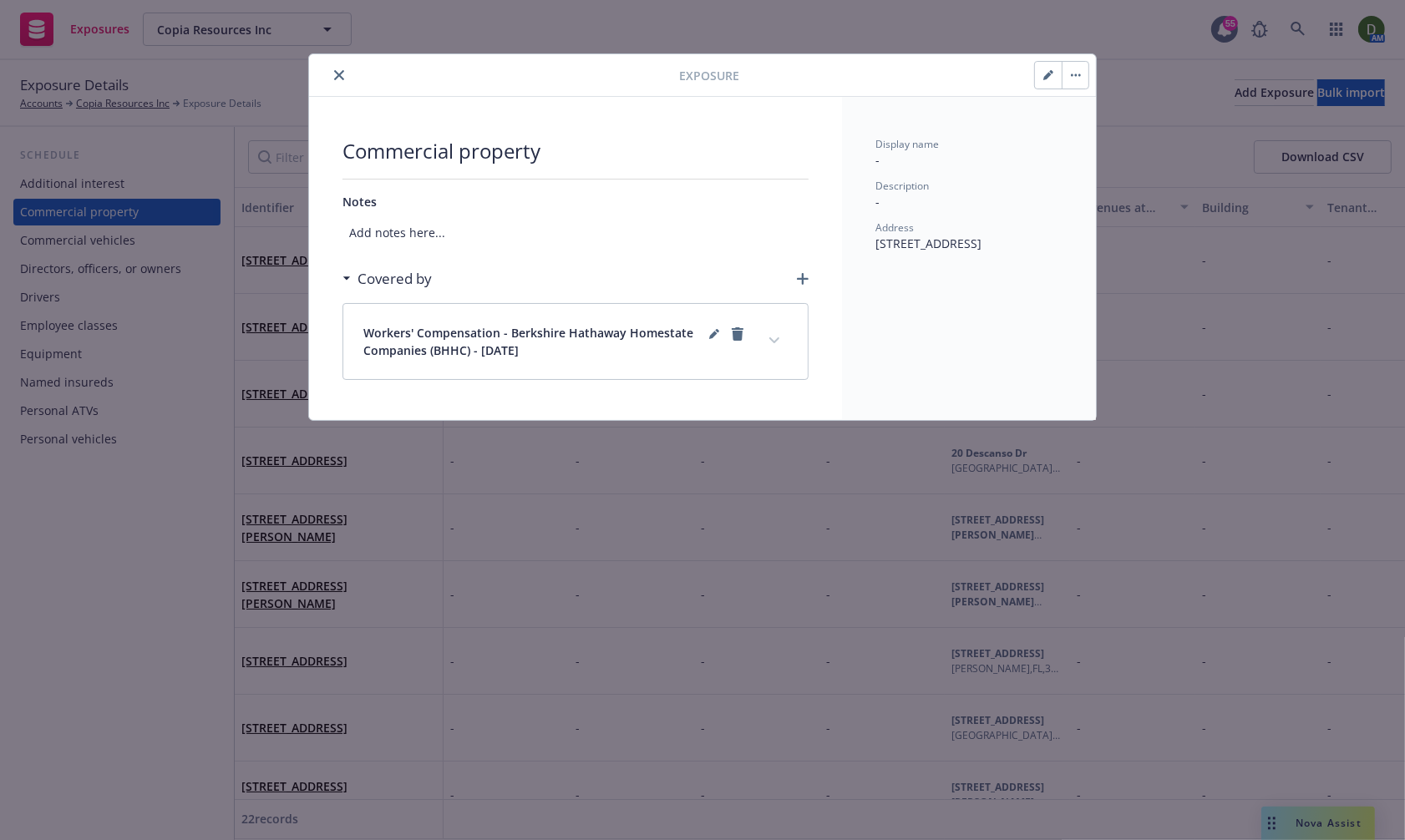
click at [775, 347] on button "expand content" at bounding box center [775, 340] width 27 height 27
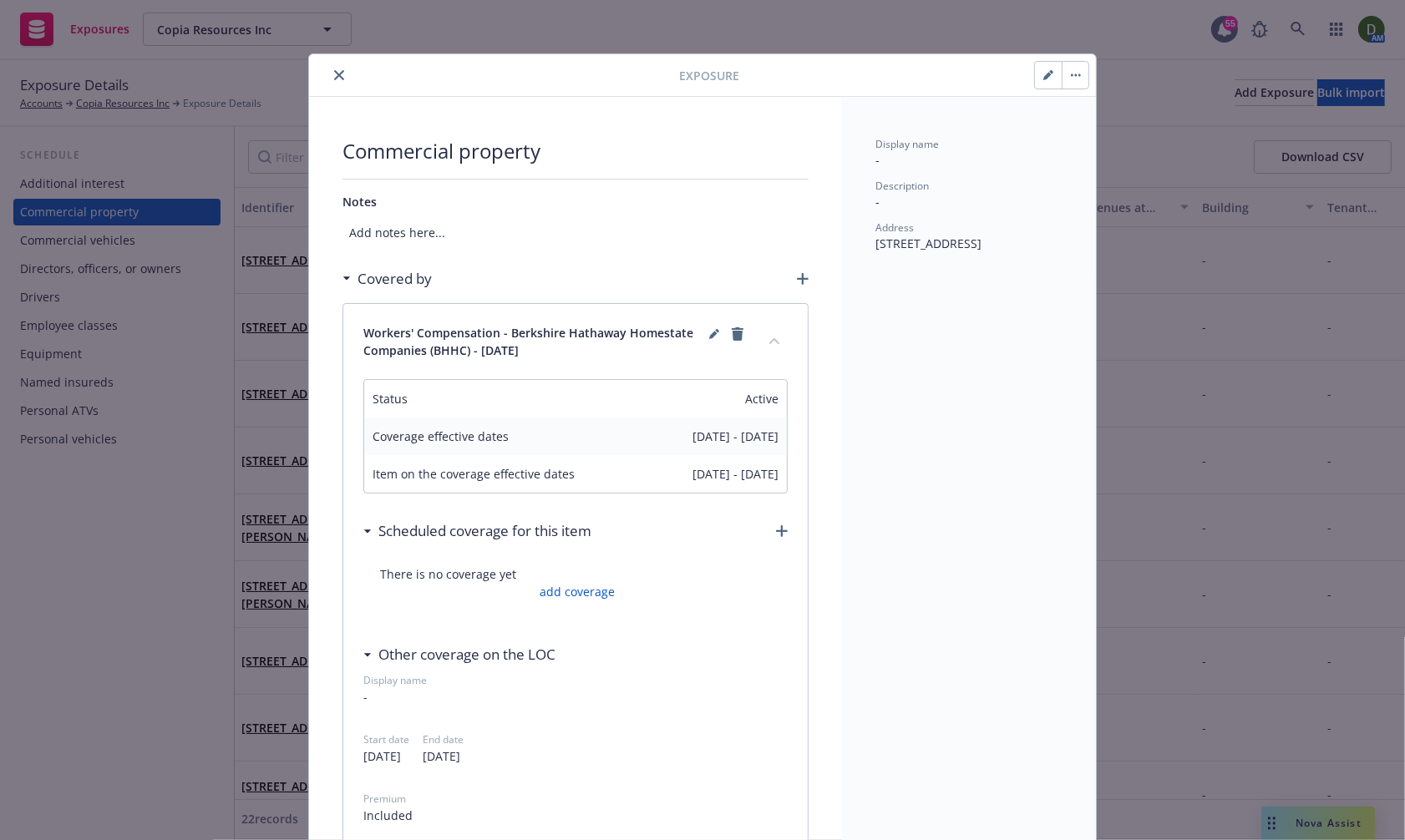
click at [334, 71] on icon "close" at bounding box center [339, 75] width 10 height 10
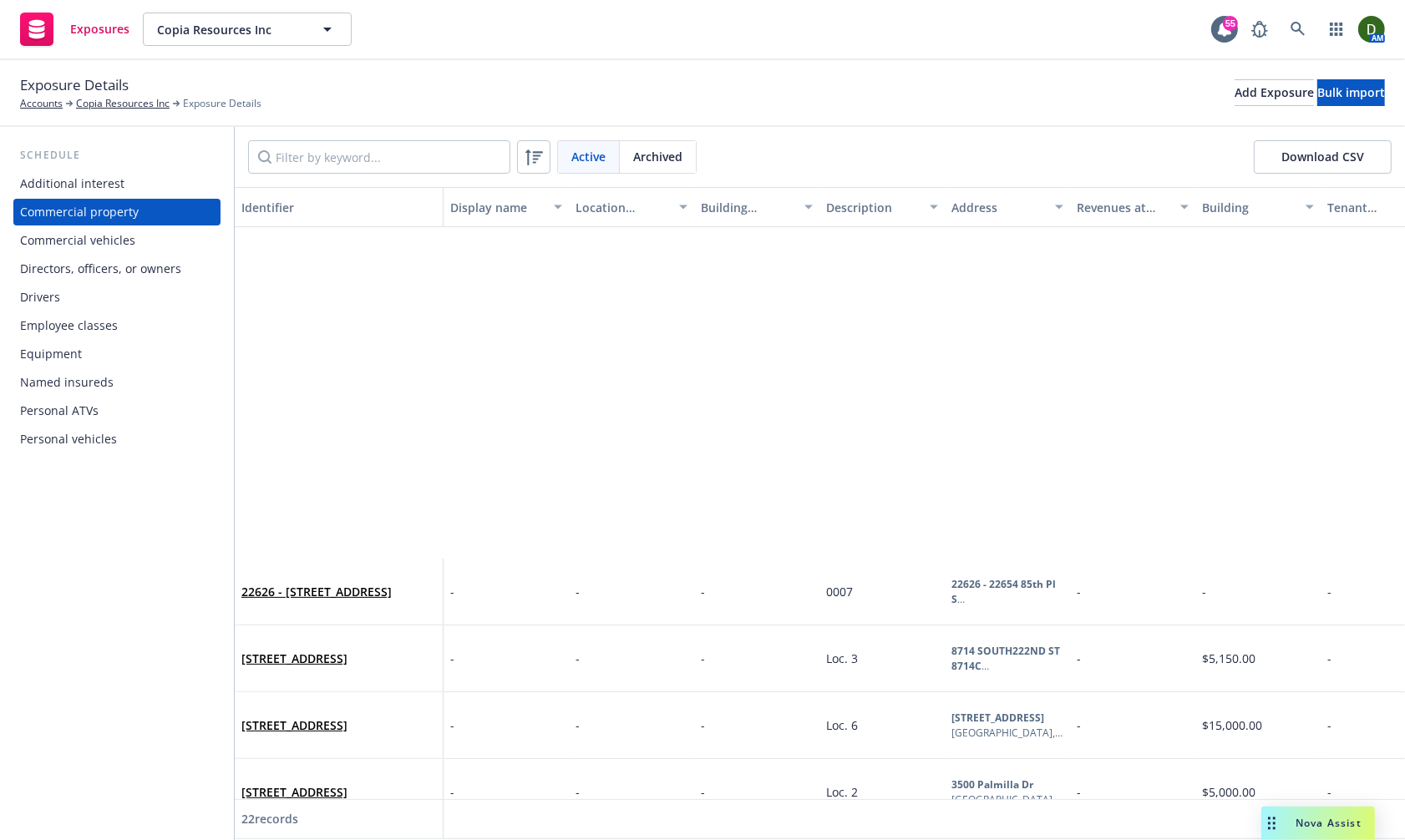
scroll to position [911, 0]
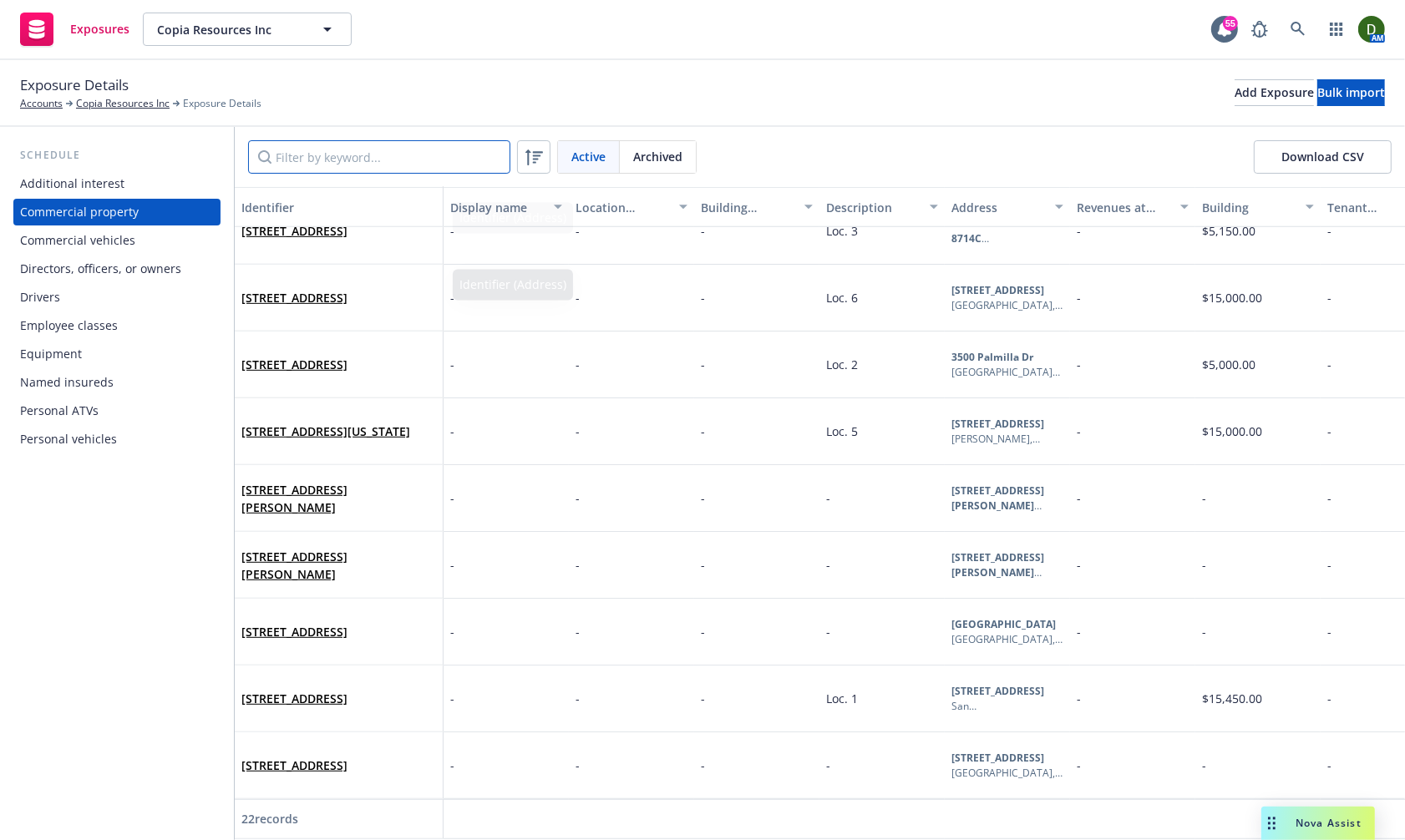
click at [339, 150] on input "Filter by keyword..." at bounding box center [379, 156] width 262 height 34
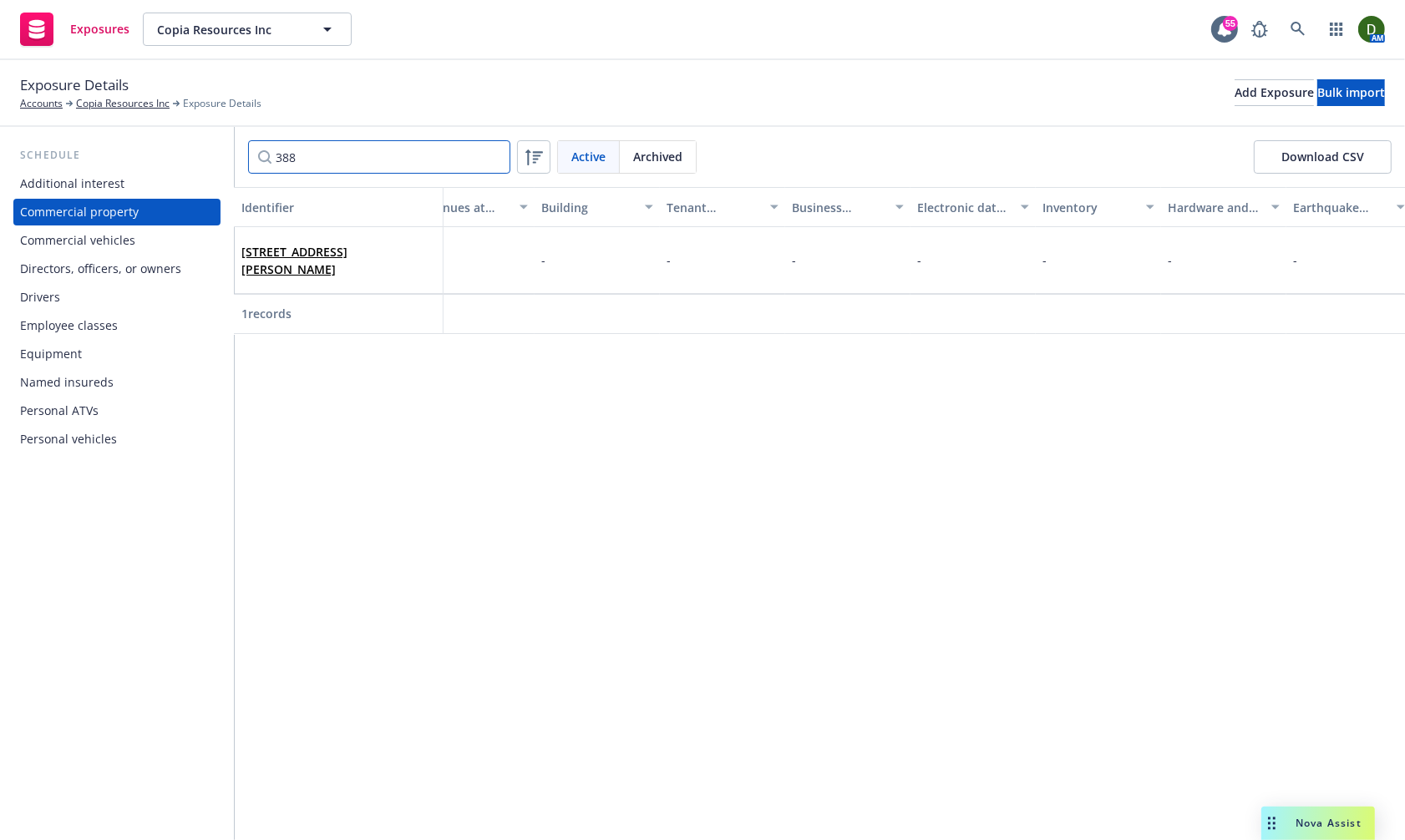
scroll to position [0, 0]
type input "388"
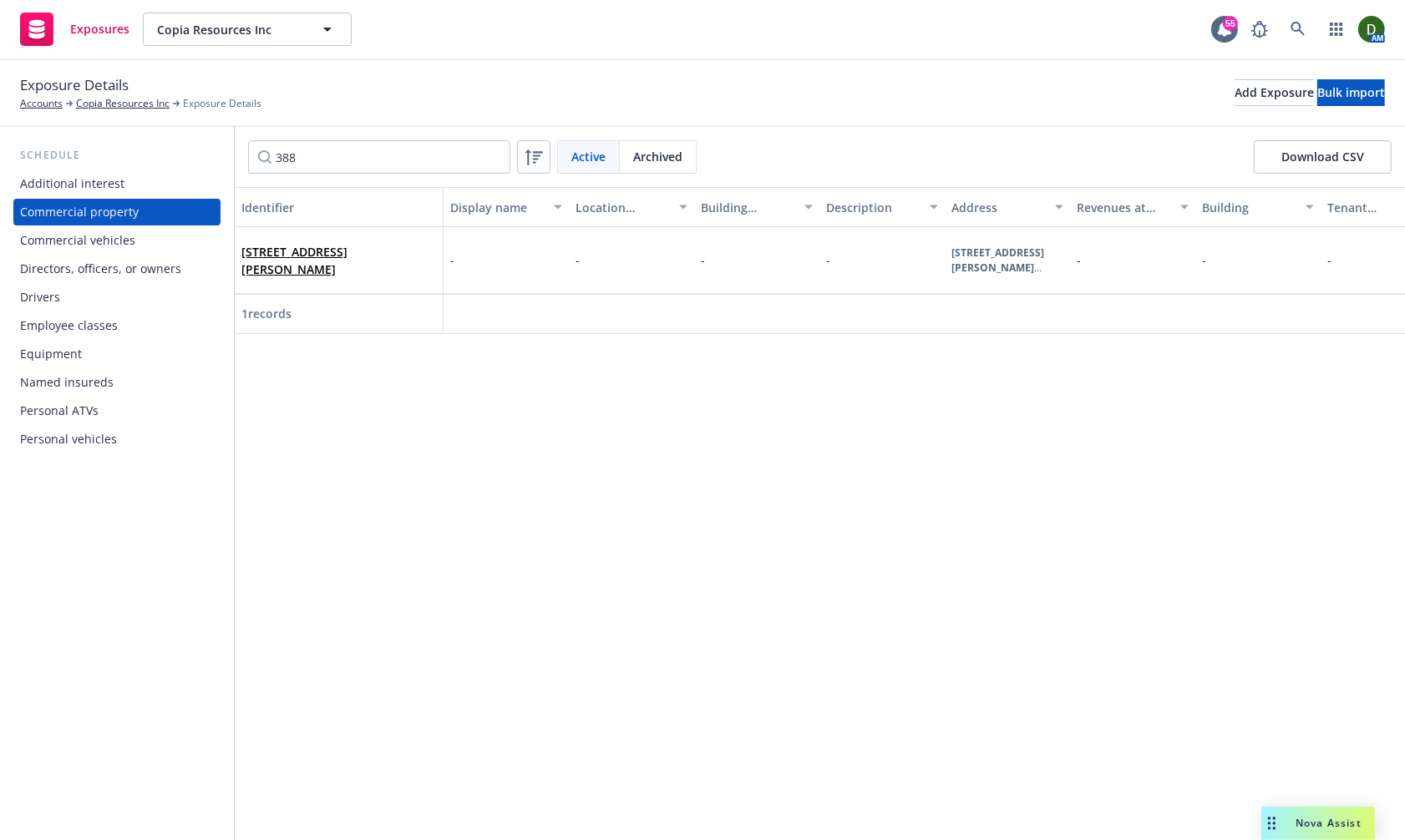
click at [694, 537] on div "Identifier Display name Location number Building number Description Address Rev…" at bounding box center [819, 513] width 1171 height 653
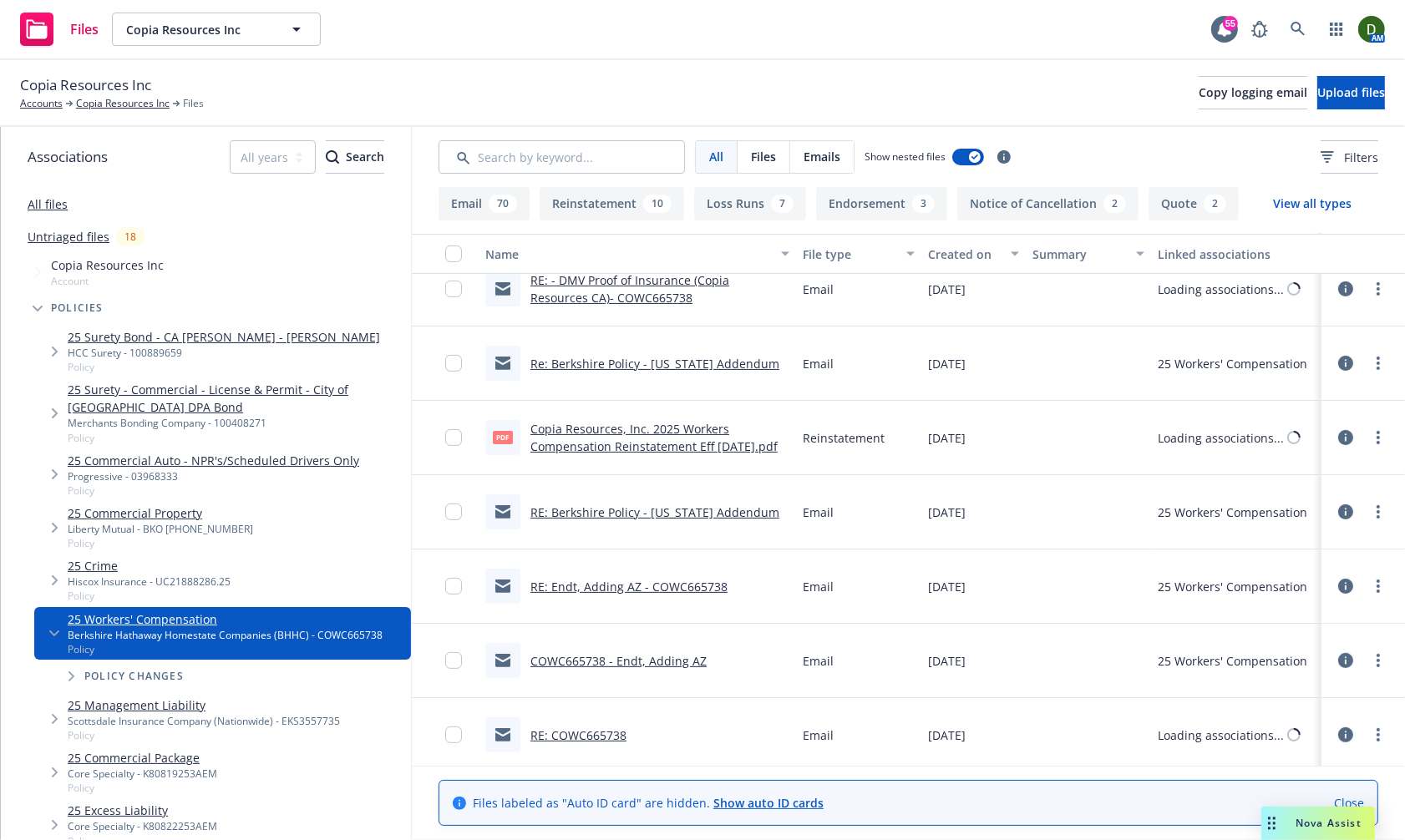
scroll to position [556, 0]
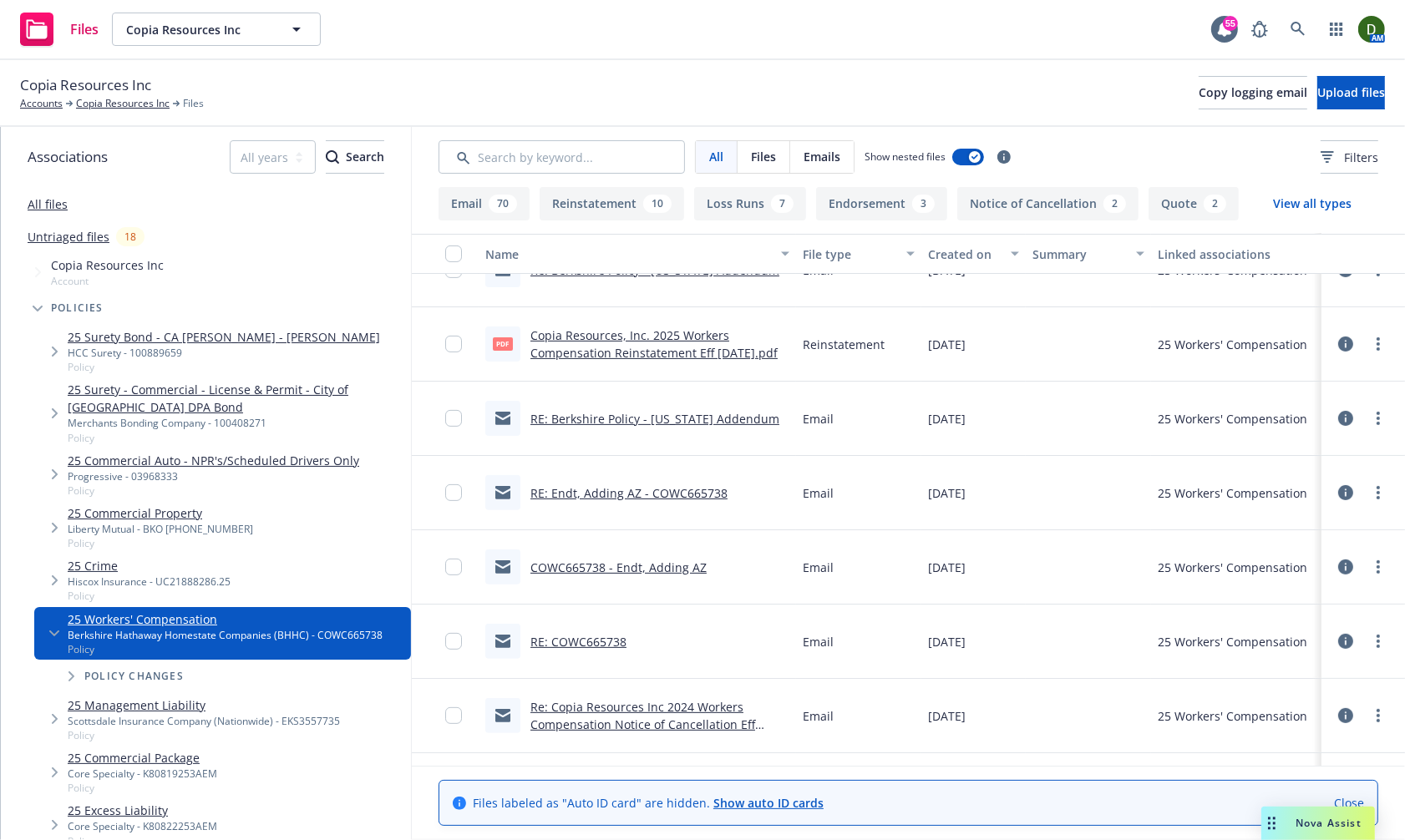
click at [640, 491] on link "RE: Endt, Adding AZ - COWC665738" at bounding box center [629, 493] width 197 height 15
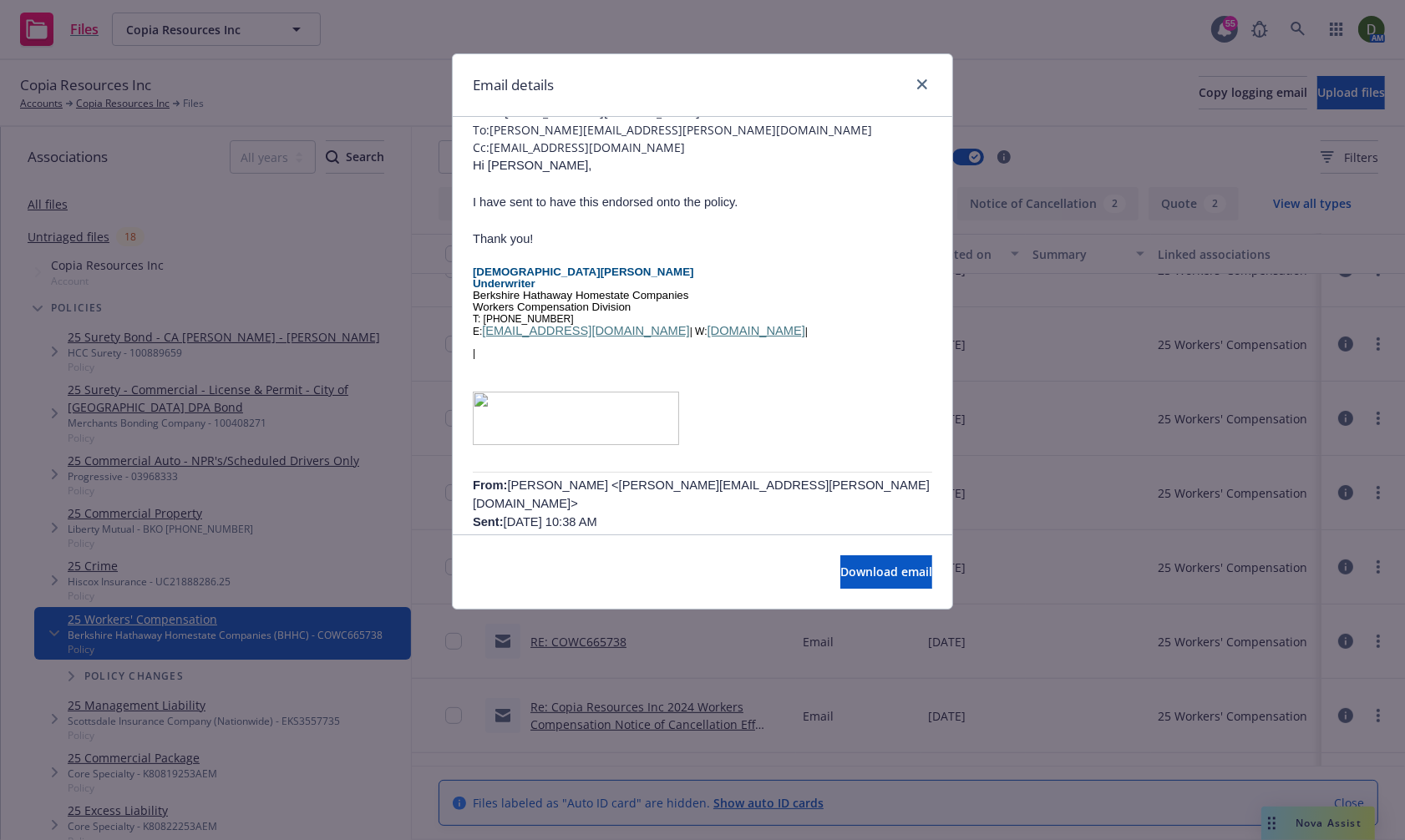
scroll to position [0, 0]
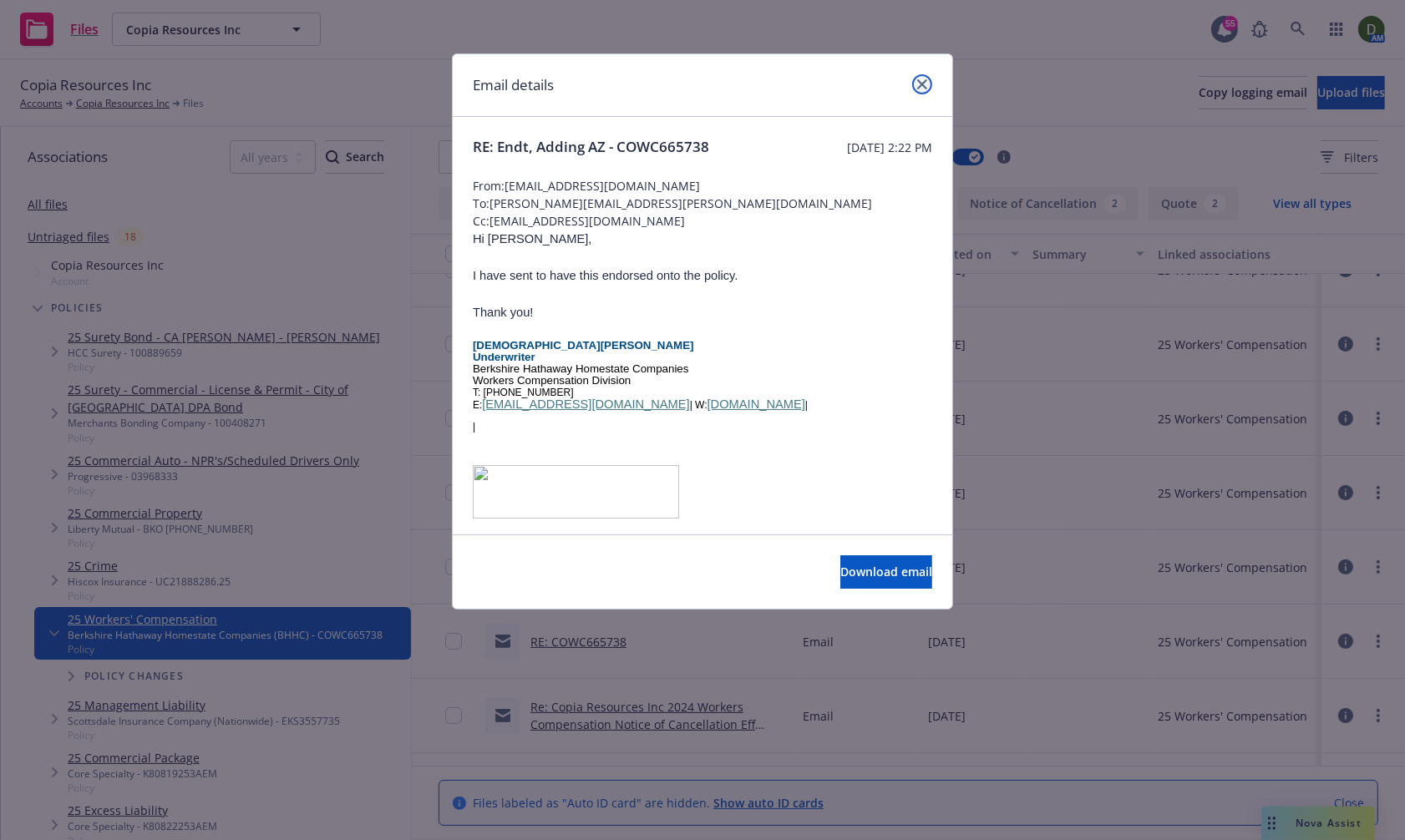
click at [924, 78] on link "close" at bounding box center [922, 84] width 20 height 20
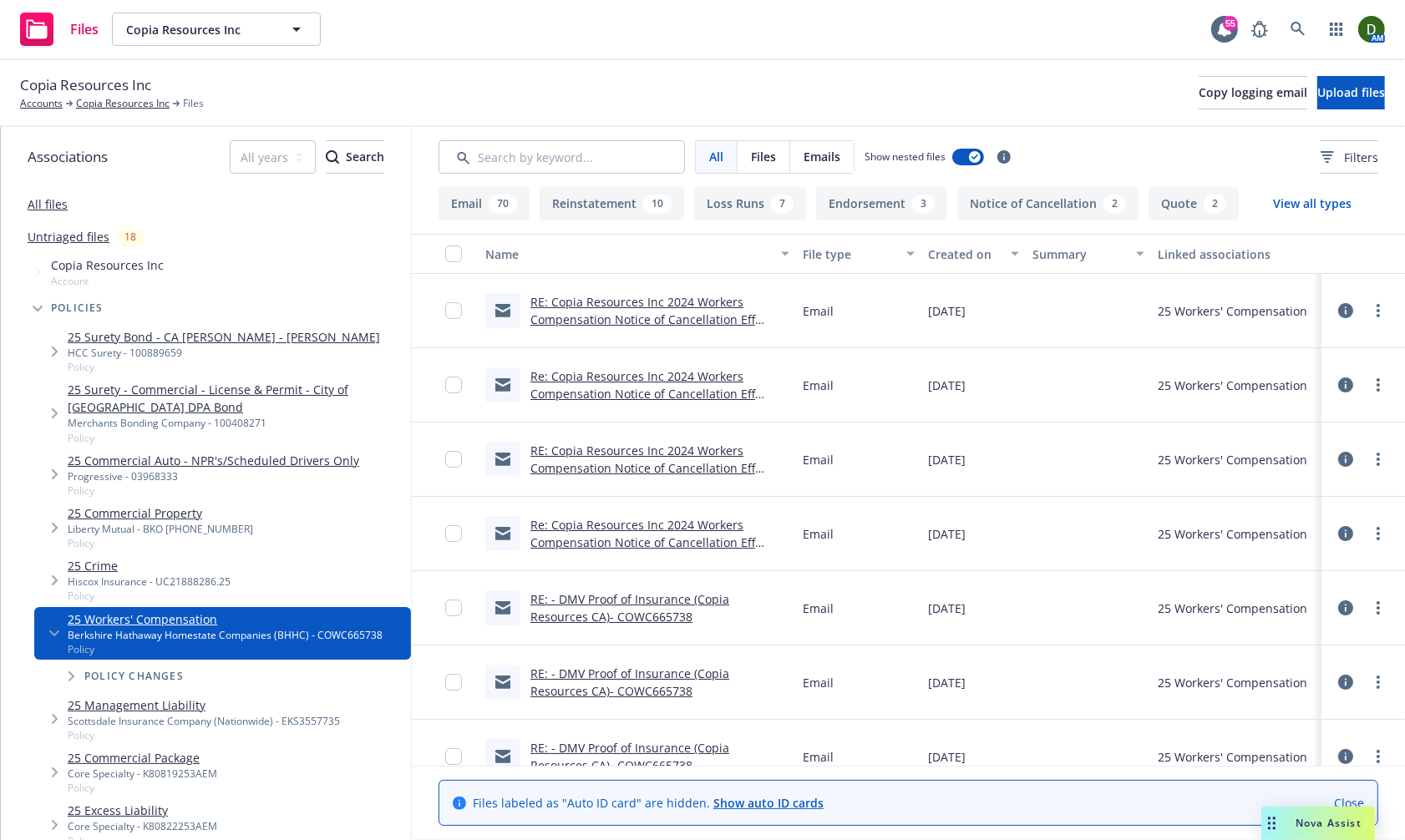
drag, startPoint x: 807, startPoint y: 497, endPoint x: 866, endPoint y: 230, distance: 273.4
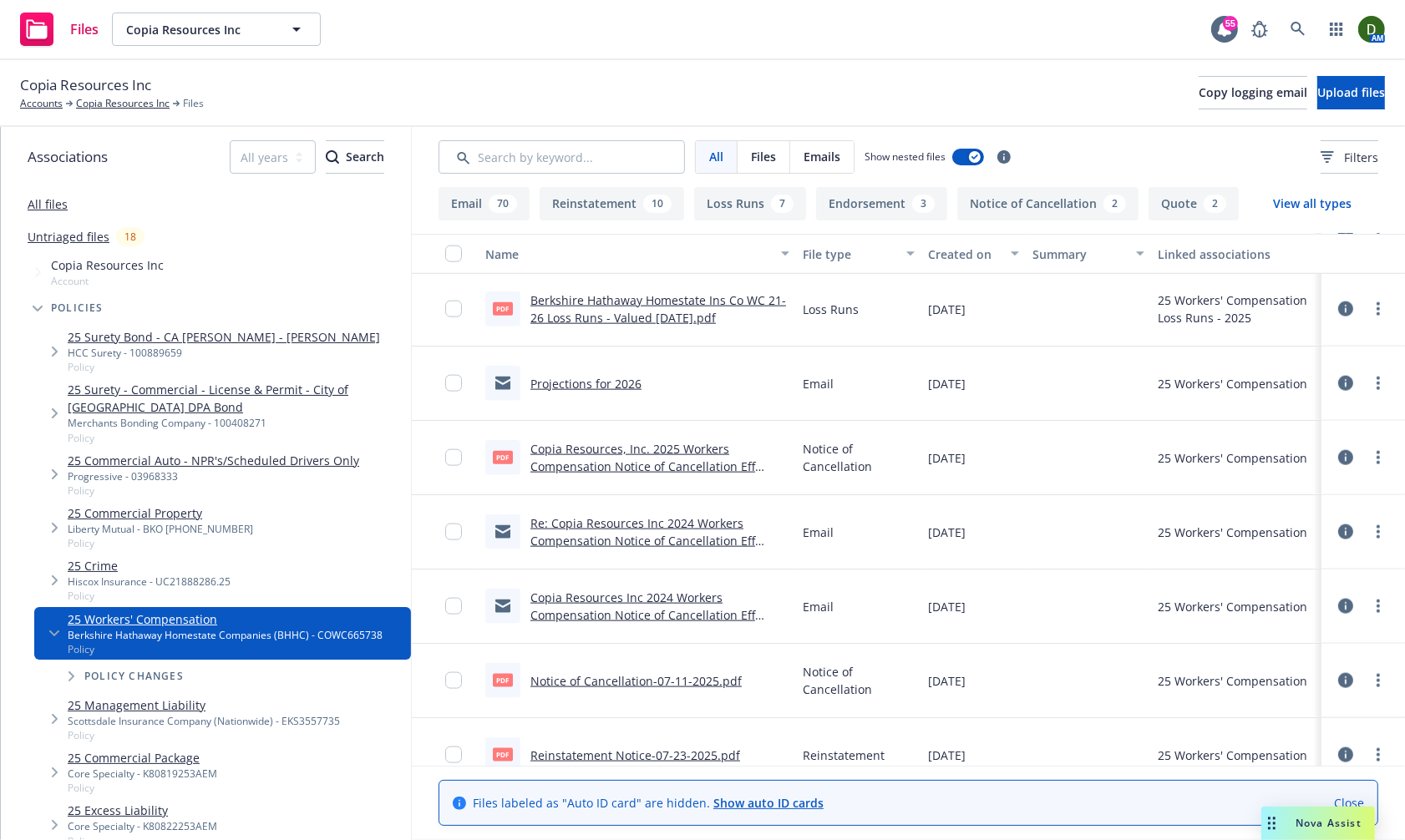
scroll to position [2041, 0]
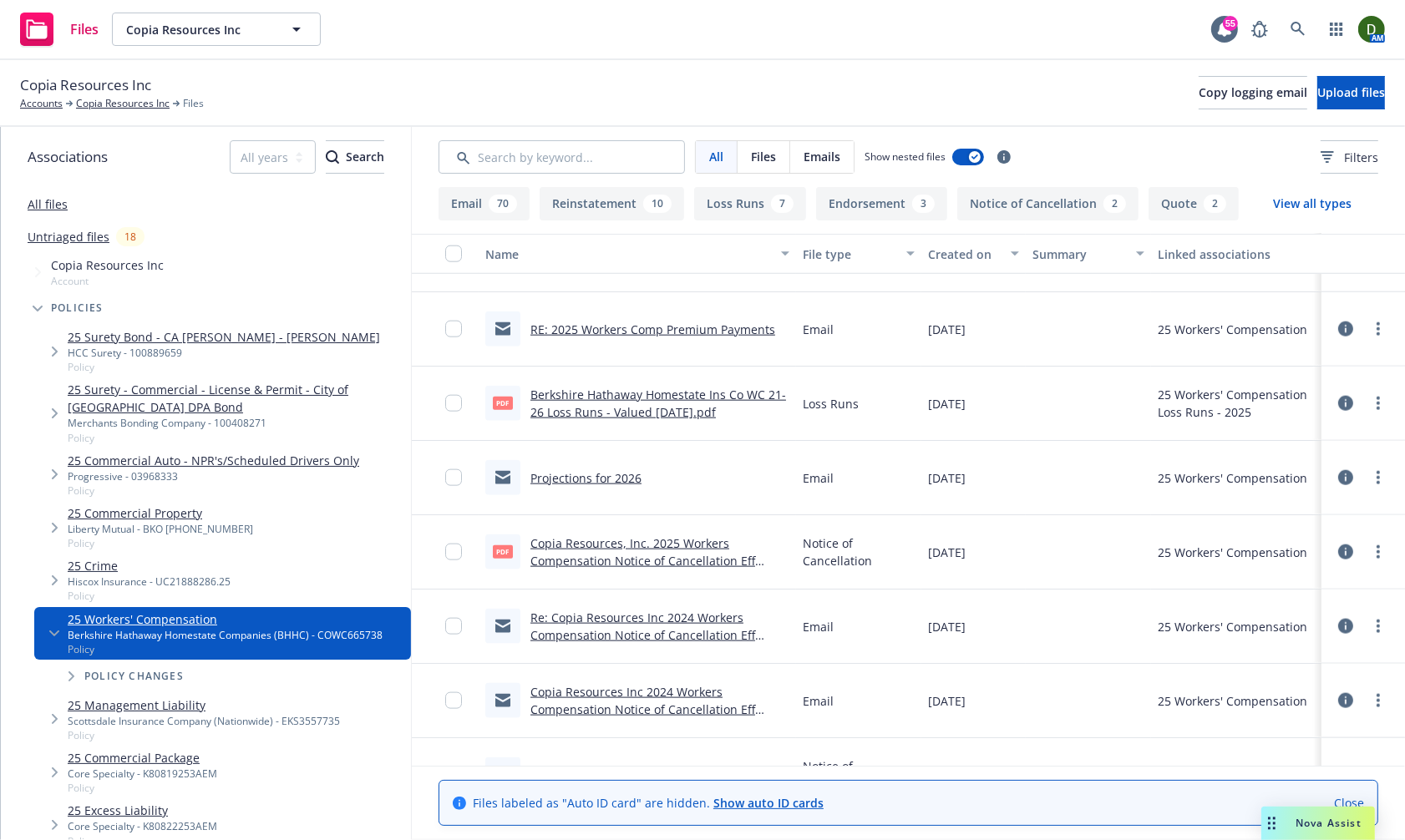
click at [582, 475] on link "Projections for 2026" at bounding box center [586, 477] width 111 height 15
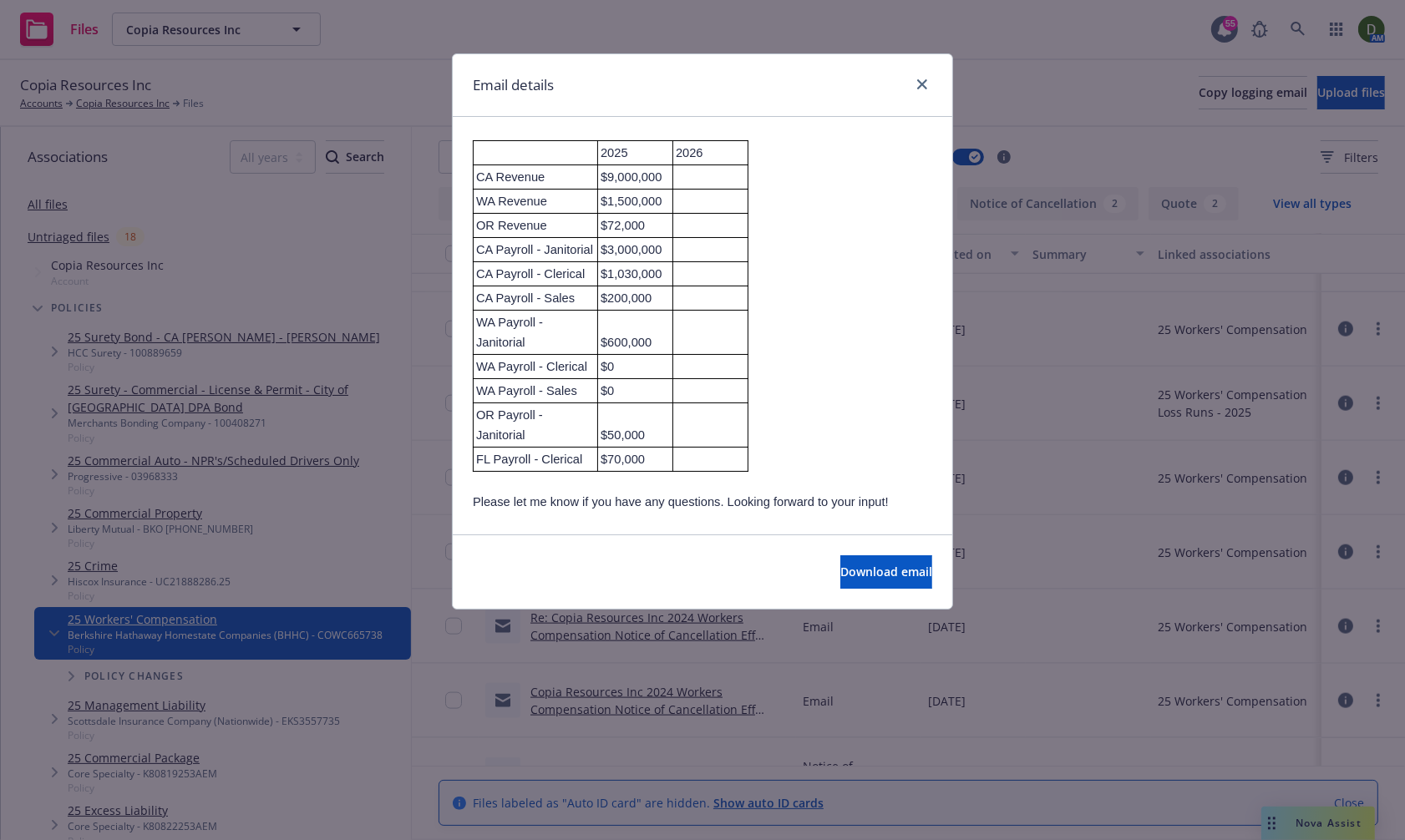
scroll to position [556, 0]
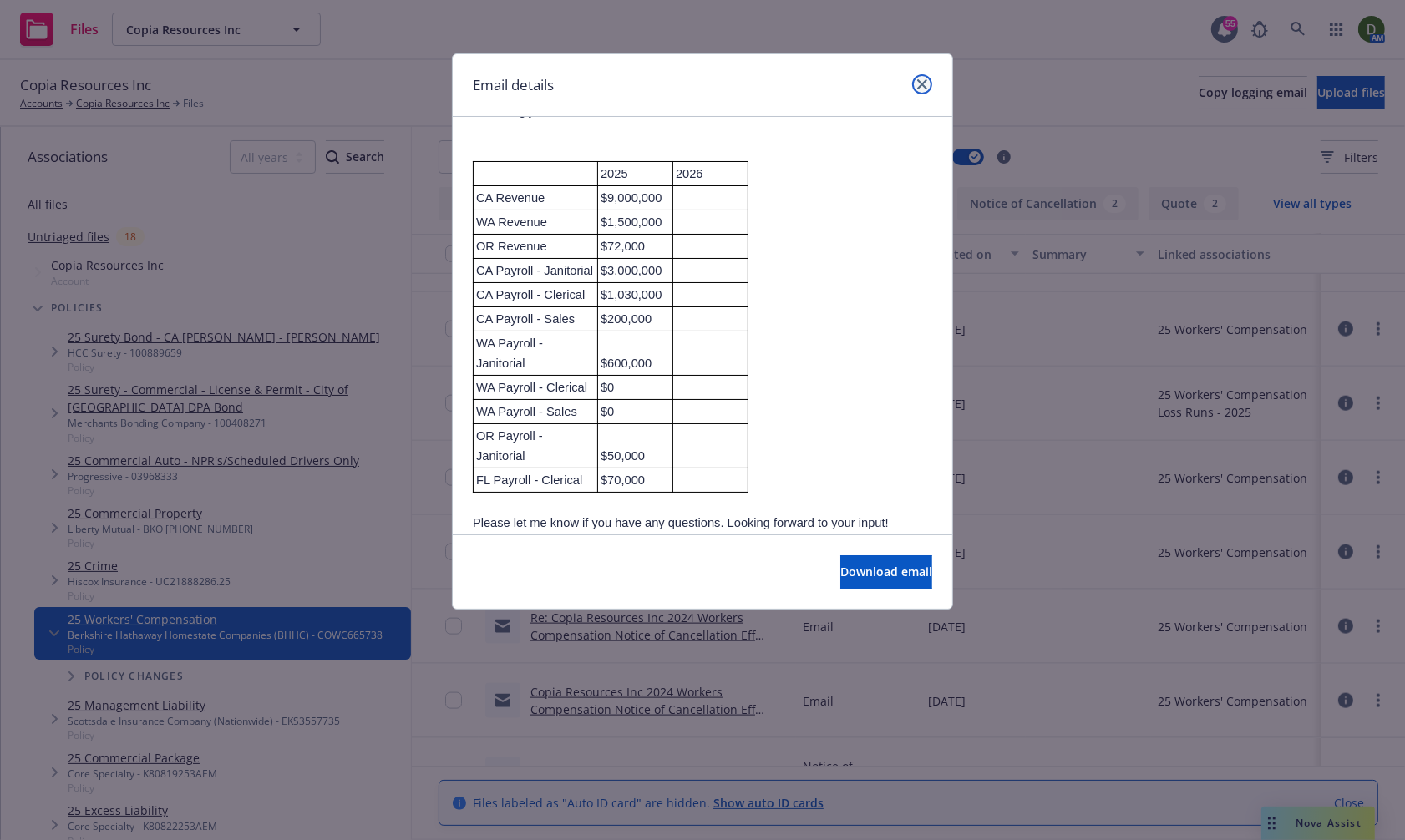
click at [923, 90] on link "close" at bounding box center [922, 84] width 20 height 20
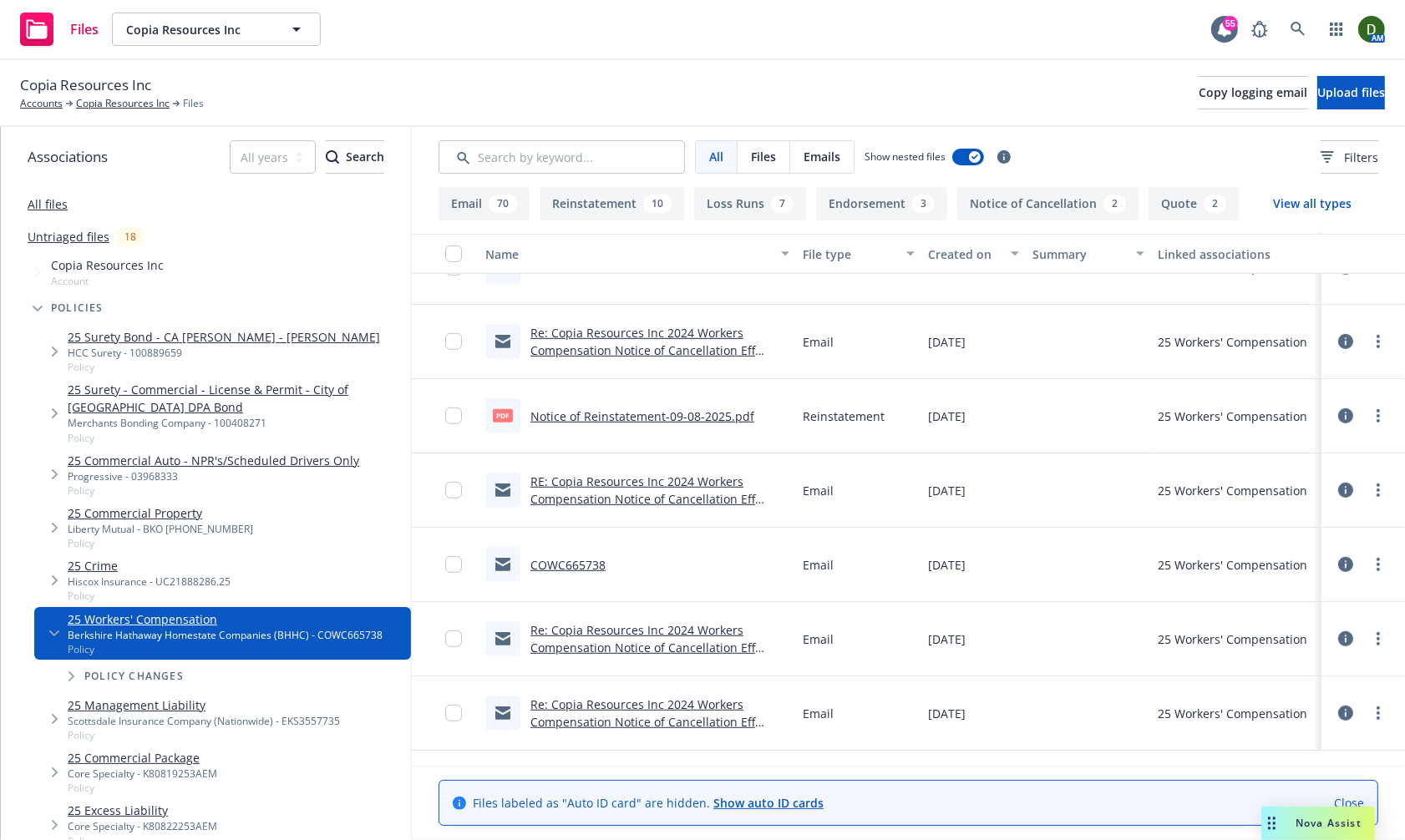
scroll to position [649, 0]
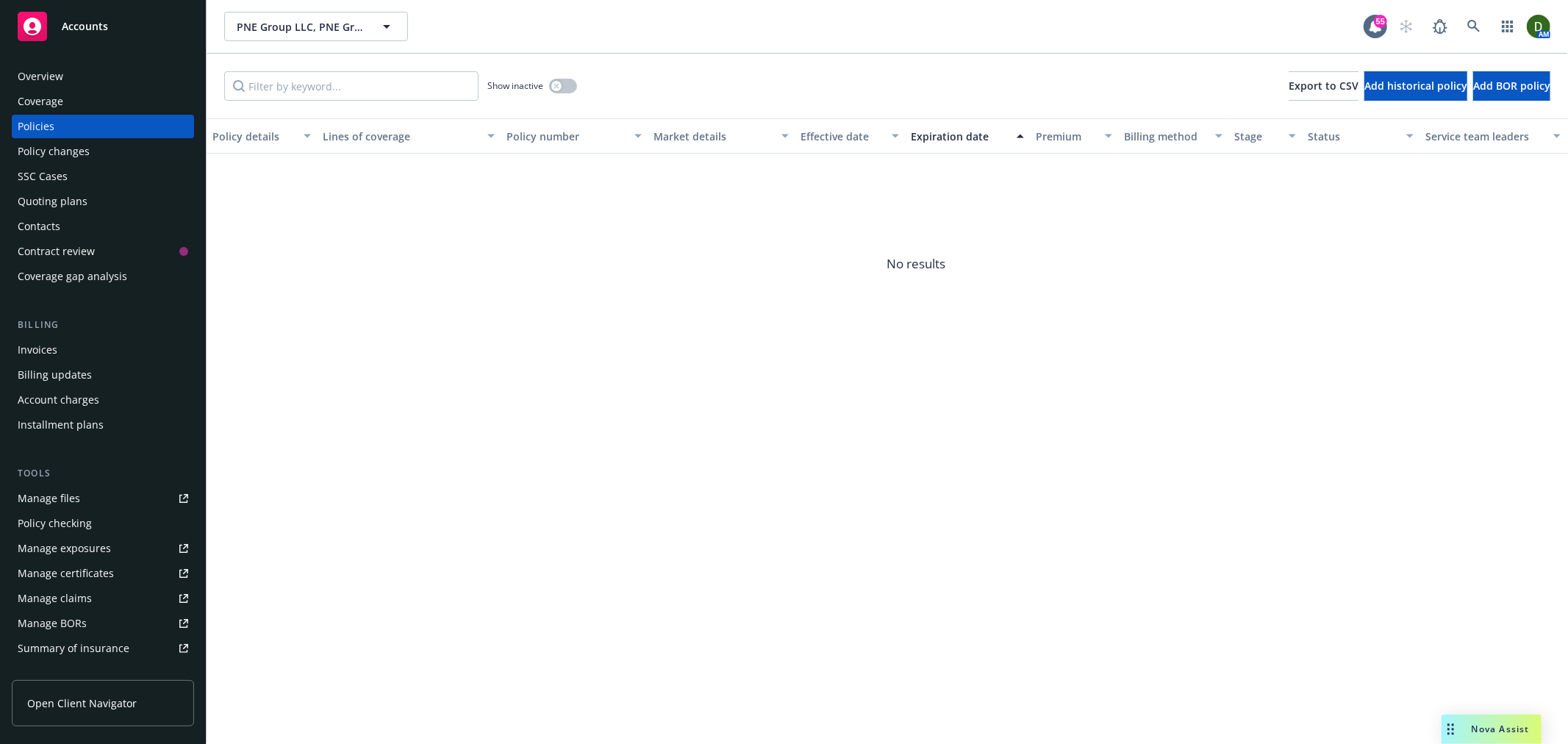
click at [116, 79] on div "Overview" at bounding box center [103, 76] width 171 height 24
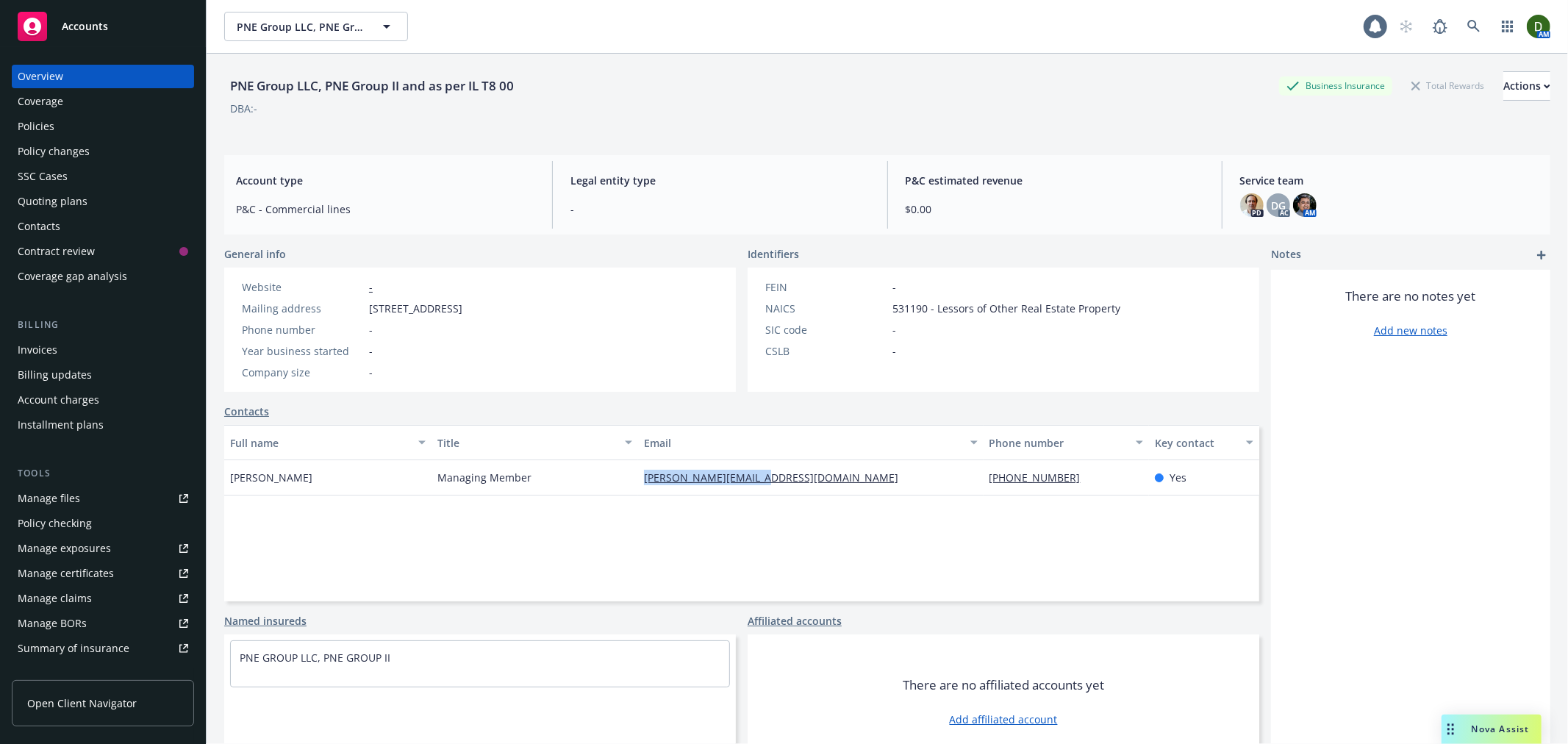
drag, startPoint x: 835, startPoint y: 482, endPoint x: 524, endPoint y: 481, distance: 311.0
click at [531, 479] on div "Peter Valaskantjis Managing Member peter@thepnegroup.com (949) 922-7477 Yes" at bounding box center [741, 478] width 1035 height 36
copy div "peter@thepnegroup.com"
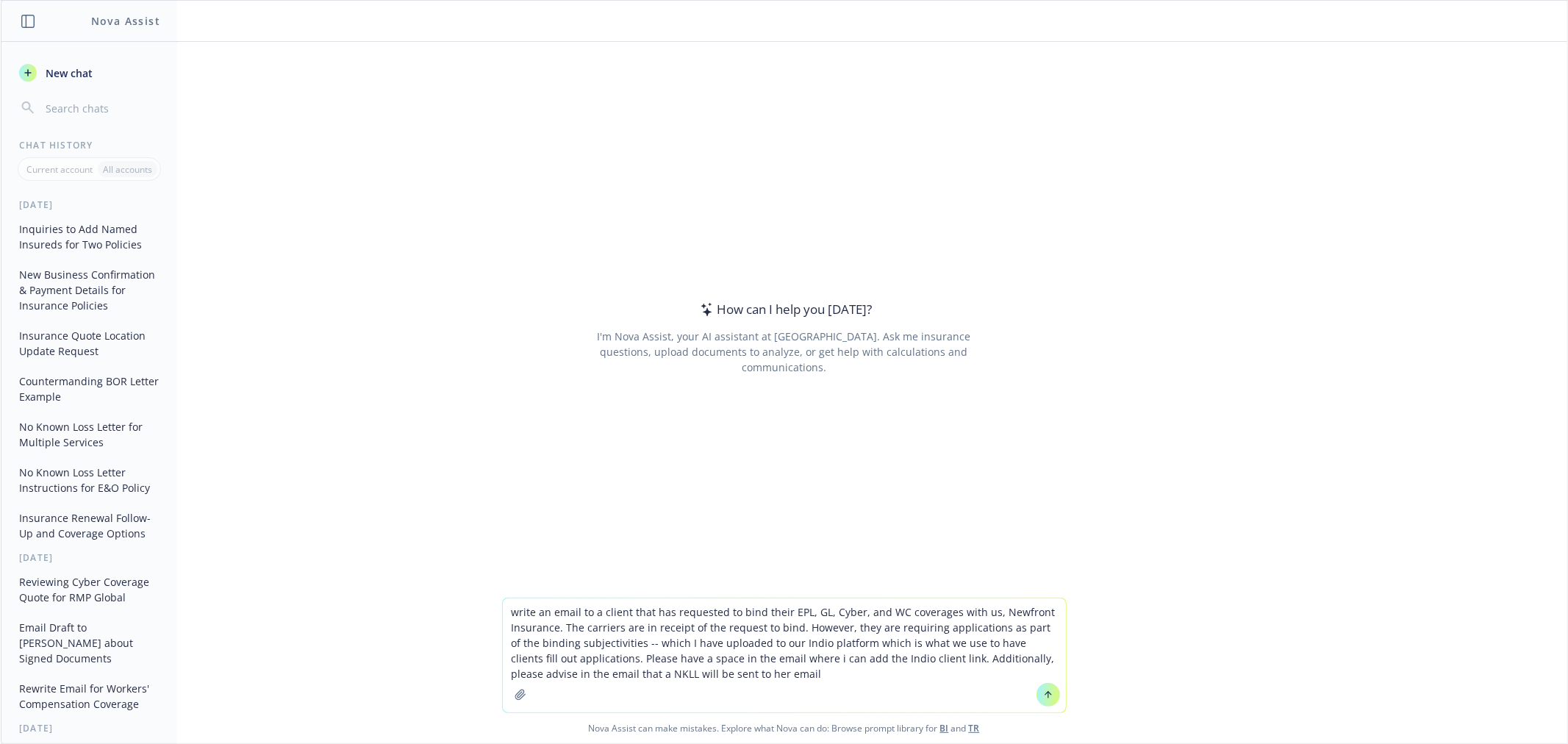
click at [841, 674] on textarea "write an email to a client that has requested to bind their EPL, GL, Cyber, and…" at bounding box center [784, 656] width 563 height 114
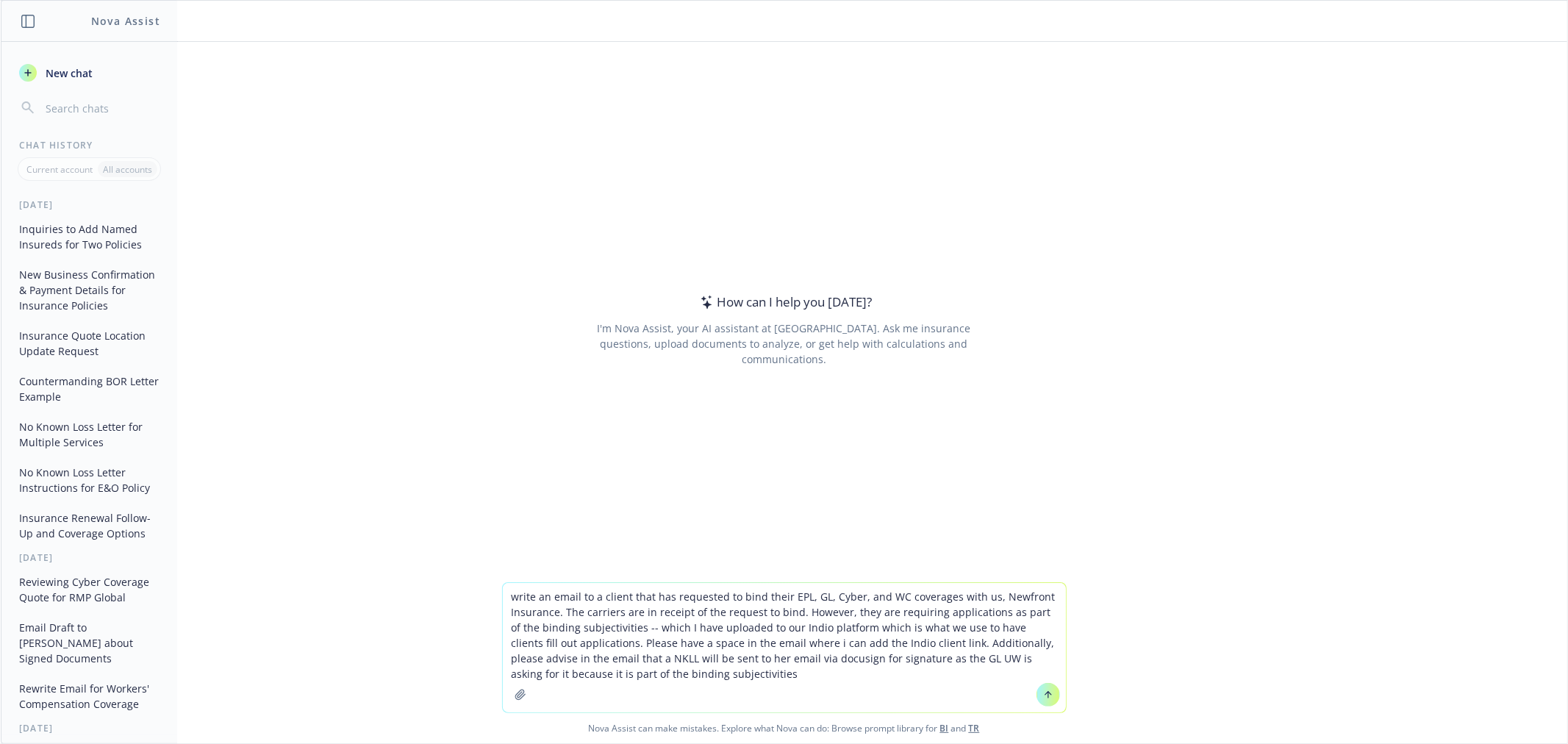
type textarea "write an email to a client that has requested to bind their EPL, GL, Cyber, and…"
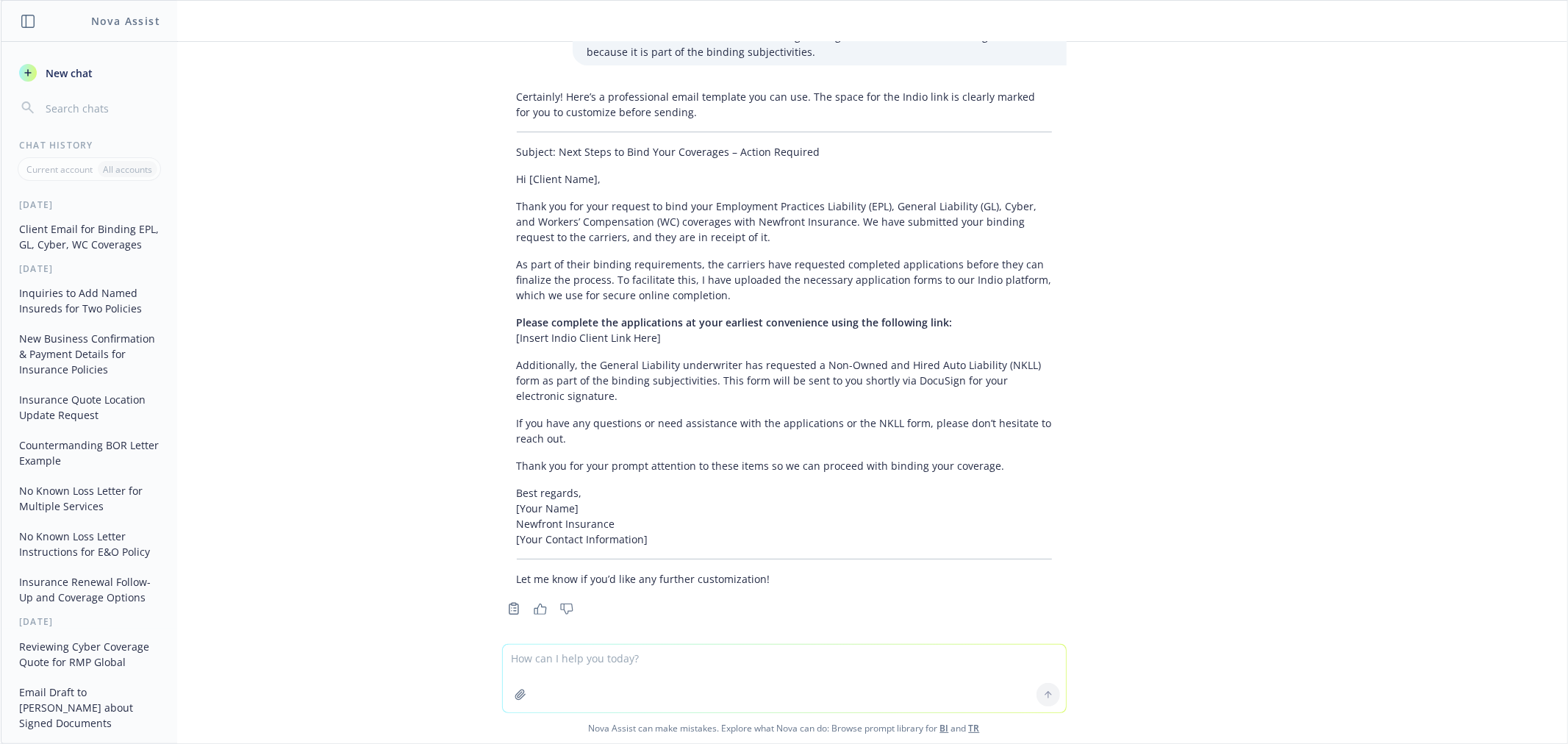
scroll to position [118, 0]
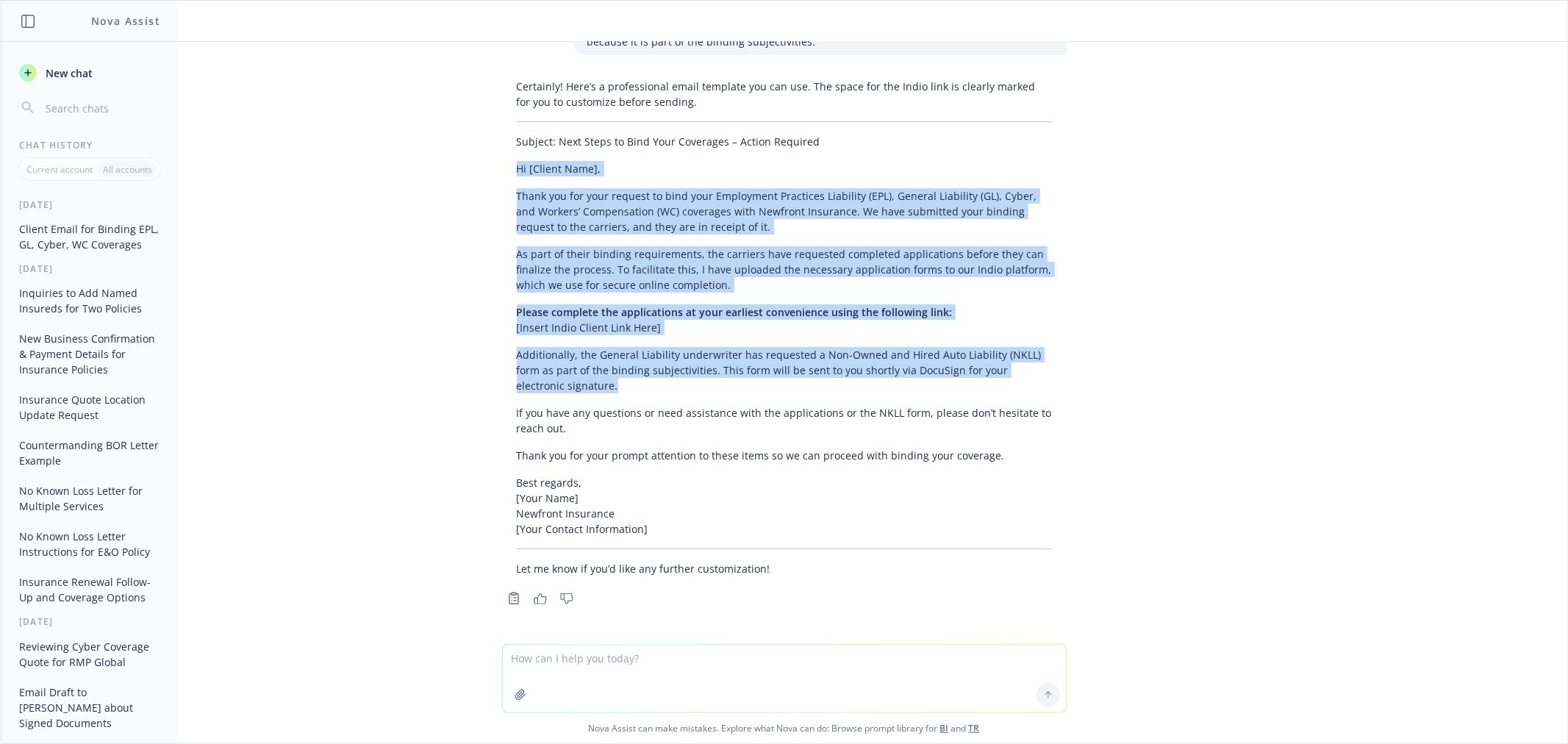
drag, startPoint x: 500, startPoint y: 166, endPoint x: 887, endPoint y: 392, distance: 448.2
click at [893, 393] on div "Certainly! Here’s a professional email template you can use. The space for the …" at bounding box center [784, 328] width 565 height 510
click at [887, 387] on p "Additionally, the General Liability underwriter has requested a Non-Owned and H…" at bounding box center [784, 370] width 535 height 47
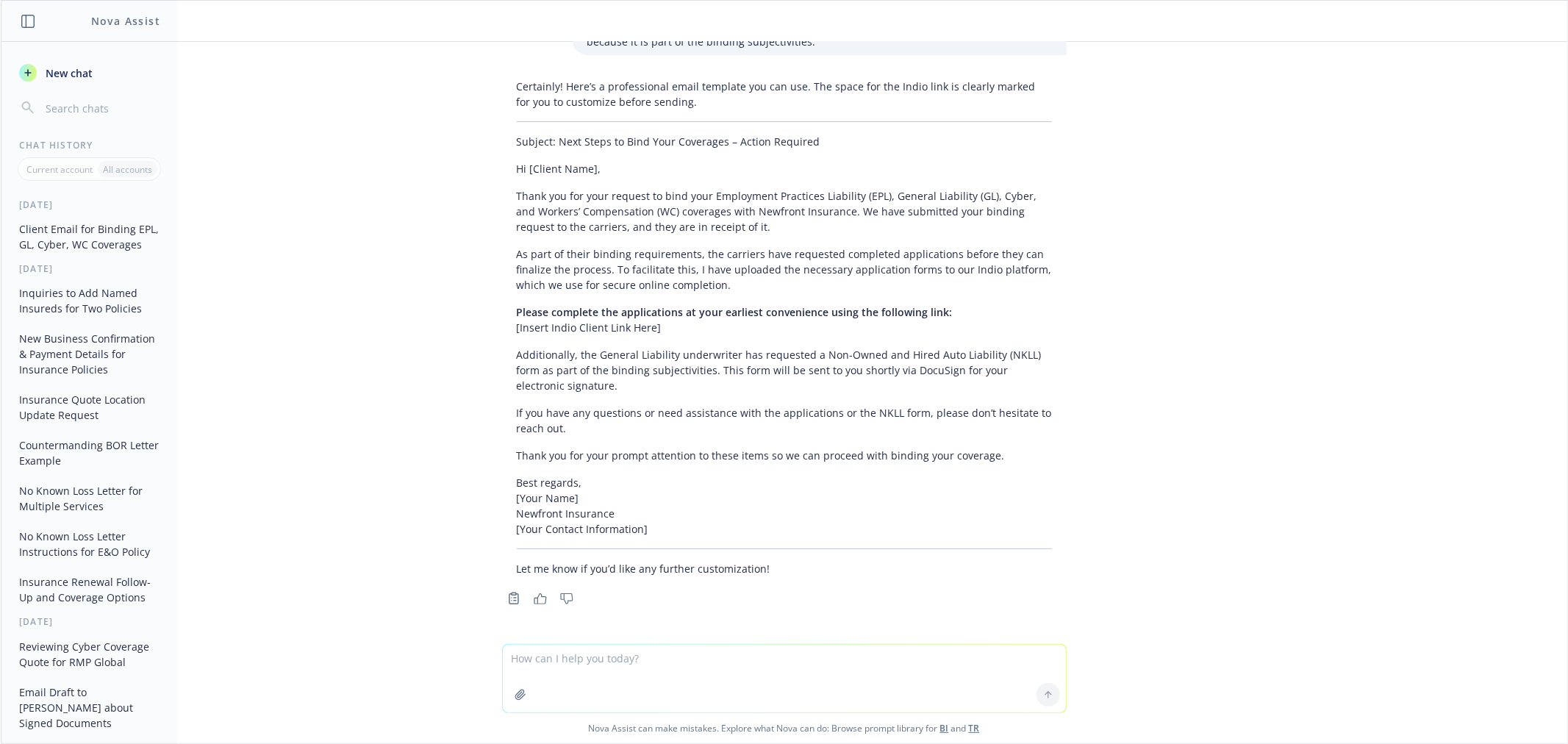
click at [632, 673] on textarea at bounding box center [784, 679] width 563 height 68
click at [637, 662] on textarea at bounding box center [784, 679] width 563 height 68
paste textarea "Hi Amanda, I hope you are doing well! Thank you for your request to bind your E…"
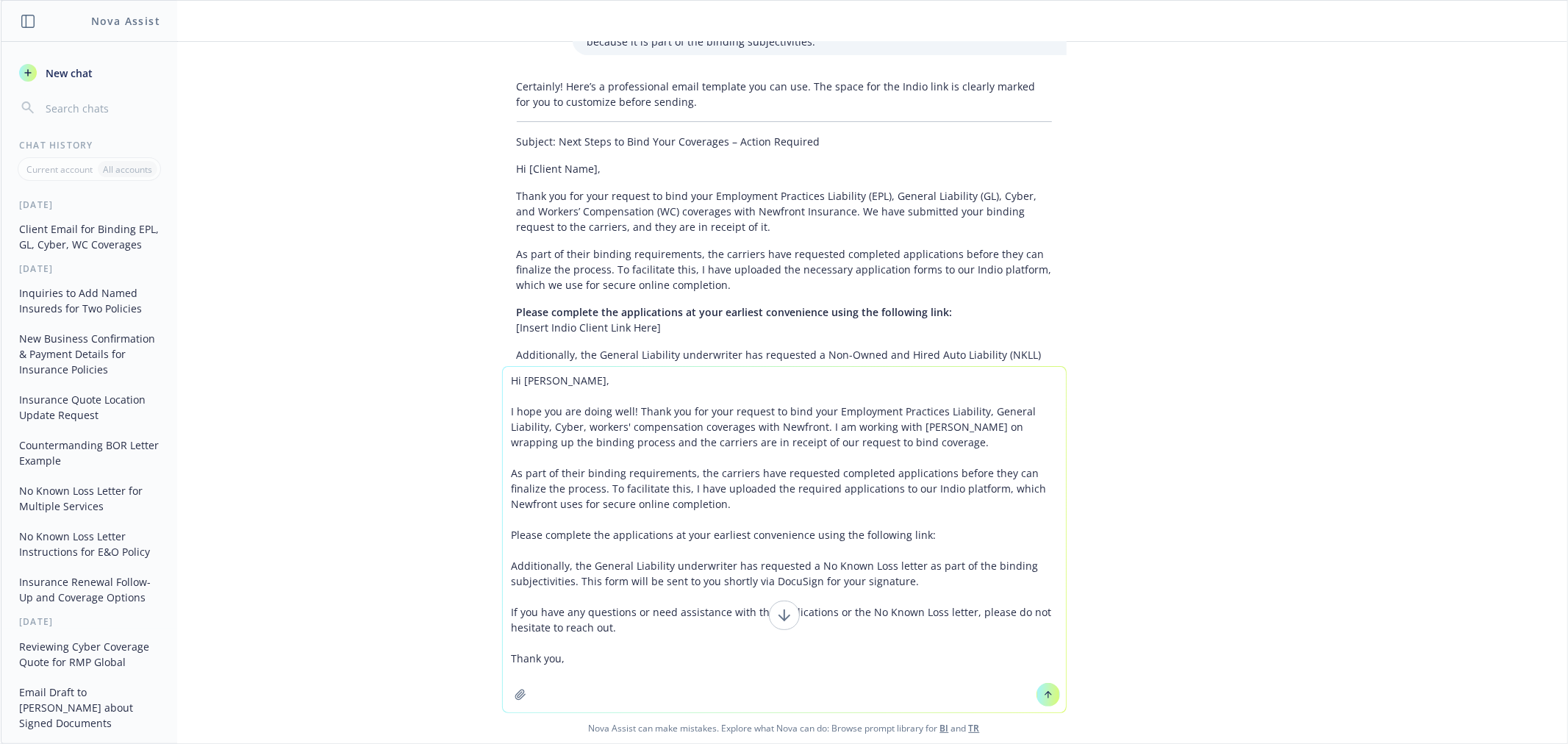
click at [503, 375] on textarea "Hi Amanda, I hope you are doing well! Thank you for your request to bind your E…" at bounding box center [784, 539] width 563 height 346
type textarea "can this be made to sound better: Hi Amanda, I hope you are doing well! Thank y…"
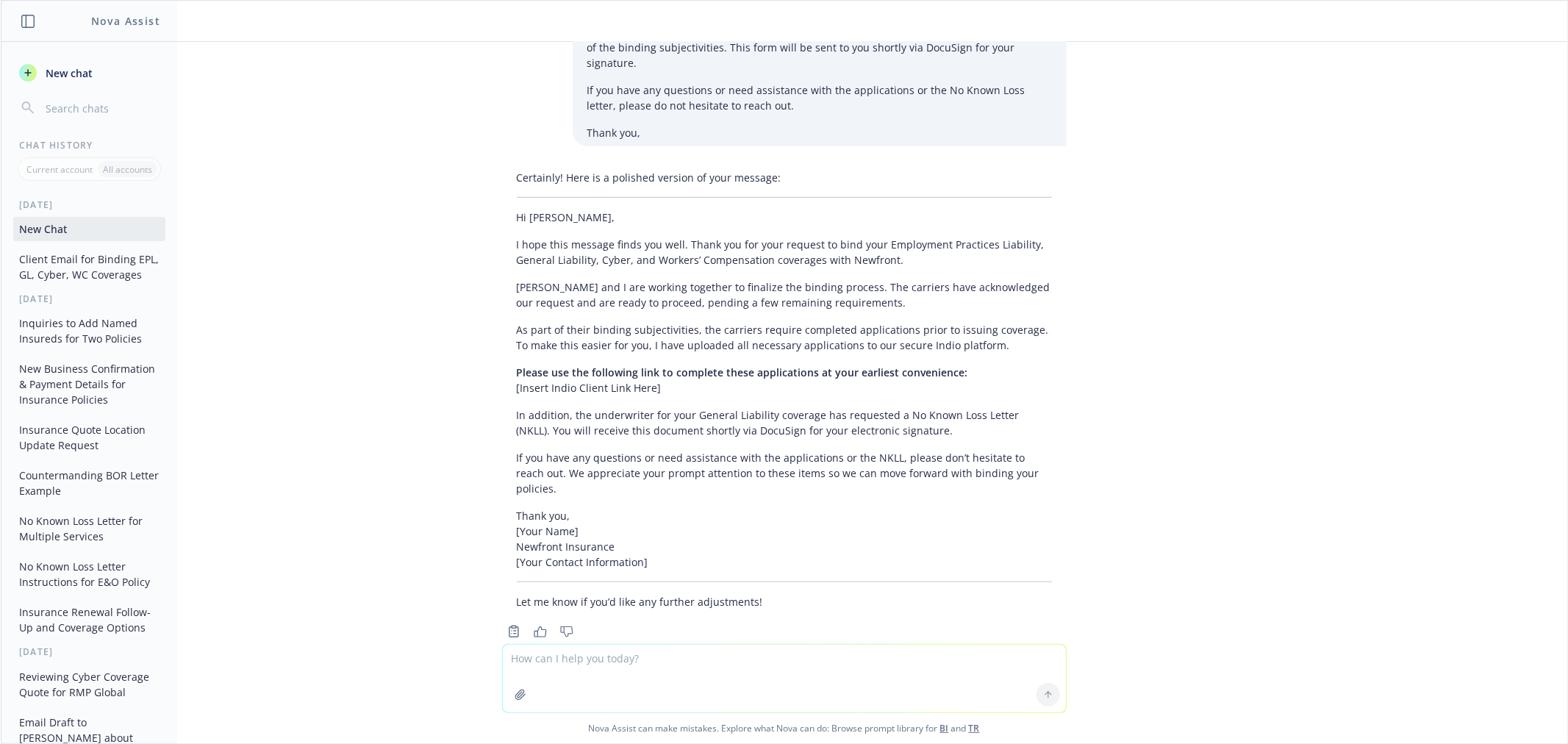
scroll to position [914, 0]
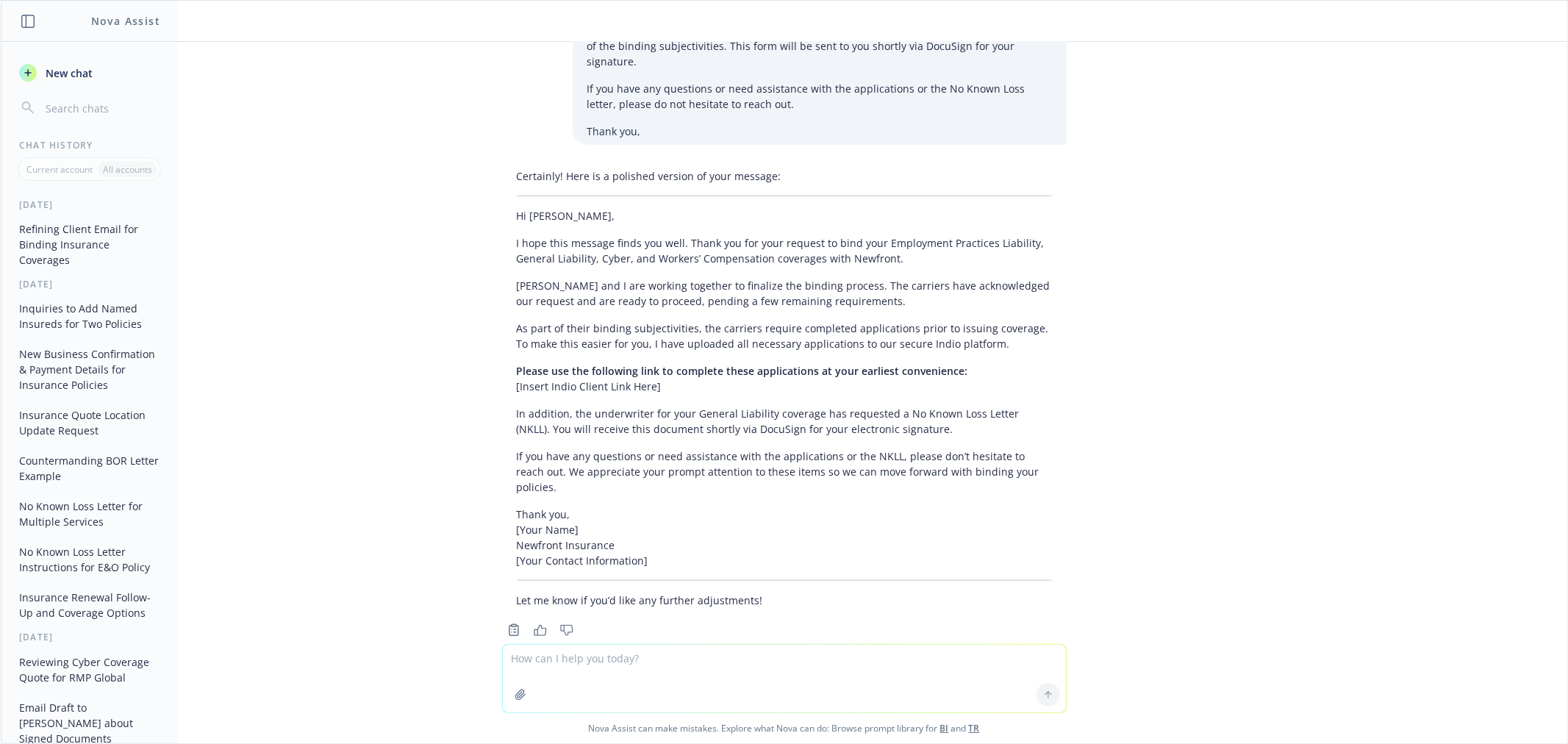
click at [660, 278] on p "Ted and I are working together to finalize the binding process. The carriers ha…" at bounding box center [784, 293] width 535 height 31
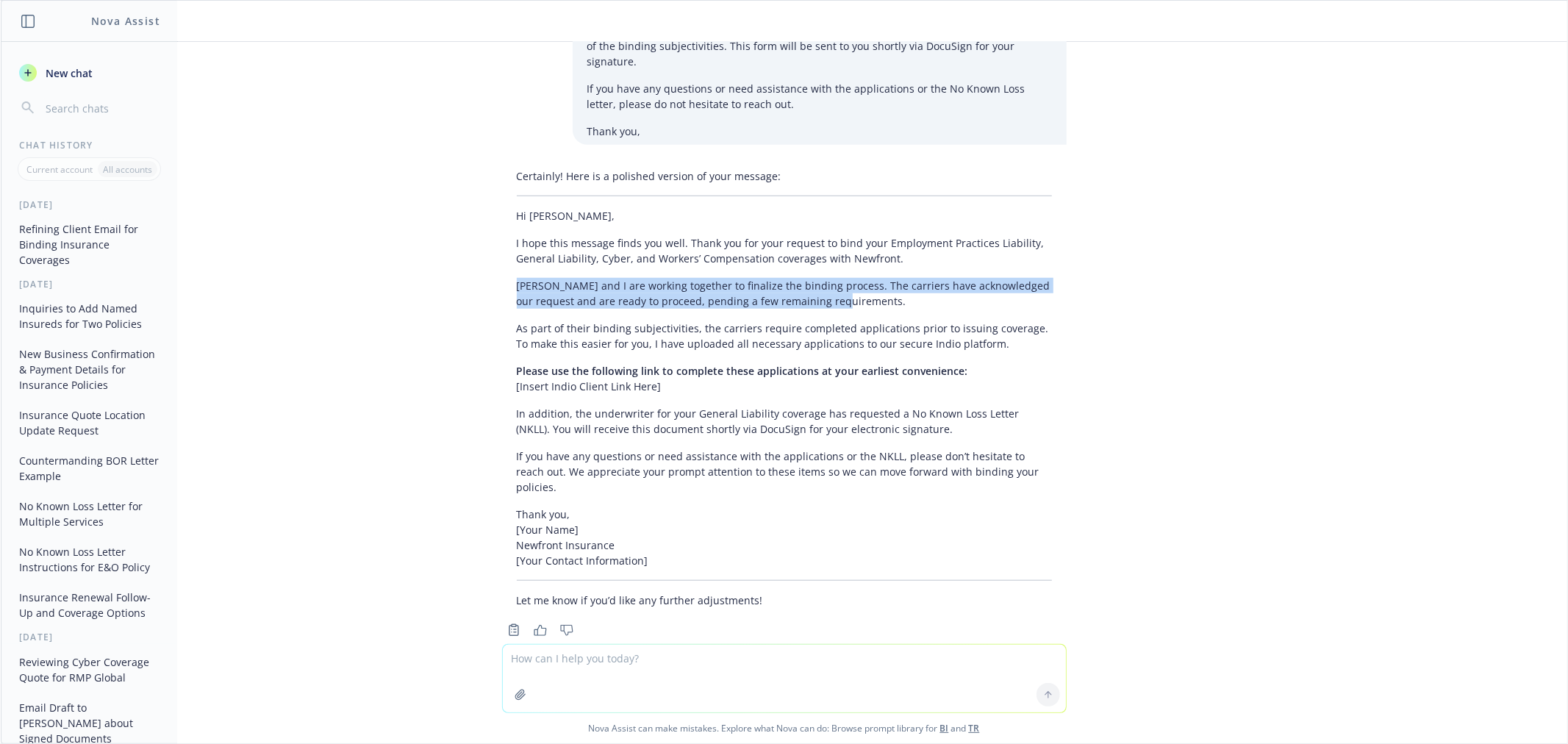
drag, startPoint x: 848, startPoint y: 280, endPoint x: 506, endPoint y: 271, distance: 342.1
click at [502, 271] on div "Certainly! Here is a polished version of your message: Hi Amanda, I hope this m…" at bounding box center [784, 388] width 565 height 452
click at [807, 282] on p "Ted and I are working together to finalize the binding process. The carriers ha…" at bounding box center [784, 293] width 535 height 31
drag, startPoint x: 604, startPoint y: 281, endPoint x: 497, endPoint y: 273, distance: 107.3
click at [502, 273] on div "Certainly! Here is a polished version of your message: Hi Amanda, I hope this m…" at bounding box center [784, 388] width 565 height 452
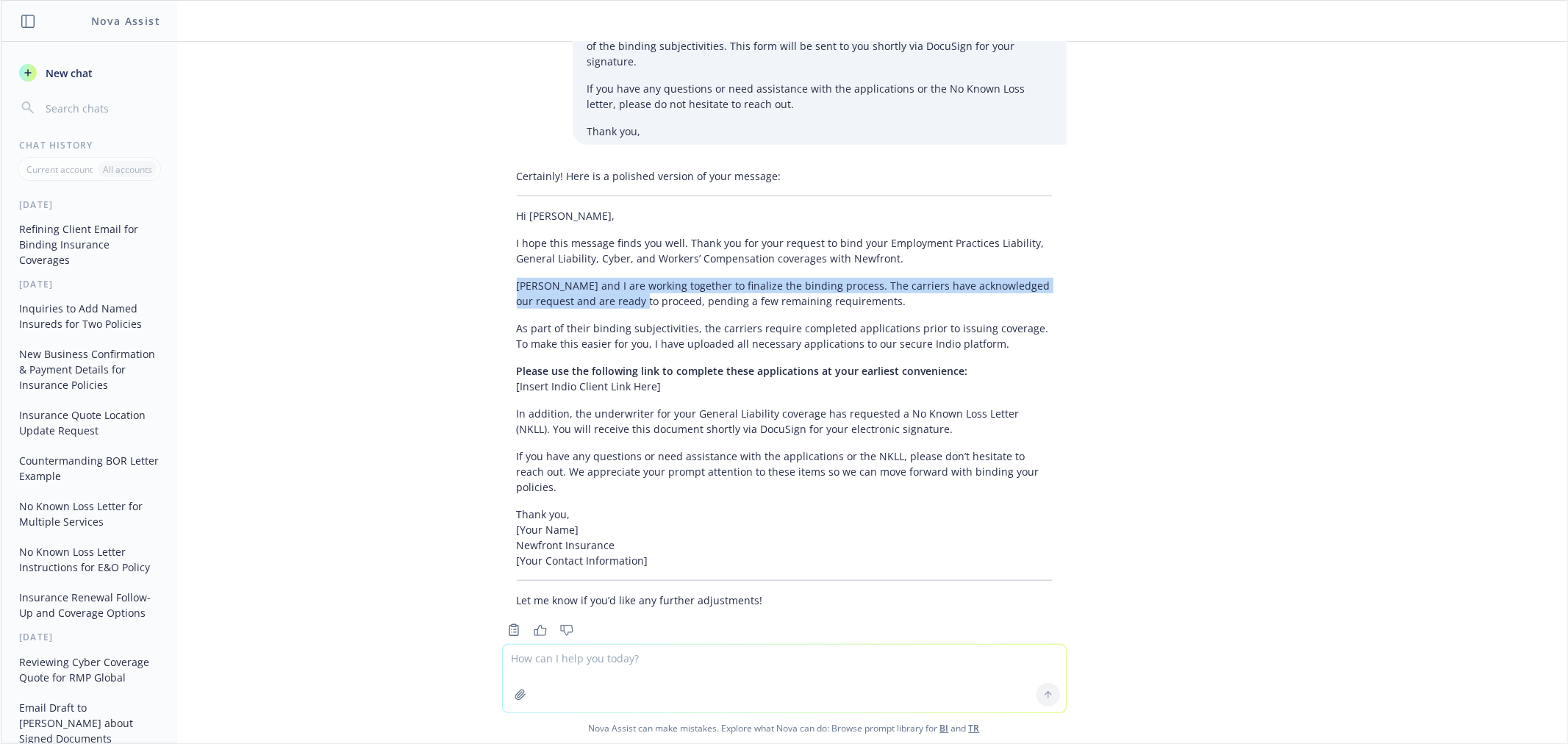
copy p "Ted and I are working together to finalize the binding process. The carriers ha…"
click at [599, 278] on p "Ted and I are working together to finalize the binding process. The carriers ha…" at bounding box center [784, 293] width 535 height 31
drag, startPoint x: 803, startPoint y: 266, endPoint x: 604, endPoint y: 285, distance: 199.9
click at [604, 285] on p "Ted and I are working together to finalize the binding process. The carriers ha…" at bounding box center [784, 293] width 535 height 31
copy p "The carriers have acknowledged our request and are ready to proceed"
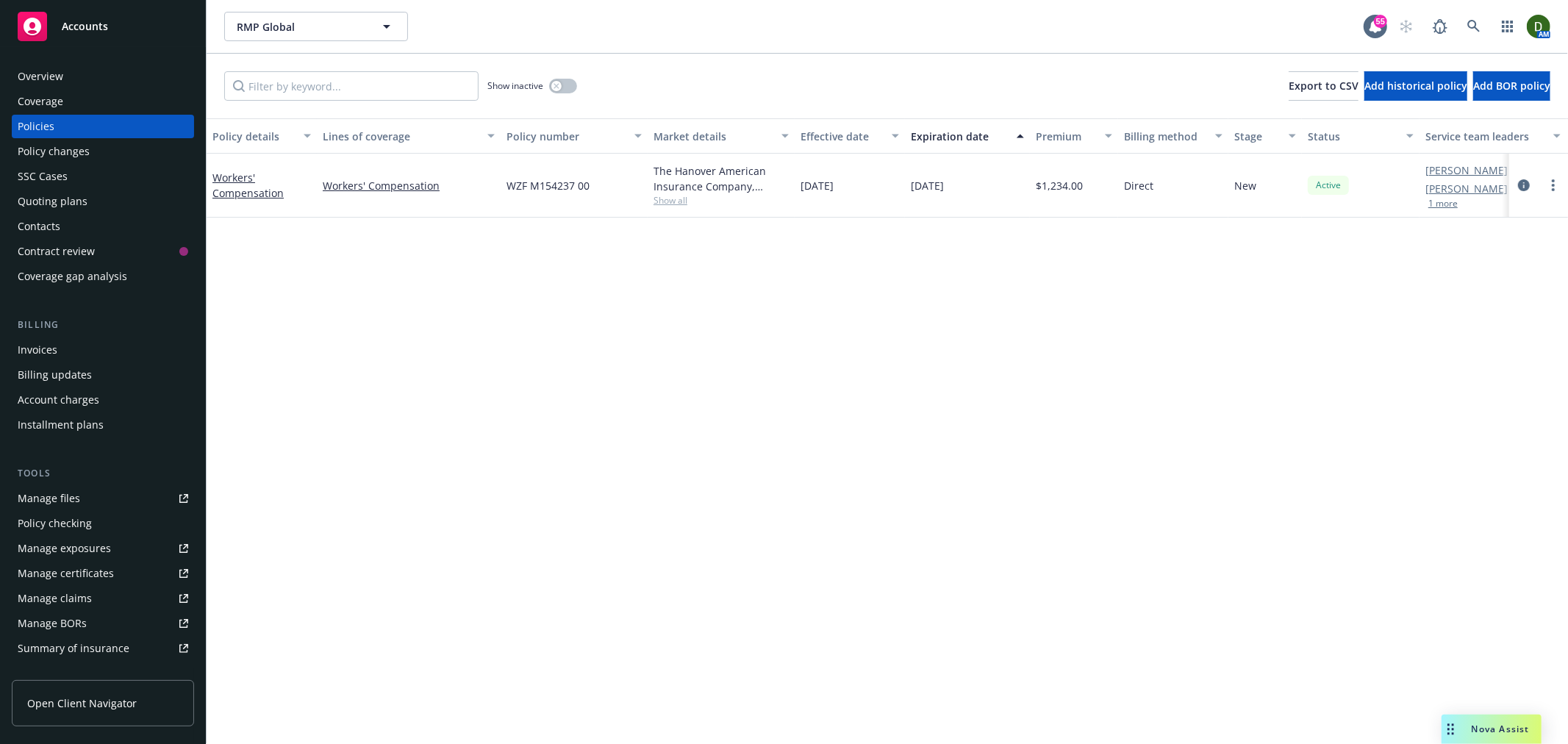
click at [84, 66] on div "Overview" at bounding box center [103, 76] width 171 height 24
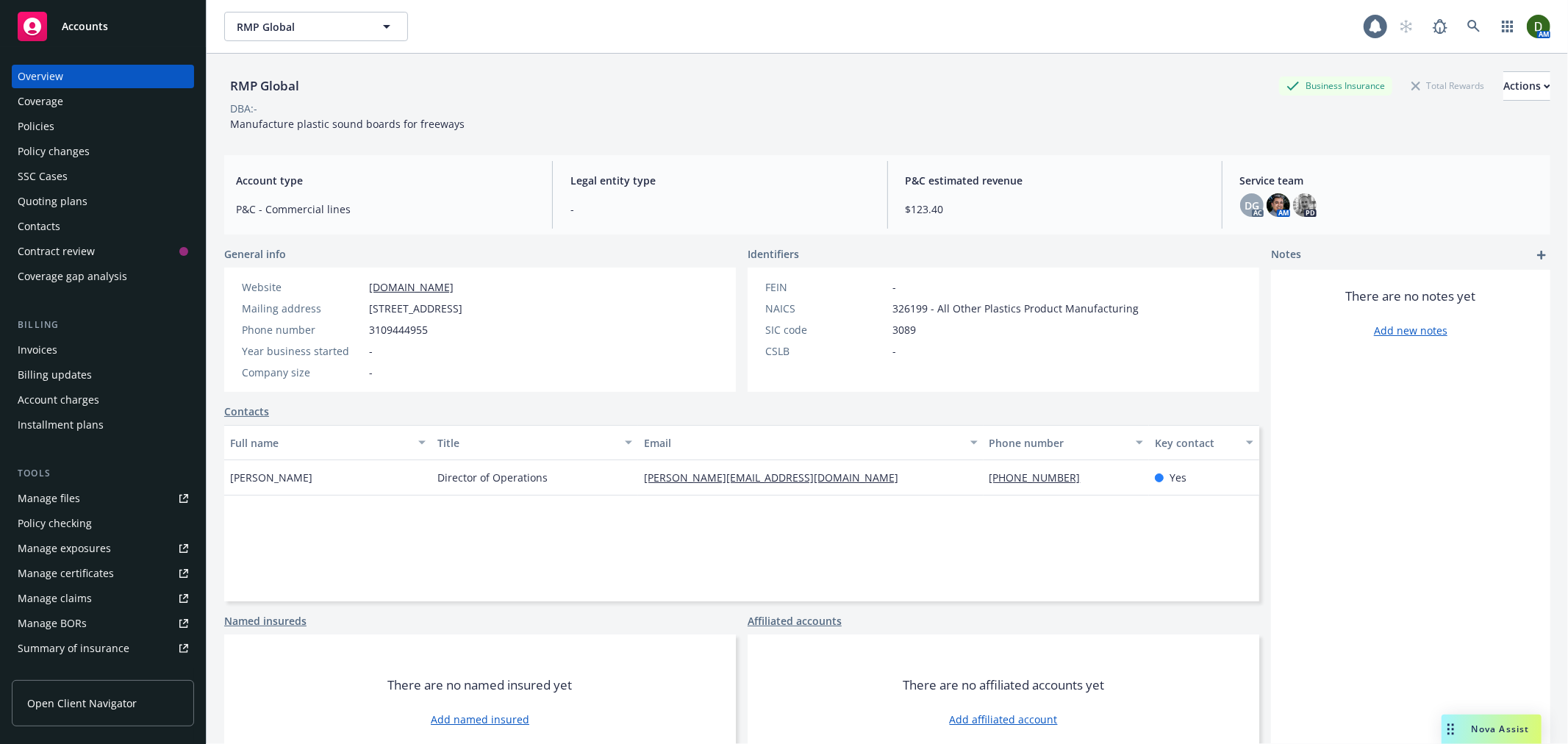
drag, startPoint x: 782, startPoint y: 454, endPoint x: 618, endPoint y: 465, distance: 164.4
click at [606, 461] on div "Full name Title Email Phone number Key contact Amanda Hauet Director of Operati…" at bounding box center [741, 513] width 1035 height 177
drag, startPoint x: 825, startPoint y: 454, endPoint x: 504, endPoint y: 485, distance: 322.5
click at [504, 485] on div "Full name Title Email Phone number Key contact Amanda Hauet Director of Operati…" at bounding box center [741, 513] width 1035 height 177
drag, startPoint x: 846, startPoint y: 463, endPoint x: 613, endPoint y: 478, distance: 233.5
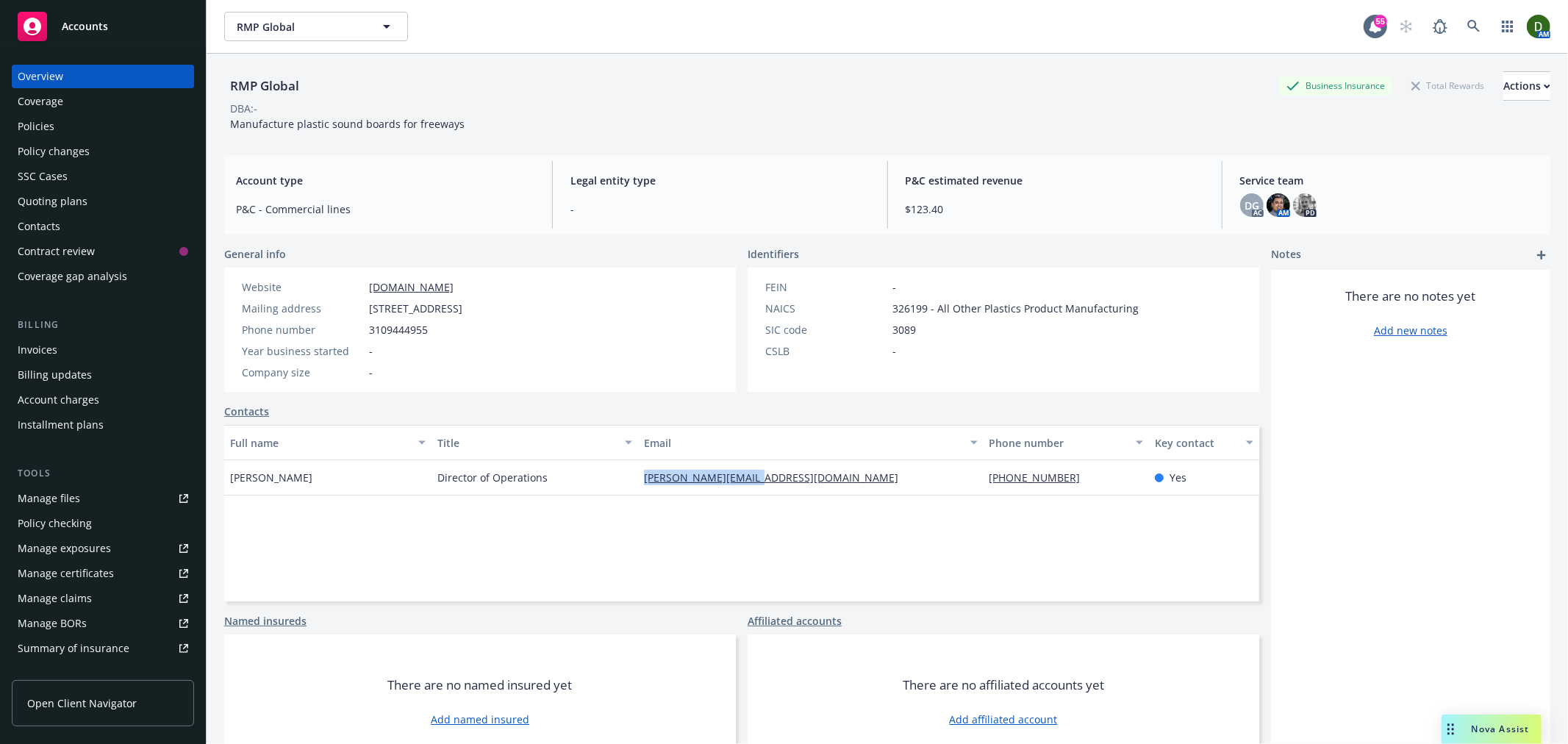
click at [613, 478] on div "Amanda Hauet Director of Operations amanda@rmpglobal.com (310) 944-4955 Yes" at bounding box center [741, 478] width 1035 height 36
copy div "amanda@rmpglobal.com"
drag, startPoint x: 321, startPoint y: 74, endPoint x: 222, endPoint y: 82, distance: 99.3
click at [222, 82] on div "RMP Global Business Insurance Total Rewards Actions DBA: - Manufacture plastic …" at bounding box center [886, 426] width 1361 height 744
copy div "RMP Global"
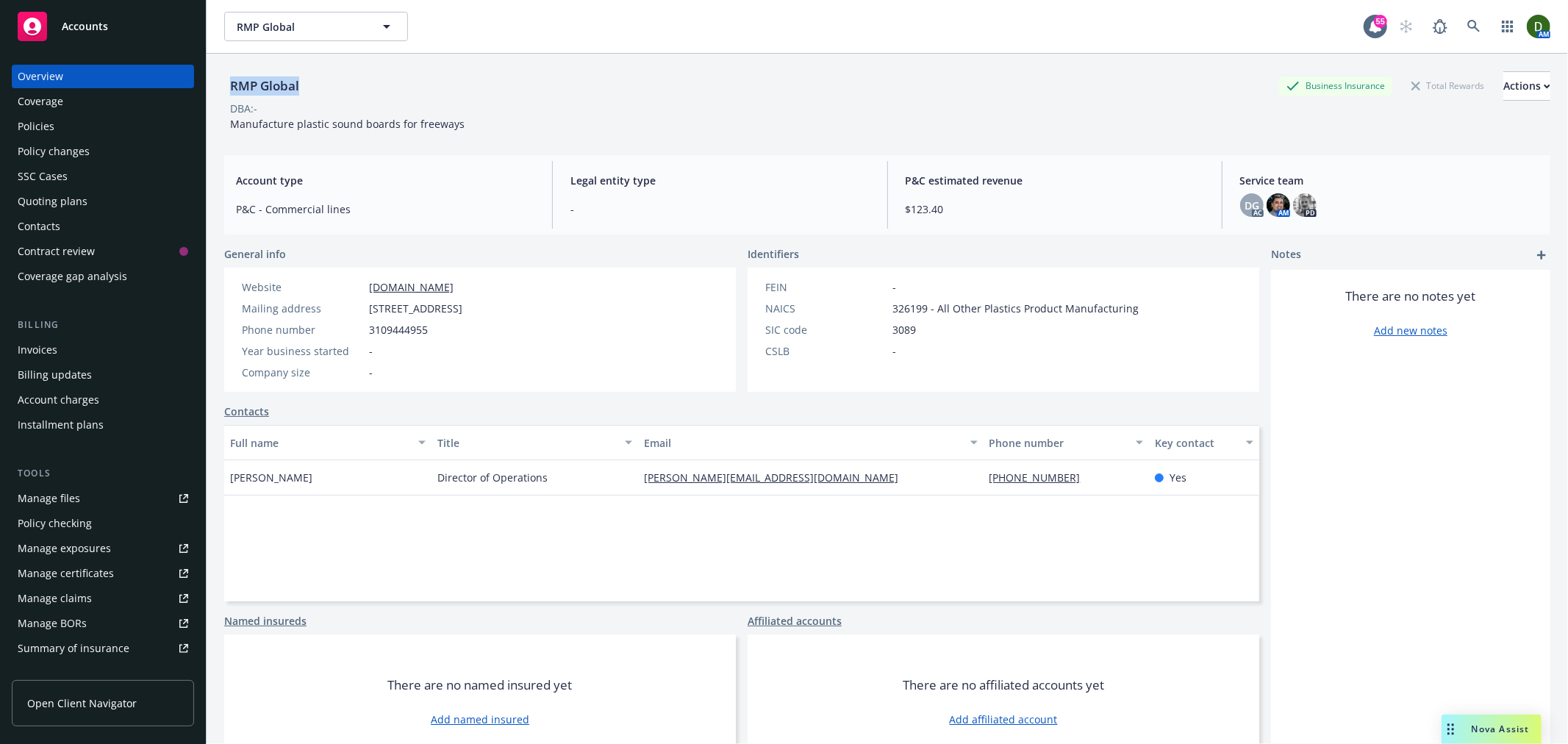
drag, startPoint x: 583, startPoint y: 303, endPoint x: 353, endPoint y: 304, distance: 230.0
click at [353, 304] on div "Website www.rmpglobal.com Mailing address 5563 Adobe Falls Road, San Diego, CA,…" at bounding box center [351, 330] width 256 height 124
copy div "5563 Adobe Falls Road, San Diego, CA, 92120"
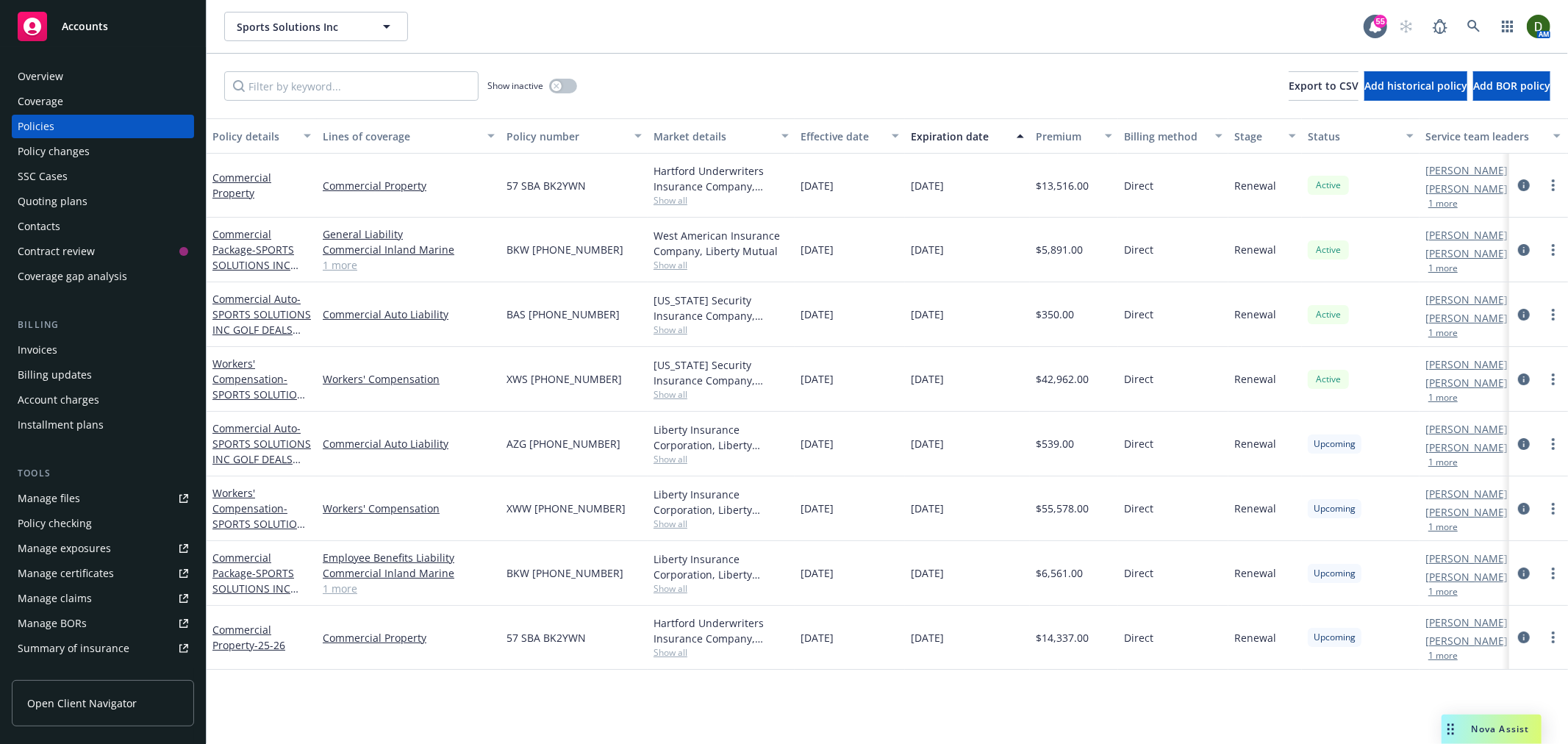
click at [129, 79] on div "Overview" at bounding box center [103, 76] width 171 height 24
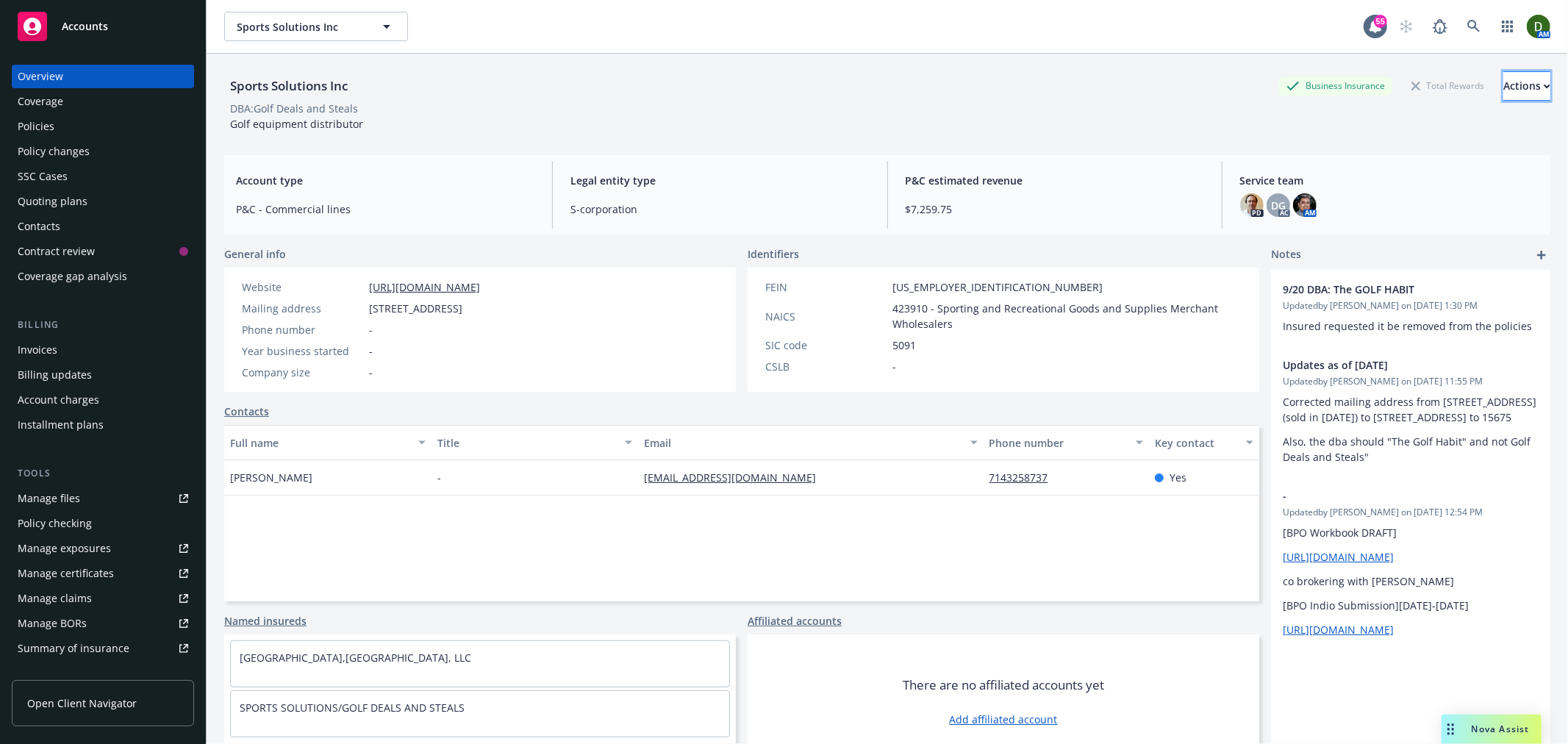
click at [1504, 90] on div "Actions" at bounding box center [1526, 86] width 47 height 28
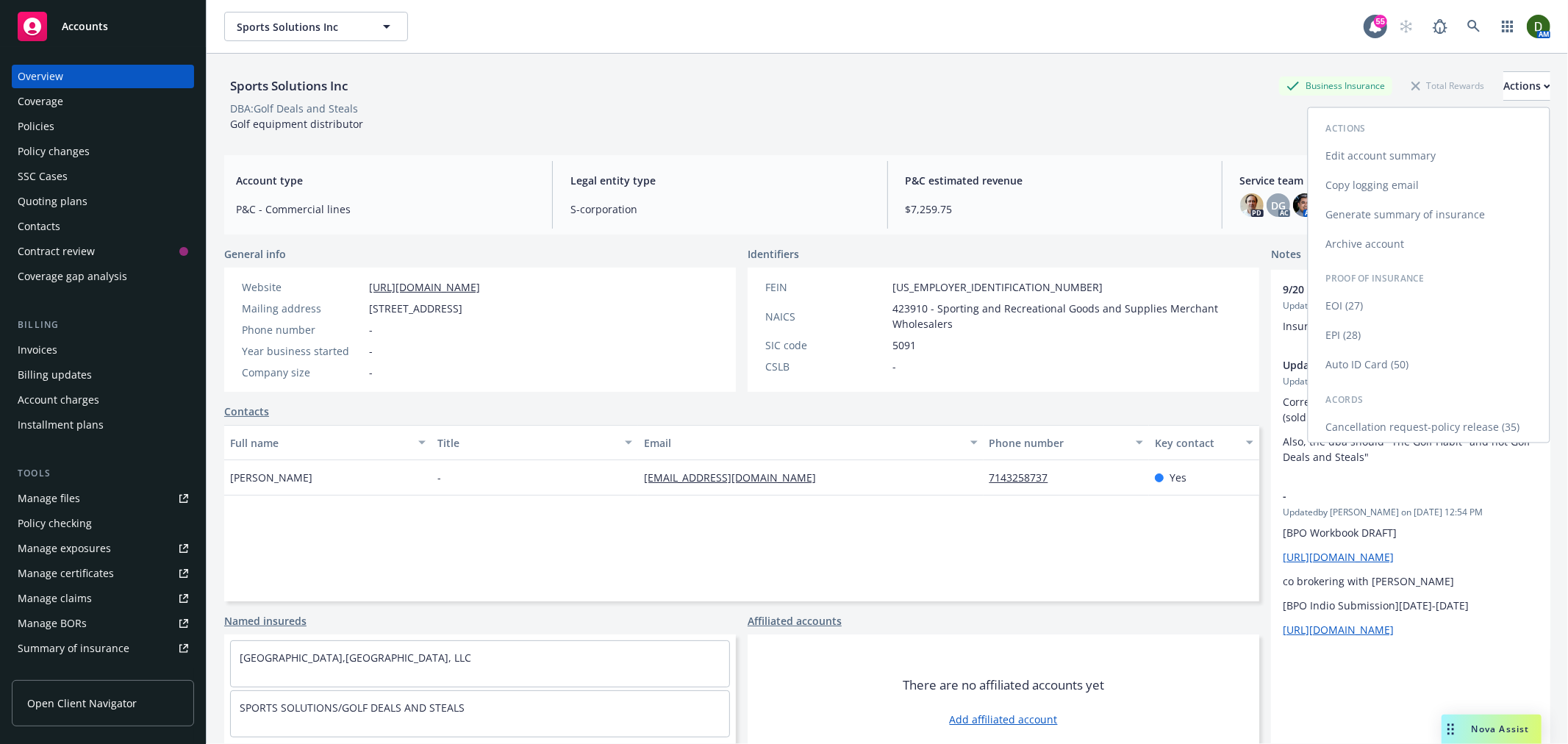
click at [1407, 420] on link "Cancellation request-policy release (35)" at bounding box center [1429, 428] width 241 height 30
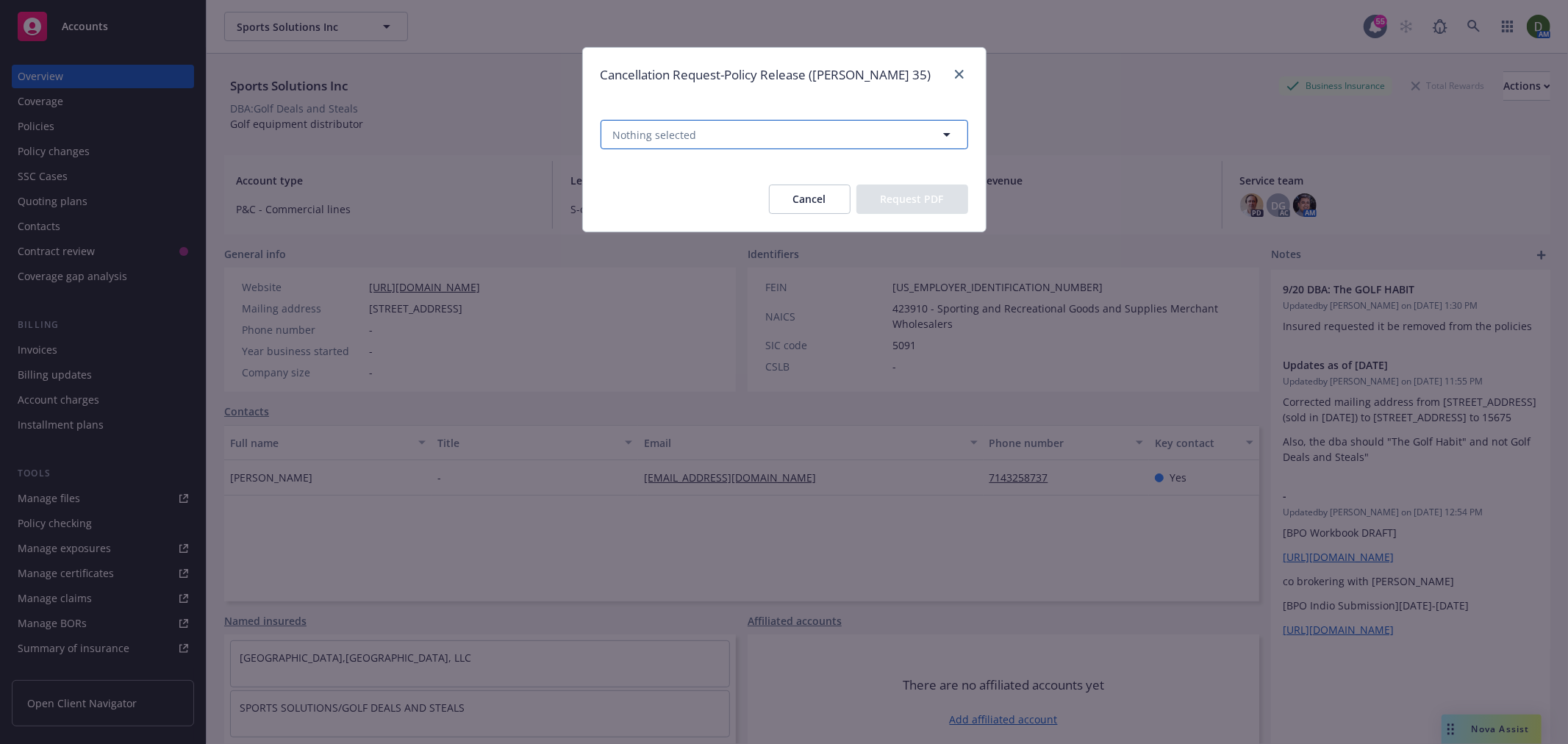
click at [805, 144] on button "Nothing selected" at bounding box center [784, 134] width 368 height 30
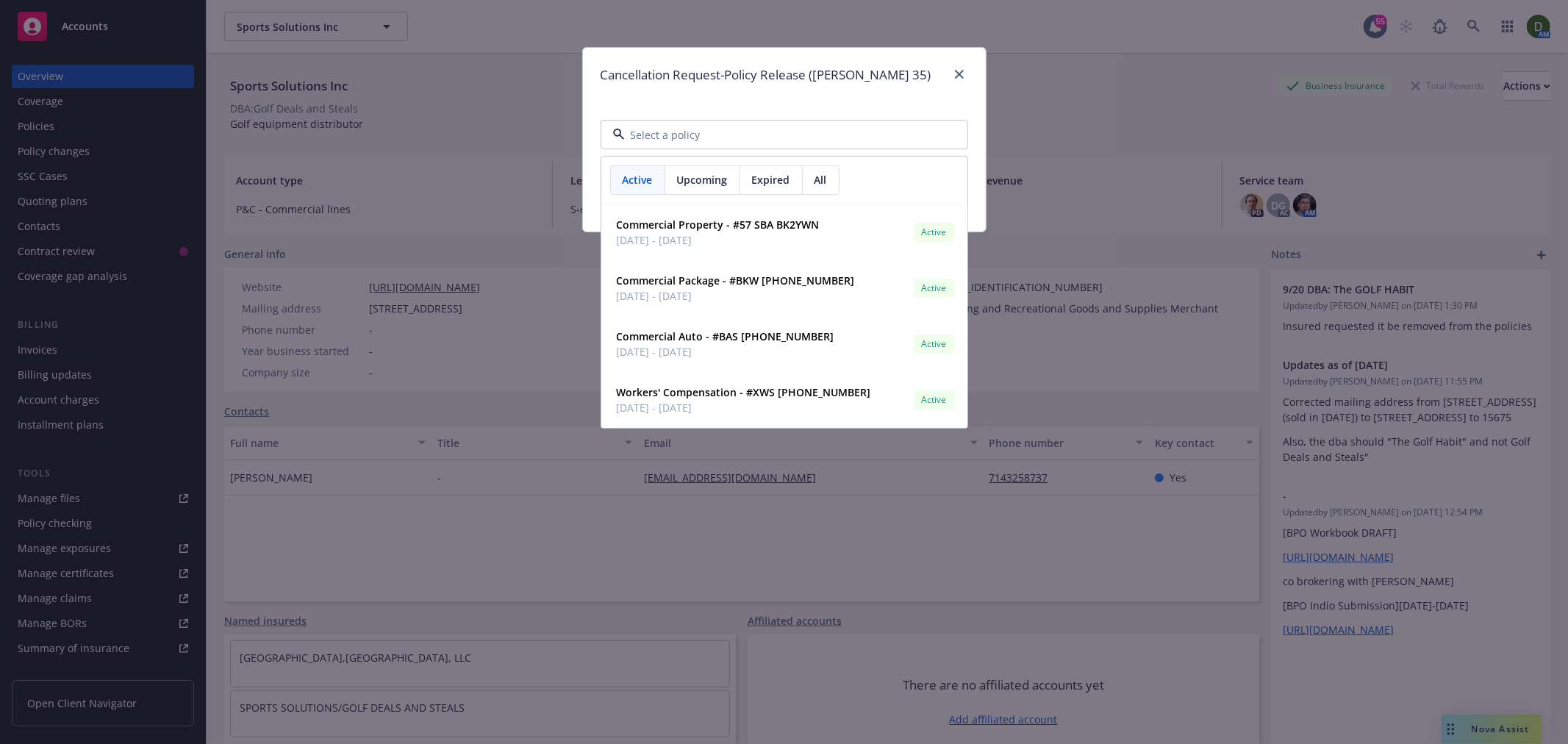
click at [830, 129] on input at bounding box center [781, 135] width 313 height 15
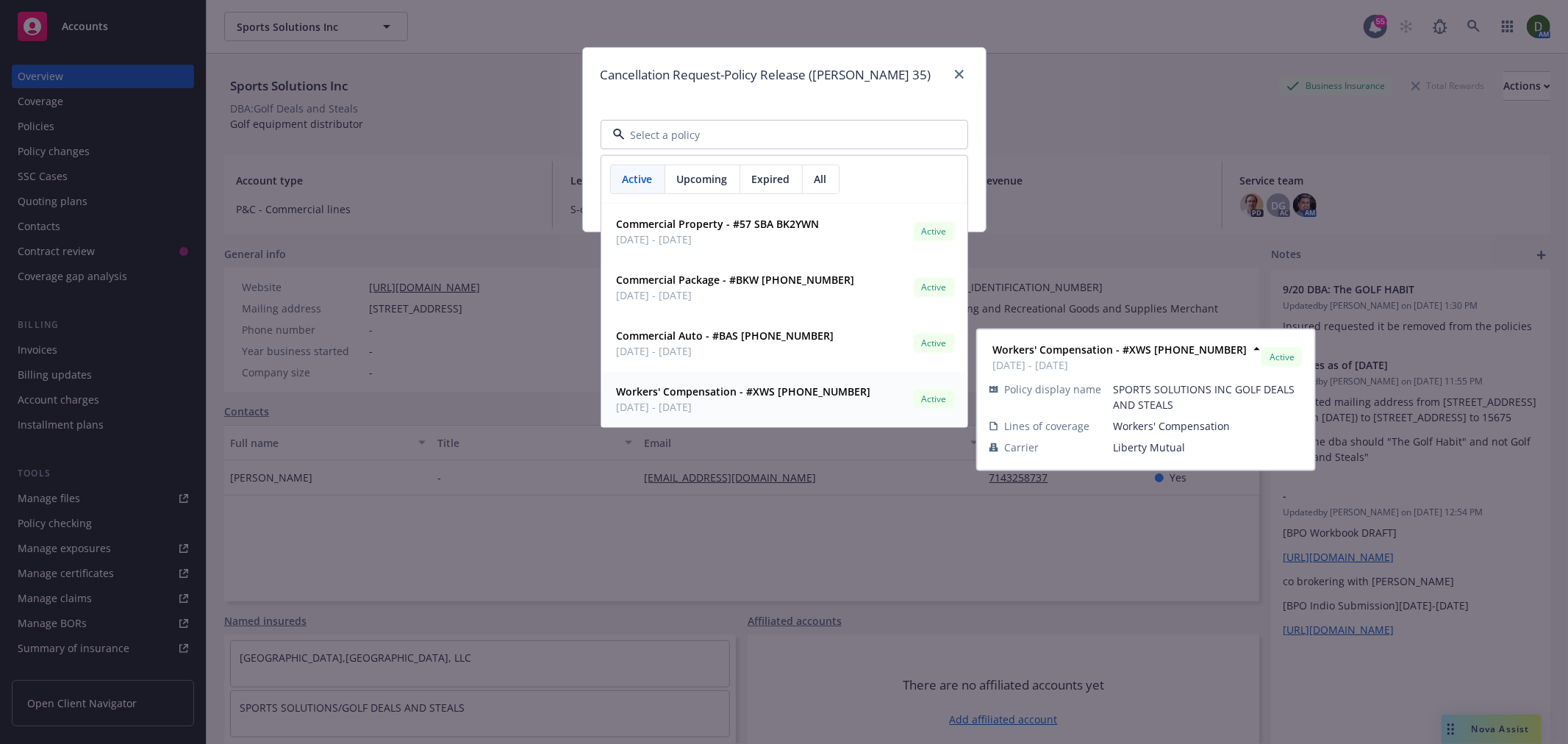
click at [804, 414] on span "[DATE] - [DATE]" at bounding box center [744, 407] width 255 height 15
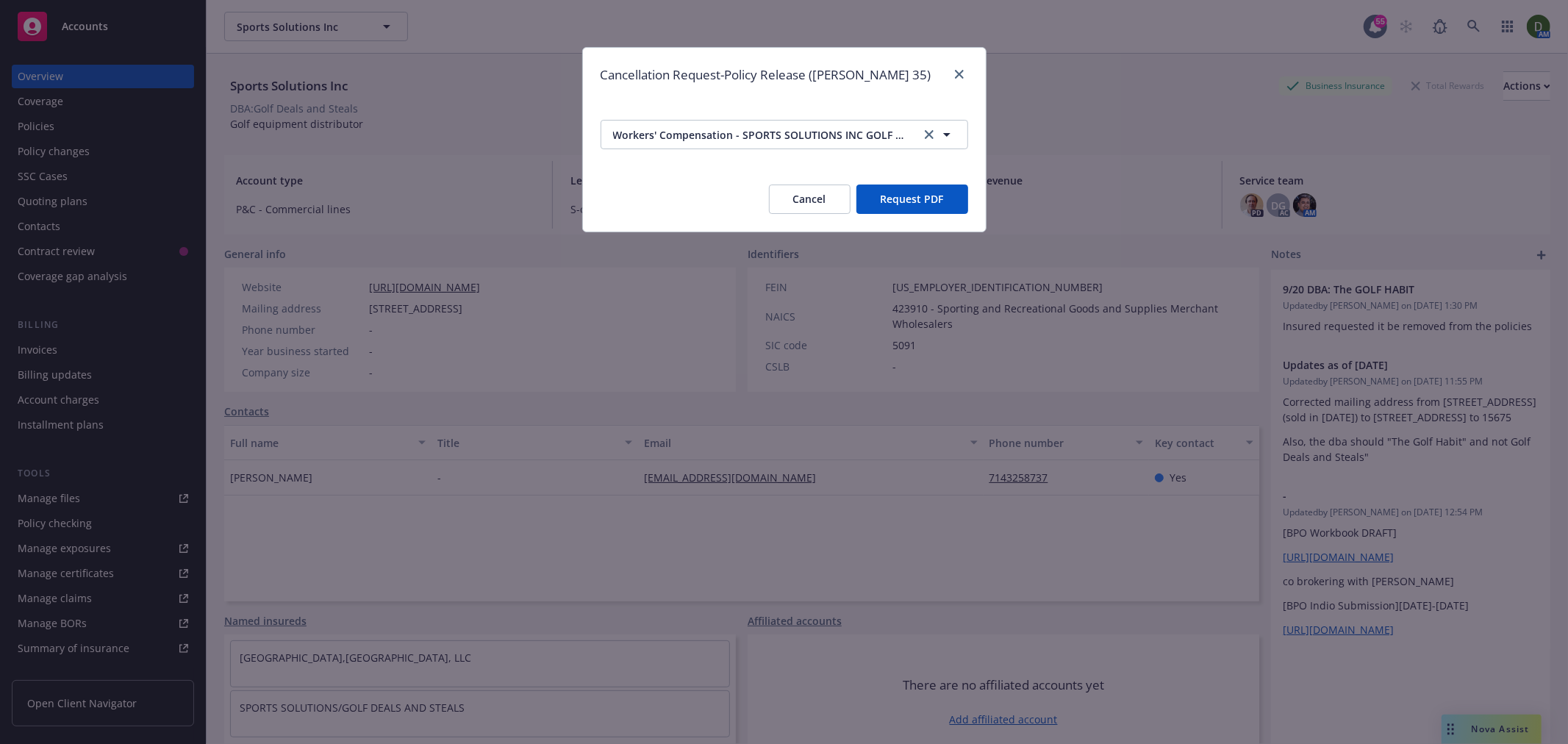
click at [929, 195] on button "Request PDF" at bounding box center [913, 199] width 112 height 30
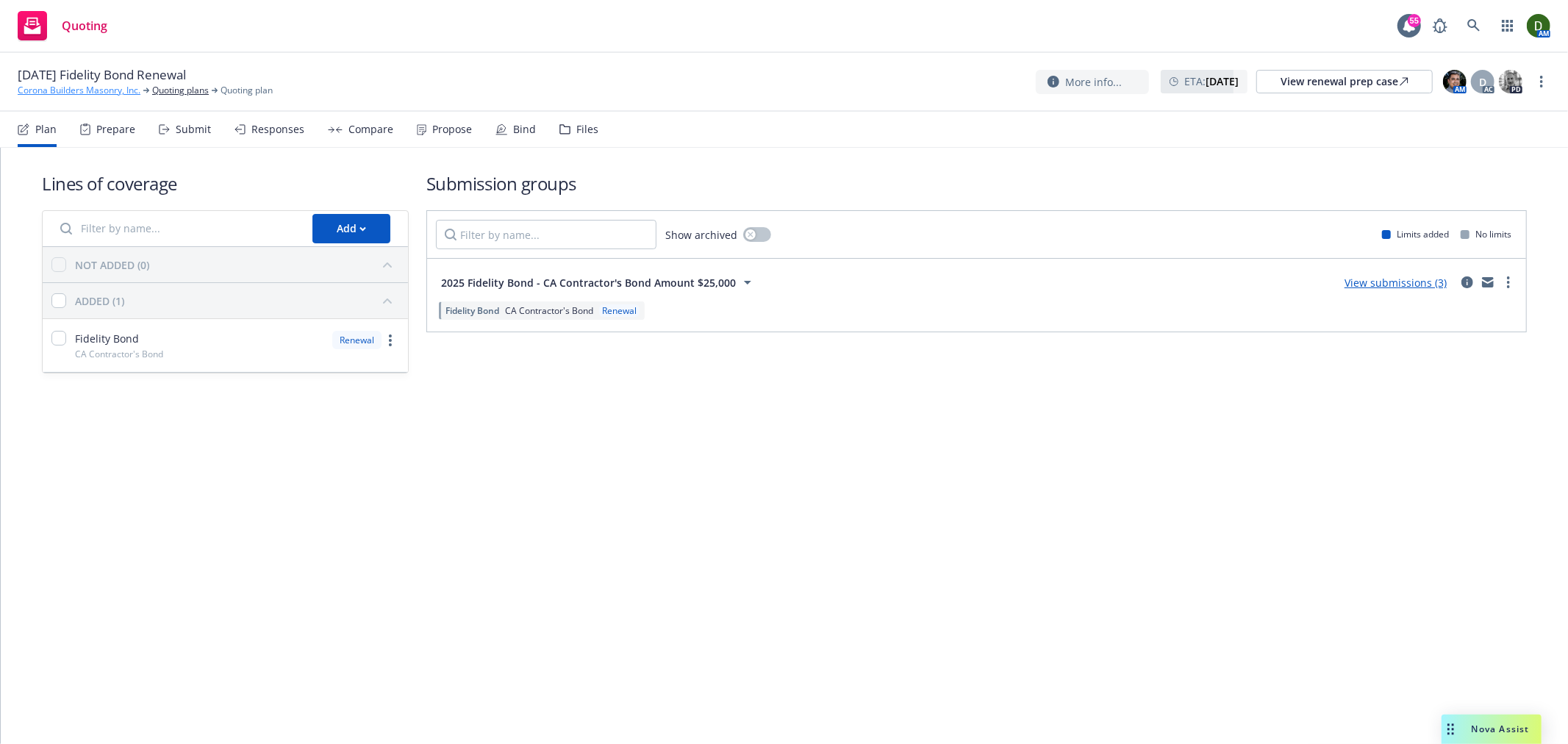
click at [115, 97] on link "Corona Builders Masonry, Inc." at bounding box center [79, 91] width 123 height 14
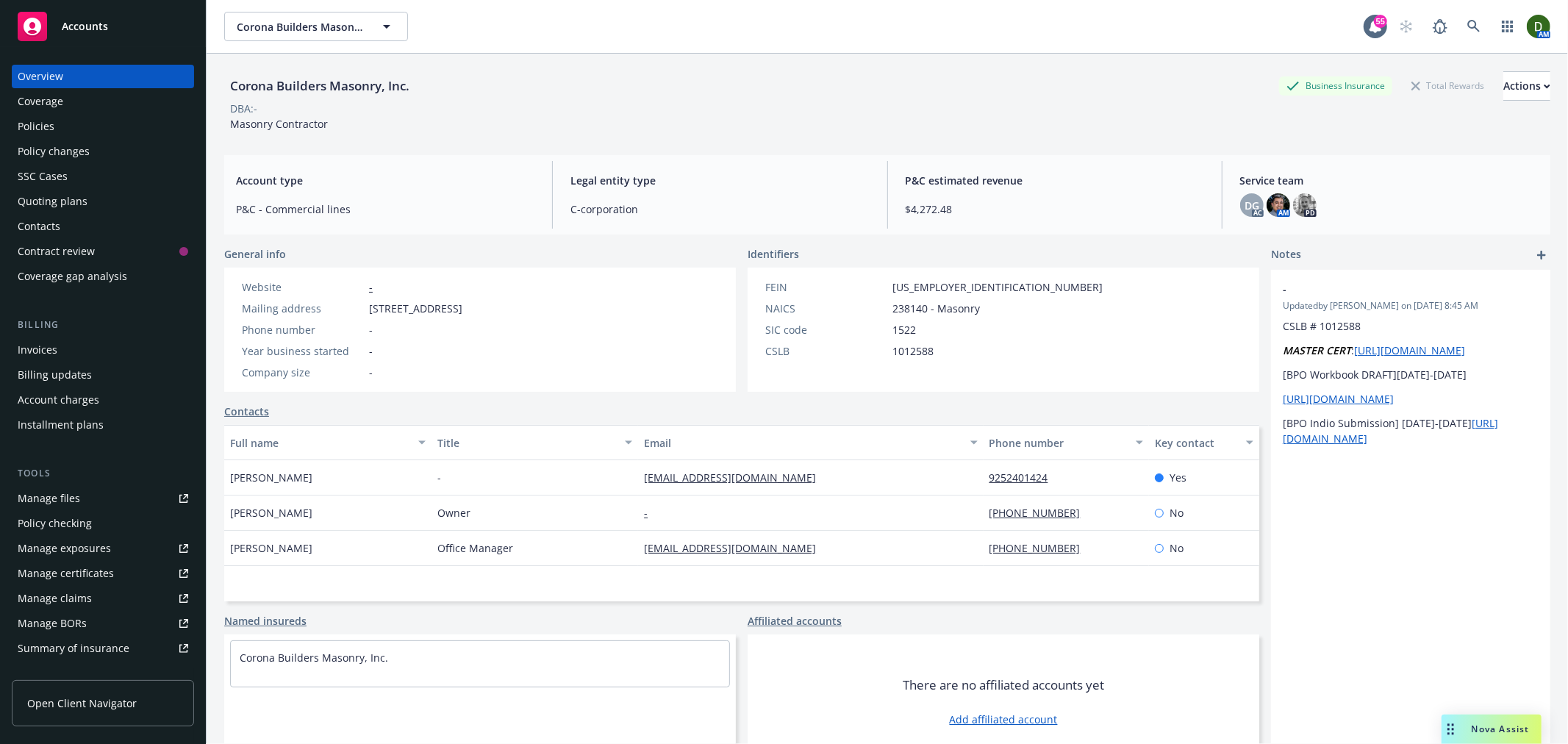
click at [114, 351] on div "Invoices" at bounding box center [103, 350] width 171 height 24
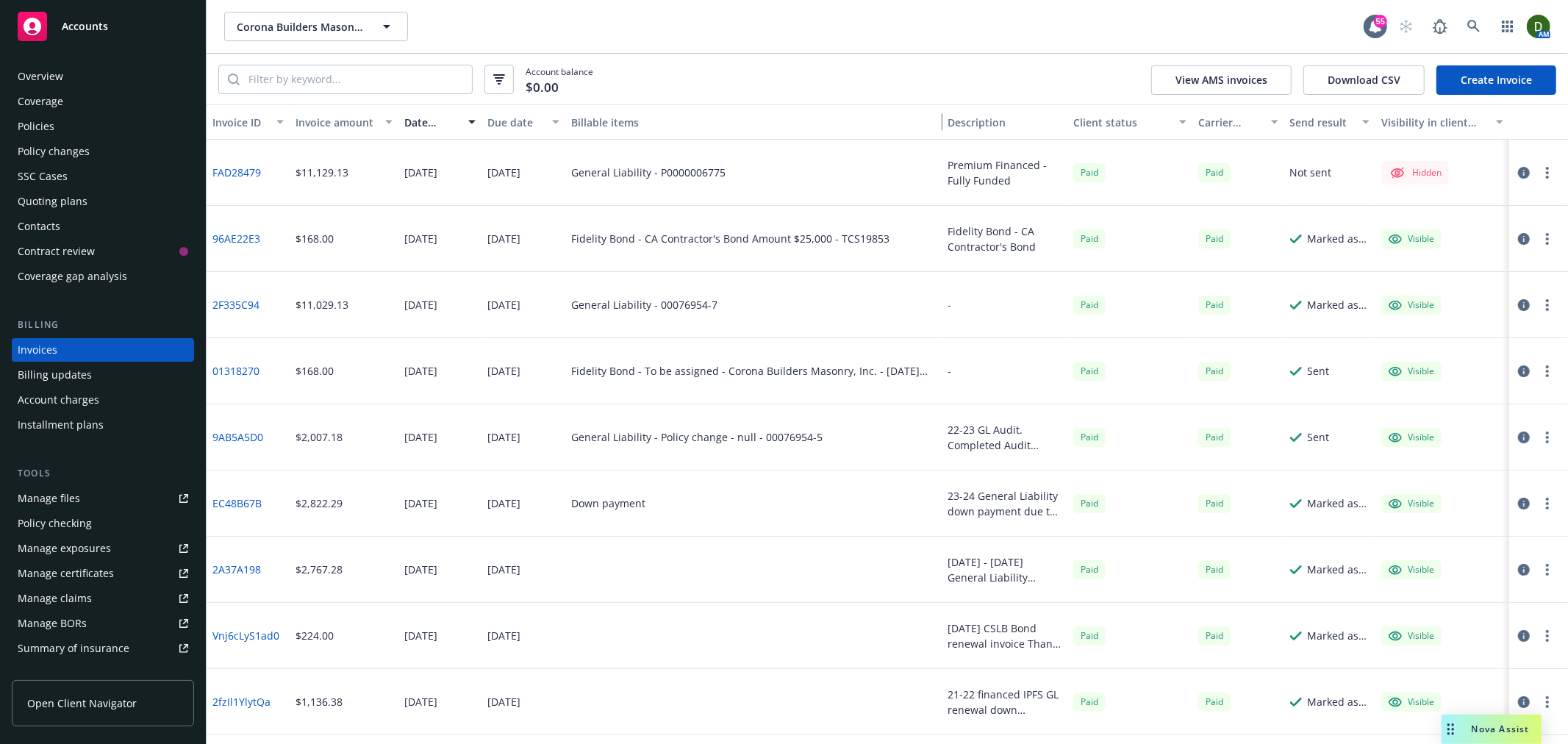
drag, startPoint x: 870, startPoint y: 123, endPoint x: 957, endPoint y: 144, distance: 89.5
click at [975, 129] on div "Invoice ID Invoice amount Date issued Due date Billable items Description Clien…" at bounding box center [886, 122] width 1361 height 36
drag, startPoint x: 1017, startPoint y: 244, endPoint x: 935, endPoint y: 224, distance: 84.4
click at [941, 224] on div "Fidelity Bond - CA Contractor's Bond" at bounding box center [1003, 239] width 126 height 66
copy div "Fidelity Bond - CA Contractor's Bond"
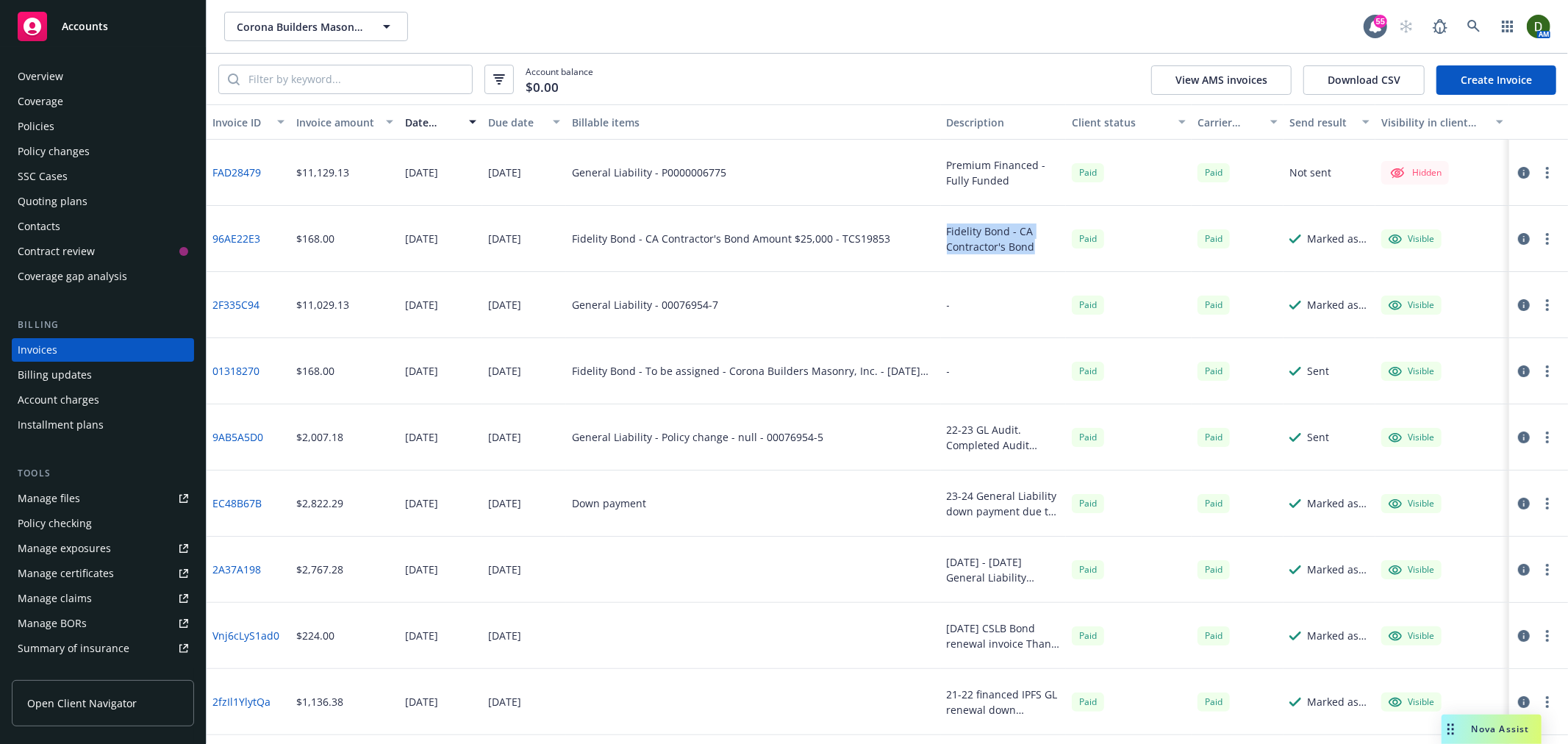
click at [1505, 76] on link "Create Invoice" at bounding box center [1496, 80] width 120 height 30
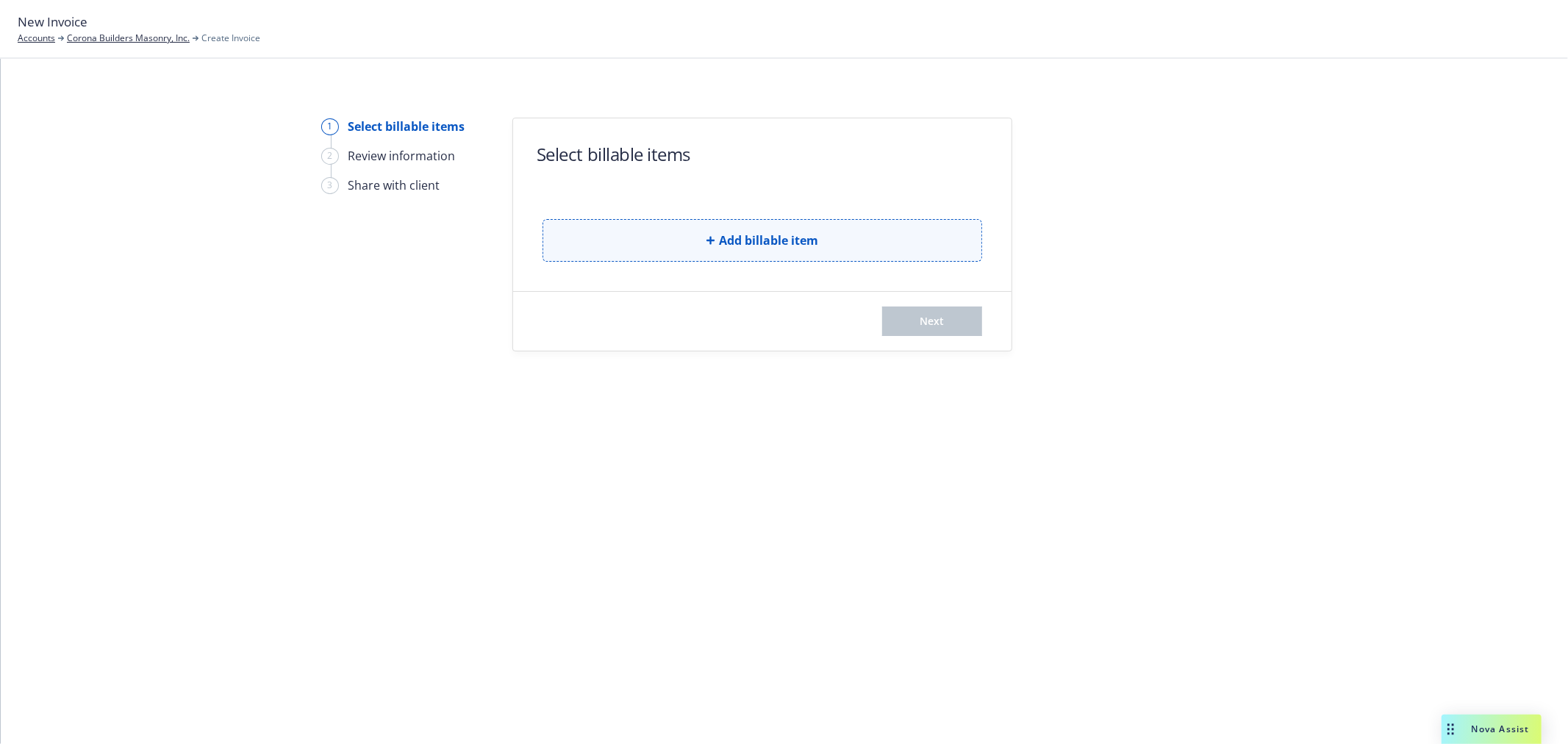
click at [598, 246] on button "Add billable item" at bounding box center [762, 240] width 440 height 42
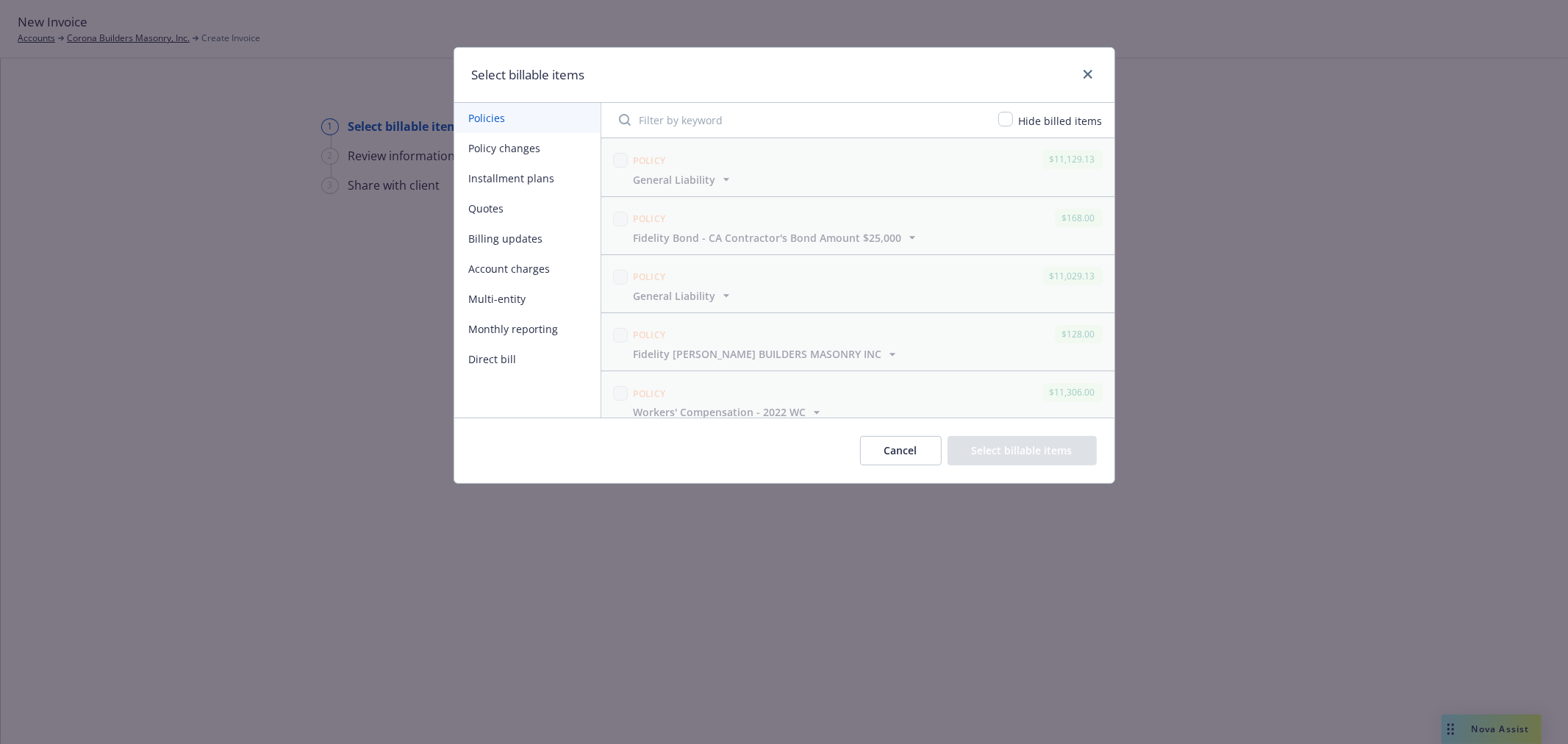
click at [512, 208] on button "Quotes" at bounding box center [527, 208] width 146 height 30
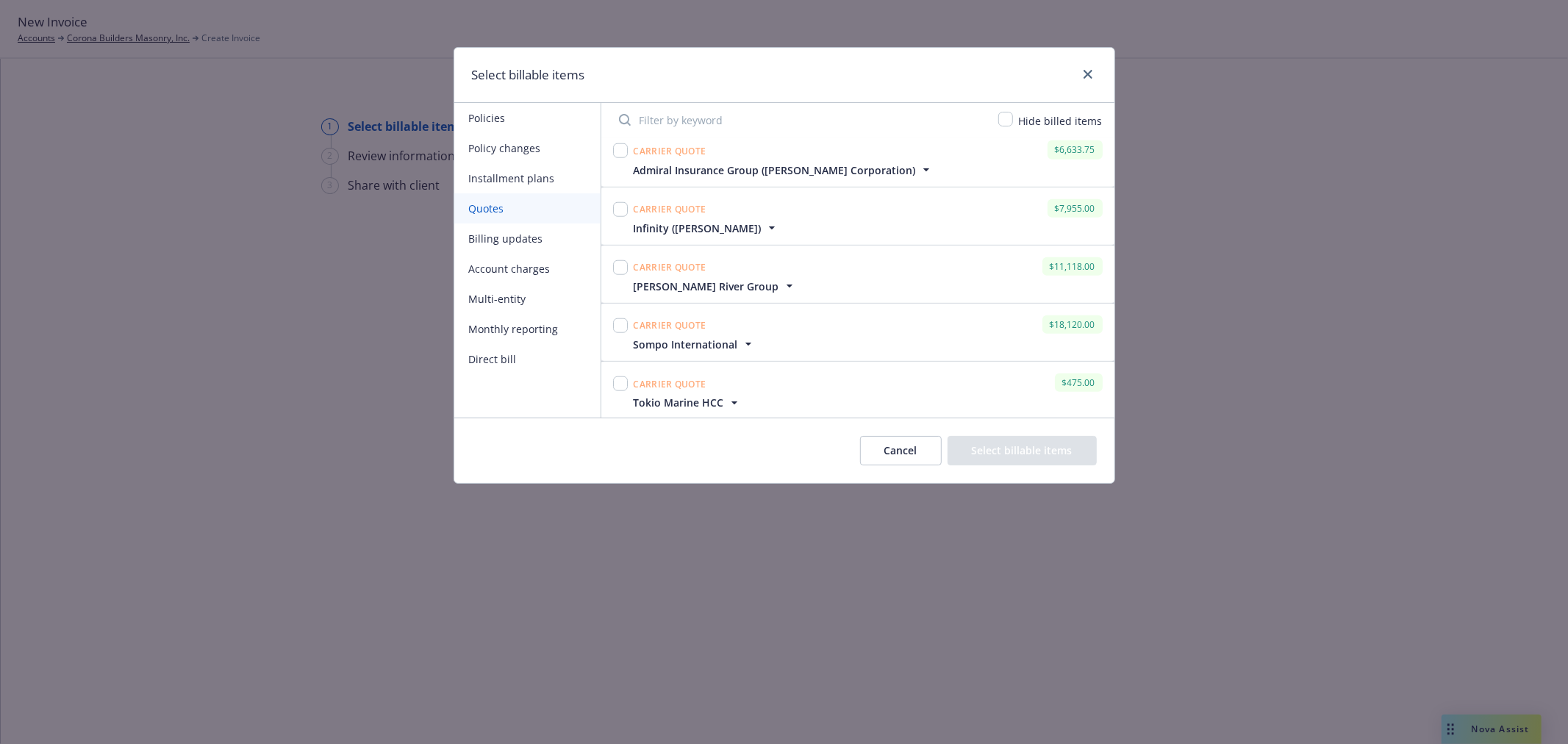
scroll to position [1234, 0]
click at [753, 393] on div "Tokio Marine HCC" at bounding box center [868, 400] width 475 height 15
drag, startPoint x: 621, startPoint y: 371, endPoint x: 627, endPoint y: 392, distance: 21.8
click at [621, 374] on div at bounding box center [620, 381] width 14 height 20
click at [627, 392] on div at bounding box center [620, 381] width 14 height 20
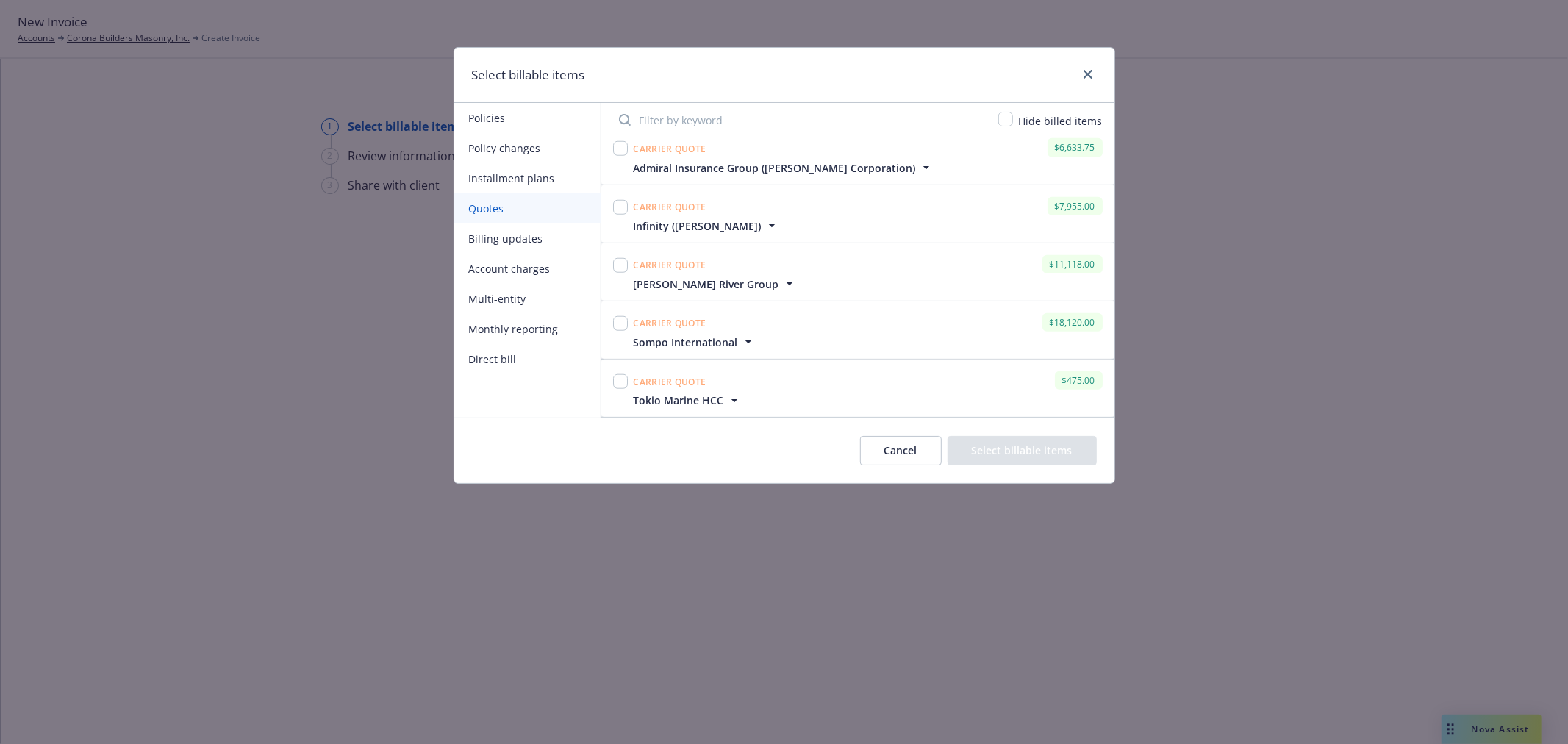
click at [611, 387] on div at bounding box center [621, 388] width 20 height 40
click at [618, 386] on input "checkbox" at bounding box center [620, 381] width 14 height 14
checkbox input "true"
click at [1005, 459] on button "Select billable items" at bounding box center [1022, 450] width 149 height 30
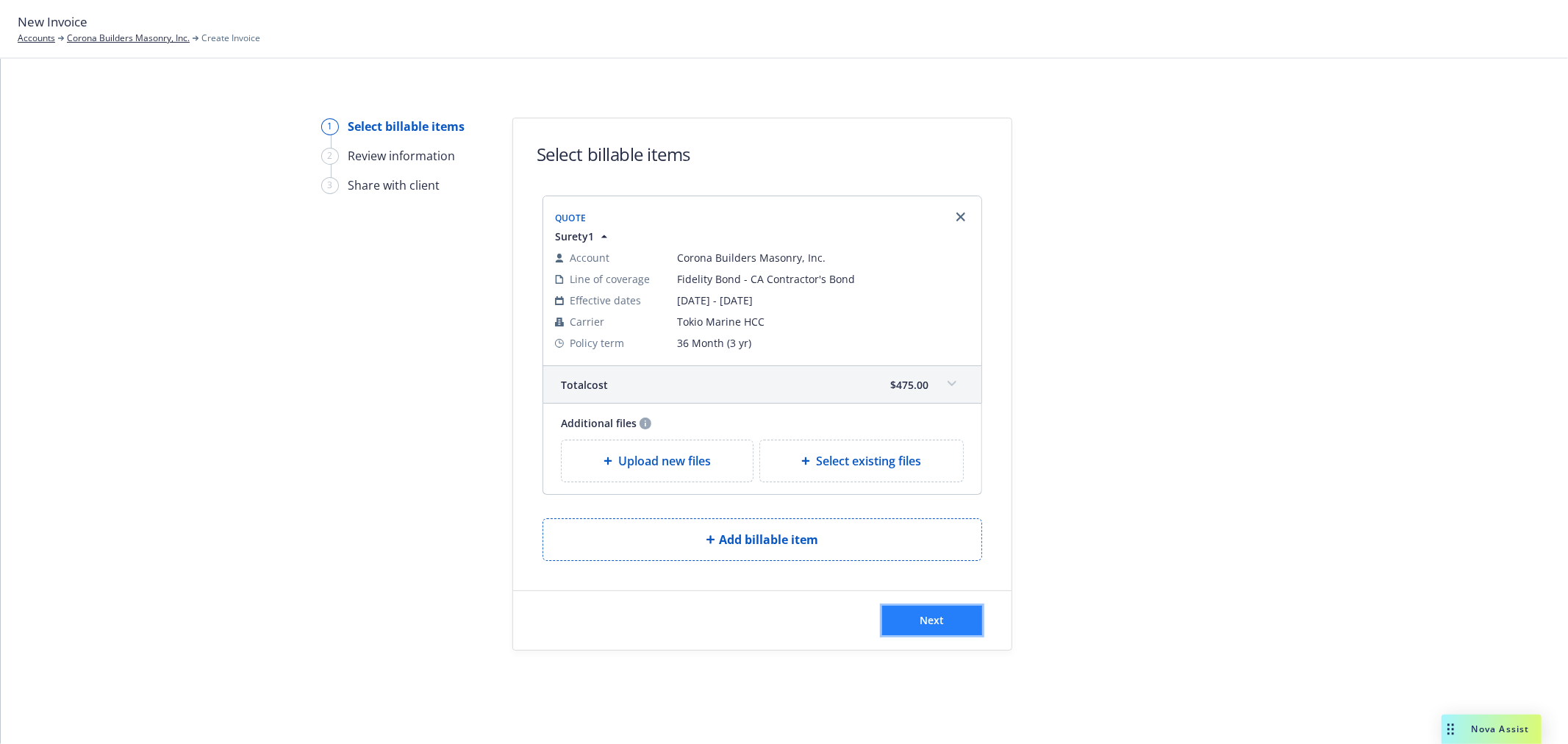
click at [913, 628] on button "Next" at bounding box center [932, 620] width 100 height 30
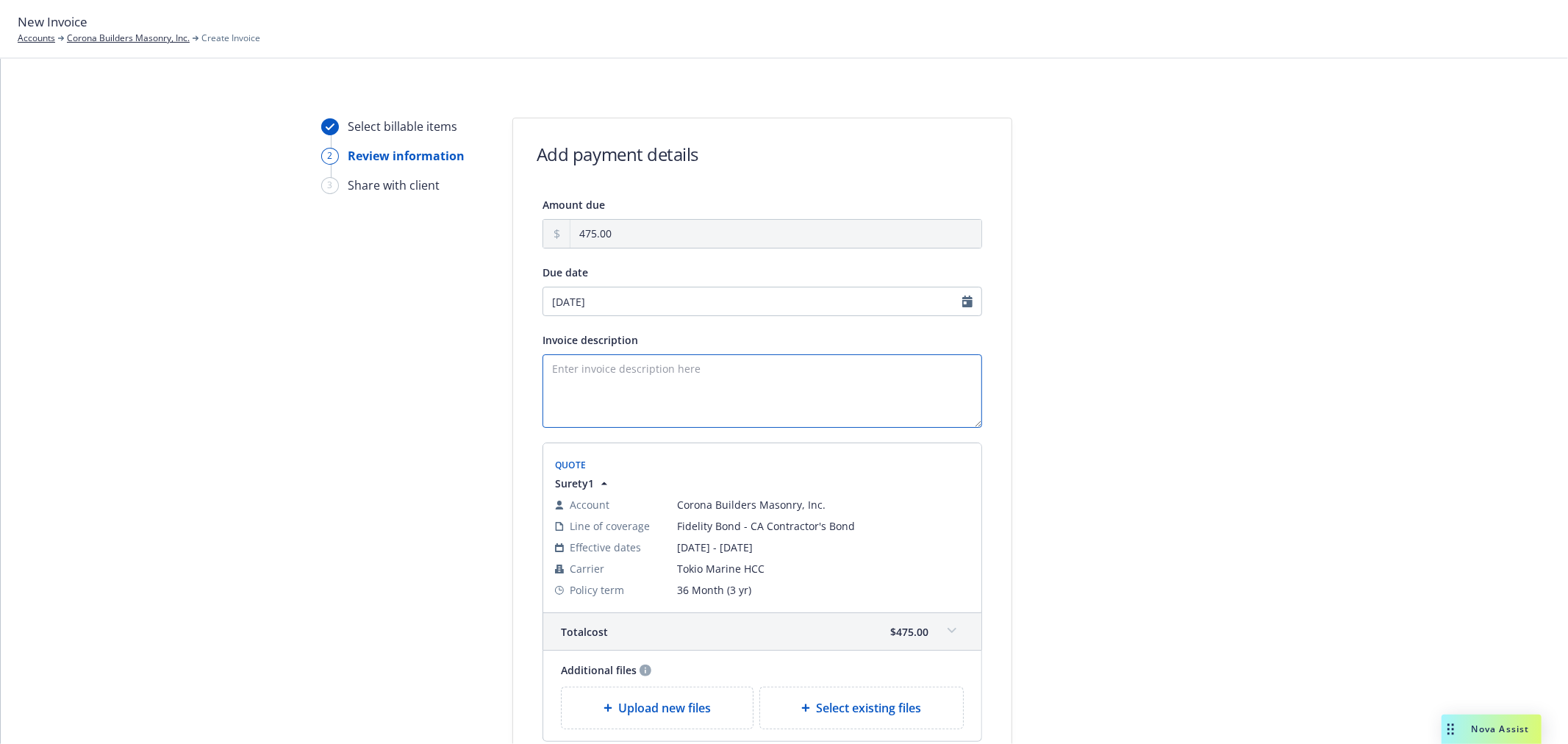
click at [599, 364] on textarea "Invoice description" at bounding box center [762, 391] width 440 height 74
paste textarea "Fidelity Bond - CA Contractor's Bond"
paste textarea "Tokio Marine (HCC)"
click at [728, 365] on textarea "Fidelity Bond - CA Contractor's Bond with Tokio Marine (HCC)" at bounding box center [762, 391] width 440 height 74
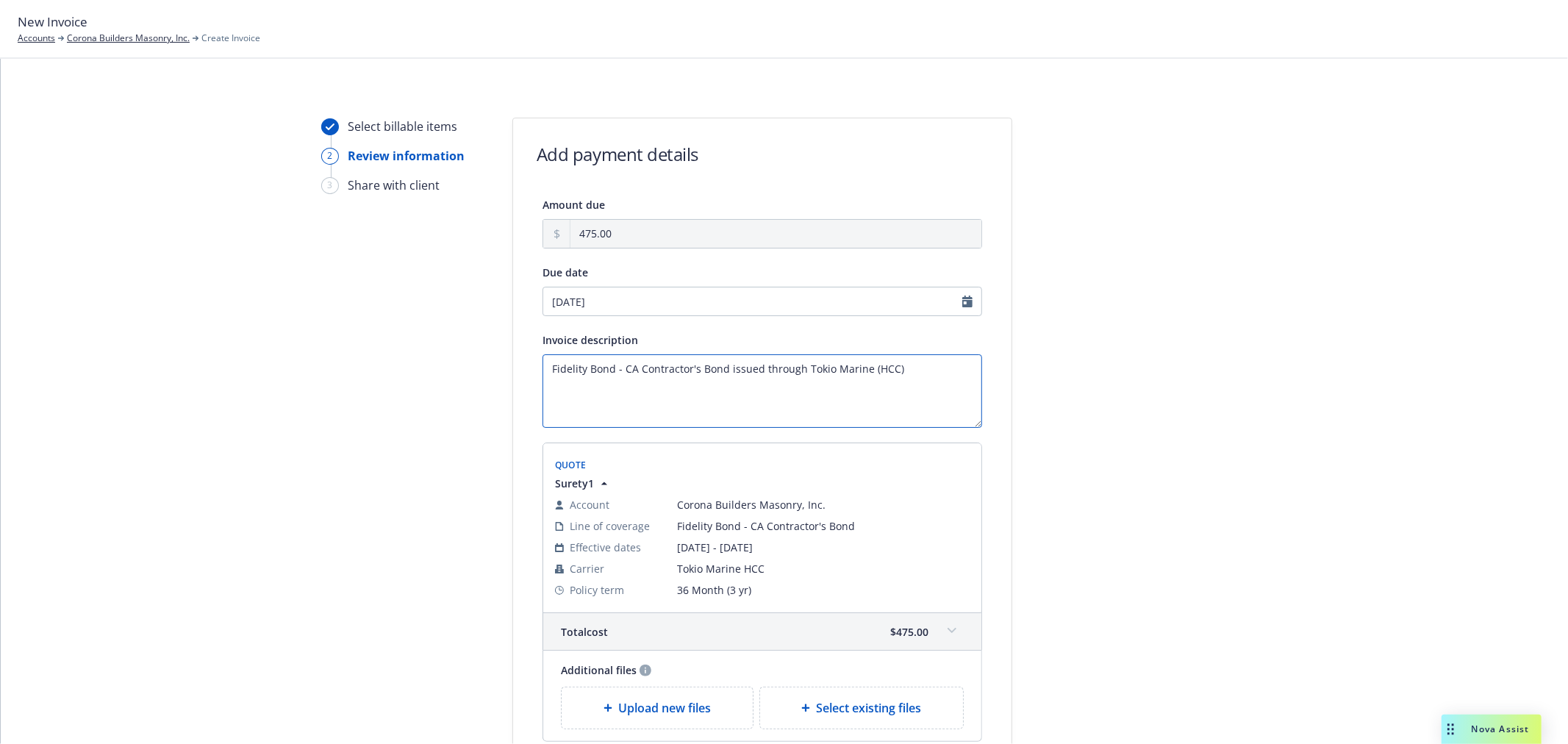
click at [542, 374] on textarea "Fidelity Bond - CA Contractor's Bond issued through Tokio Marine (HCC)" at bounding box center [762, 391] width 440 height 74
type textarea "[DATE]-[DATE] Fidelity Bond - CA Contractor's Bond issued through Tokio Marine …"
select select "October"
select select "2025"
click at [643, 302] on input "[DATE]" at bounding box center [762, 302] width 440 height 30
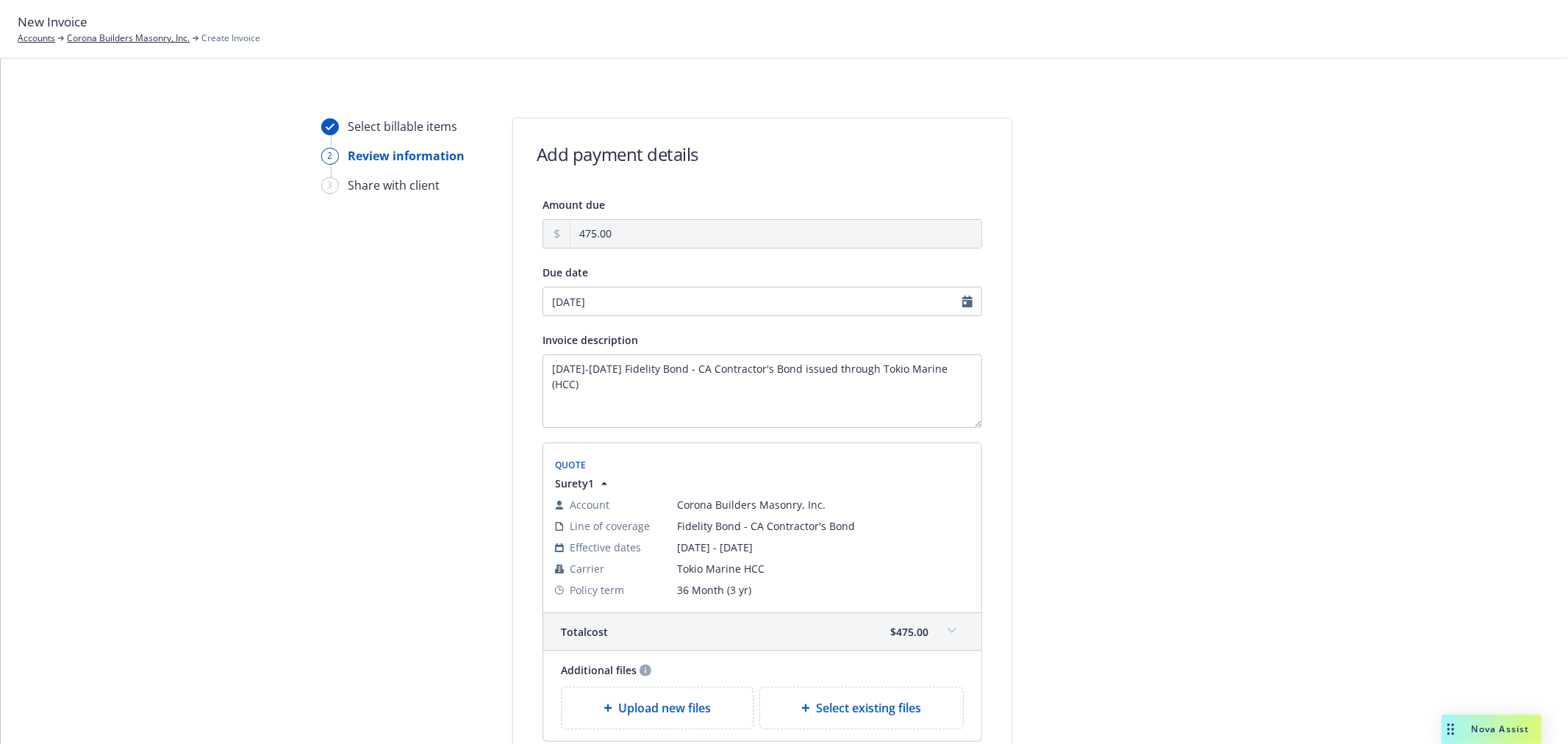
click at [1110, 397] on div at bounding box center [1144, 475] width 205 height 714
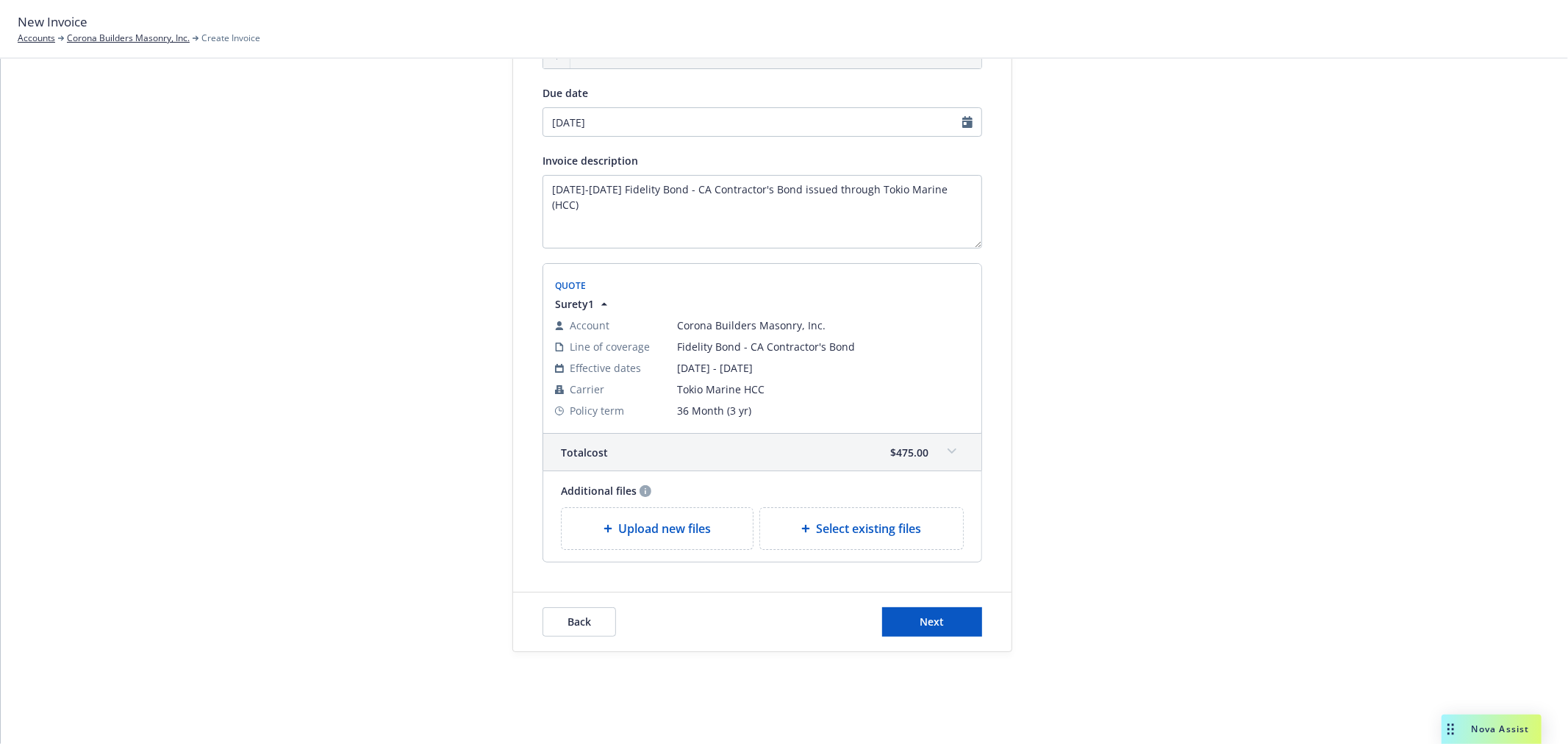
scroll to position [183, 0]
click at [944, 614] on button "Next" at bounding box center [932, 620] width 100 height 30
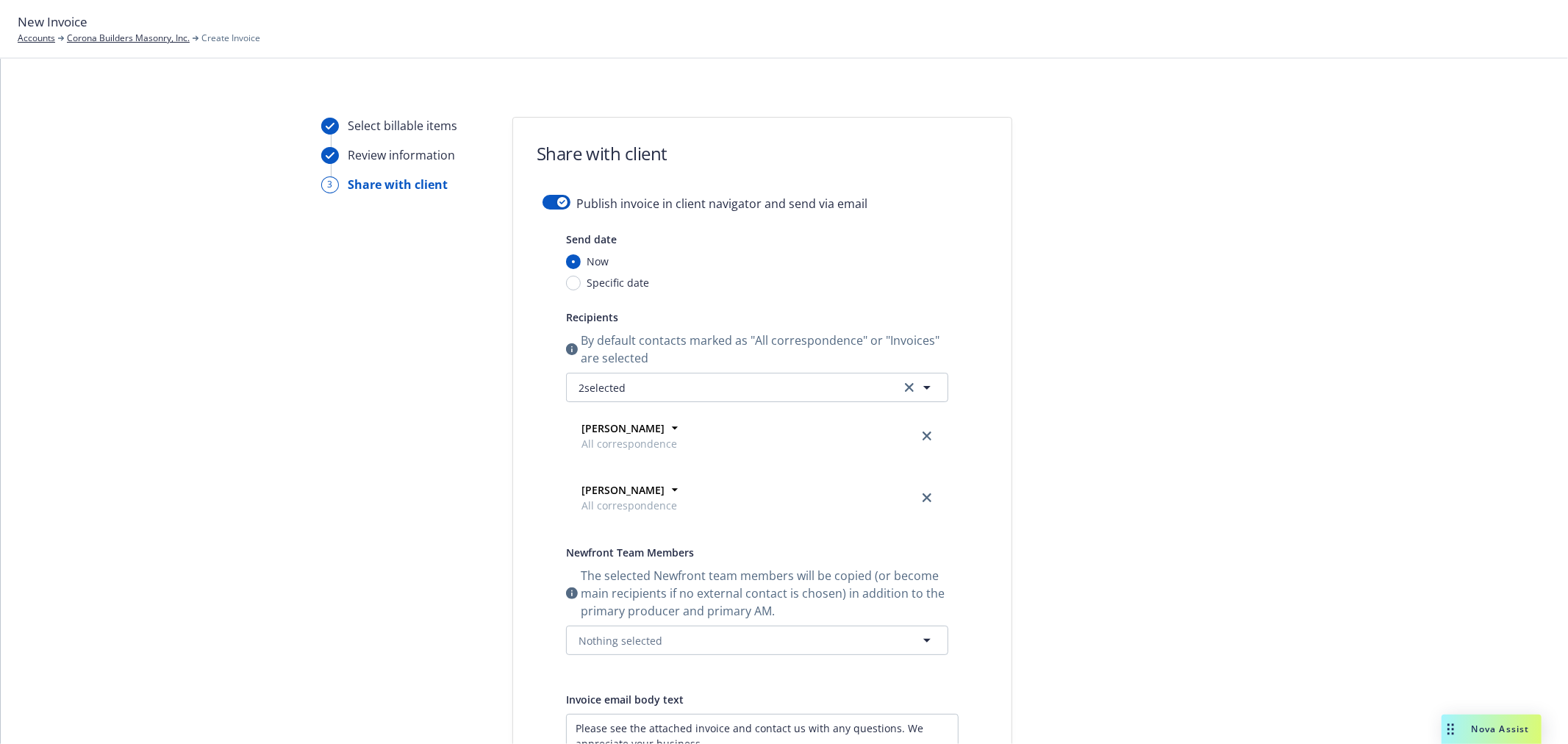
scroll to position [0, 0]
click at [559, 202] on icon "button" at bounding box center [562, 202] width 6 height 4
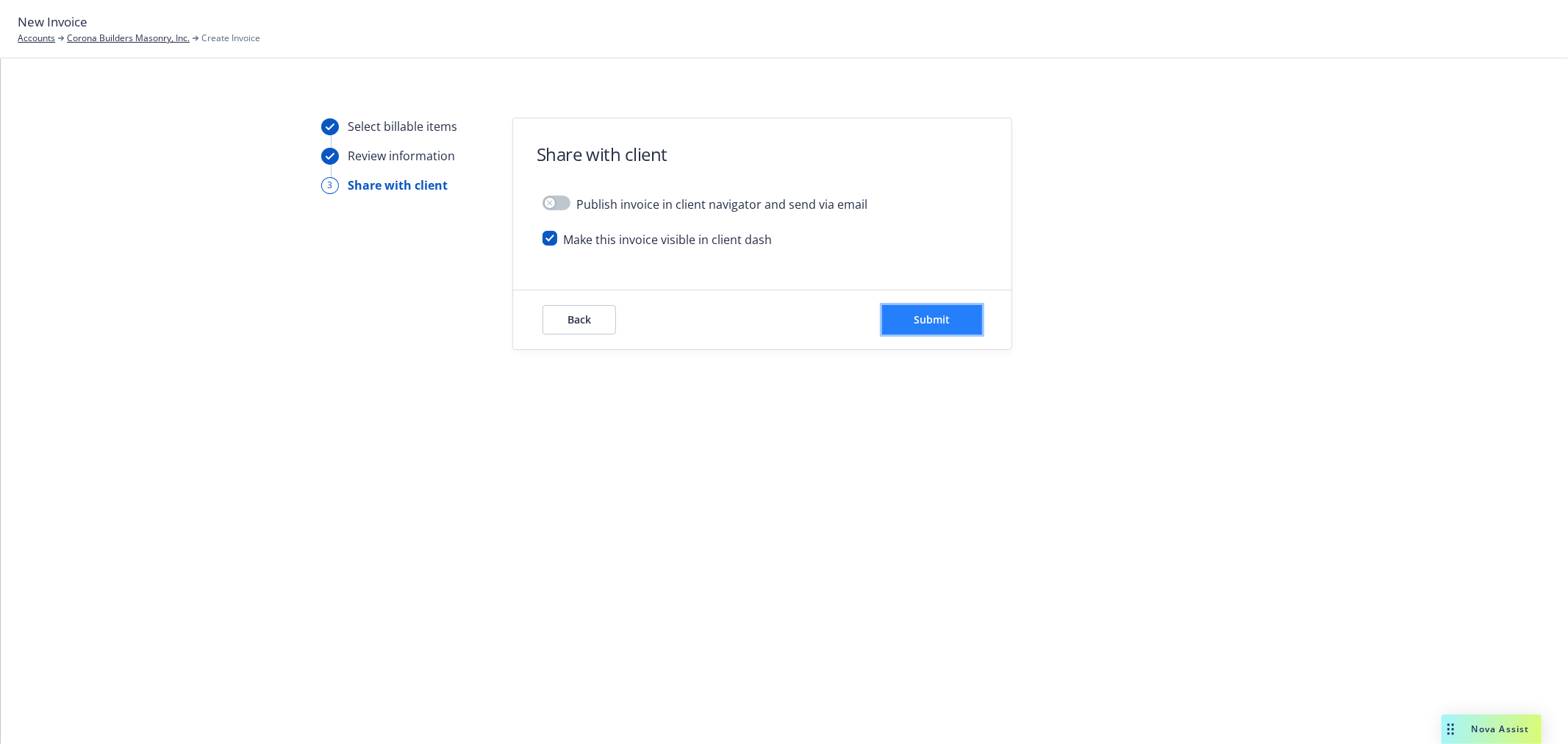
click at [905, 331] on button "Submit" at bounding box center [932, 319] width 100 height 30
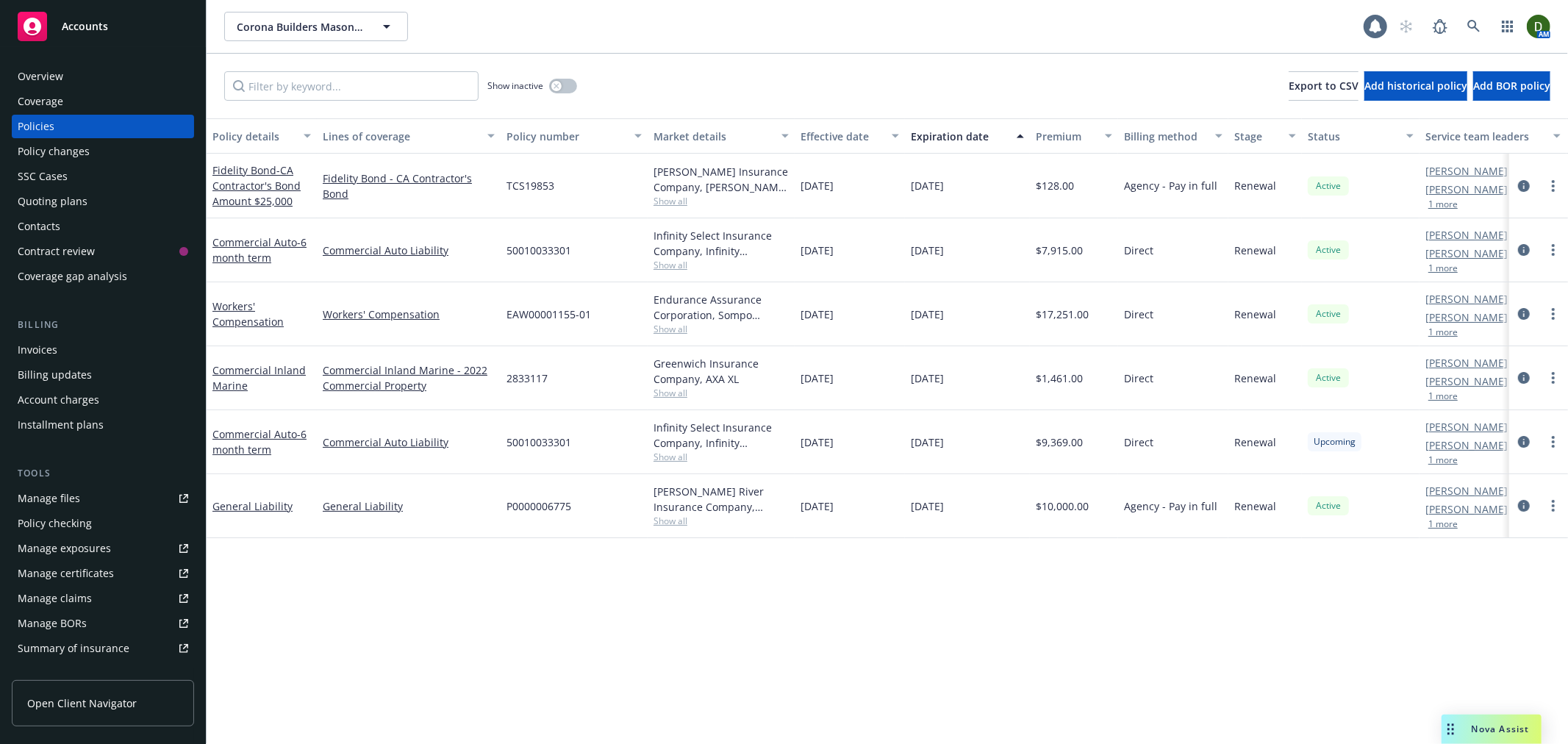
click at [141, 70] on div "Overview" at bounding box center [103, 76] width 171 height 24
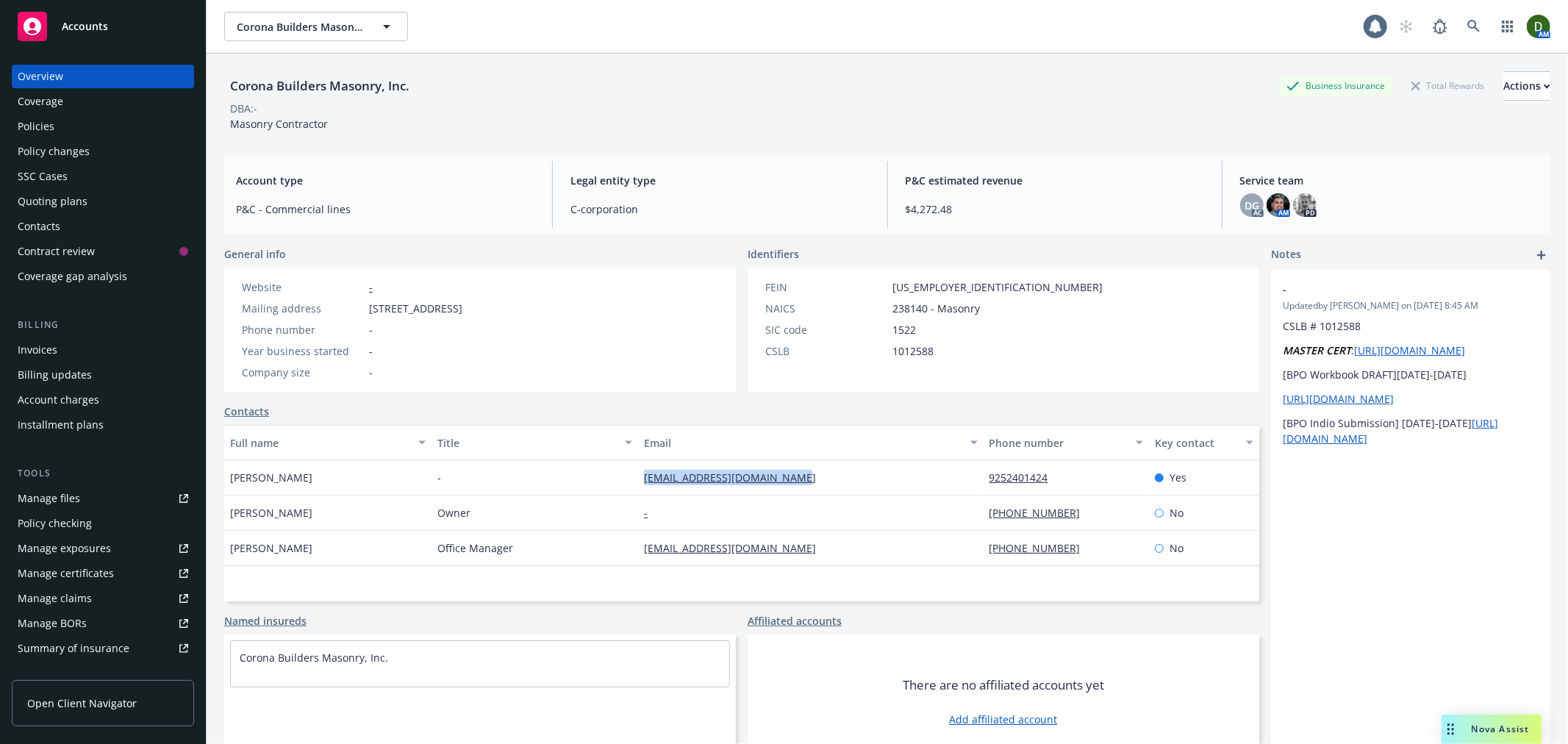
drag, startPoint x: 826, startPoint y: 479, endPoint x: 597, endPoint y: 483, distance: 229.0
click at [597, 483] on div "[PERSON_NAME] - [EMAIL_ADDRESS][DOMAIN_NAME] 9252401424 Yes" at bounding box center [741, 478] width 1035 height 36
copy div "[EMAIL_ADDRESS][DOMAIN_NAME]"
drag, startPoint x: 284, startPoint y: 479, endPoint x: 419, endPoint y: 486, distance: 135.2
click at [225, 488] on div "[PERSON_NAME]" at bounding box center [328, 478] width 207 height 36
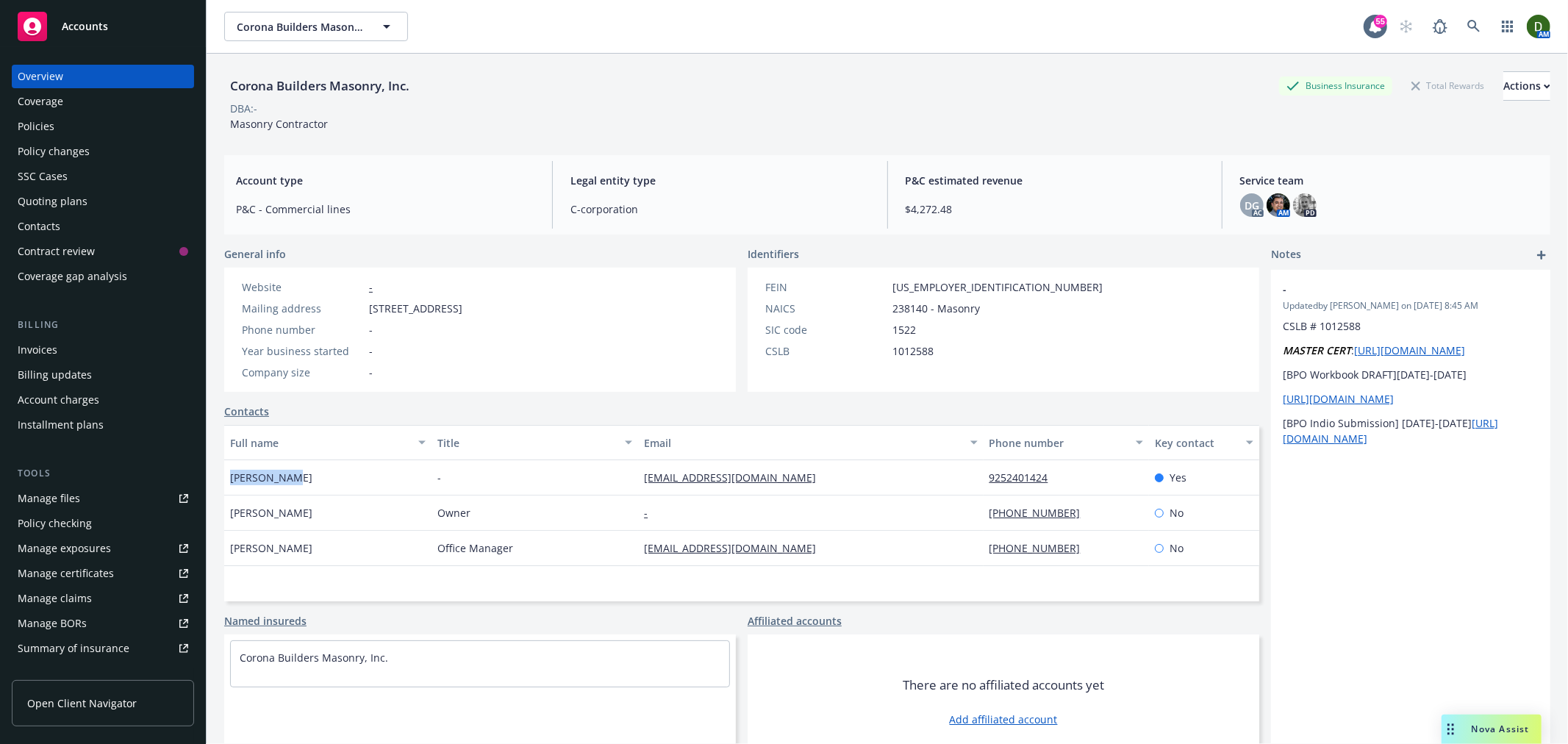
copy span "[PERSON_NAME]"
click at [61, 358] on div "Invoices" at bounding box center [103, 350] width 171 height 24
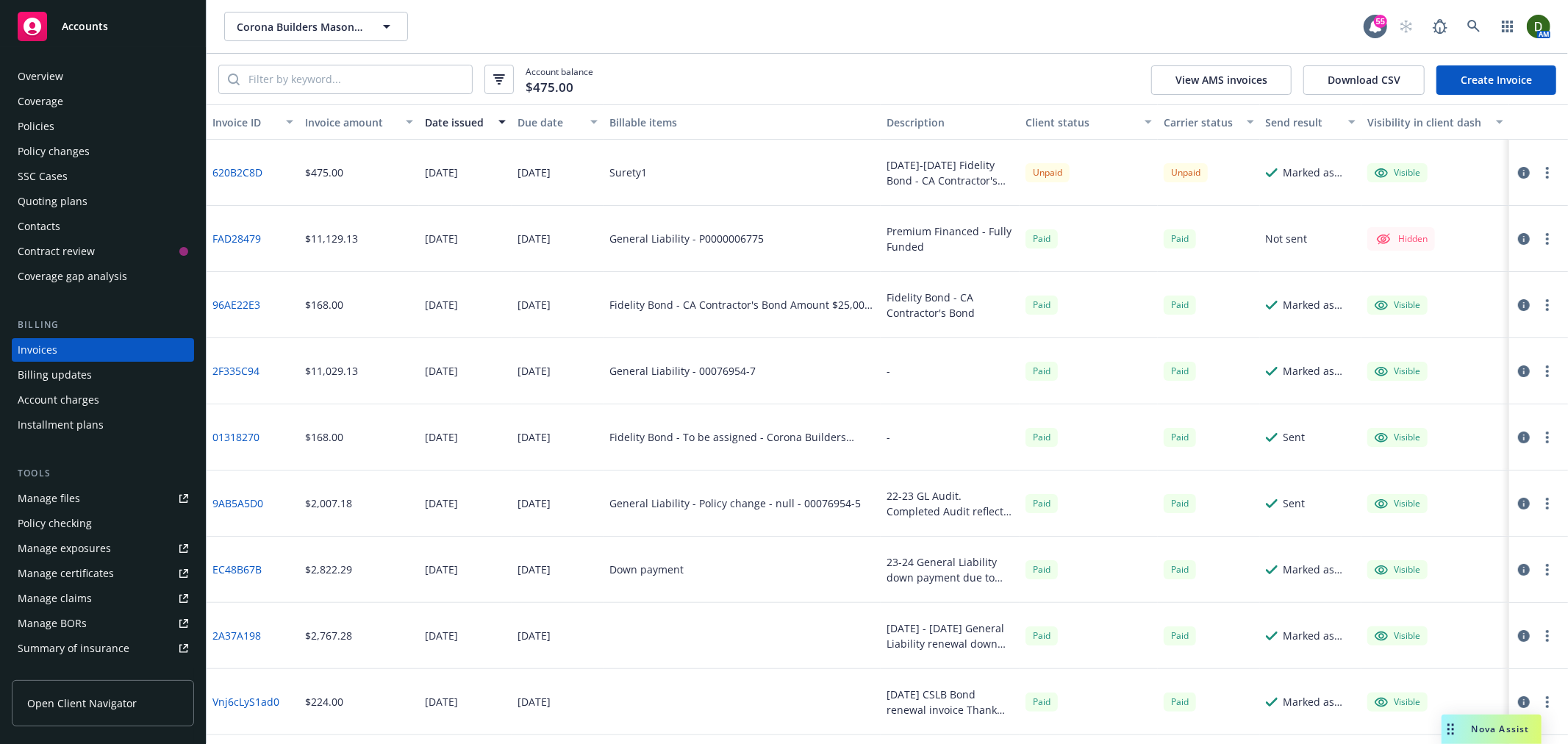
click at [1538, 170] on button "button" at bounding box center [1547, 172] width 18 height 18
click at [1487, 267] on link "Copy invoice URL" at bounding box center [1449, 261] width 188 height 30
